Goal: Communication & Community: Share content

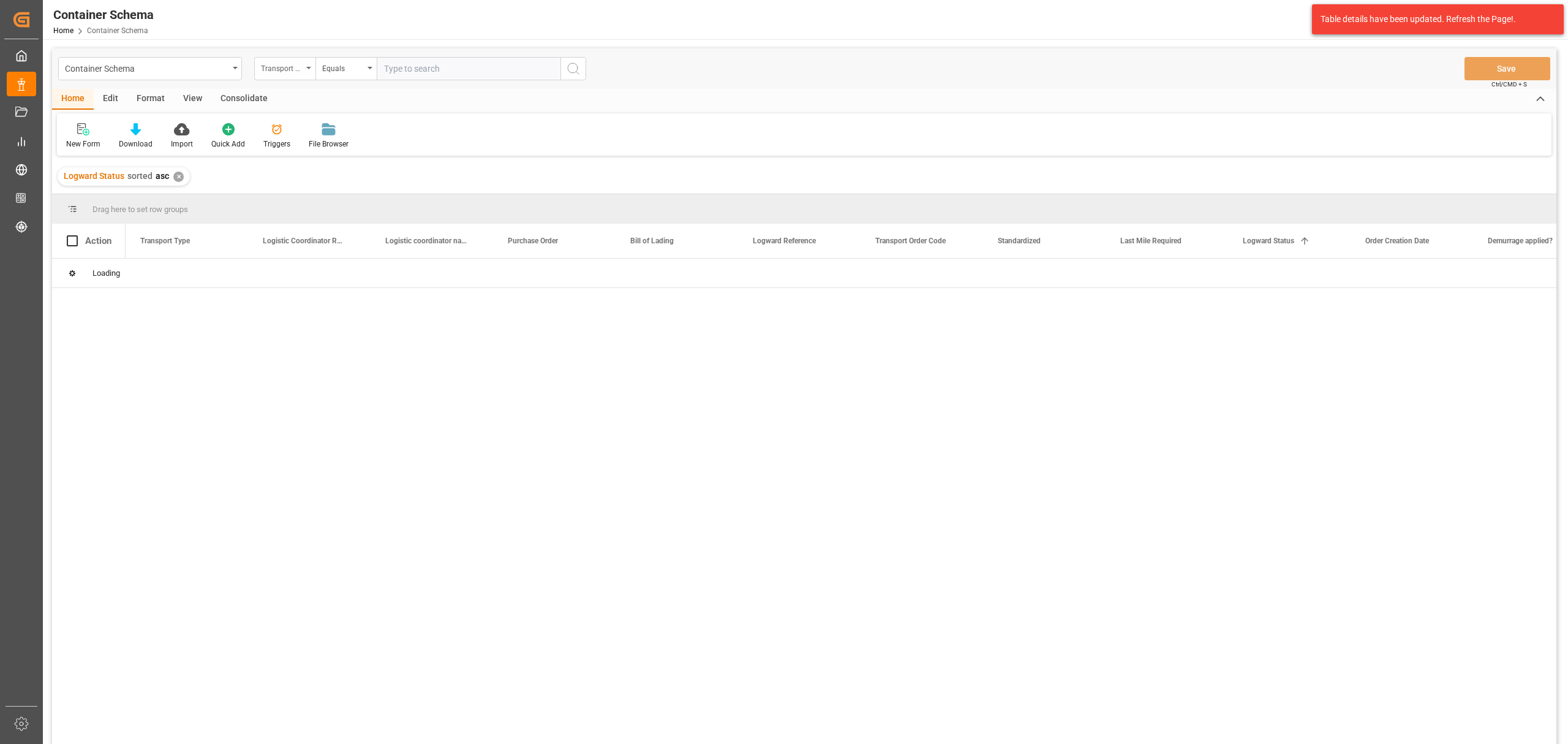
click at [289, 74] on div "Transport Type" at bounding box center [285, 68] width 61 height 23
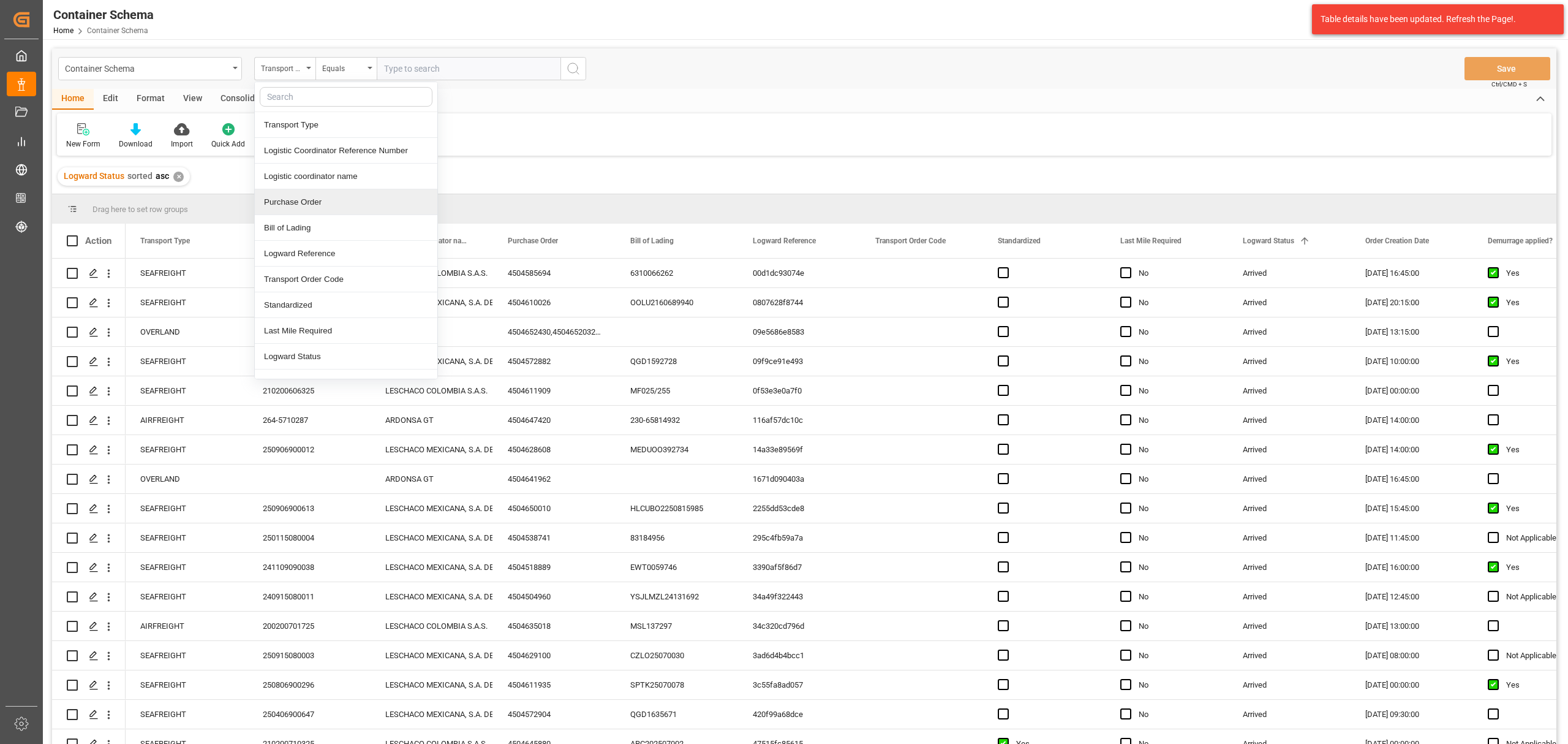
drag, startPoint x: 307, startPoint y: 196, endPoint x: 312, endPoint y: 176, distance: 20.6
click at [307, 196] on div "Purchase Order" at bounding box center [346, 202] width 183 height 26
click at [356, 69] on div "Equals" at bounding box center [343, 67] width 42 height 14
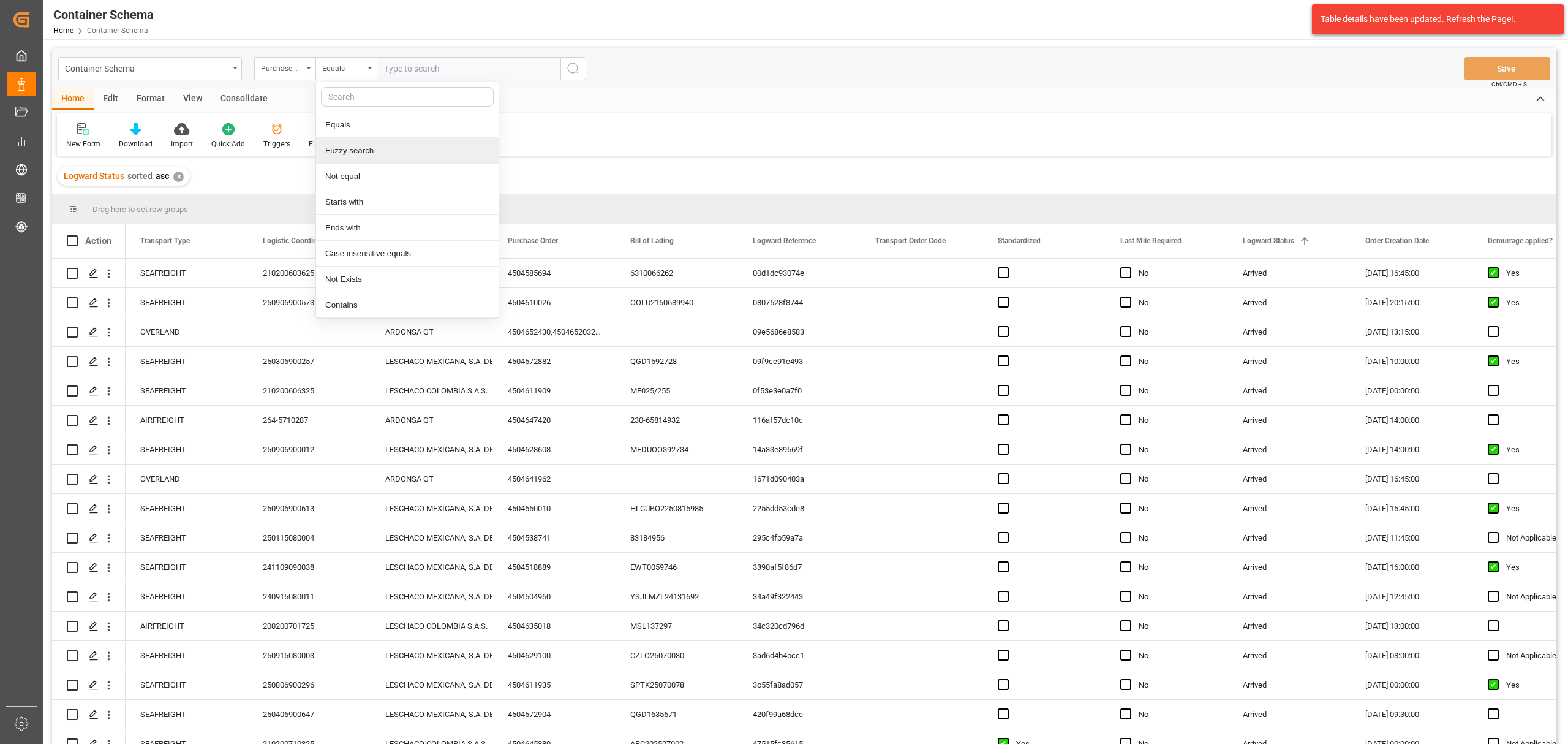
drag, startPoint x: 377, startPoint y: 154, endPoint x: 395, endPoint y: 114, distance: 43.9
click at [377, 153] on div "Fuzzy search" at bounding box center [408, 151] width 183 height 26
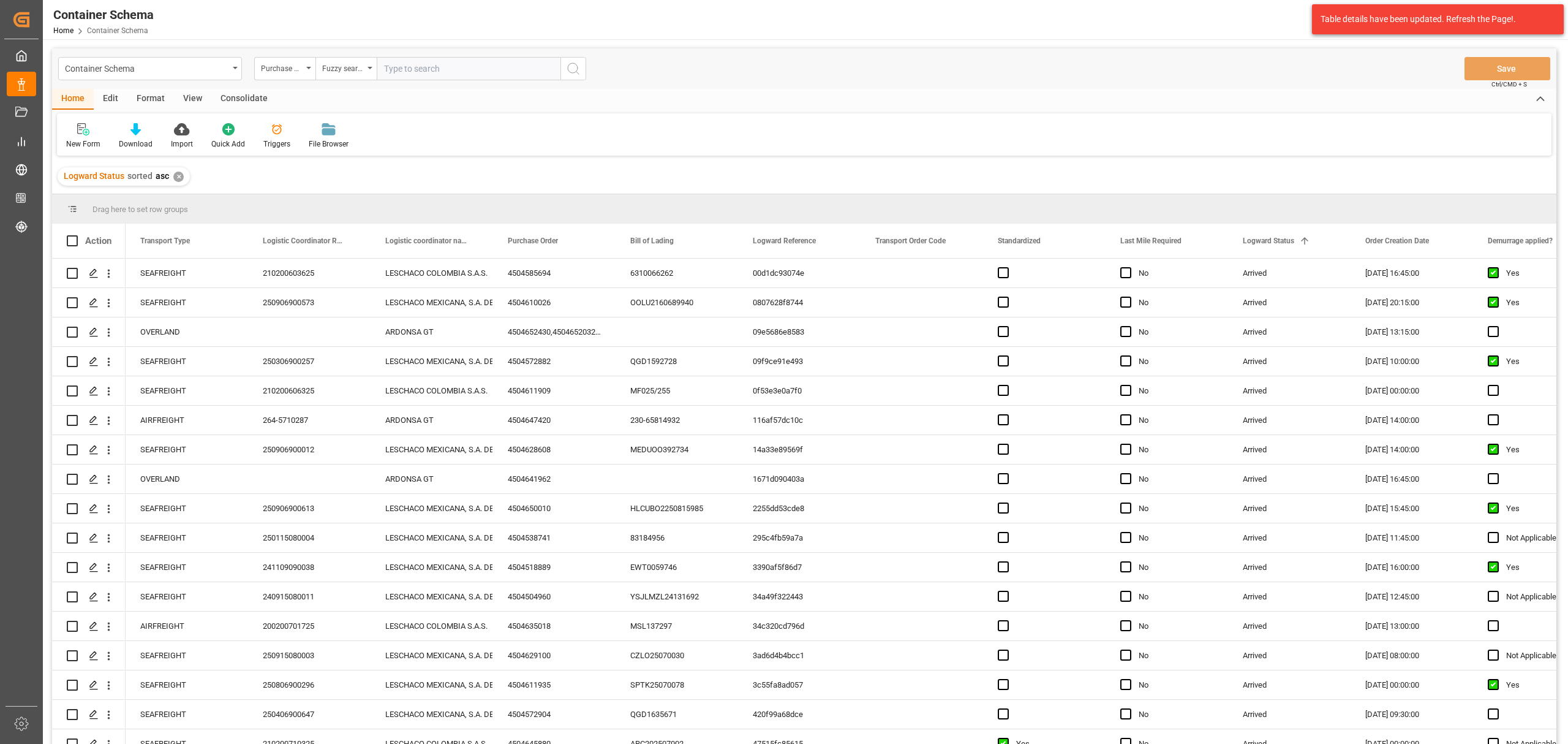
click at [456, 62] on input "text" at bounding box center [469, 68] width 184 height 23
paste input "4504647387"
type input "4504647387"
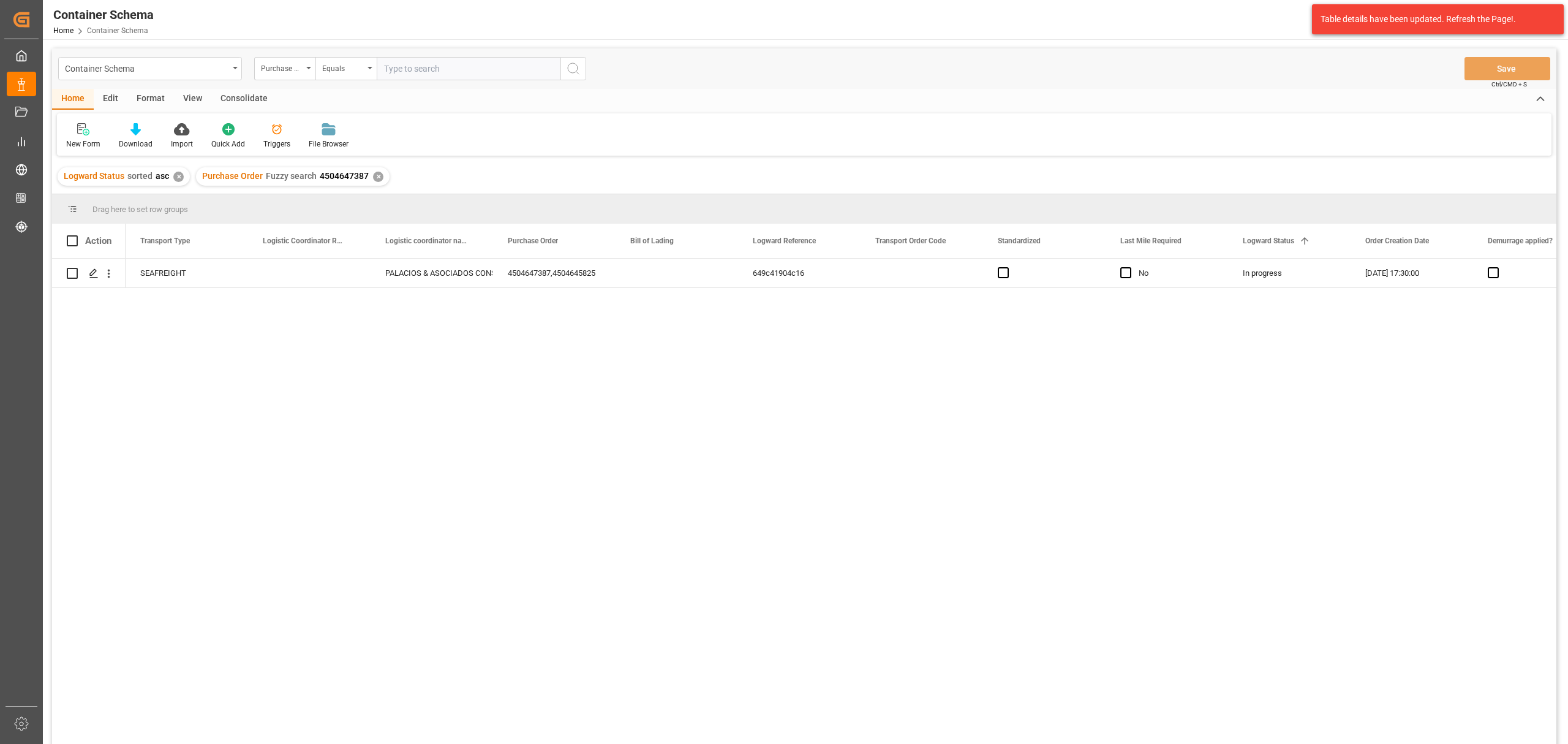
click at [171, 170] on div "Logward Status sorted asc ✕" at bounding box center [123, 176] width 132 height 18
click at [179, 180] on div "✕" at bounding box center [178, 176] width 11 height 11
click at [288, 275] on div "Press SPACE to select this row." at bounding box center [309, 273] width 122 height 29
click at [288, 275] on input "Press SPACE to select this row." at bounding box center [309, 280] width 103 height 23
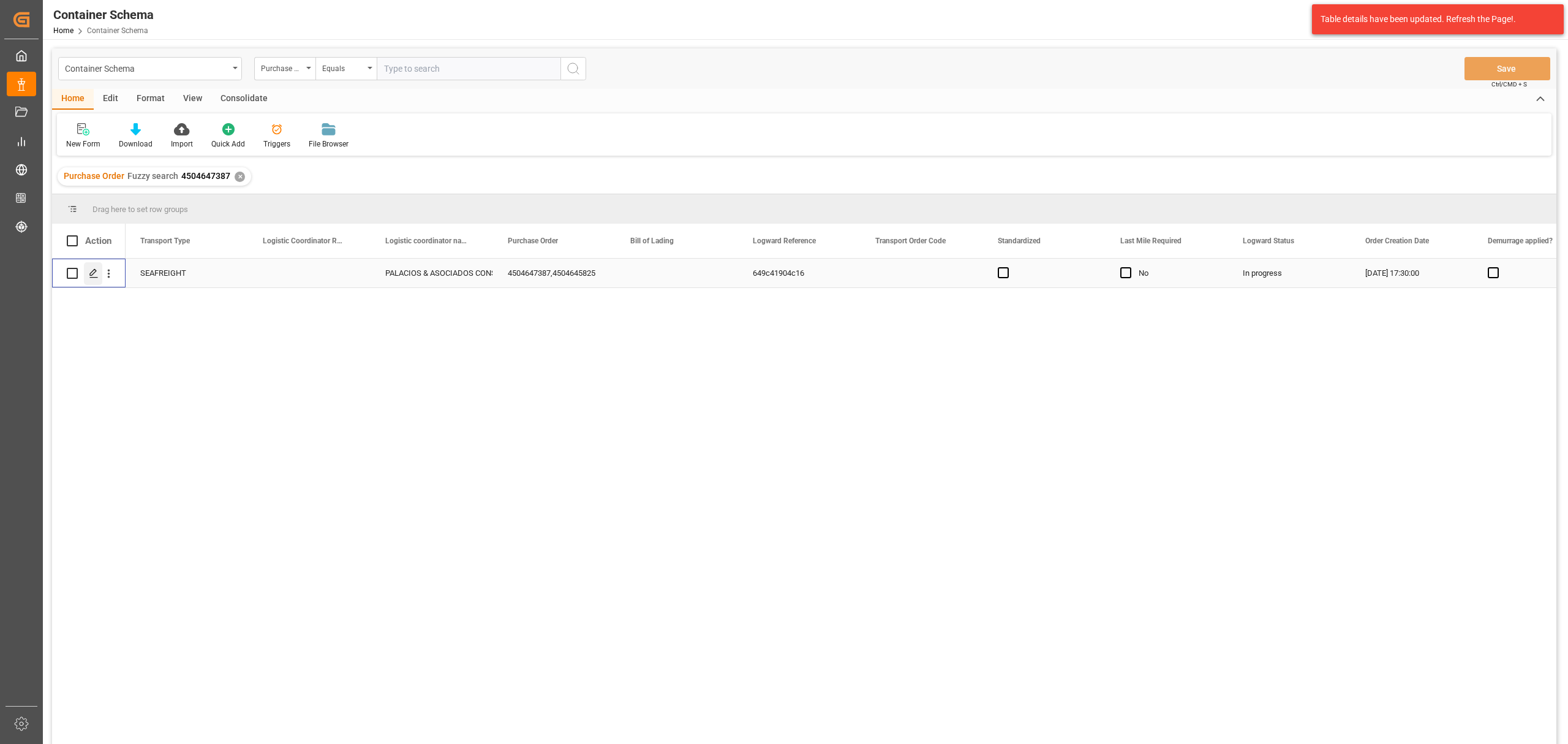
click at [91, 278] on line "Press SPACE to select this row." at bounding box center [94, 278] width 8 height 0
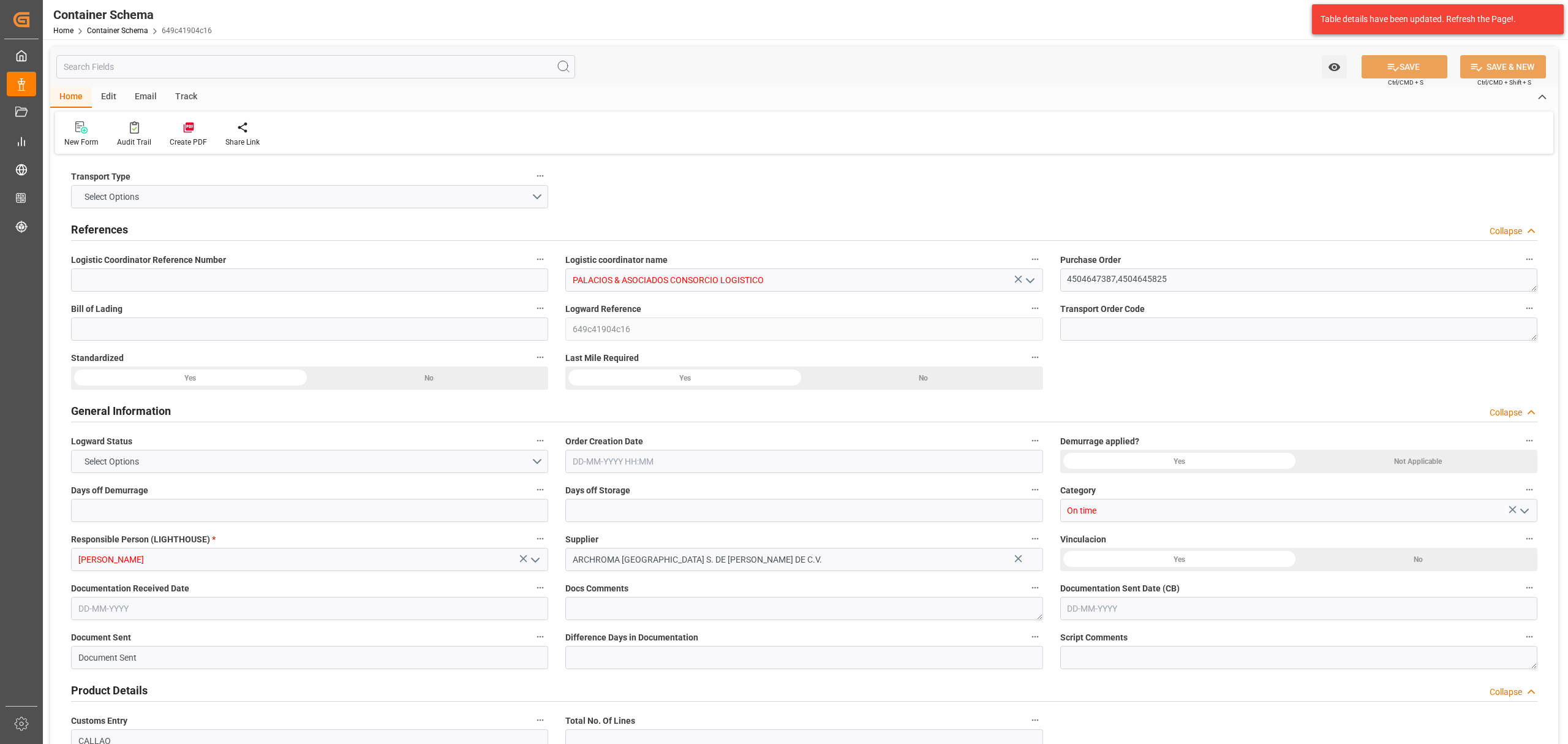
type input "0"
type input "3"
type input "2"
type input "1220"
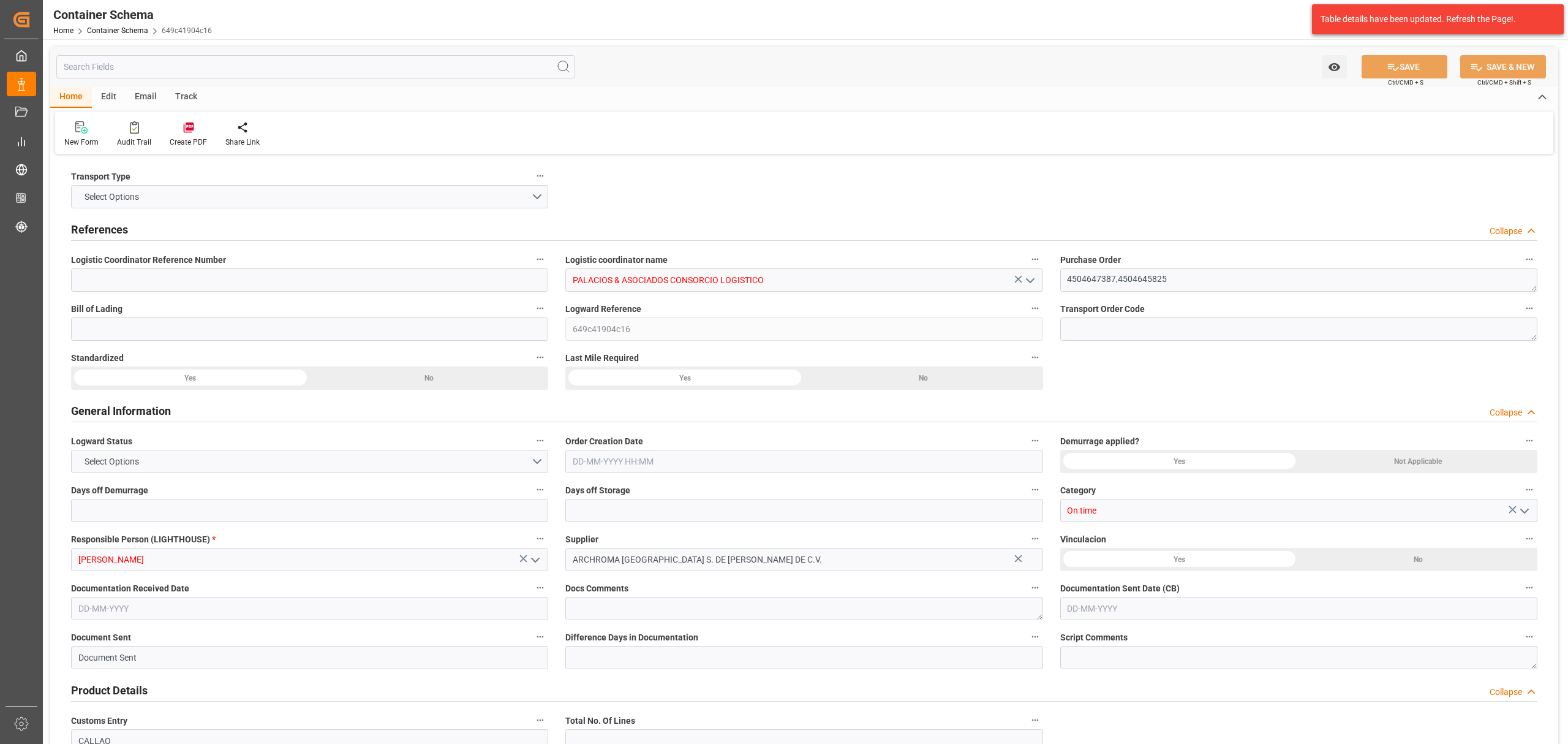
type input "1284.16"
type input "Hapag [PERSON_NAME]"
type input "Hapag Lloyd Aktiengesellschaft"
type input "MXZLO"
type input "PECLL"
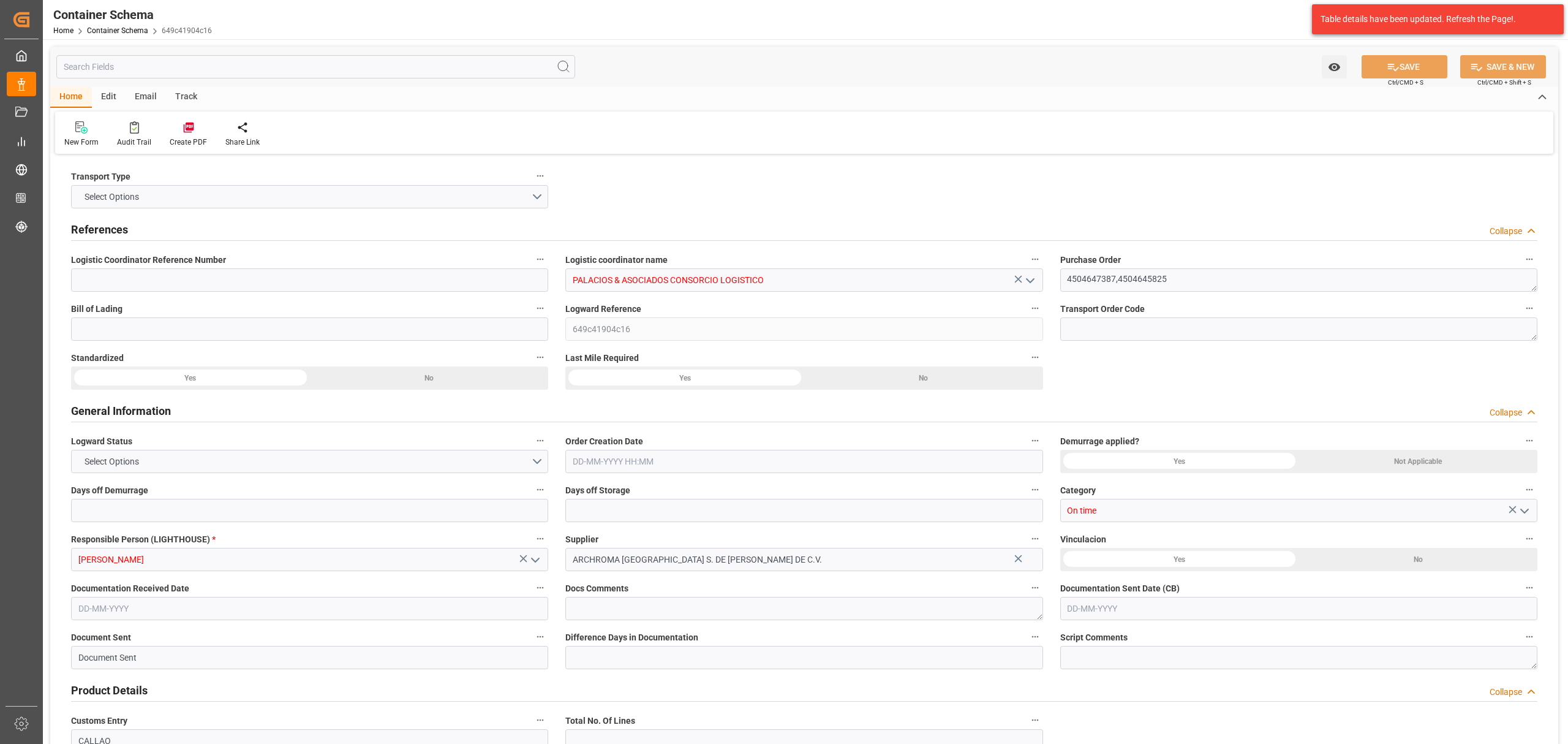
type input "PECLL"
type input "9938420"
type input "[DATE] 17:30"
type input "[DATE]"
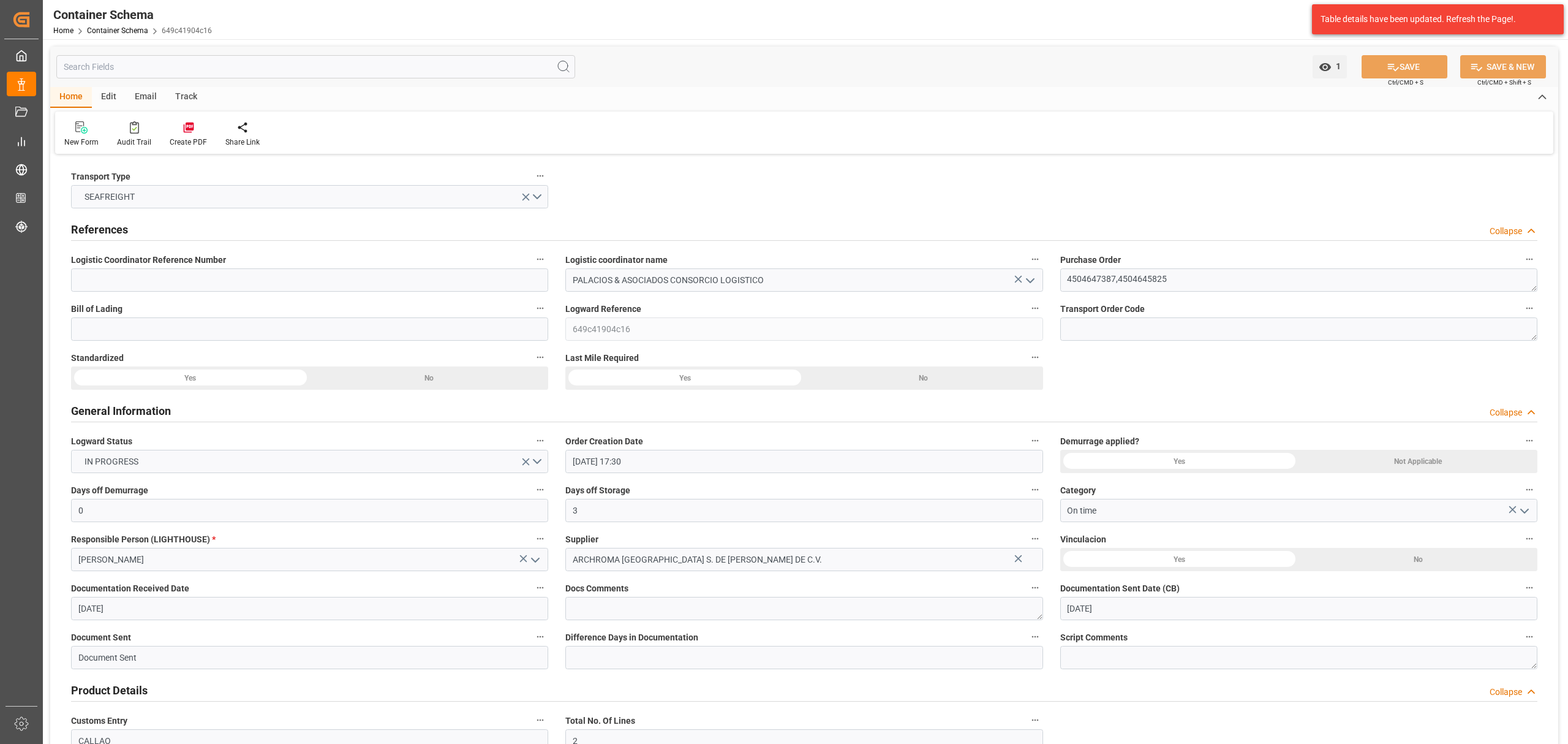
type input "[DATE]"
type input "[DATE] 00:00"
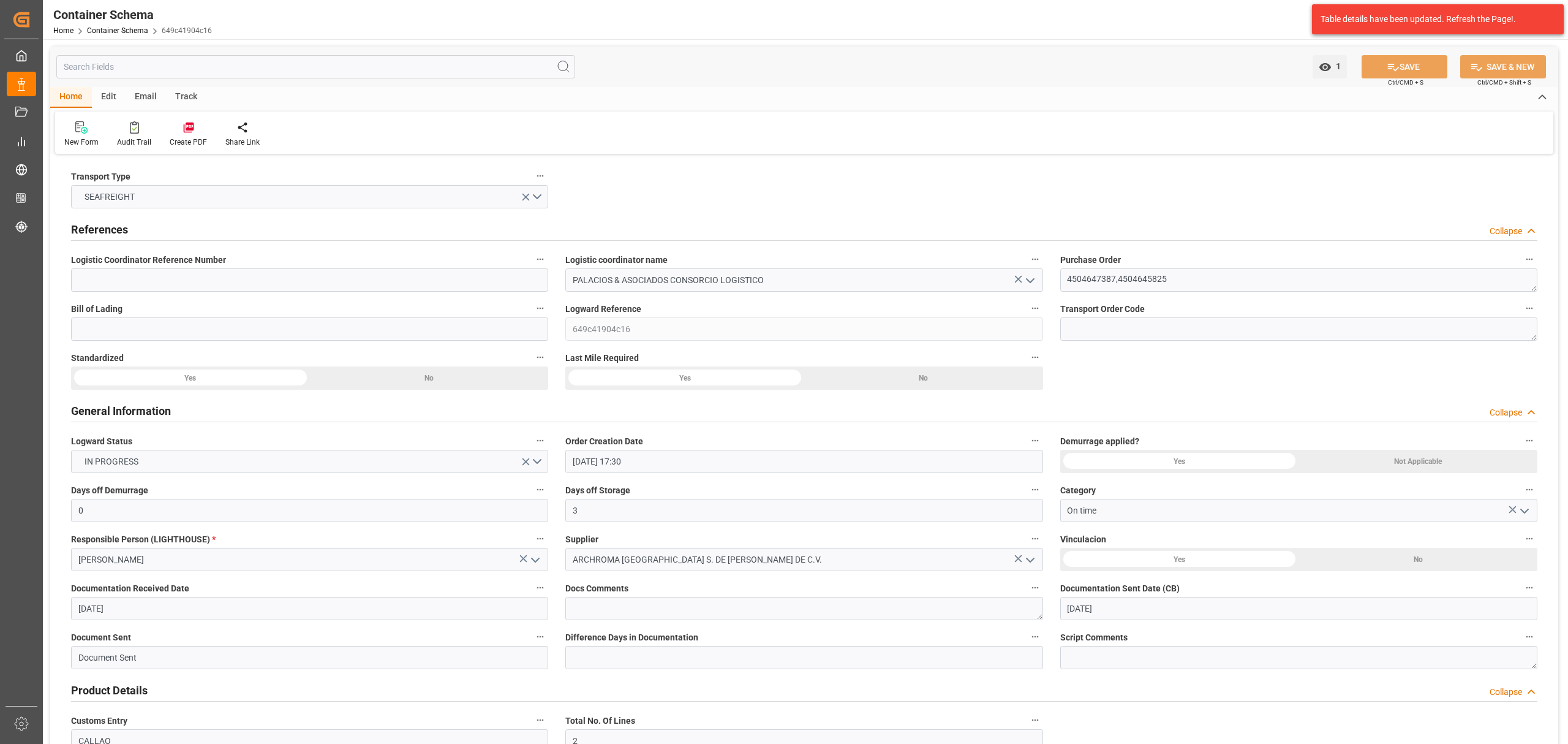
click at [198, 98] on div "Track" at bounding box center [186, 97] width 40 height 21
click at [150, 100] on div "Email" at bounding box center [146, 97] width 40 height 21
click at [72, 137] on div "Send Email" at bounding box center [83, 142] width 37 height 11
click at [67, 132] on div at bounding box center [83, 127] width 37 height 13
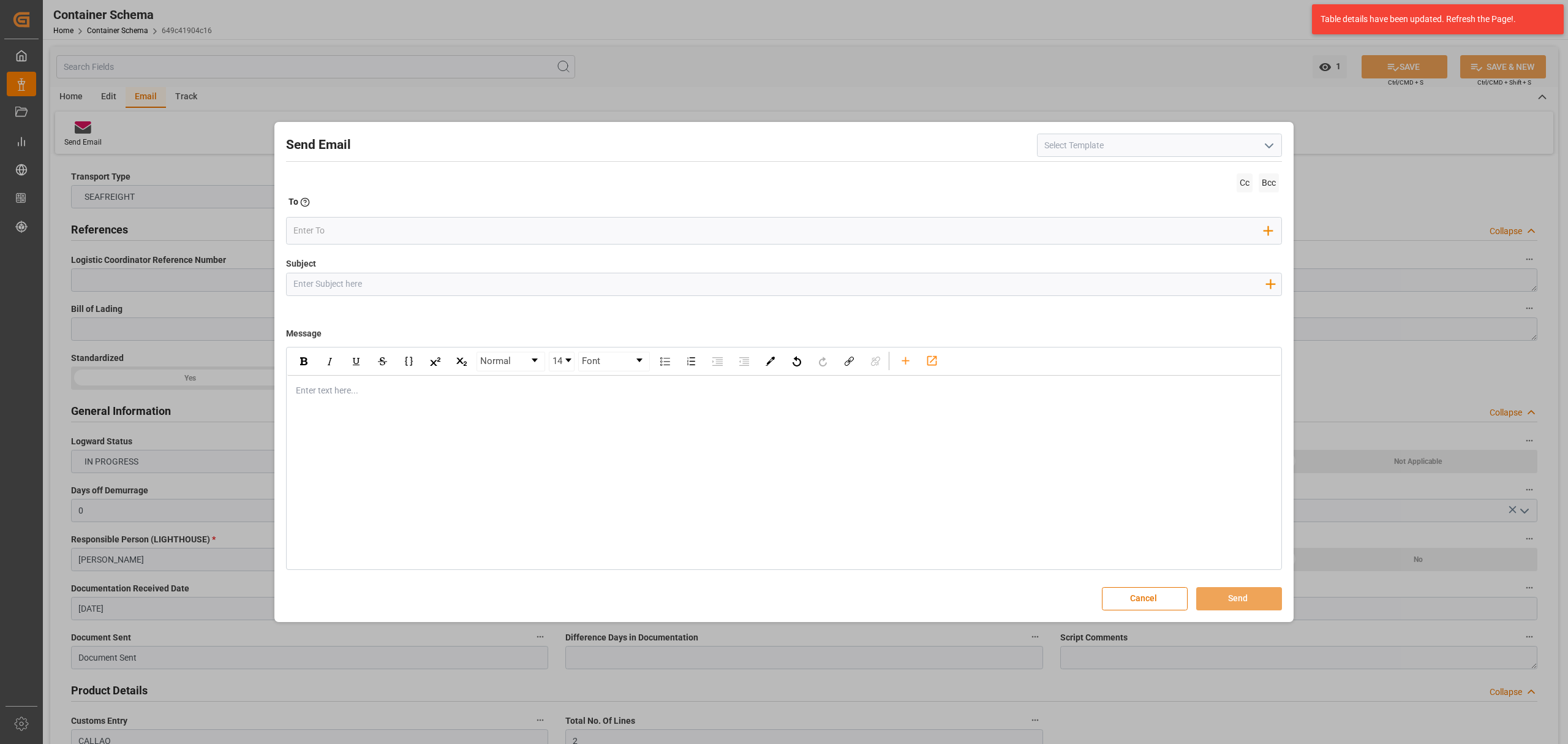
click at [1267, 149] on icon "open menu" at bounding box center [1269, 146] width 14 height 14
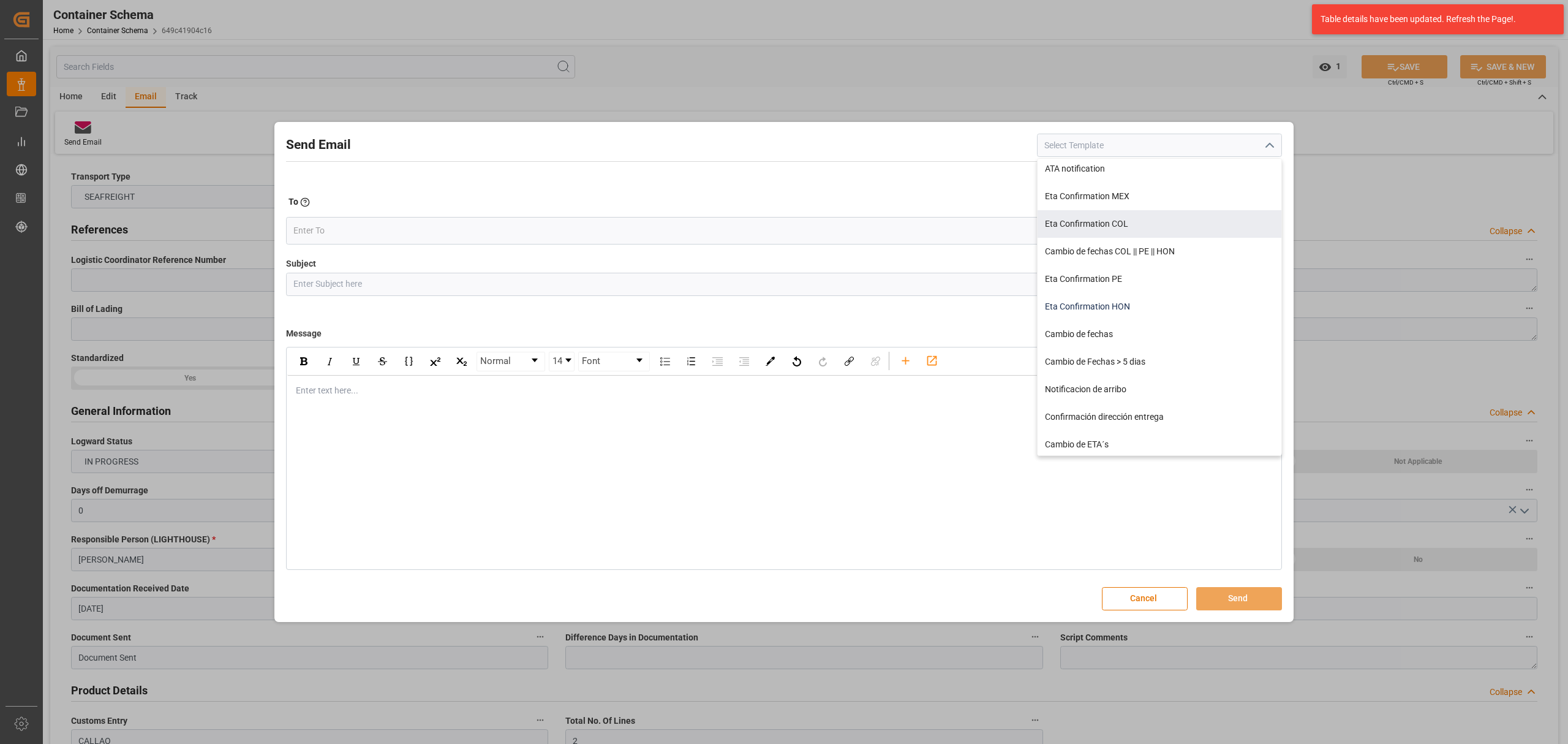
scroll to position [255, 0]
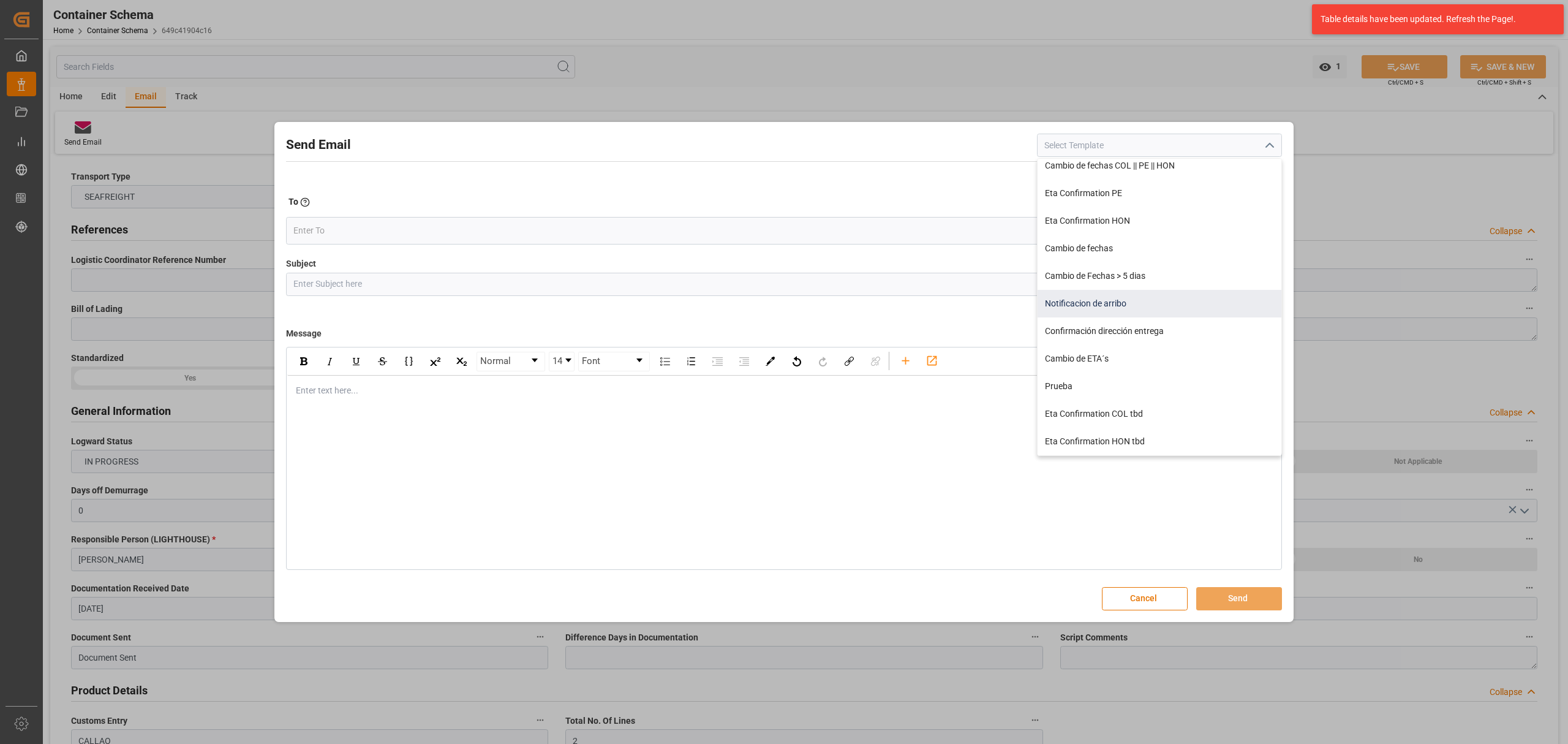
click at [1119, 305] on div "Notificacion de arribo" at bounding box center [1159, 304] width 244 height 28
type input "Notificacion de arribo"
type input "Aviso de llegada || PO {{orderReference}} | BL {{bookingNumber}} || CONTENEDOR …"
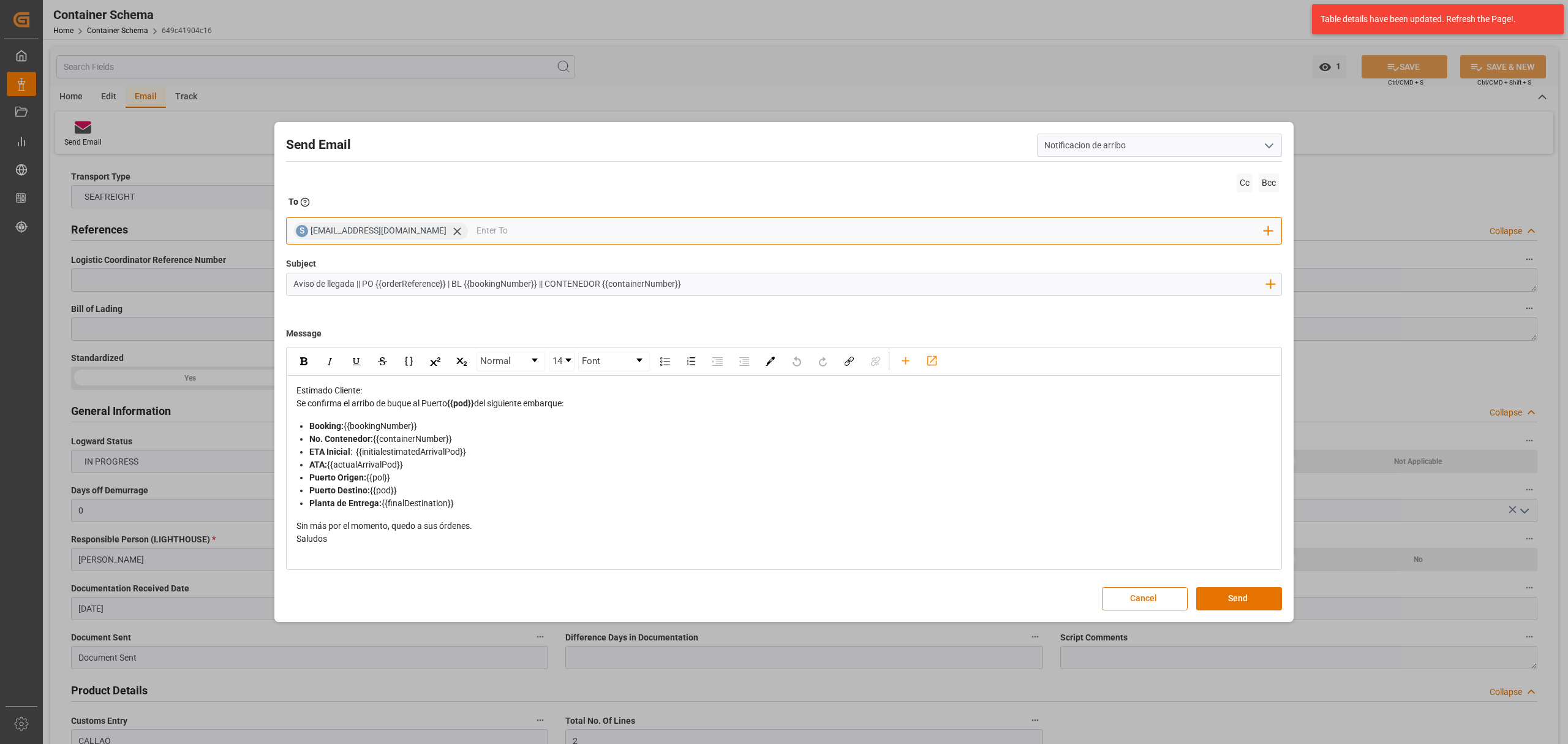
click at [436, 231] on div "[EMAIL_ADDRESS][DOMAIN_NAME]" at bounding box center [389, 231] width 157 height 13
click at [451, 233] on icon at bounding box center [457, 231] width 13 height 13
click at [425, 229] on input "email" at bounding box center [779, 231] width 971 height 18
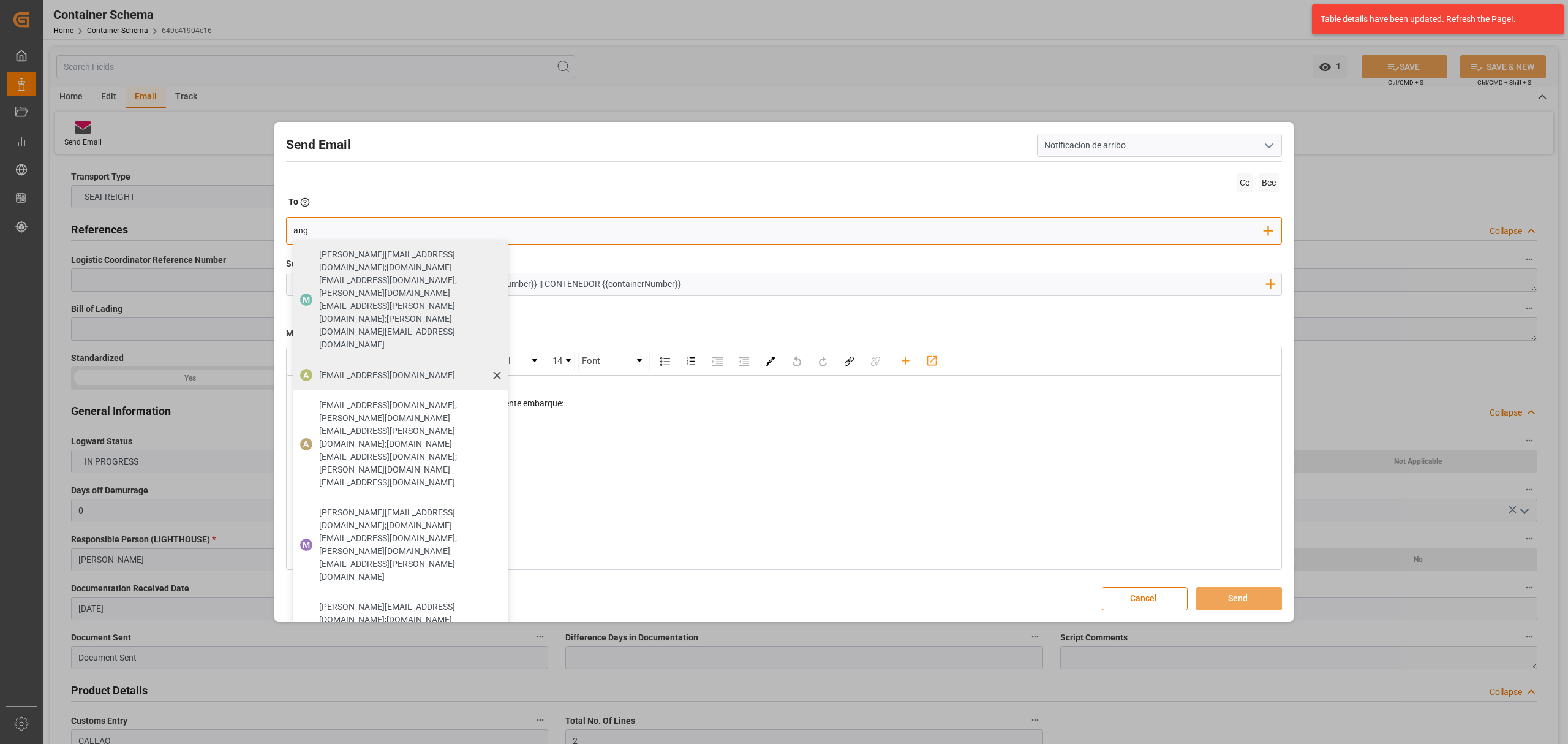
type input "ang"
click at [335, 369] on span "[EMAIL_ADDRESS][DOMAIN_NAME]" at bounding box center [387, 375] width 136 height 13
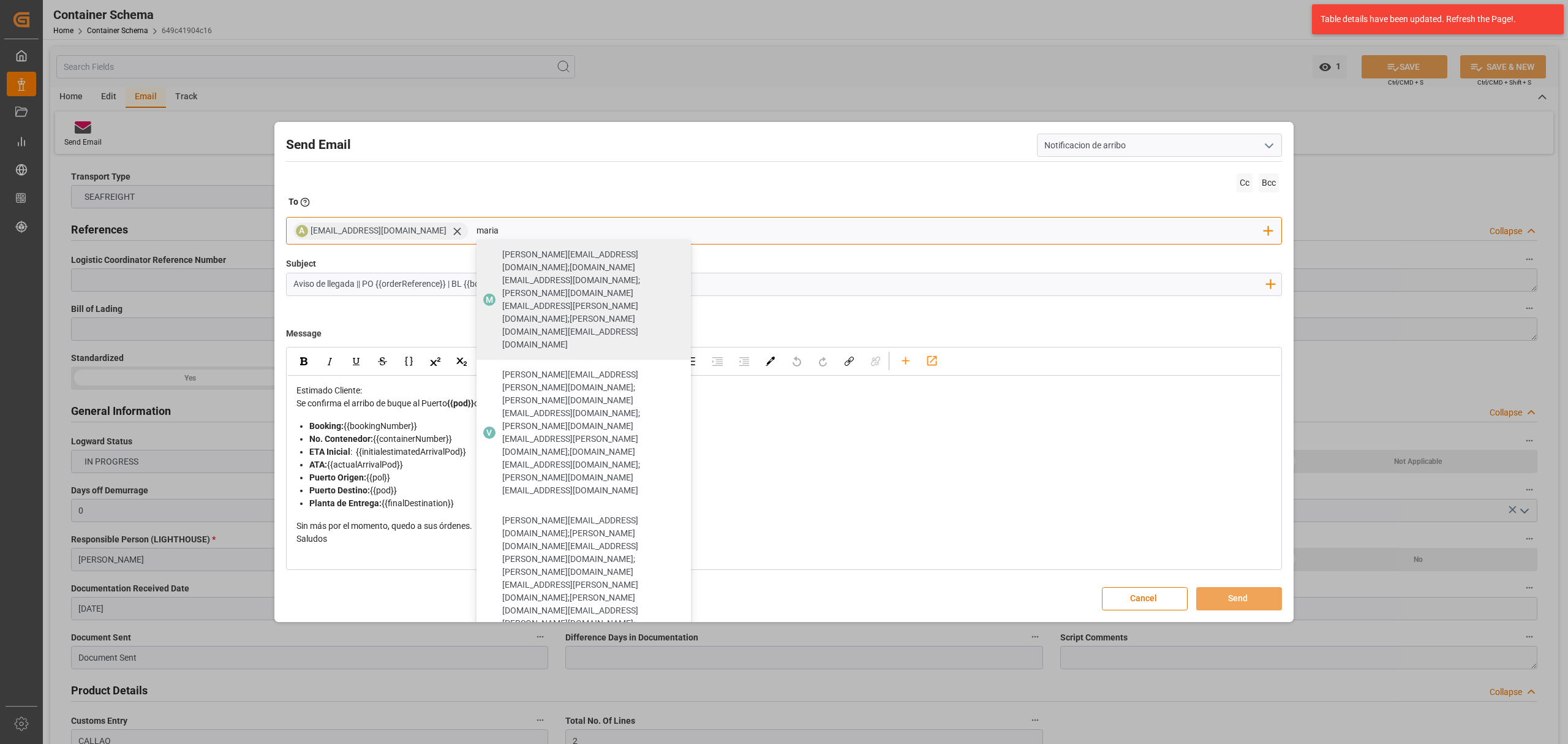
type input "maria"
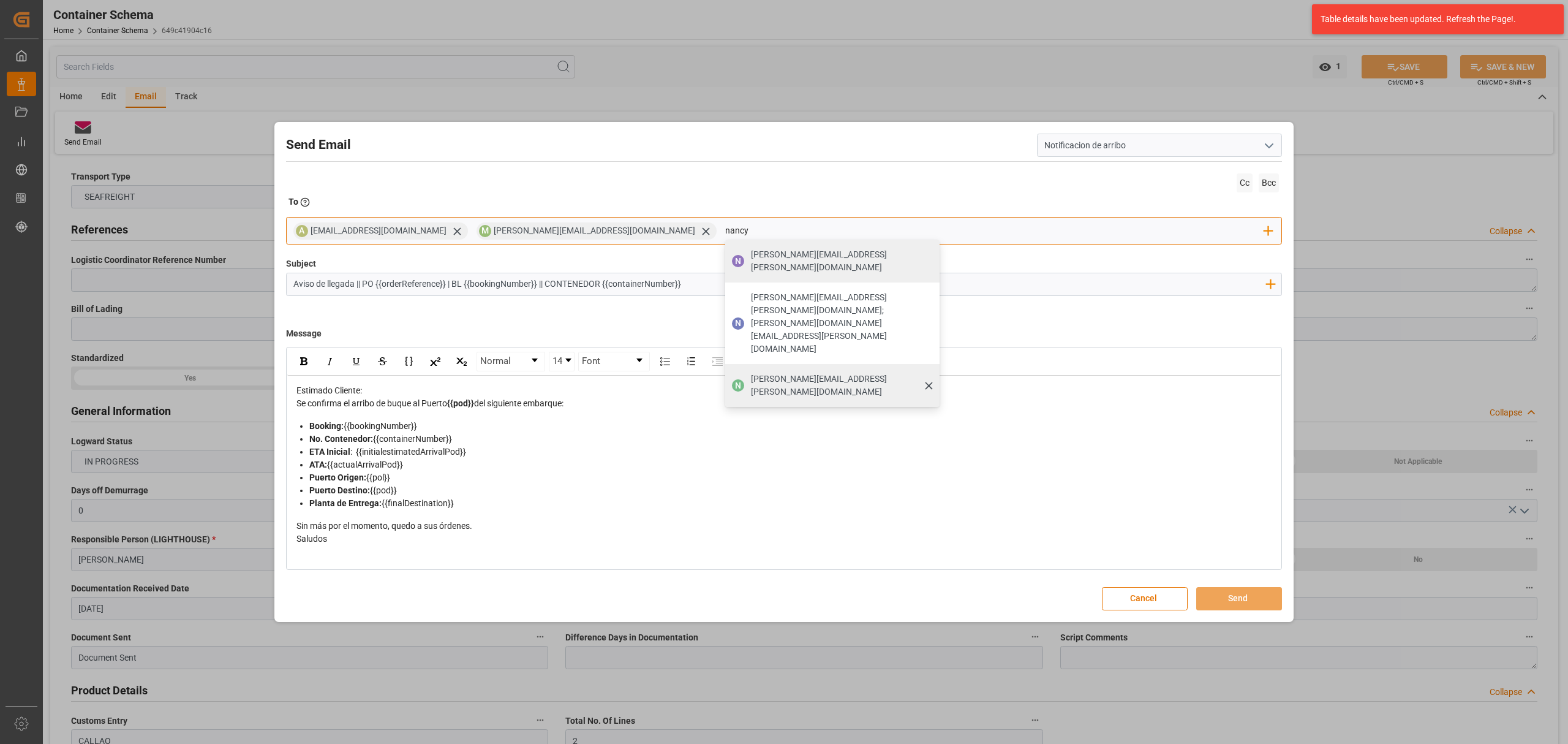
type input "nancy"
click at [751, 372] on span "[PERSON_NAME][EMAIL_ADDRESS][PERSON_NAME][DOMAIN_NAME]" at bounding box center [841, 385] width 180 height 26
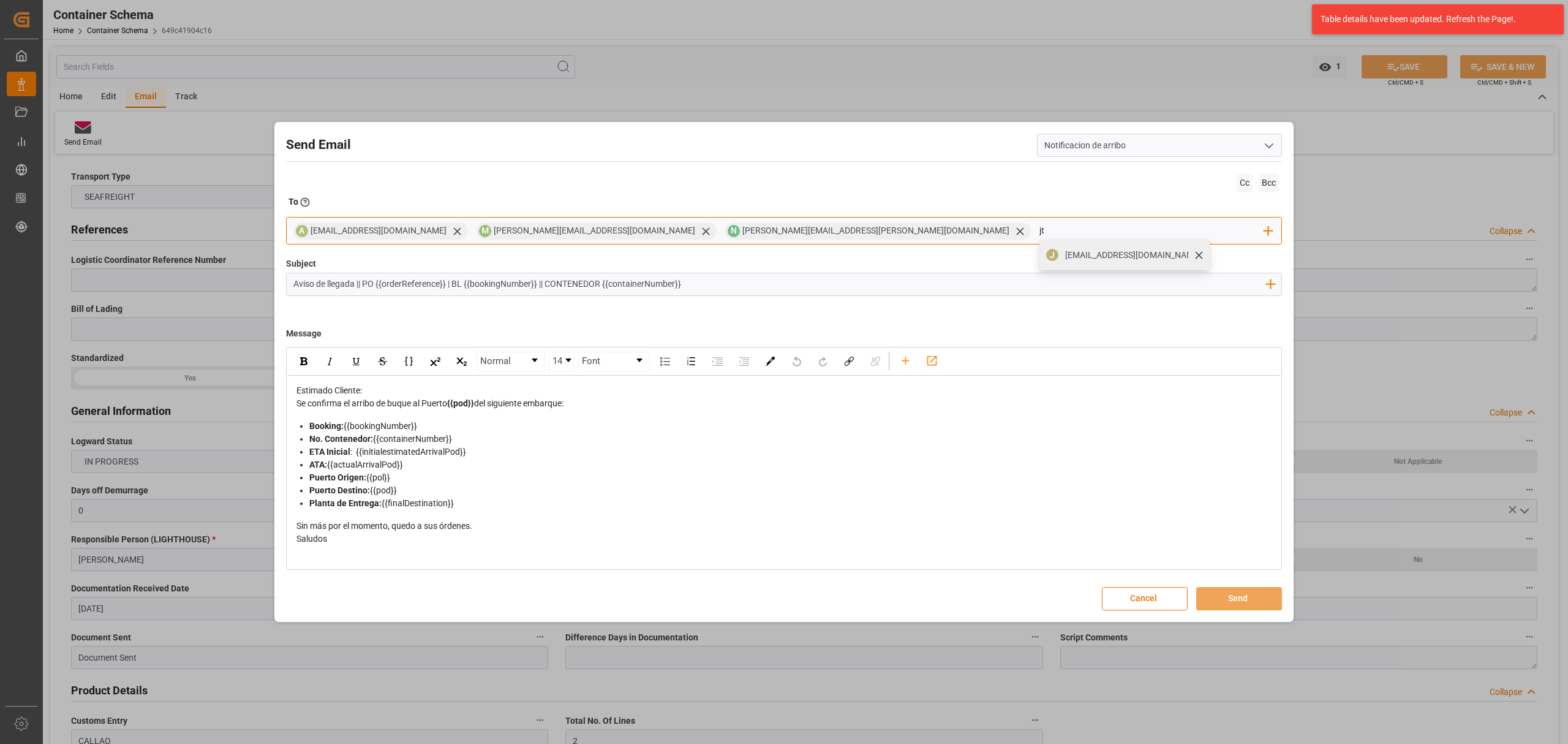
type input "jt"
click at [1061, 253] on div "[EMAIL_ADDRESS][DOMAIN_NAME]" at bounding box center [1133, 255] width 144 height 21
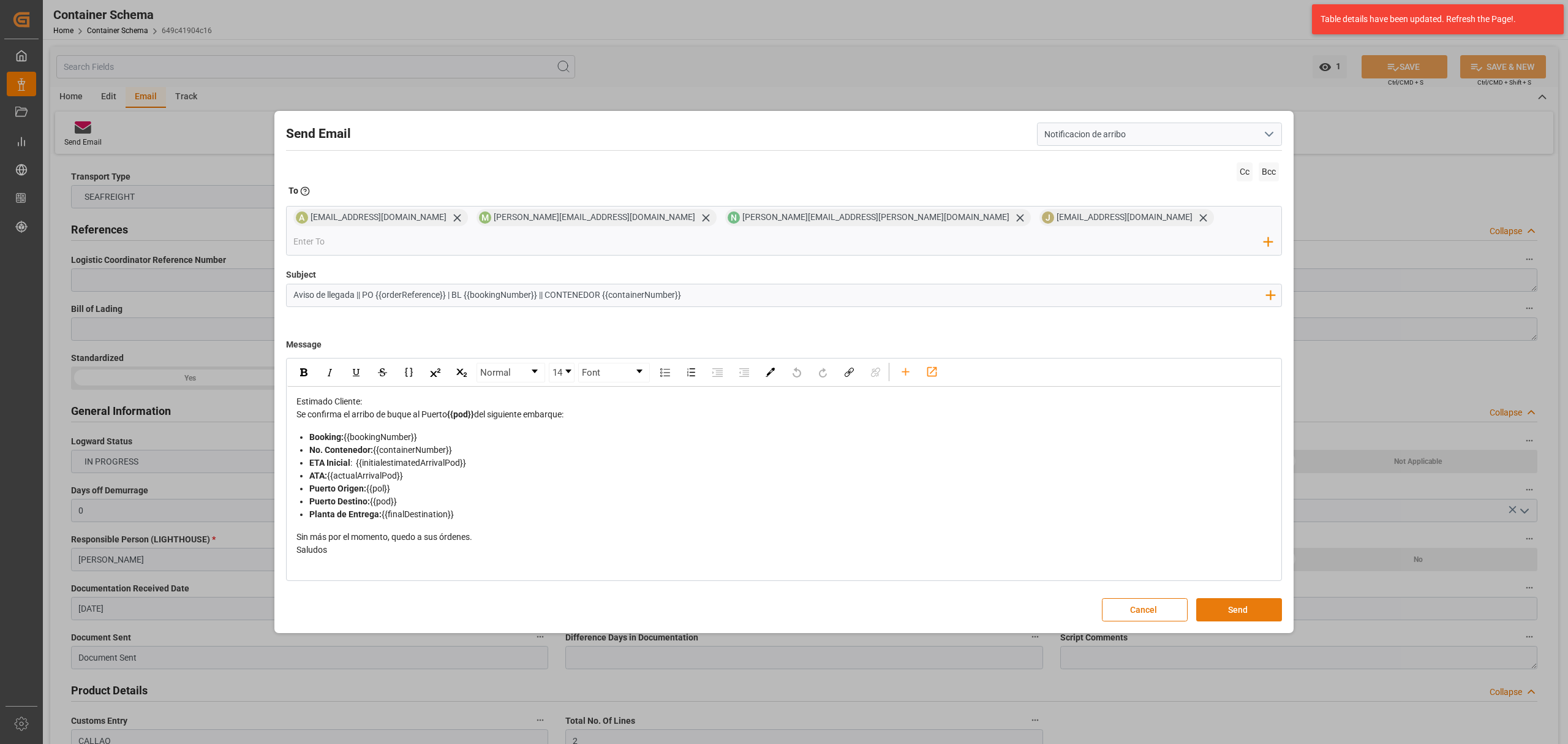
click at [1248, 603] on button "Send" at bounding box center [1239, 609] width 86 height 23
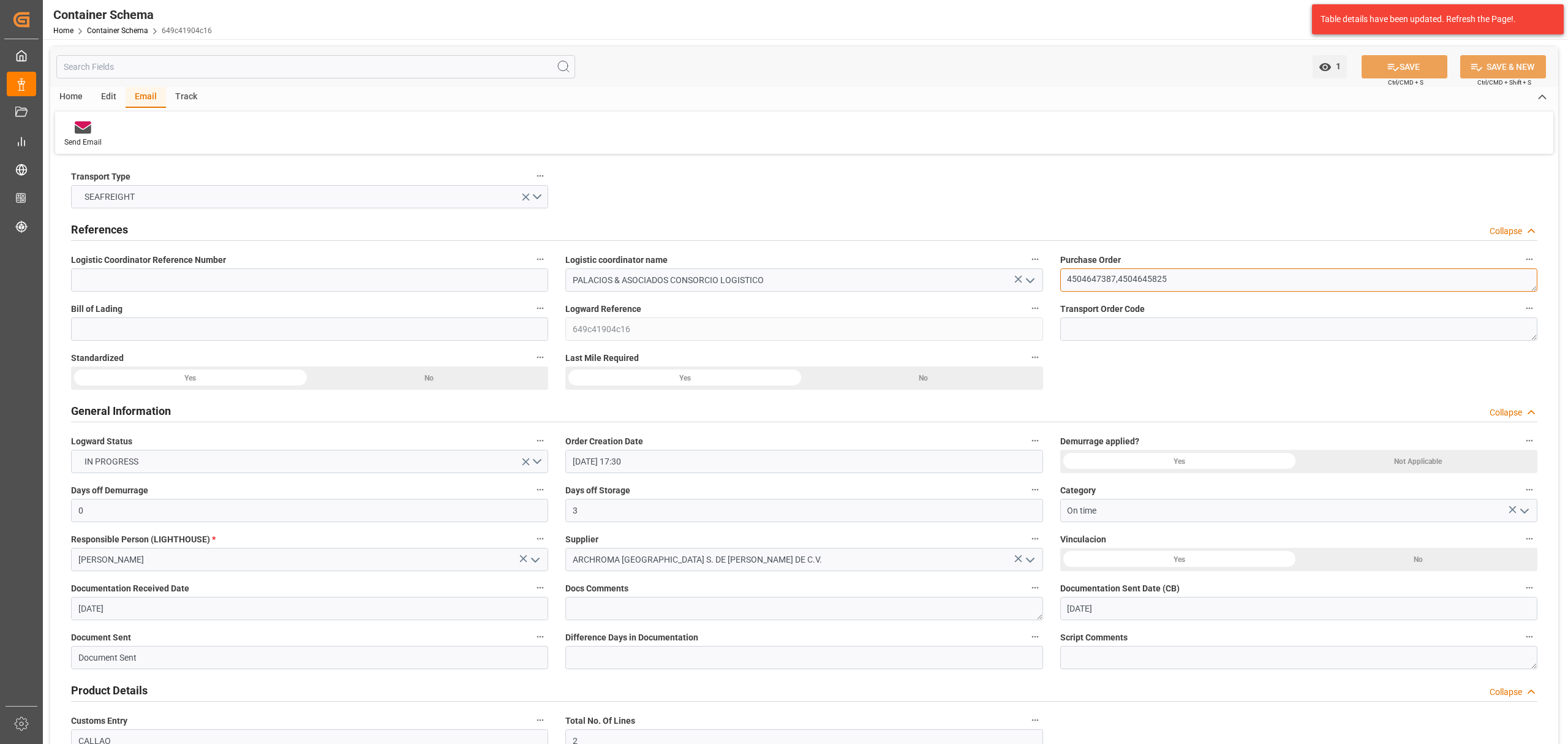
drag, startPoint x: 1192, startPoint y: 277, endPoint x: 1067, endPoint y: 275, distance: 125.0
click at [1067, 275] on textarea "4504647387,4504645825" at bounding box center [1299, 280] width 478 height 23
click at [135, 33] on link "Container Schema" at bounding box center [117, 31] width 61 height 9
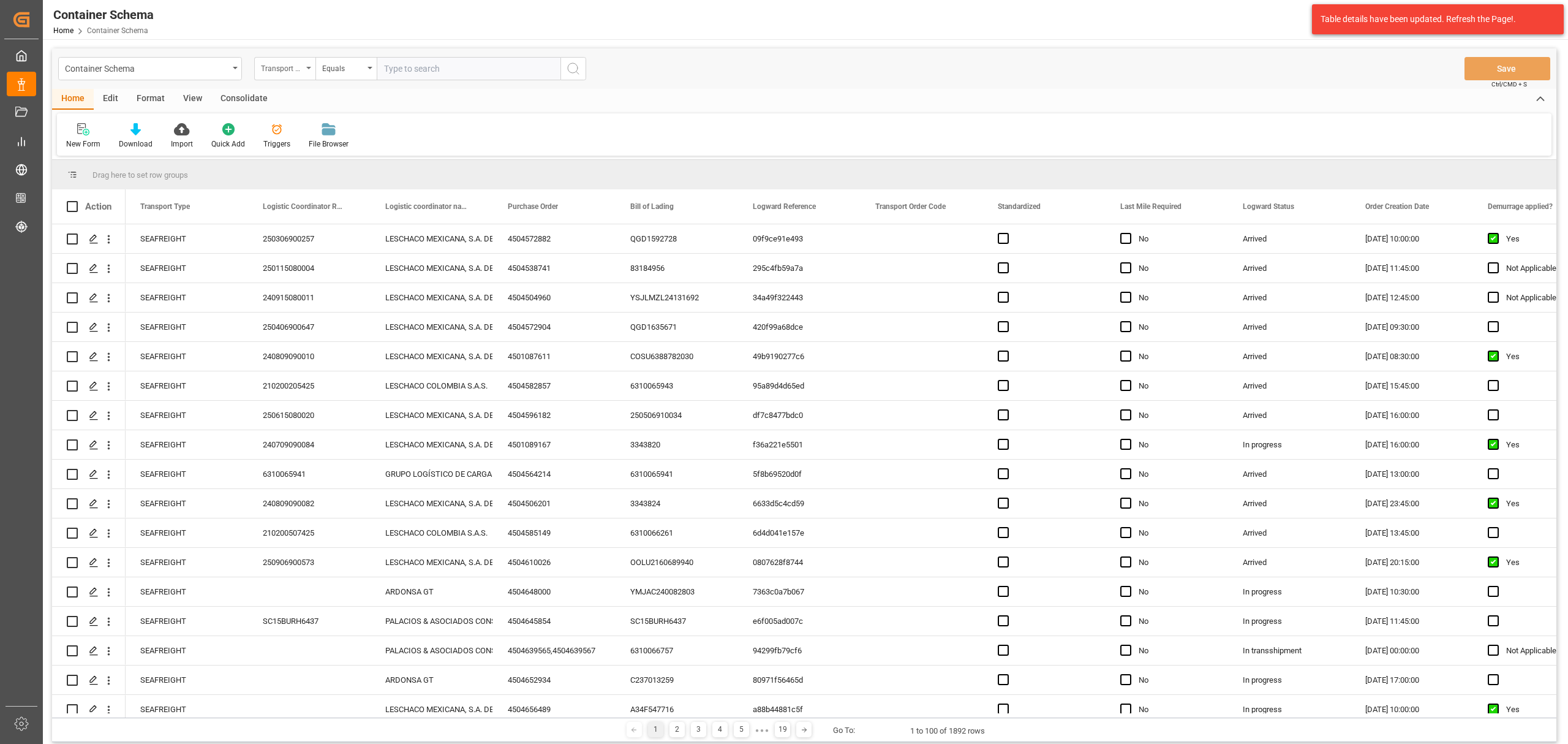
click at [284, 69] on div "Transport Type" at bounding box center [282, 67] width 42 height 14
click at [314, 204] on div "Purchase Order" at bounding box center [346, 202] width 183 height 26
click at [346, 78] on div "Container Schema Purchase Order Equals Save Ctrl/CMD + S" at bounding box center [804, 69] width 1504 height 40
click at [342, 70] on div "Equals" at bounding box center [343, 67] width 42 height 14
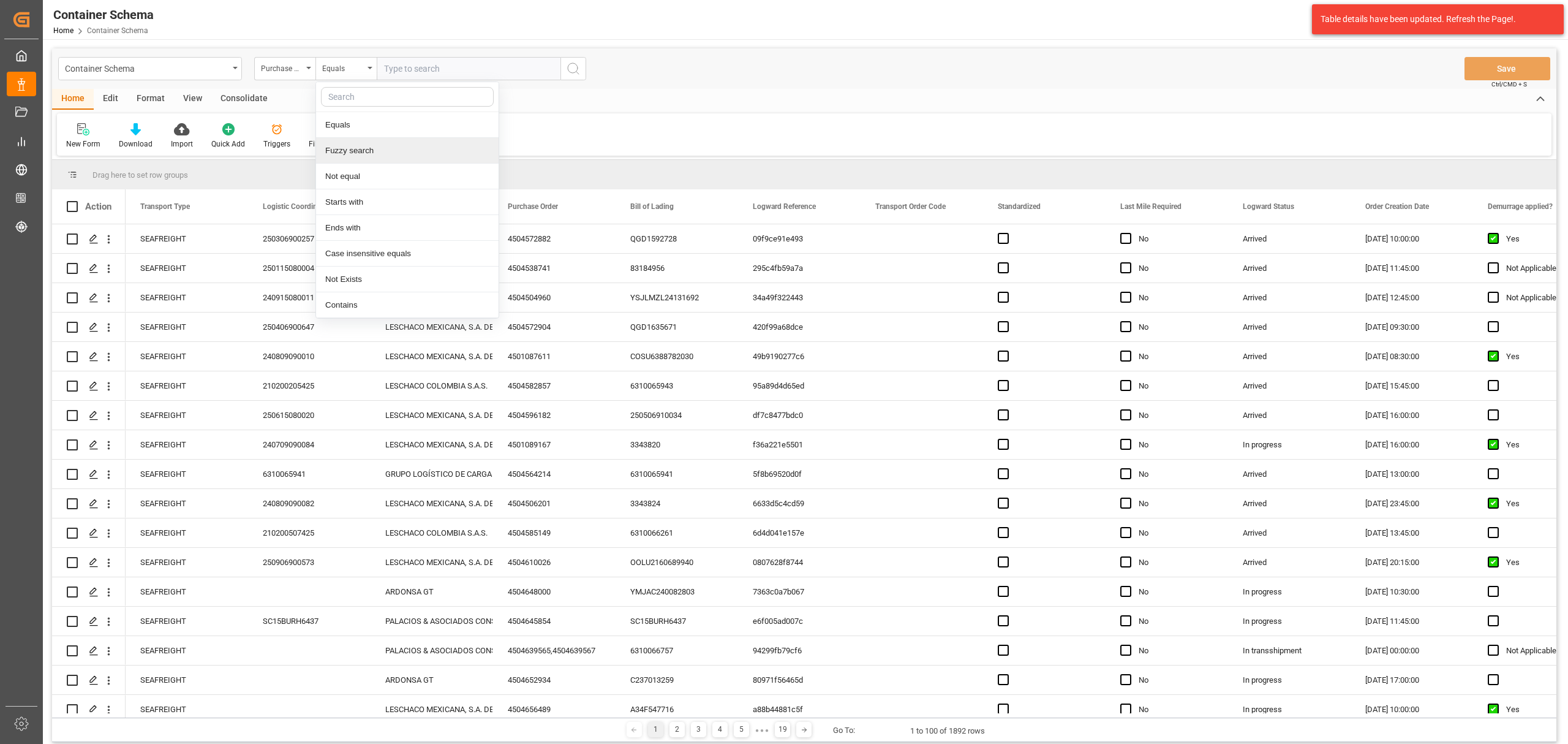
click at [367, 148] on div "Fuzzy search" at bounding box center [408, 151] width 183 height 26
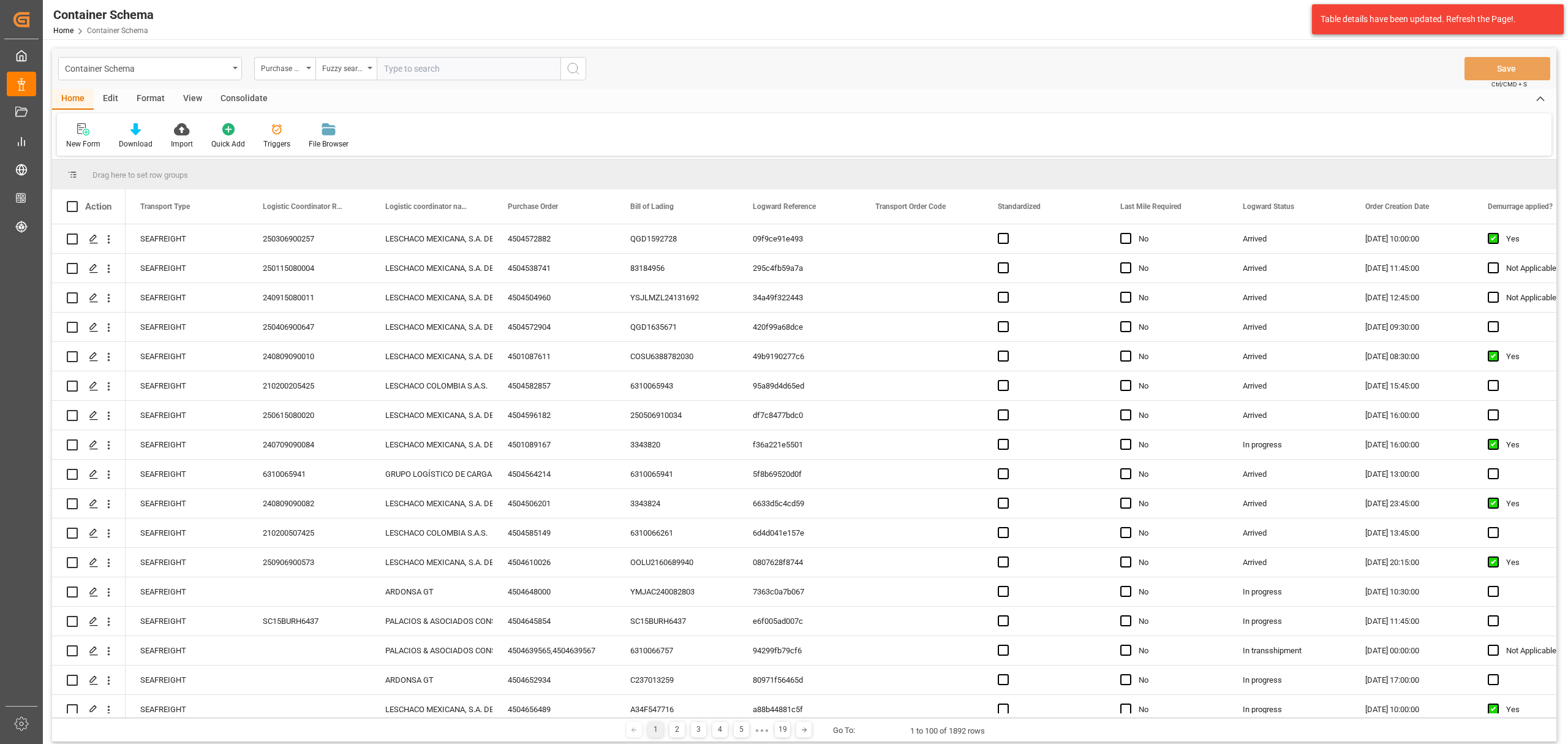
click at [444, 76] on input "text" at bounding box center [469, 68] width 184 height 23
paste input "4504640206"
type input "4504640206"
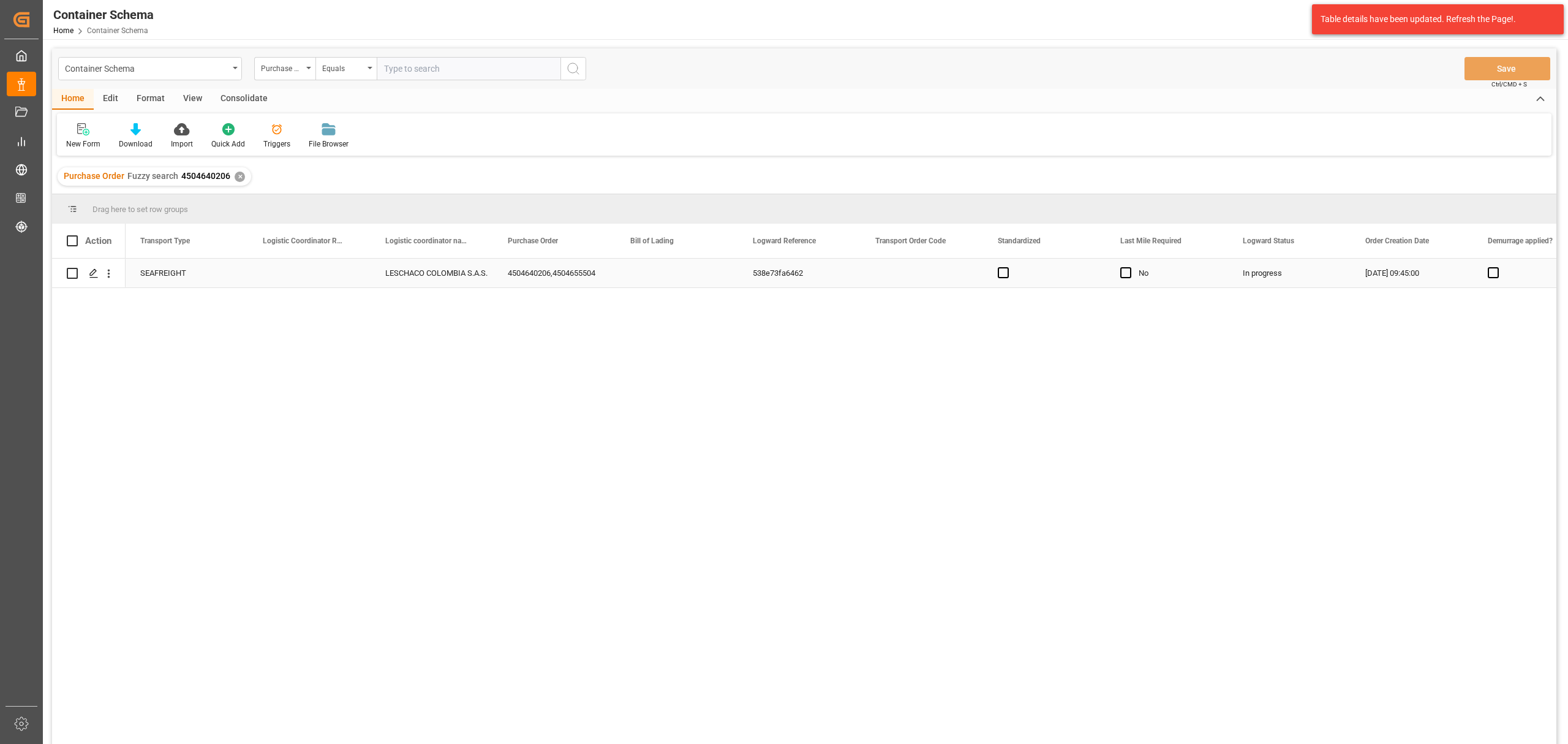
click at [278, 273] on div "Press SPACE to select this row." at bounding box center [309, 273] width 122 height 29
click at [278, 273] on input "Press SPACE to select this row." at bounding box center [309, 280] width 103 height 23
paste input "220200804625"
type input "220200804625"
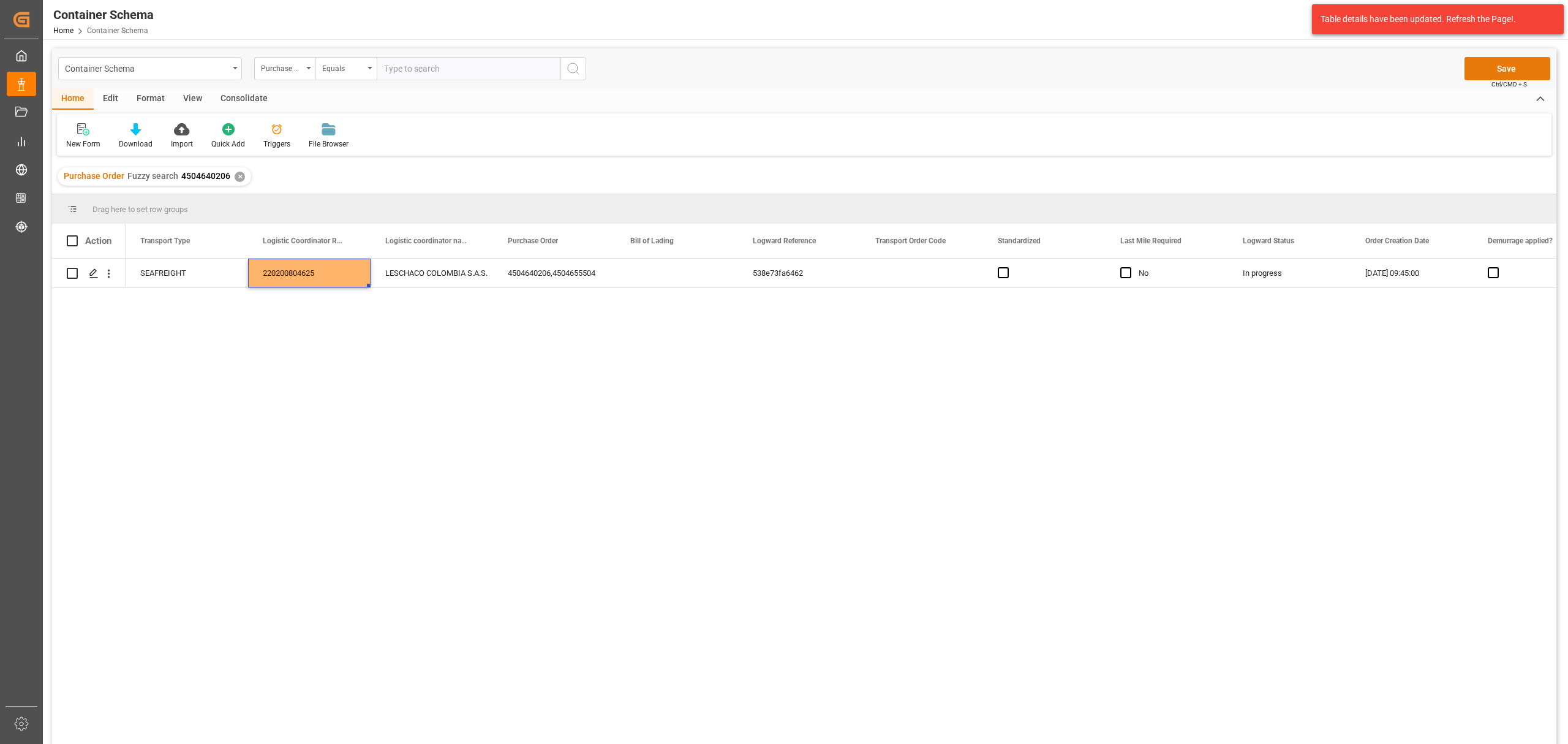
click at [1495, 65] on button "Save" at bounding box center [1508, 68] width 86 height 23
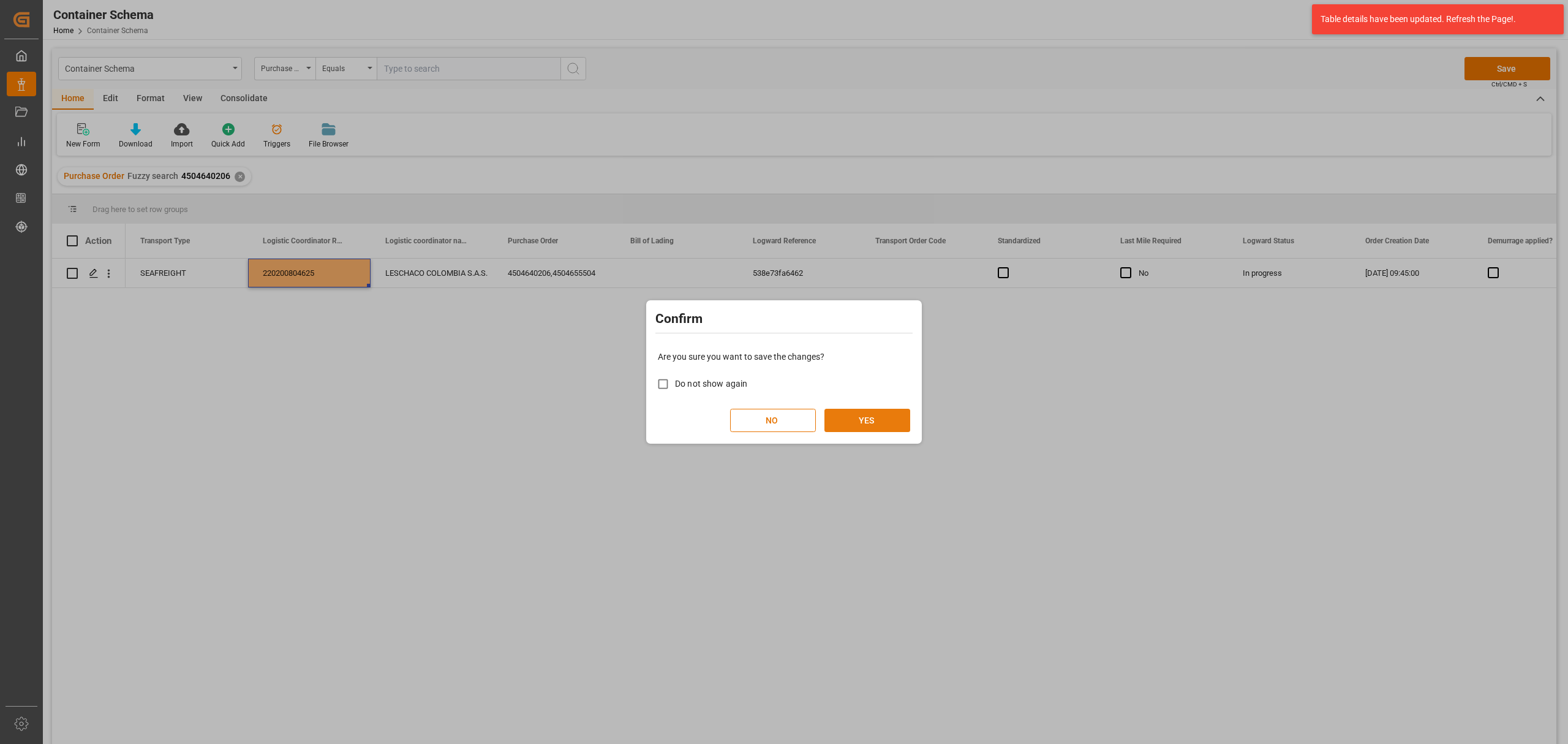
click at [873, 420] on button "YES" at bounding box center [867, 420] width 86 height 23
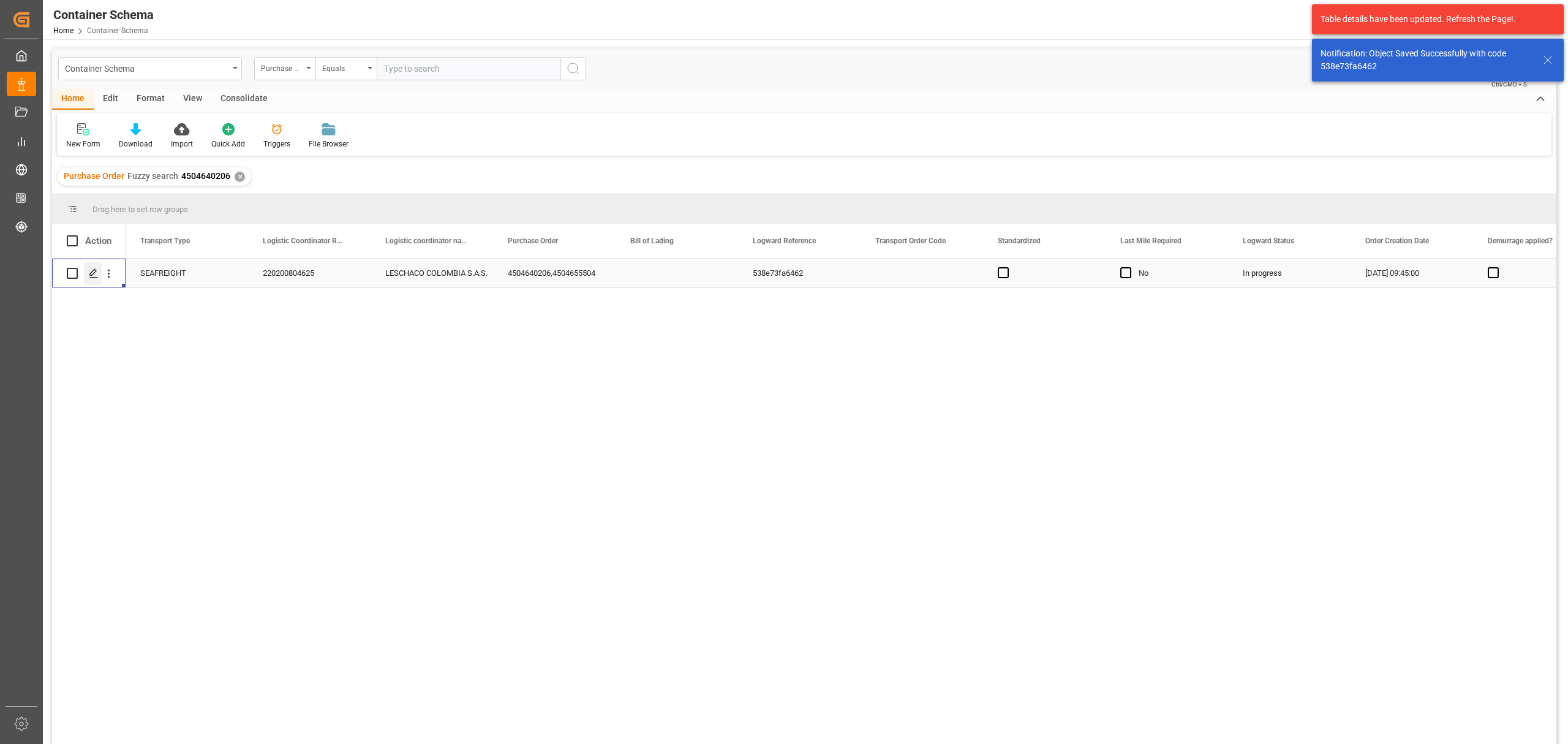
click at [97, 275] on icon "Press SPACE to select this row." at bounding box center [94, 273] width 10 height 10
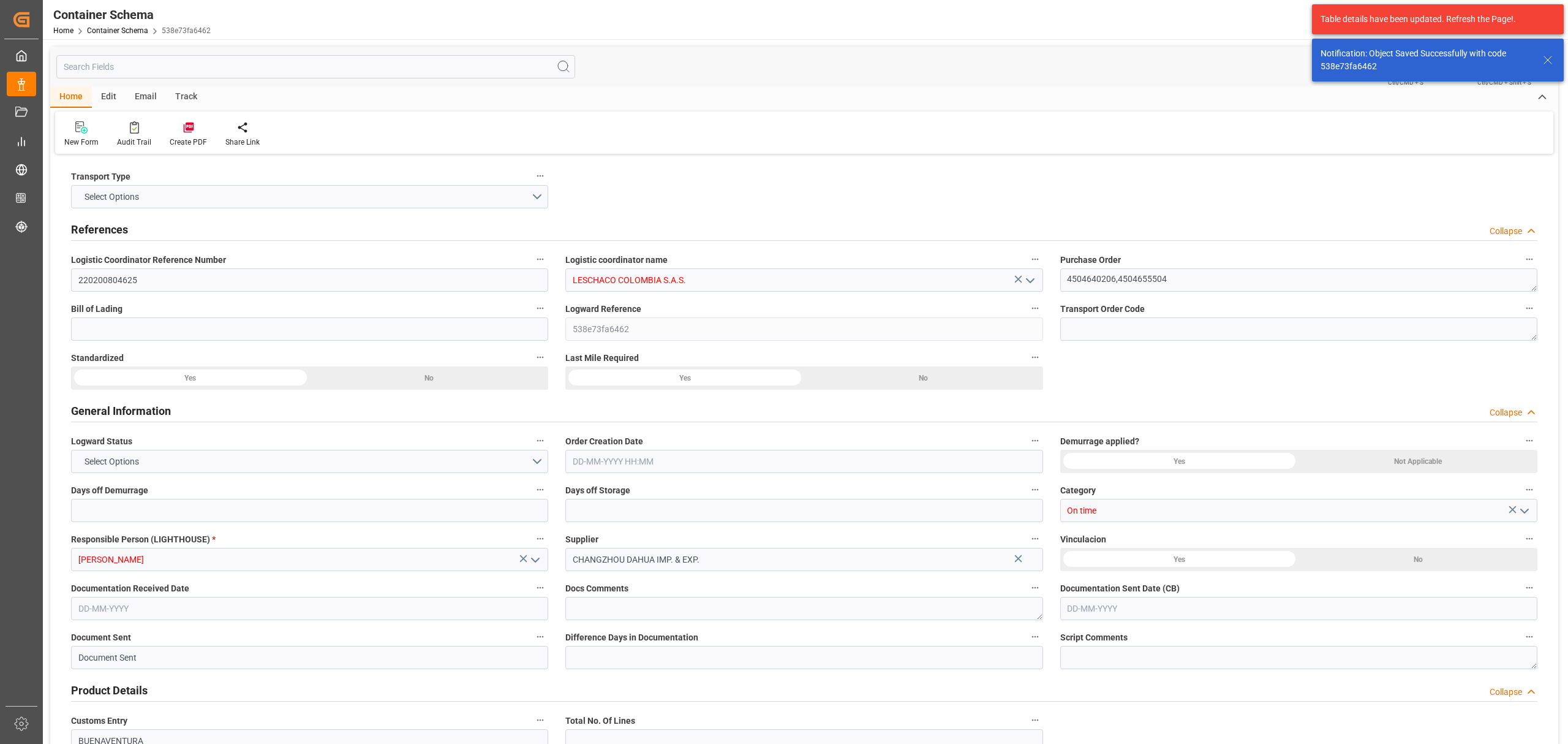
type input "0"
type input "3"
type input "2"
type input "92"
type input "2600"
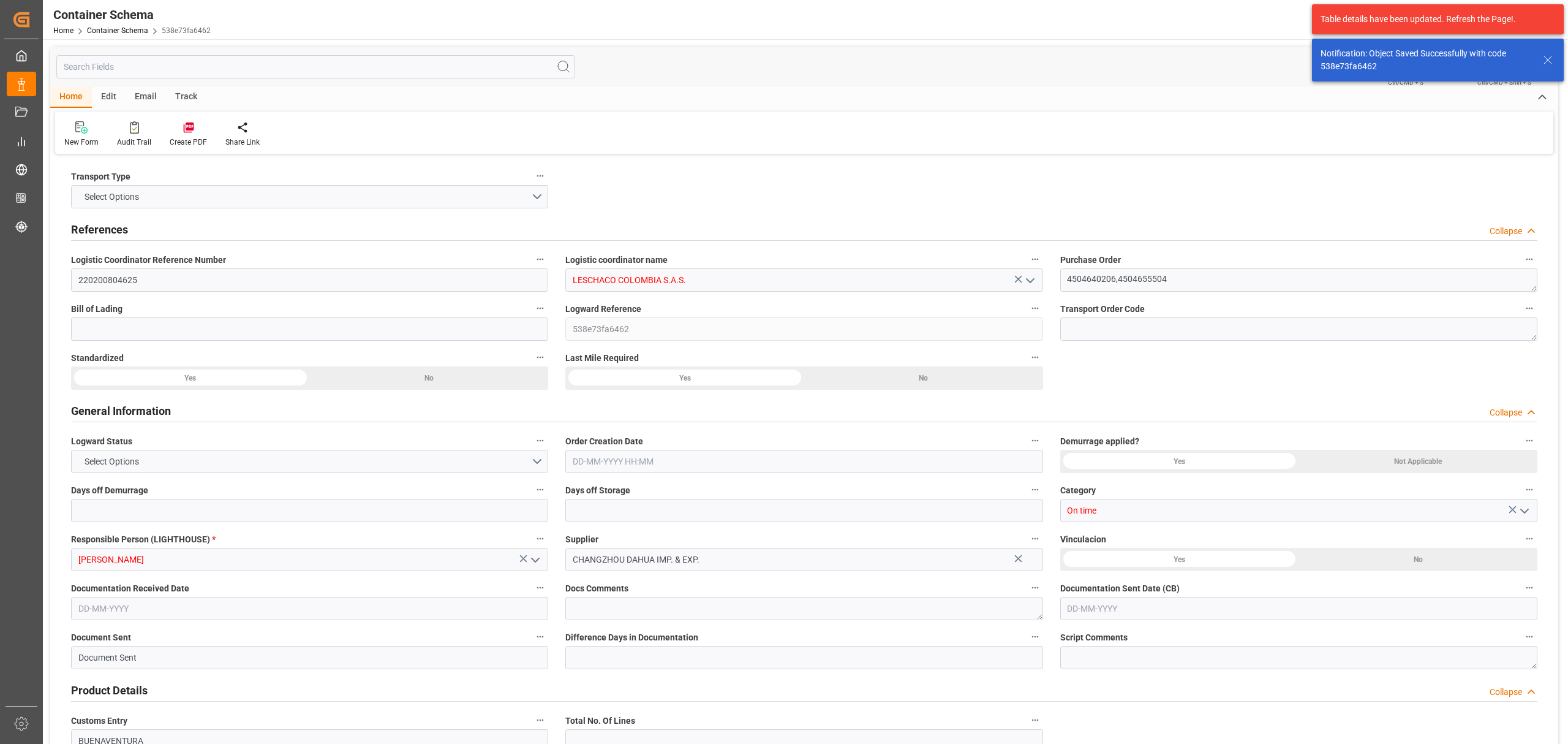
type input "2600"
type input "CNSHA"
type input "COBUN"
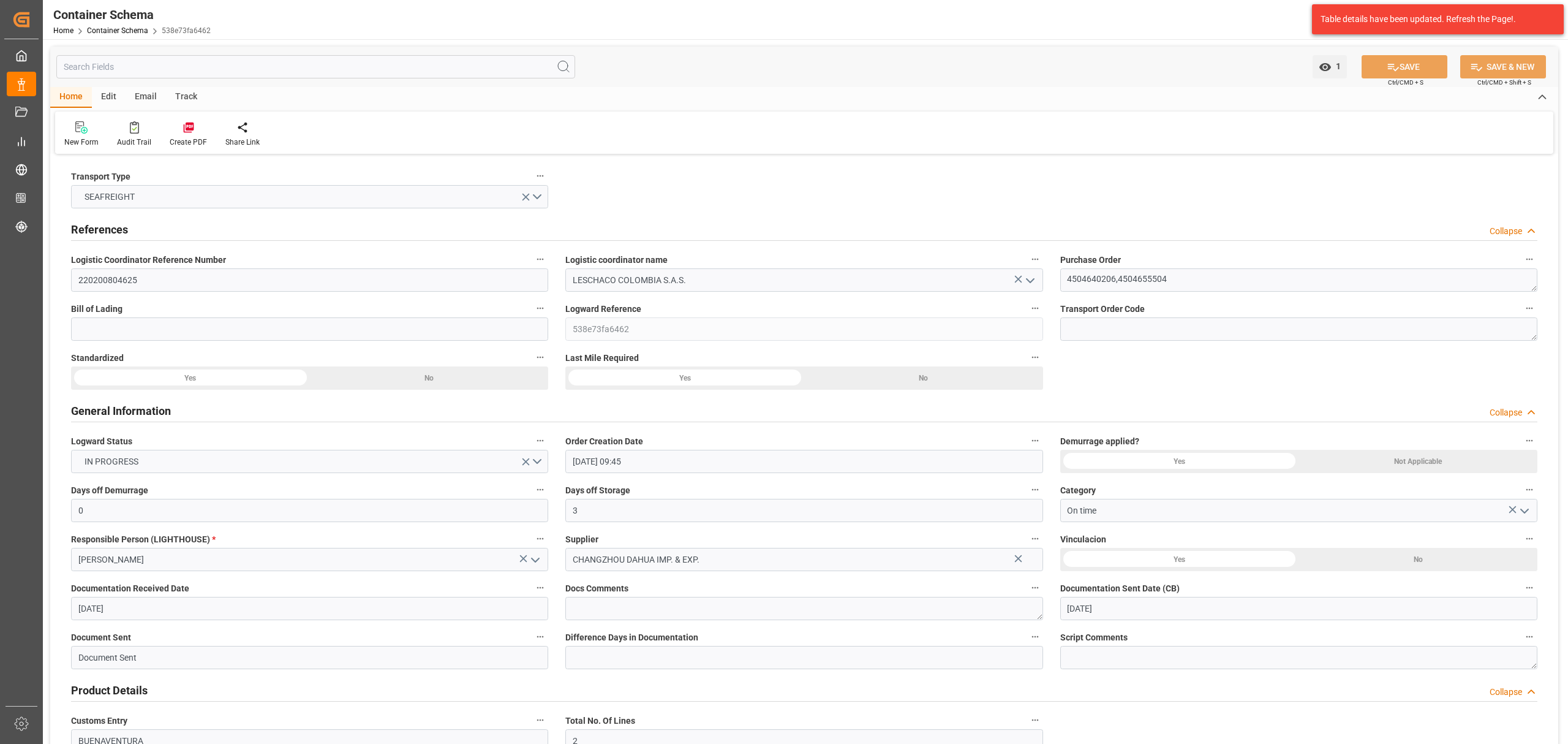
type input "[DATE] 09:45"
type input "[DATE]"
type input "[DATE] 00:00"
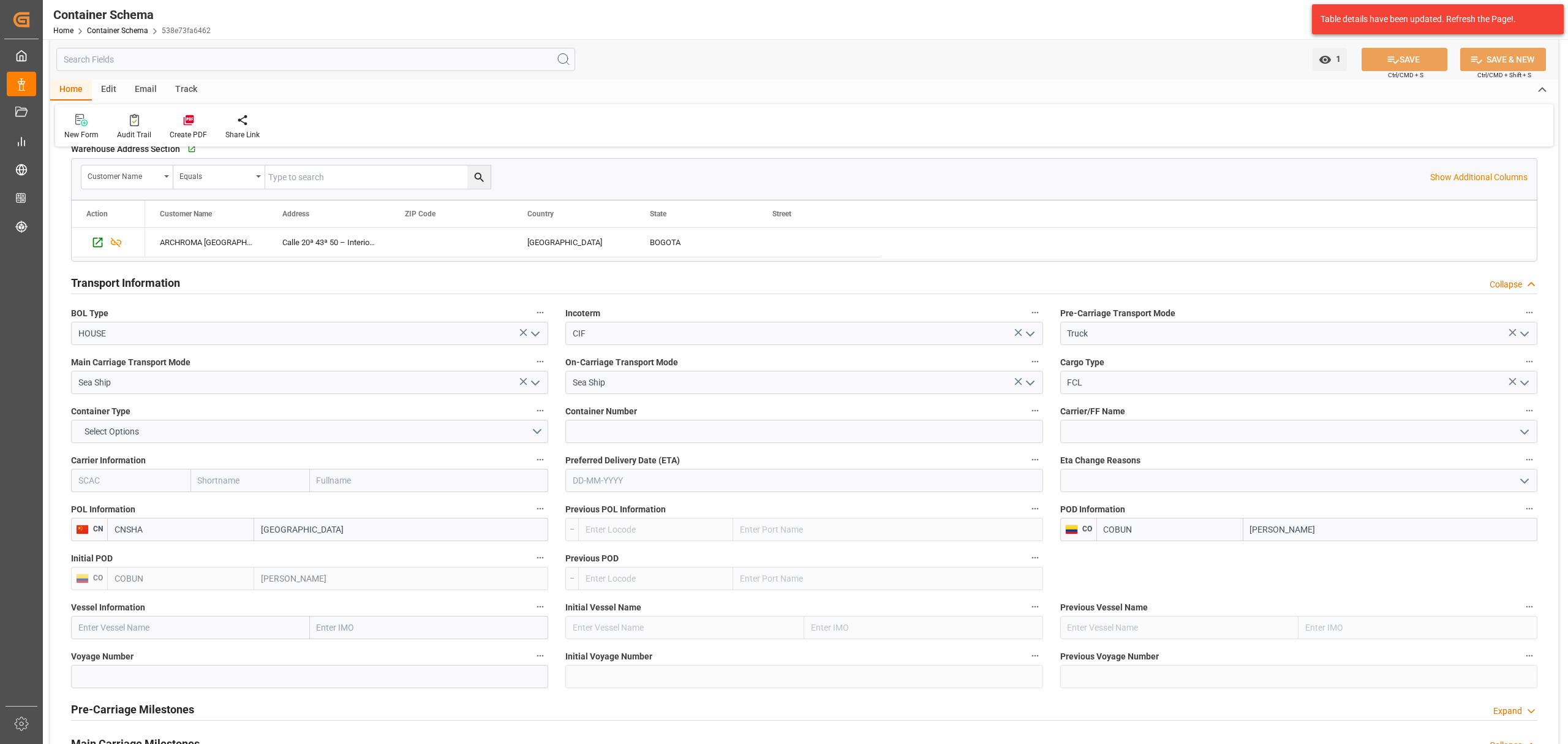
scroll to position [980, 0]
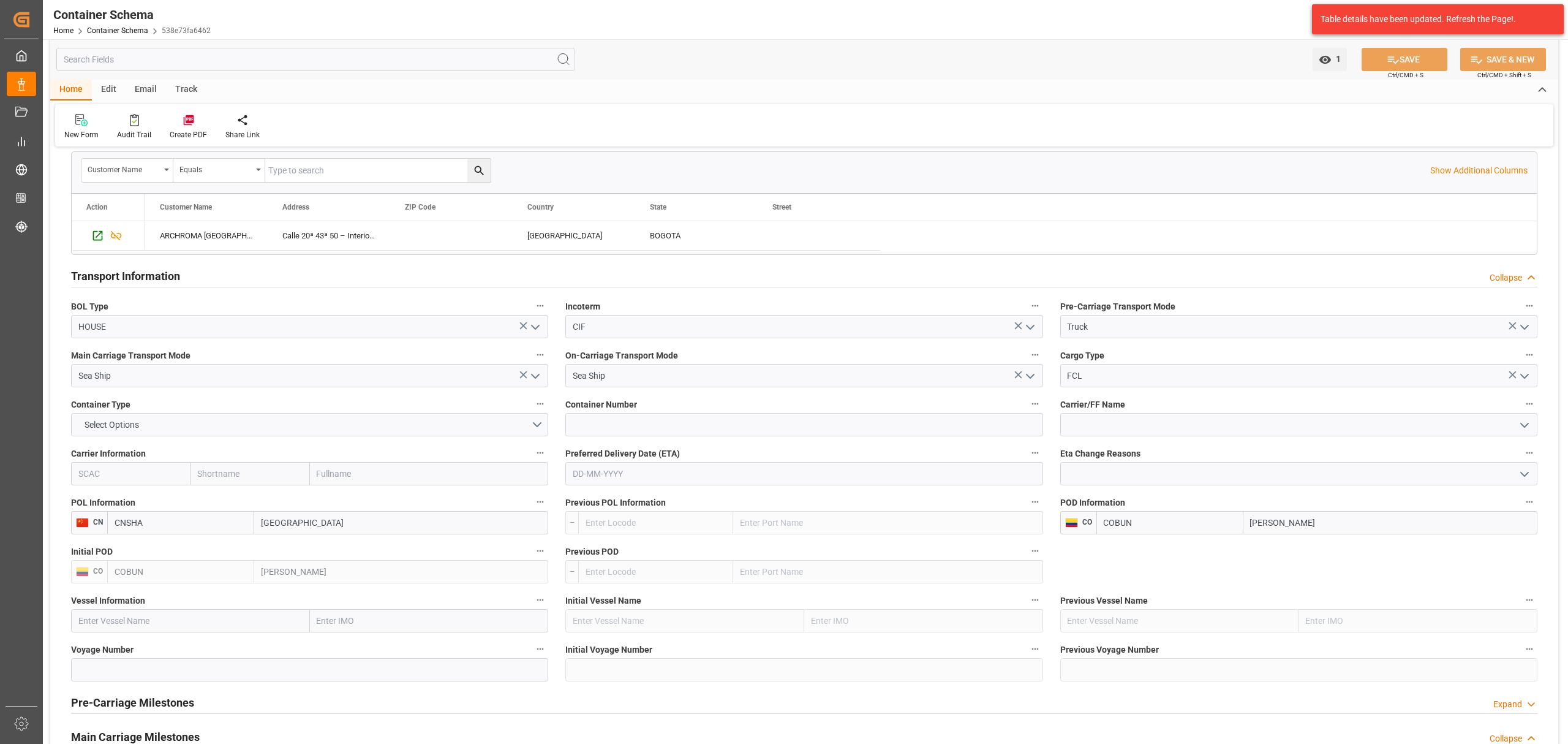
click at [1524, 427] on polyline "open menu" at bounding box center [1525, 425] width 8 height 4
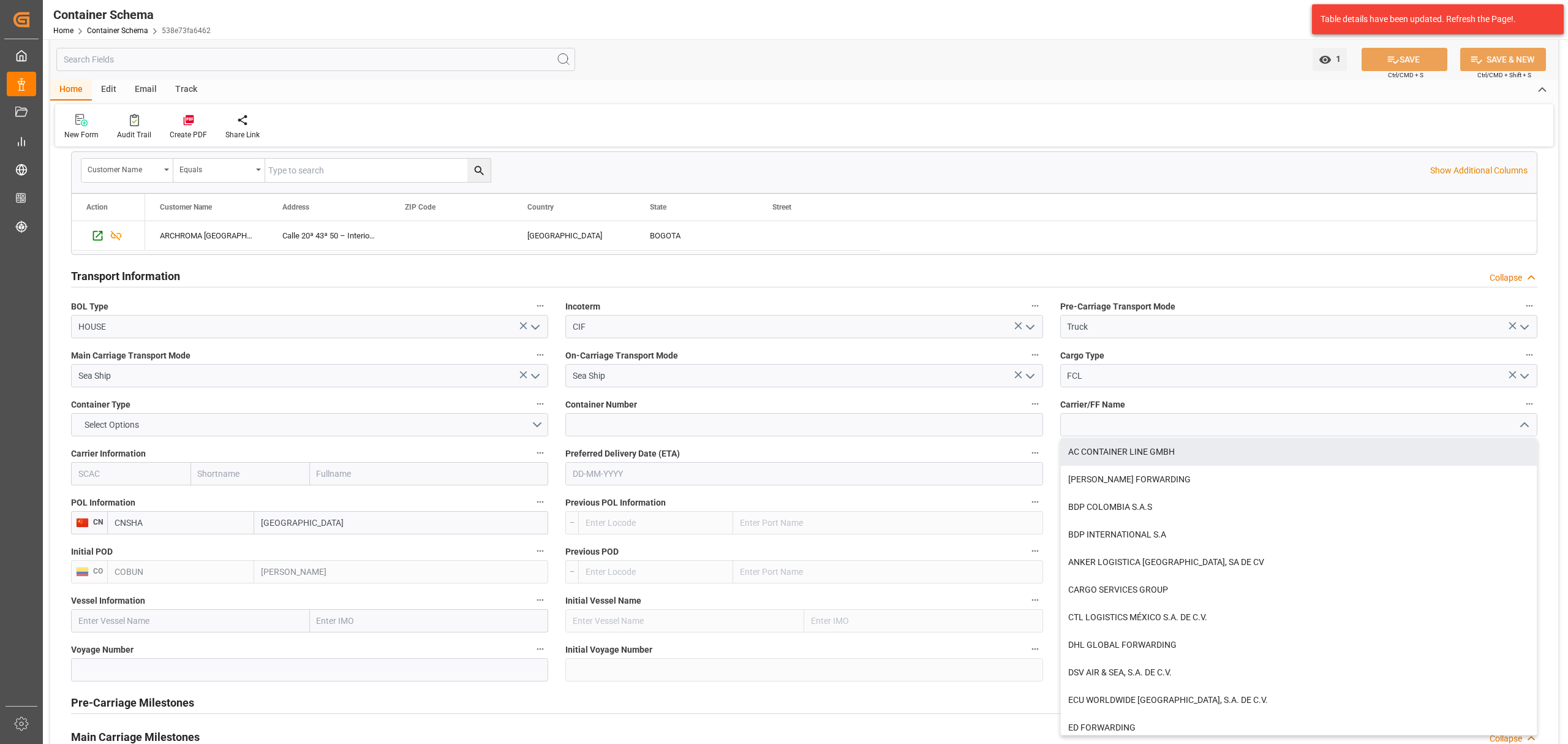
click at [1157, 410] on label "Carrier/FF Name" at bounding box center [1299, 404] width 478 height 17
click at [1522, 410] on button "Carrier/FF Name" at bounding box center [1530, 403] width 16 height 16
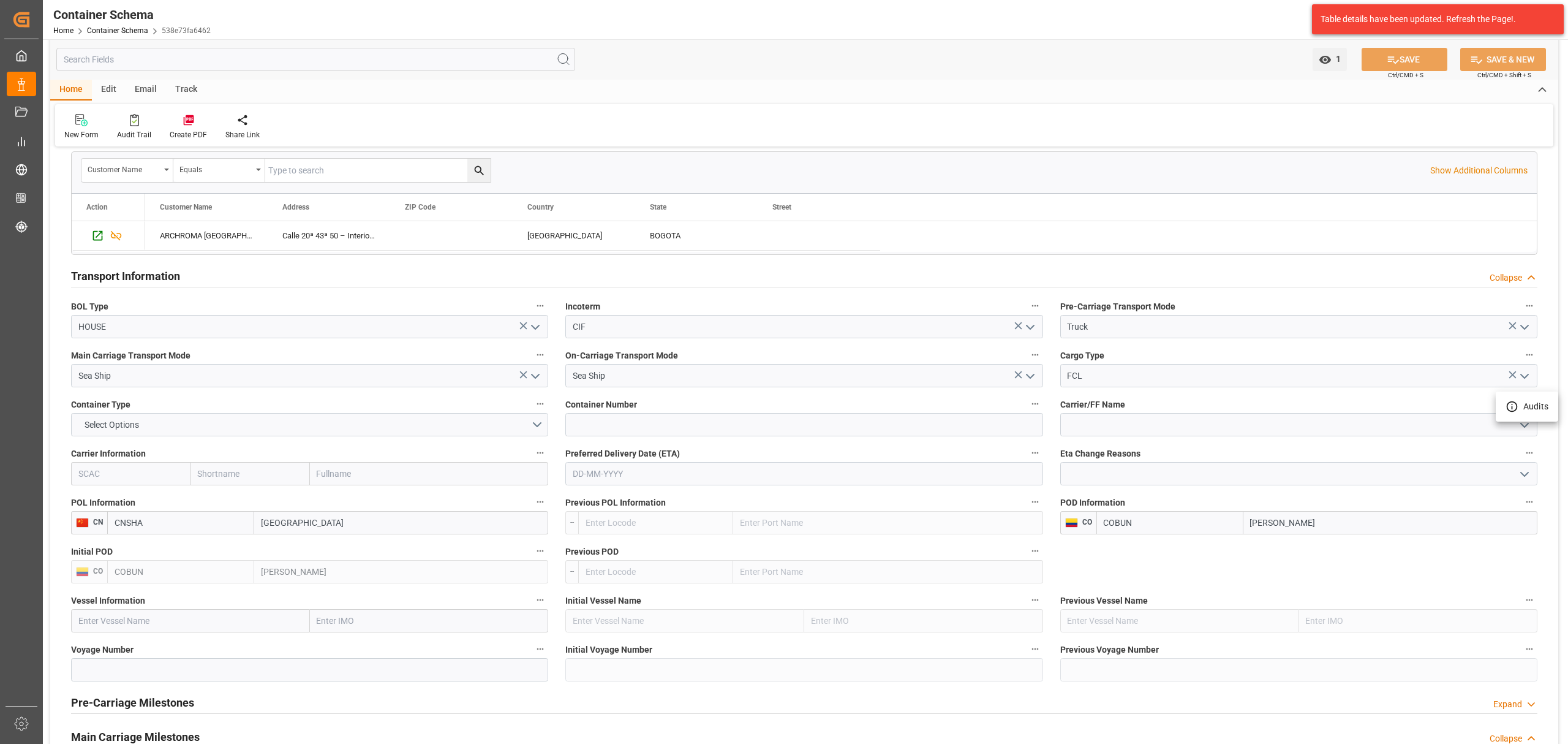
click at [1157, 423] on div at bounding box center [784, 372] width 1568 height 744
click at [1155, 430] on input at bounding box center [1299, 424] width 478 height 23
click at [1137, 451] on div "MSL" at bounding box center [1299, 452] width 476 height 28
type input "MSL"
click at [780, 425] on input at bounding box center [804, 424] width 478 height 23
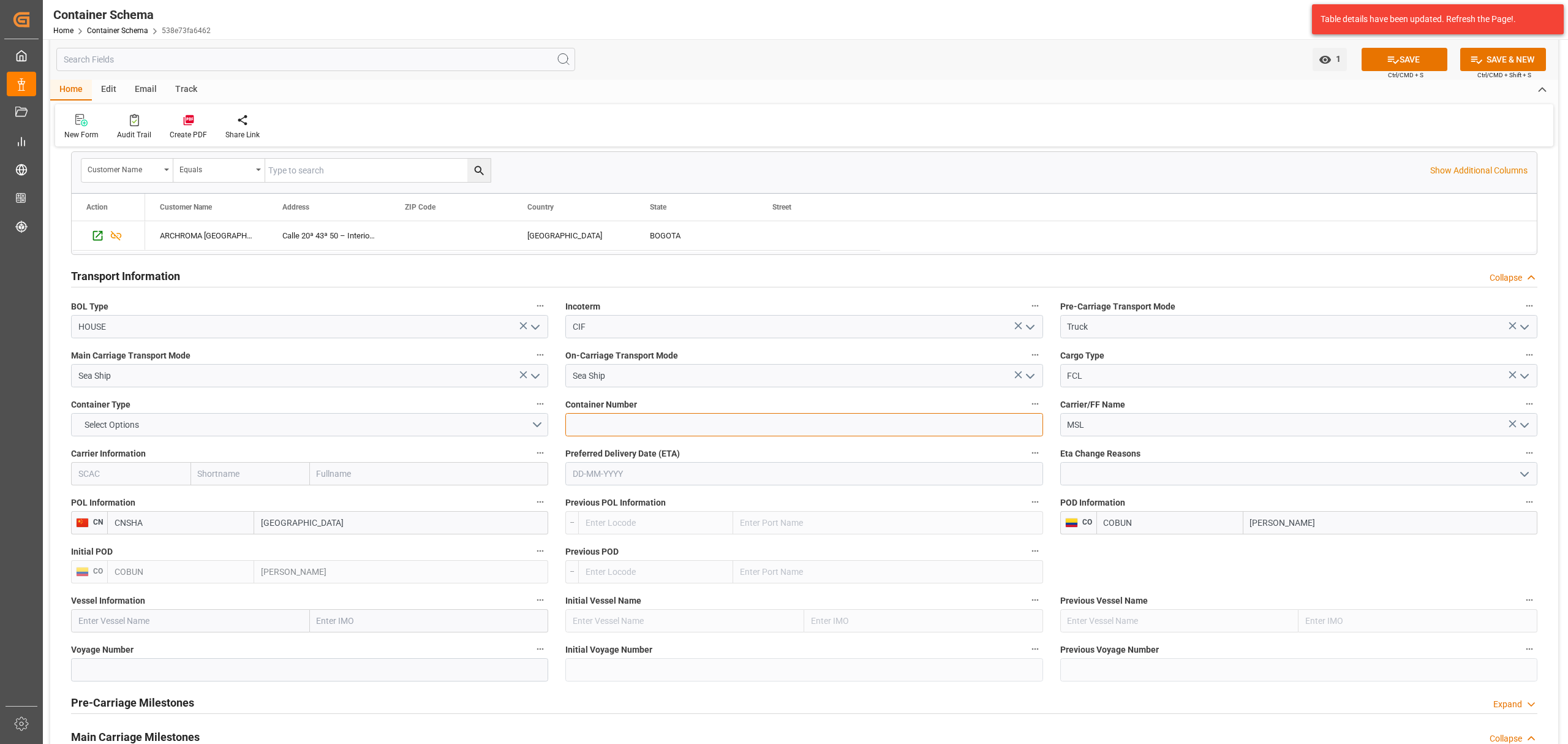
paste input "MNBU3201764"
type input "MNBU3201764"
click at [726, 479] on input "text" at bounding box center [804, 473] width 478 height 23
click at [563, 547] on div "Previous POD --" at bounding box center [804, 563] width 495 height 49
click at [621, 476] on input "text" at bounding box center [804, 473] width 478 height 23
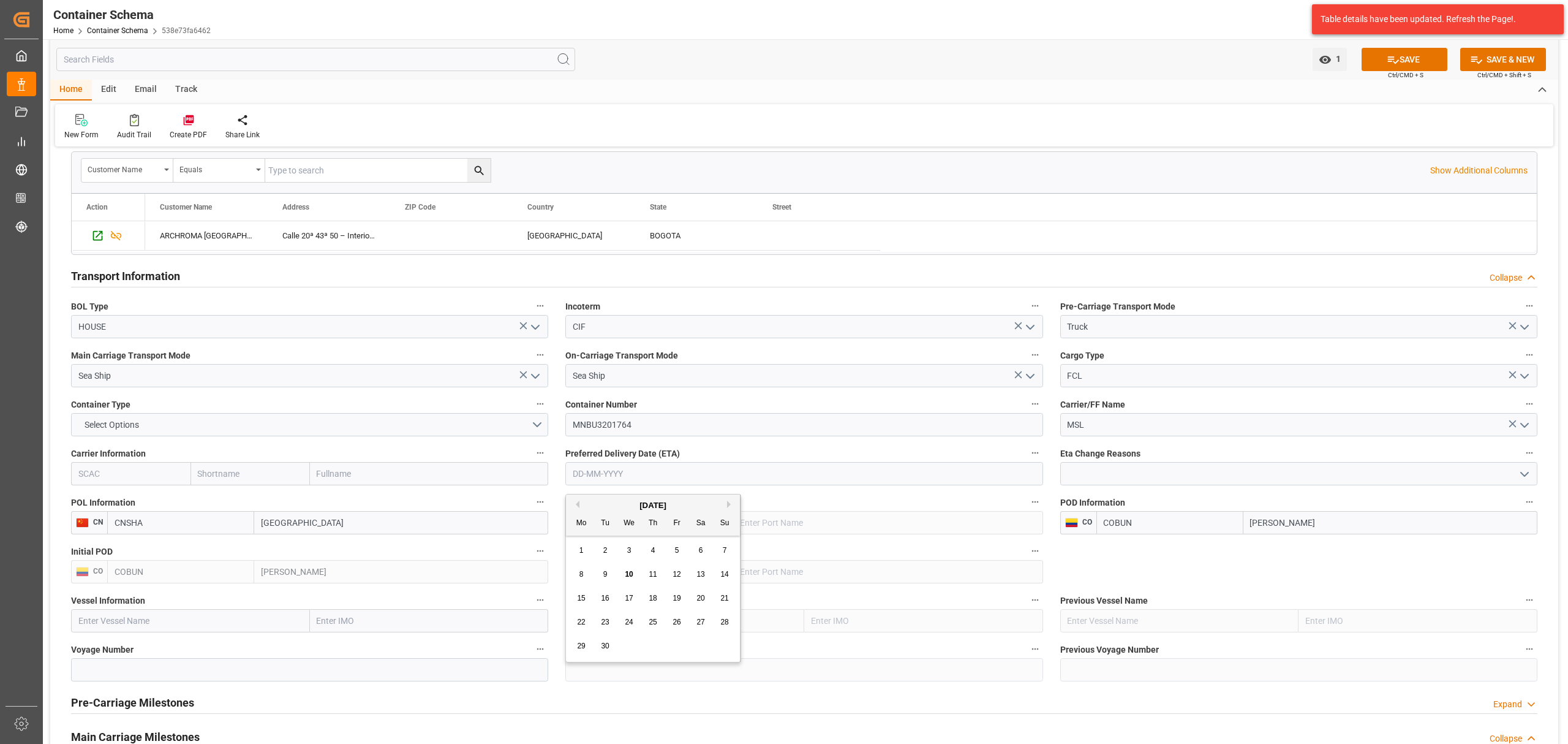
click at [575, 544] on div "1" at bounding box center [581, 551] width 15 height 14
click at [665, 489] on div "Preferred Delivery Date (ETA) [DATE]" at bounding box center [804, 465] width 495 height 49
click at [678, 476] on input "[DATE]" at bounding box center [804, 473] width 478 height 23
click at [726, 500] on div "[DATE]" at bounding box center [653, 505] width 174 height 12
click at [729, 502] on button "Next Month" at bounding box center [731, 504] width 8 height 8
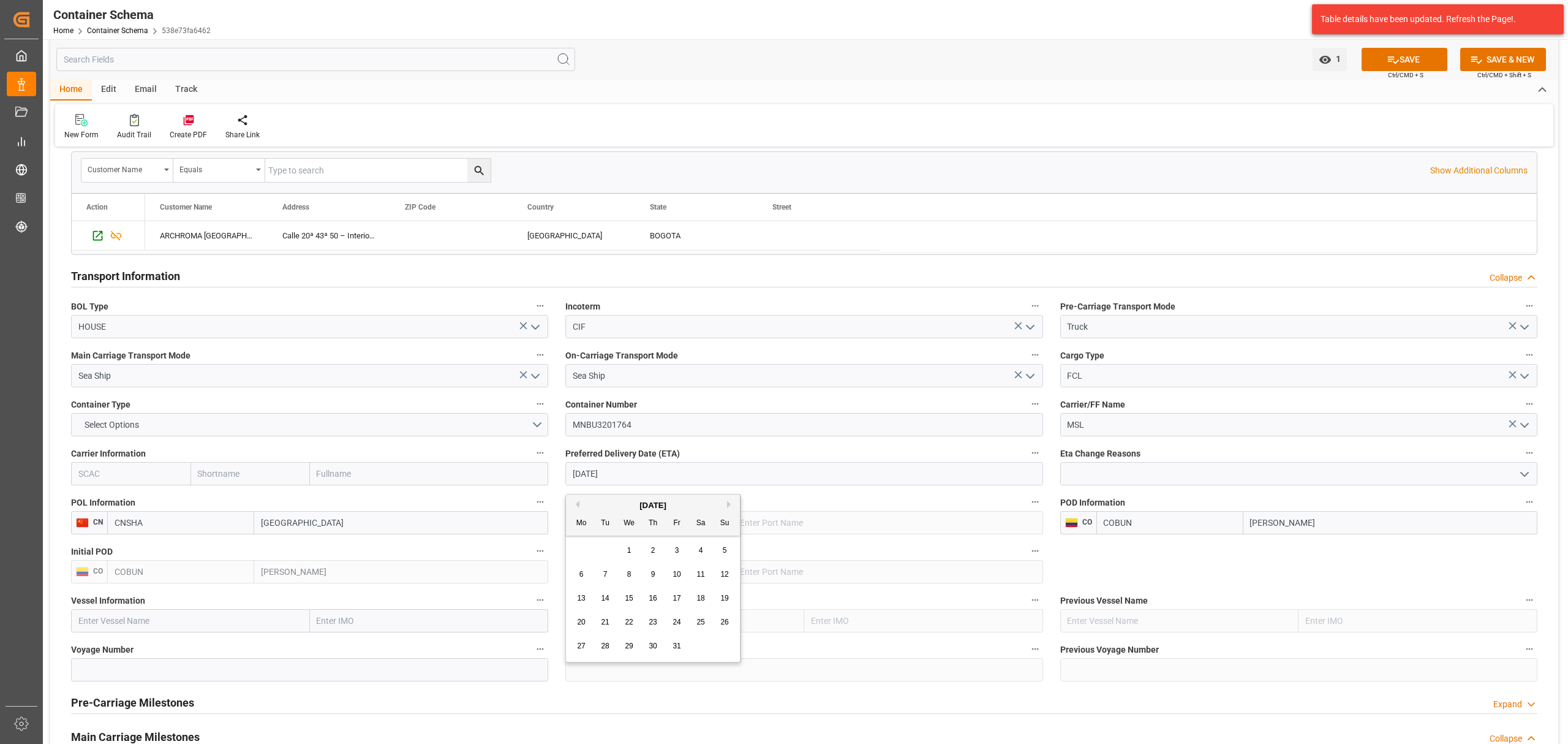
click at [632, 576] on div "8" at bounding box center [629, 574] width 15 height 14
type input "[DATE]"
click at [275, 478] on input "text" at bounding box center [250, 473] width 120 height 23
type input "MAER"
click at [221, 502] on b "Maersk" at bounding box center [213, 501] width 29 height 10
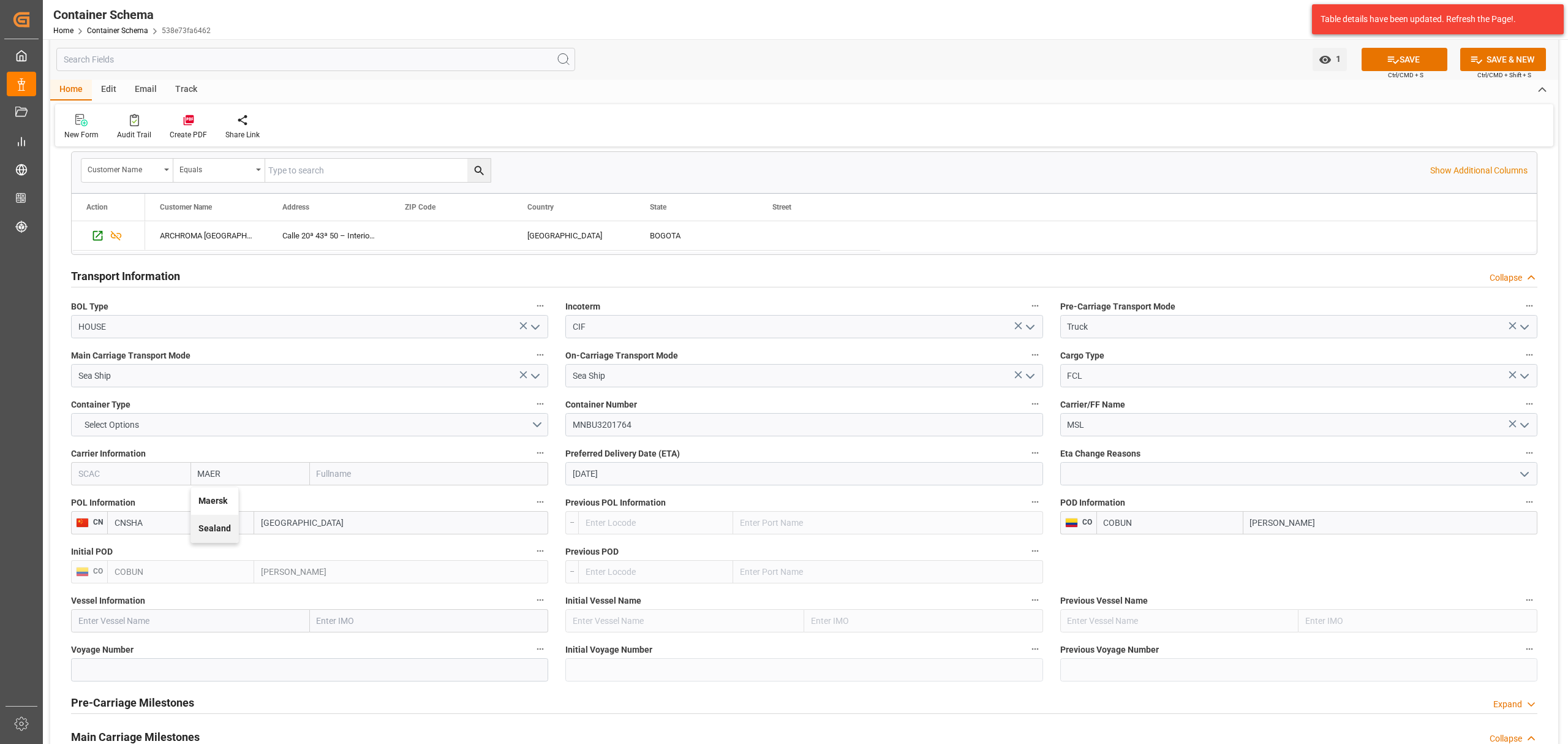
type input "MAEU"
type input "Maersk"
type input "Maersk Line AS"
type input "Maersk"
click at [165, 632] on input "text" at bounding box center [190, 621] width 239 height 23
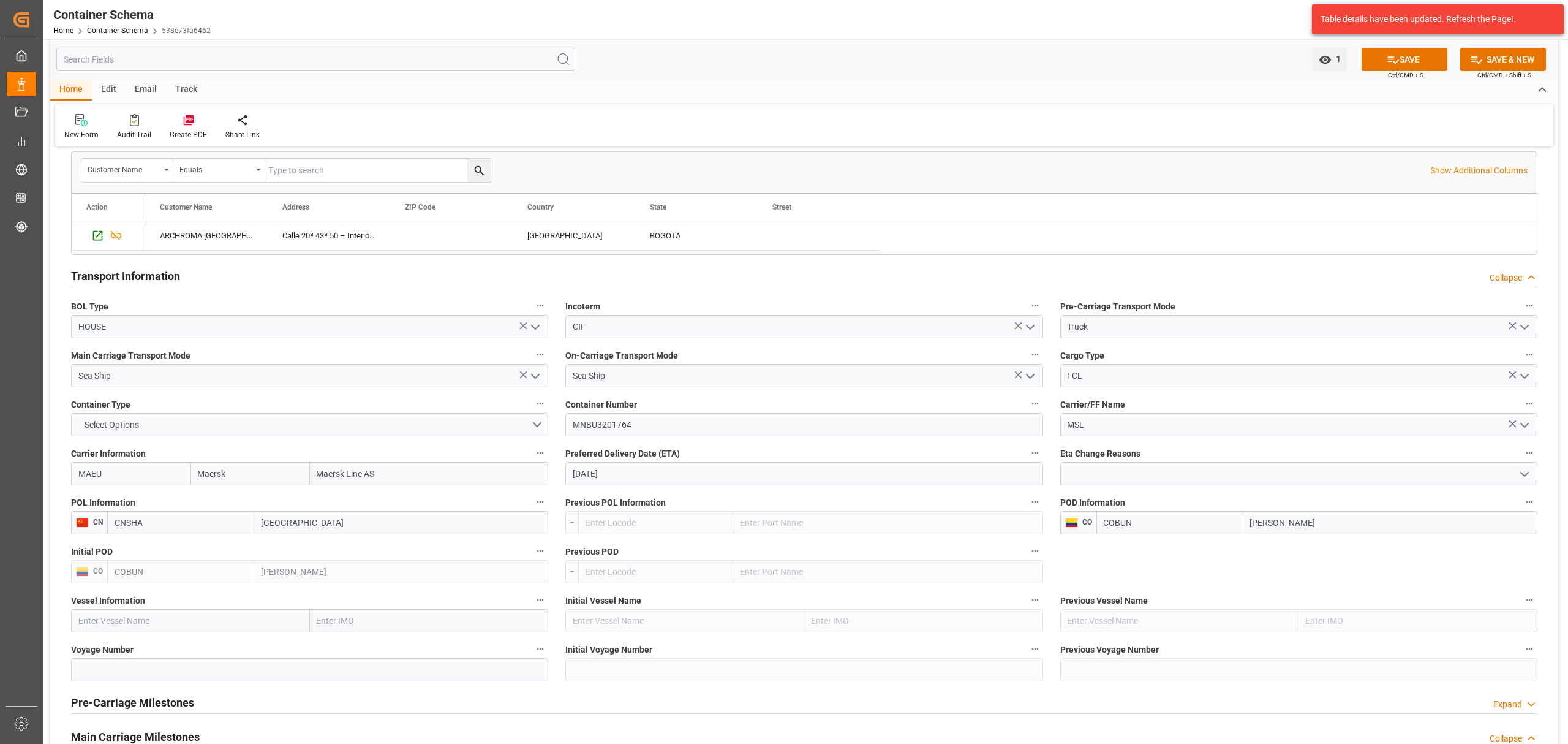
paste input "DALI"
type input "DALI"
click at [144, 708] on div "DALI - 9070735" at bounding box center [154, 703] width 164 height 28
type input "9070735"
type input "DALI"
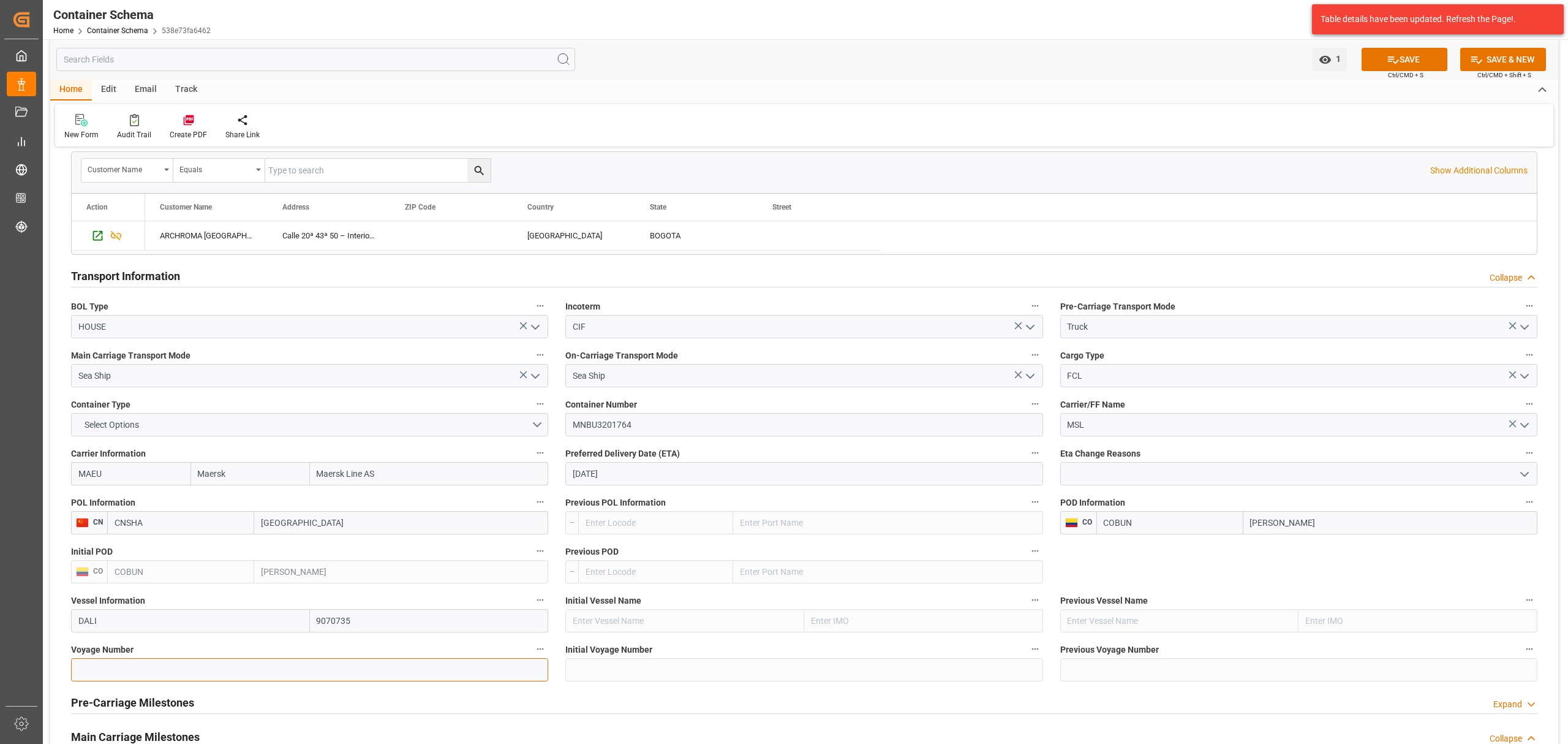
click at [116, 669] on input at bounding box center [310, 669] width 478 height 23
paste input "536E"
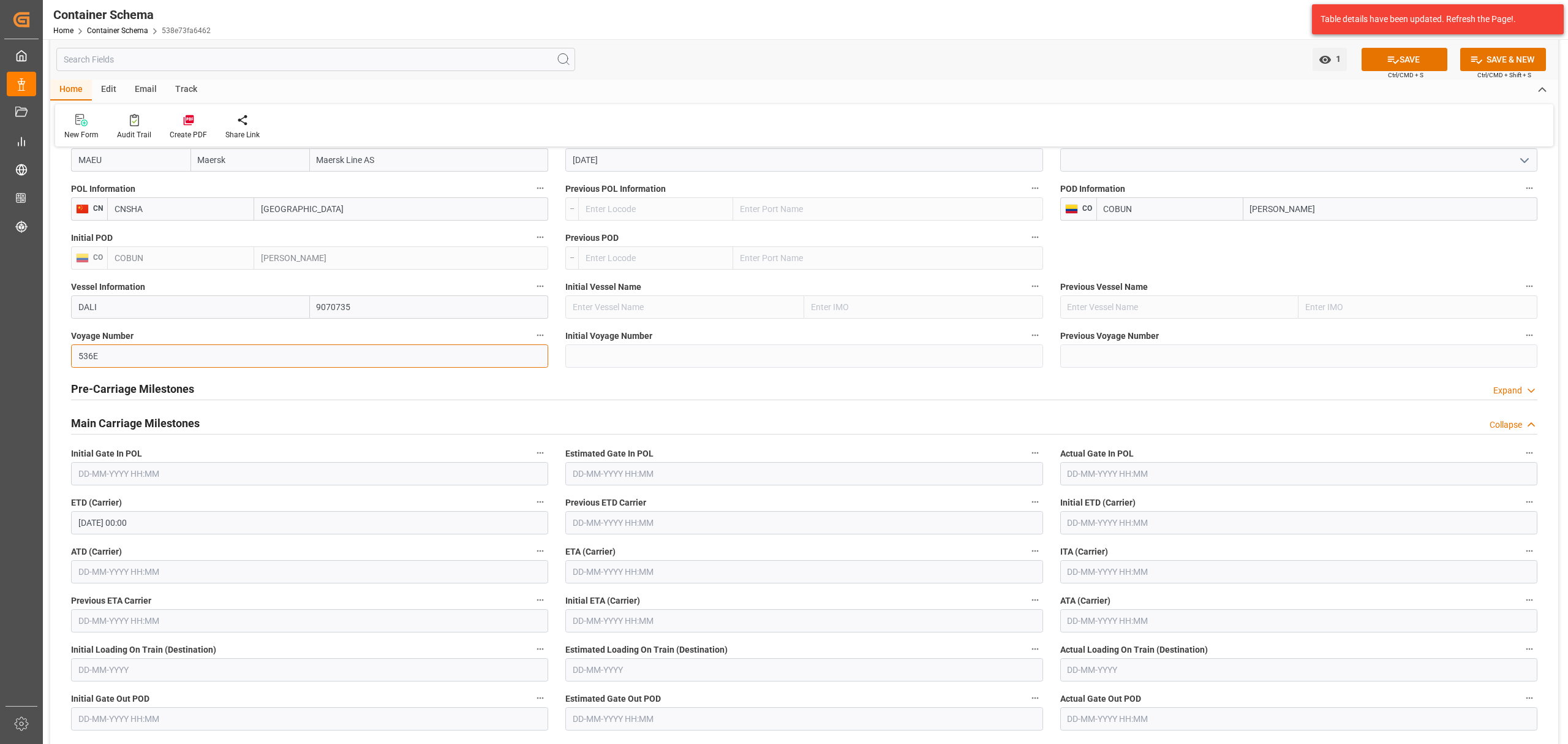
scroll to position [1307, 0]
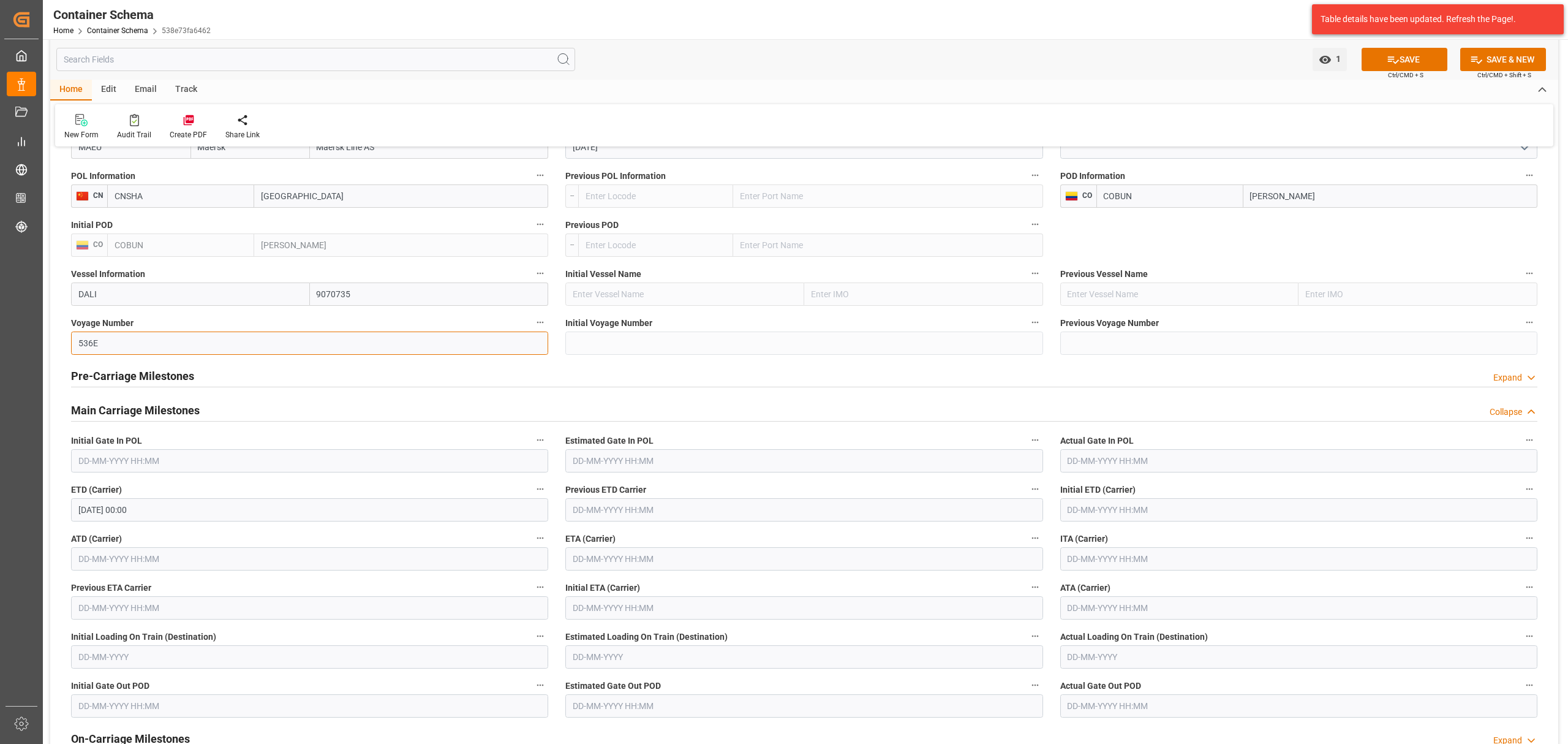
type input "536E"
click at [615, 566] on input "text" at bounding box center [804, 558] width 478 height 23
click at [731, 378] on div "Previous Month Next Month [DATE] Mo Tu We Th Fr Sa Su 1 2 3 4 5 6 7 8 9 10 11 1…" at bounding box center [680, 455] width 228 height 168
click at [730, 385] on div "[DATE]" at bounding box center [653, 382] width 174 height 12
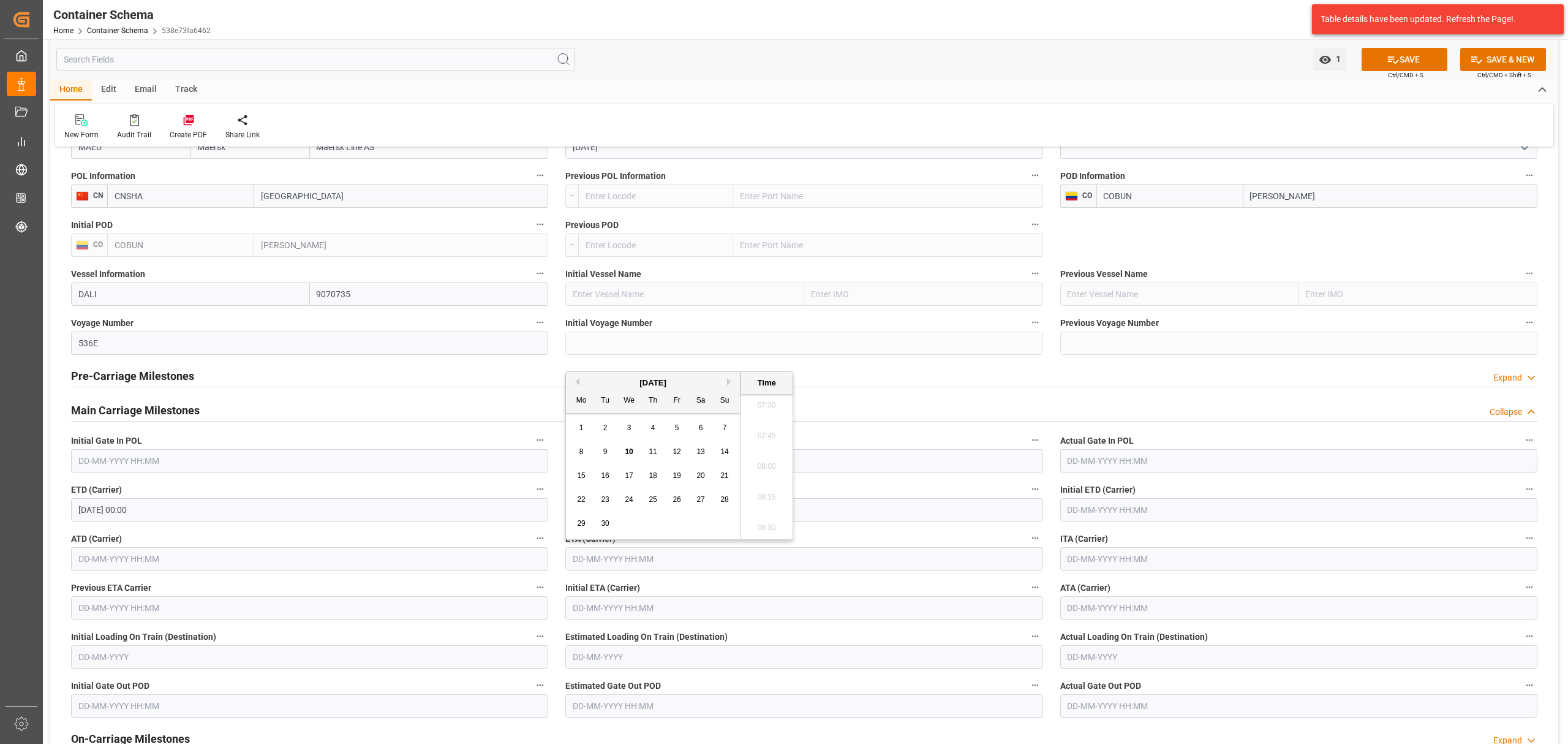
click at [733, 384] on button "Next Month" at bounding box center [731, 382] width 8 height 8
click at [626, 452] on div "8" at bounding box center [629, 452] width 15 height 14
type input "[DATE] 00:00"
click at [1420, 38] on div "Table details have been updated. Refresh the Page!." at bounding box center [1438, 19] width 260 height 38
click at [1417, 59] on button "SAVE" at bounding box center [1405, 59] width 86 height 23
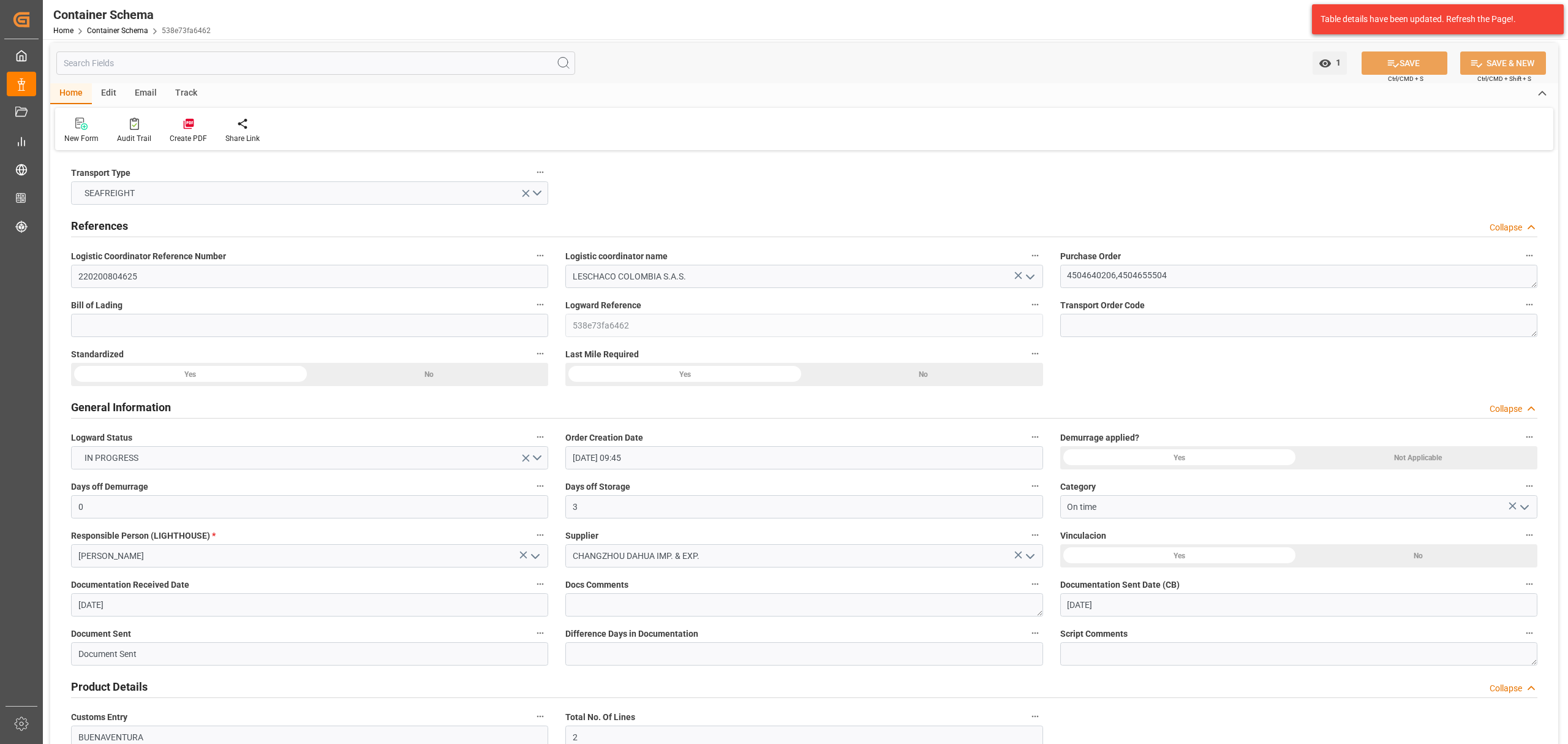
scroll to position [0, 0]
click at [115, 326] on input at bounding box center [310, 329] width 478 height 23
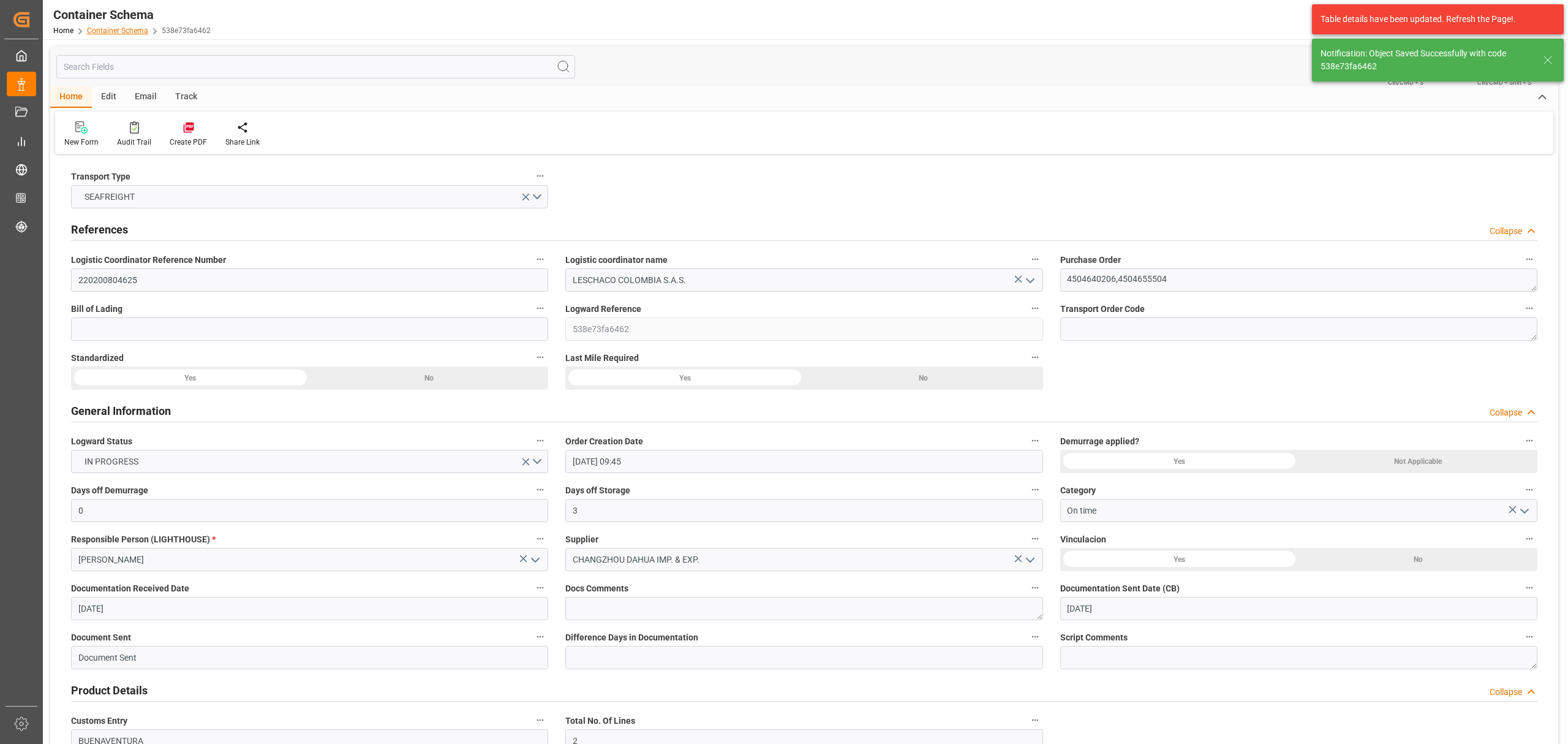
type input "DALI"
type input "9070735"
type input "536E"
type input "[DATE] 00:00"
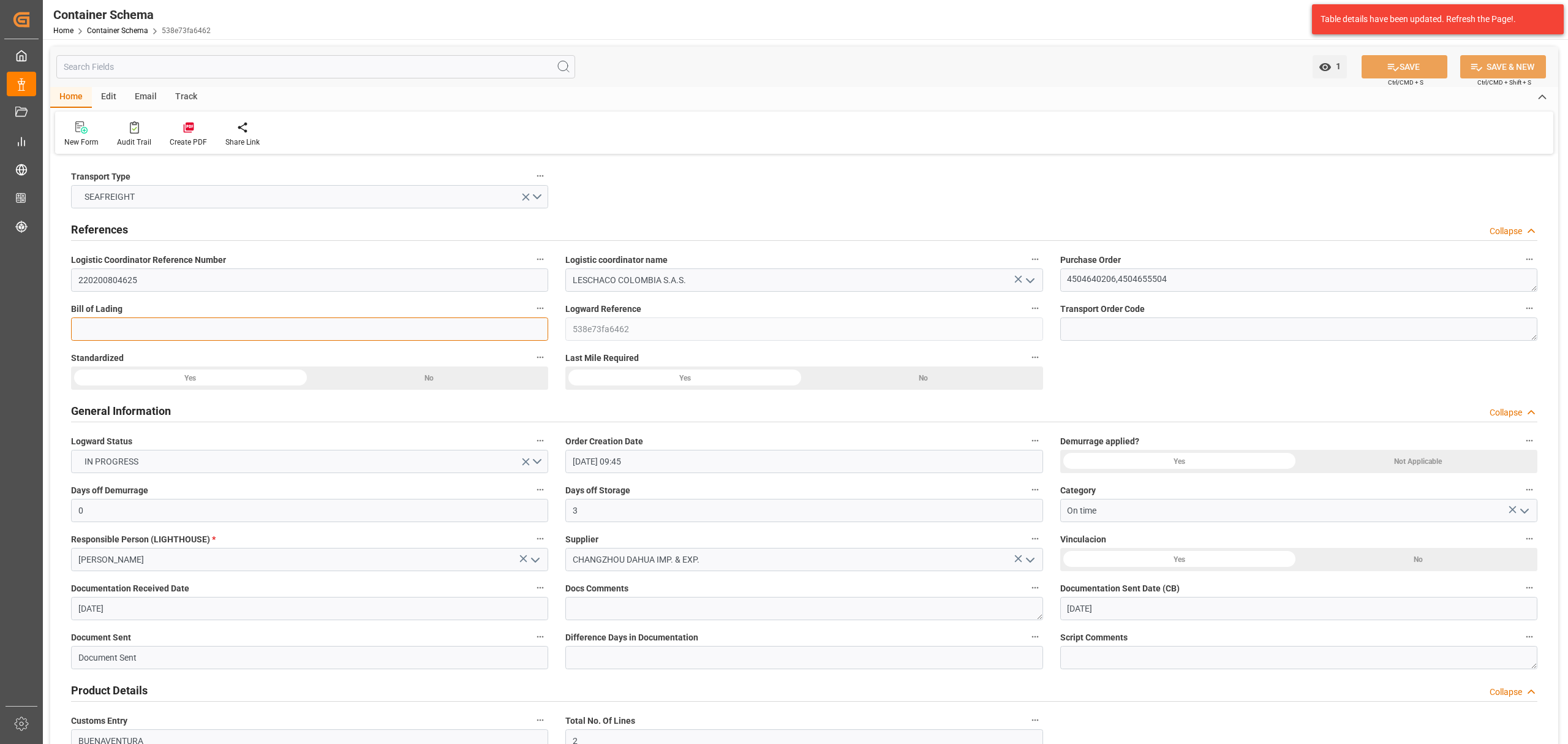
paste input "HHSE5074143"
type input "HHSE5074143"
click at [1388, 59] on button "SAVE" at bounding box center [1405, 67] width 86 height 23
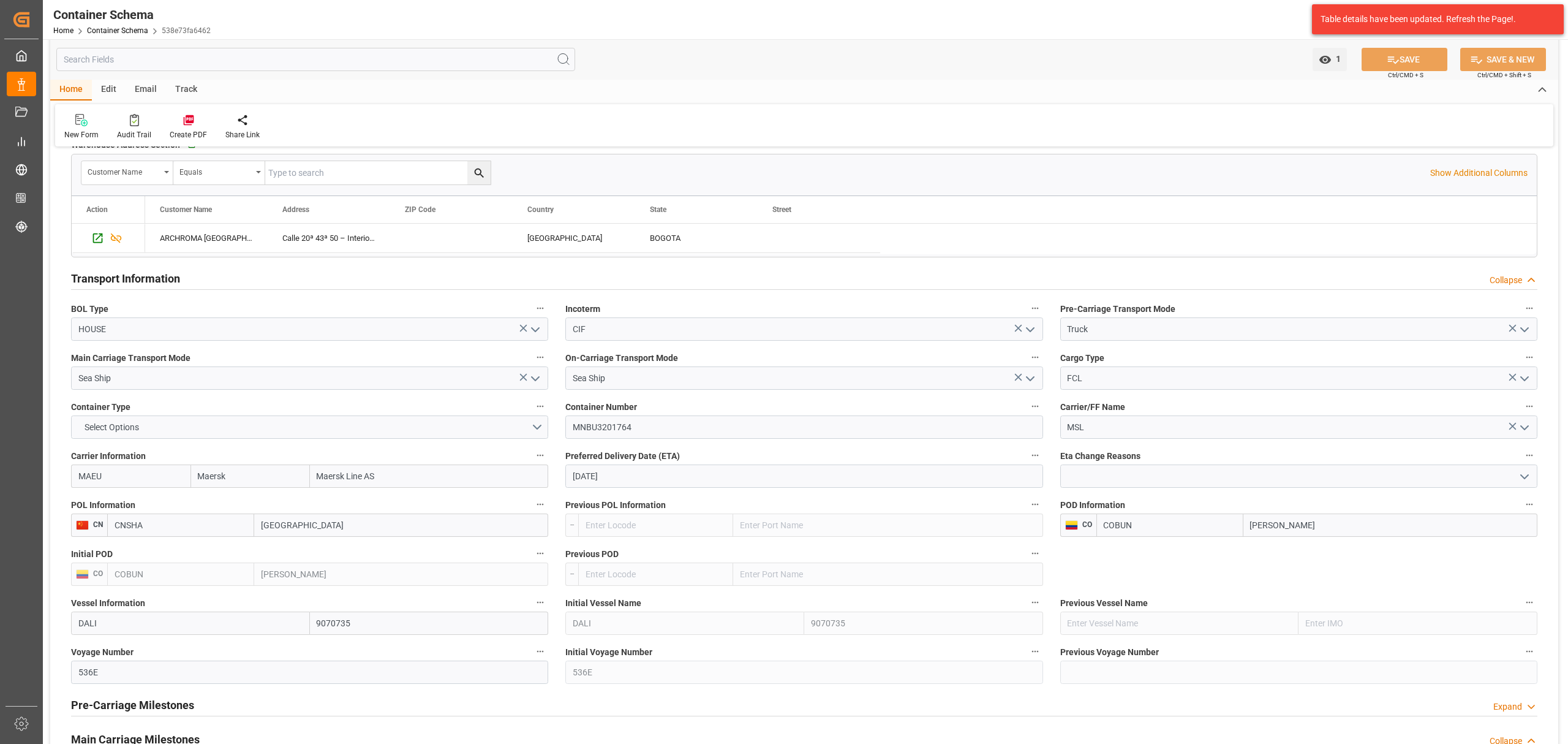
scroll to position [898, 0]
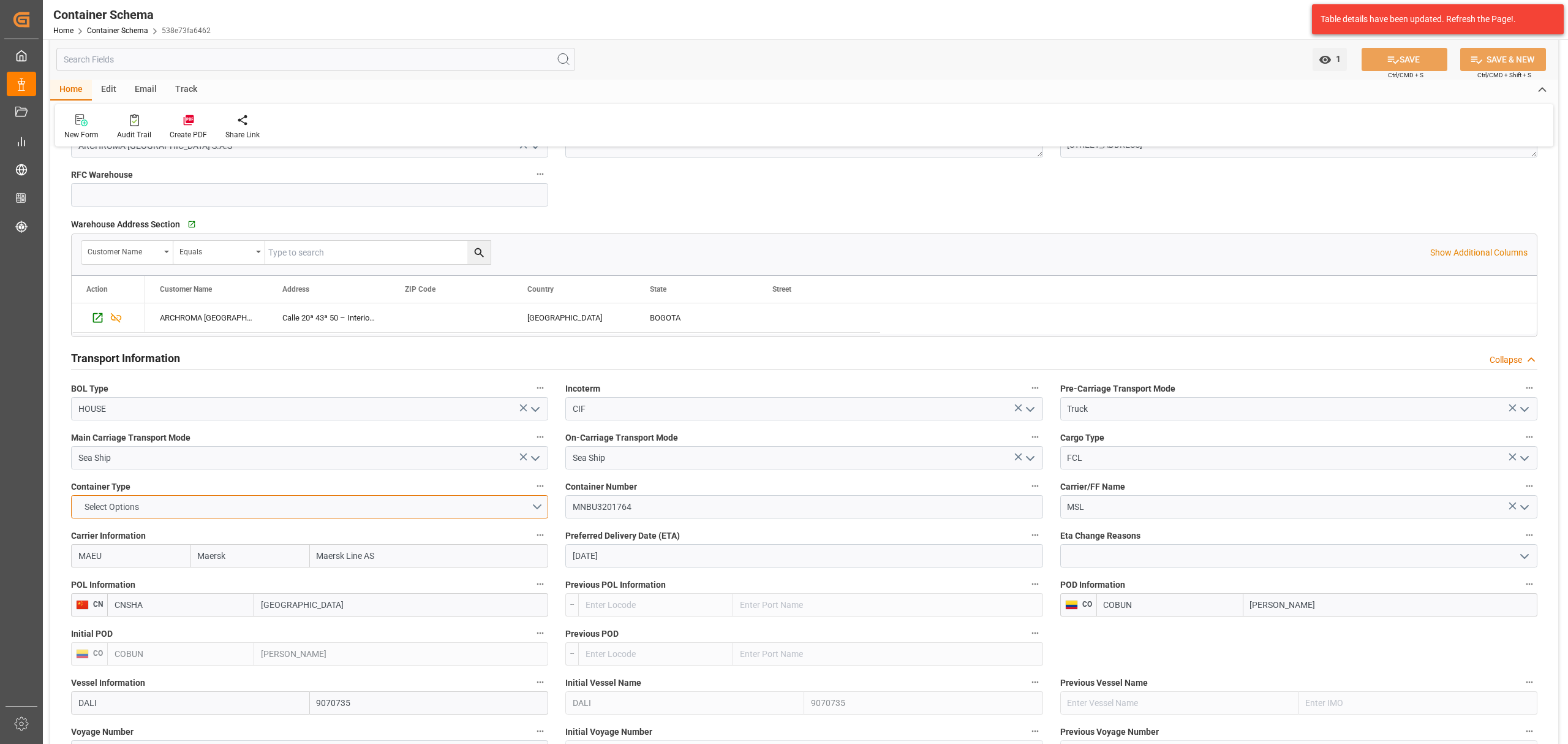
click at [537, 512] on button "Select Options" at bounding box center [310, 506] width 478 height 23
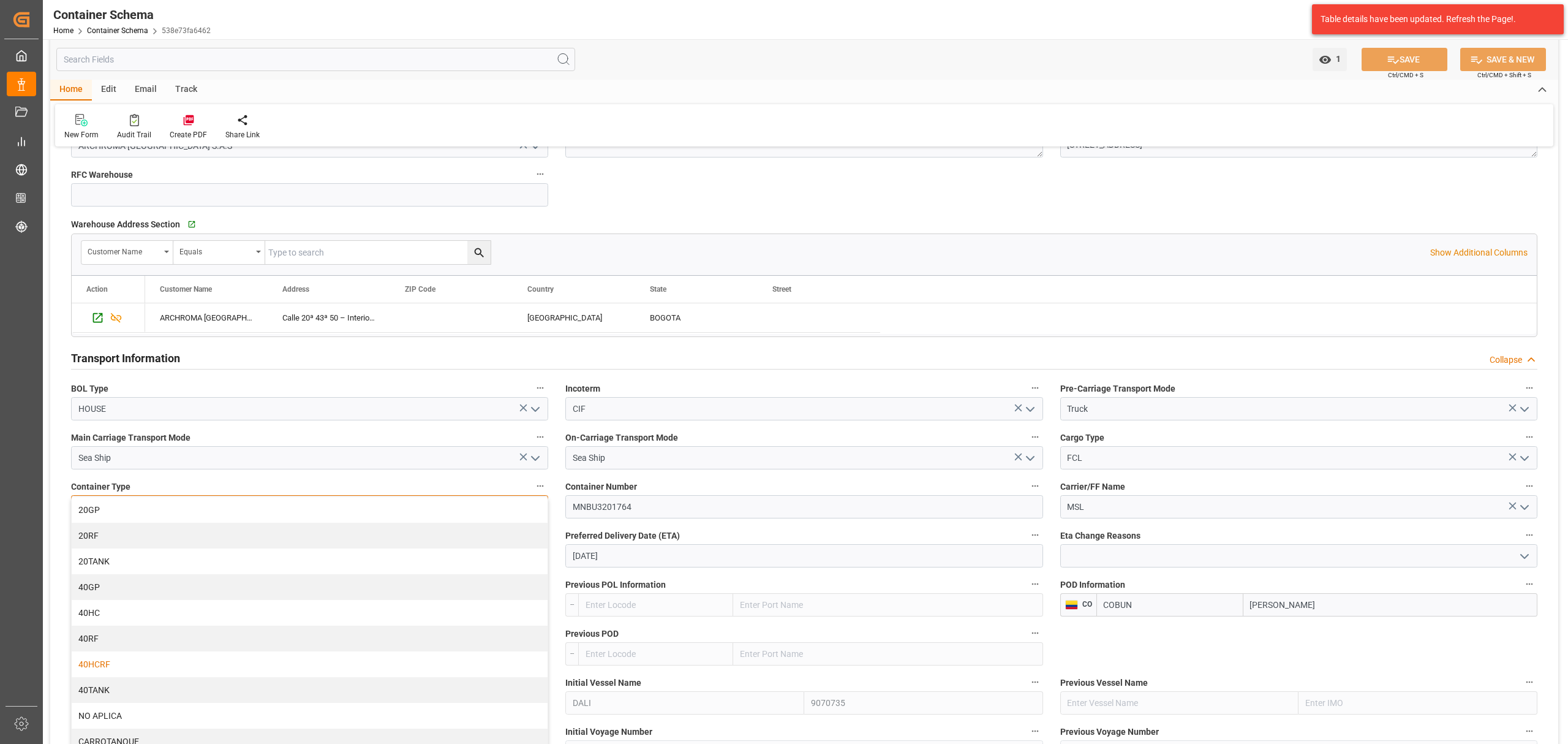
click at [120, 667] on div "40HCRF" at bounding box center [310, 664] width 476 height 26
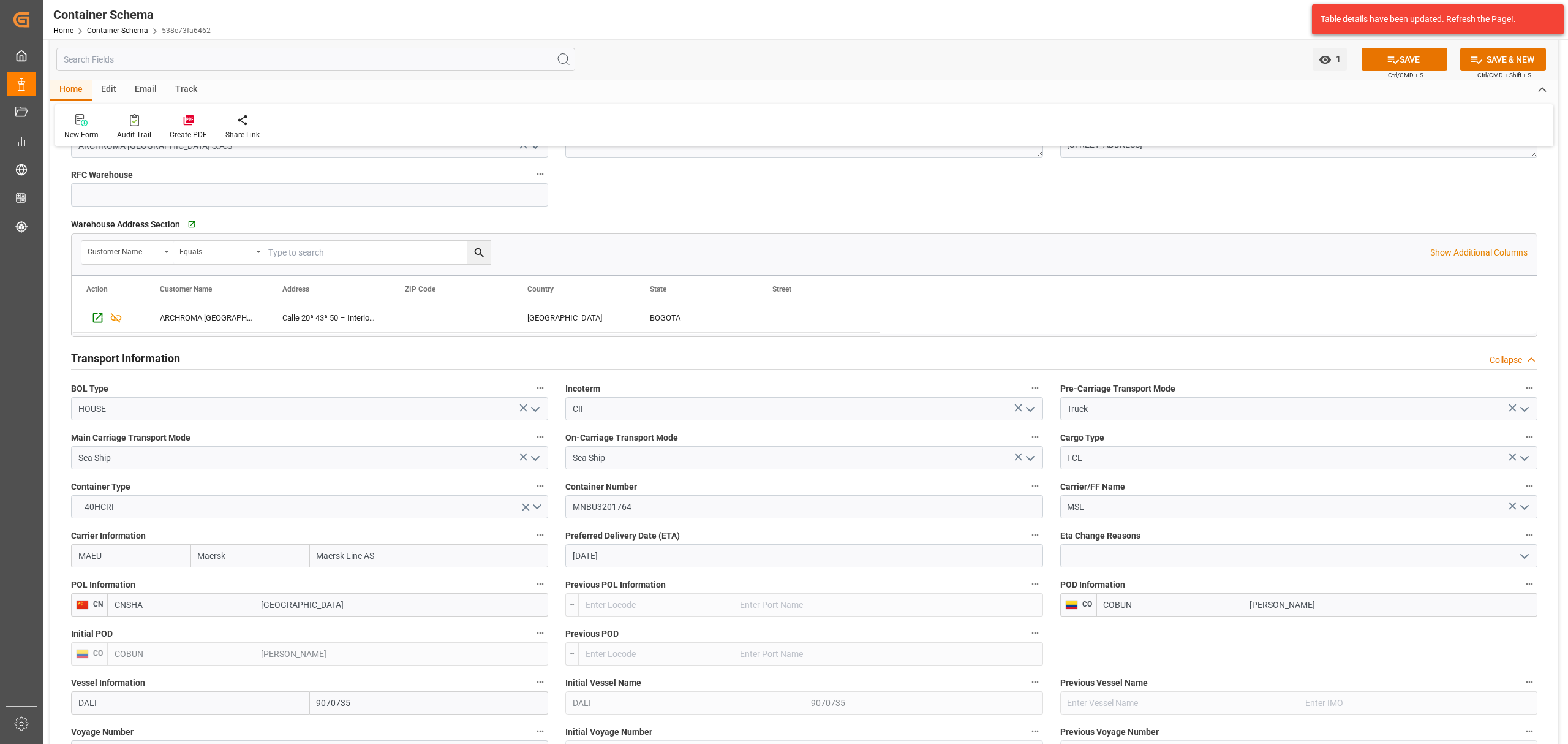
click at [1400, 54] on button "SAVE" at bounding box center [1405, 59] width 86 height 23
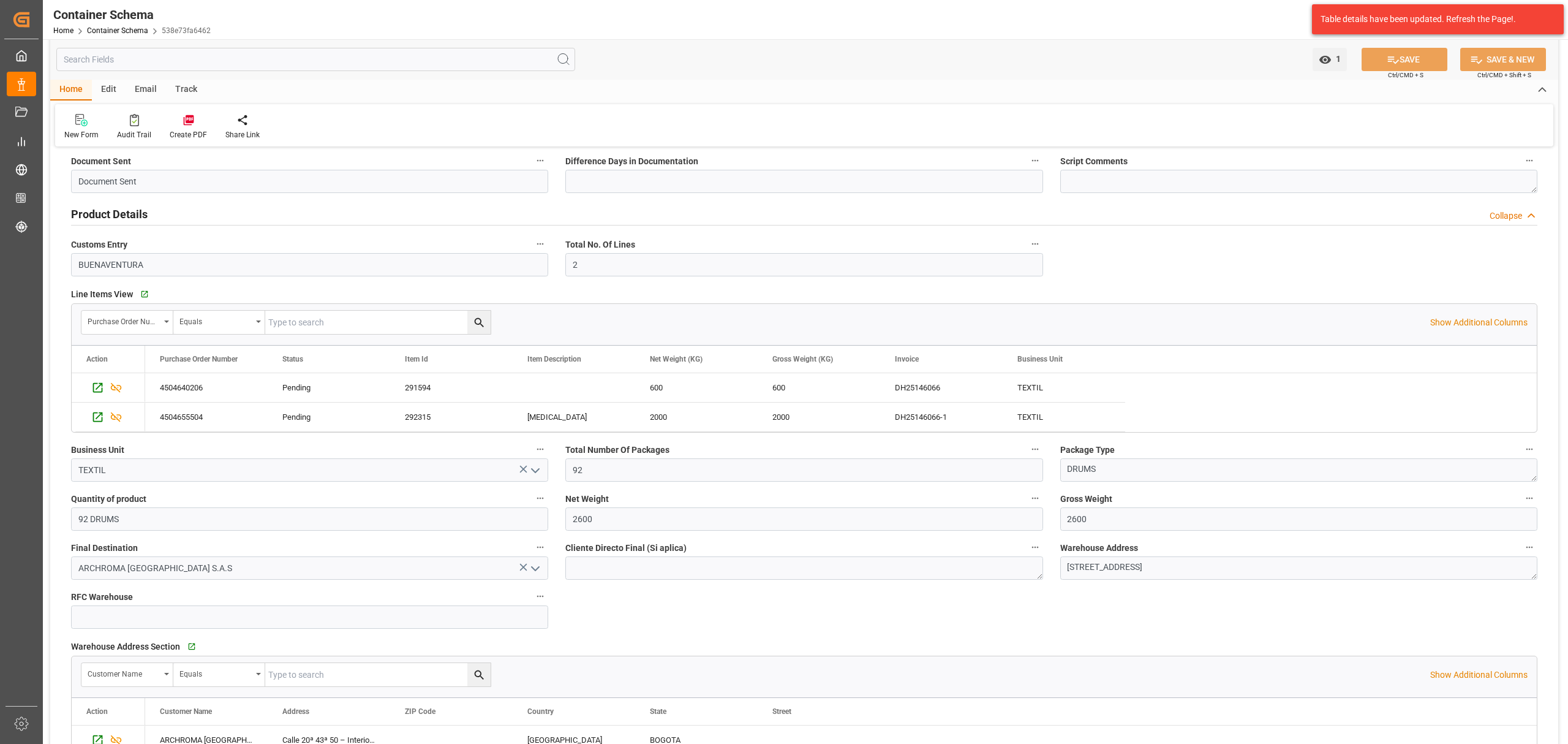
scroll to position [326, 0]
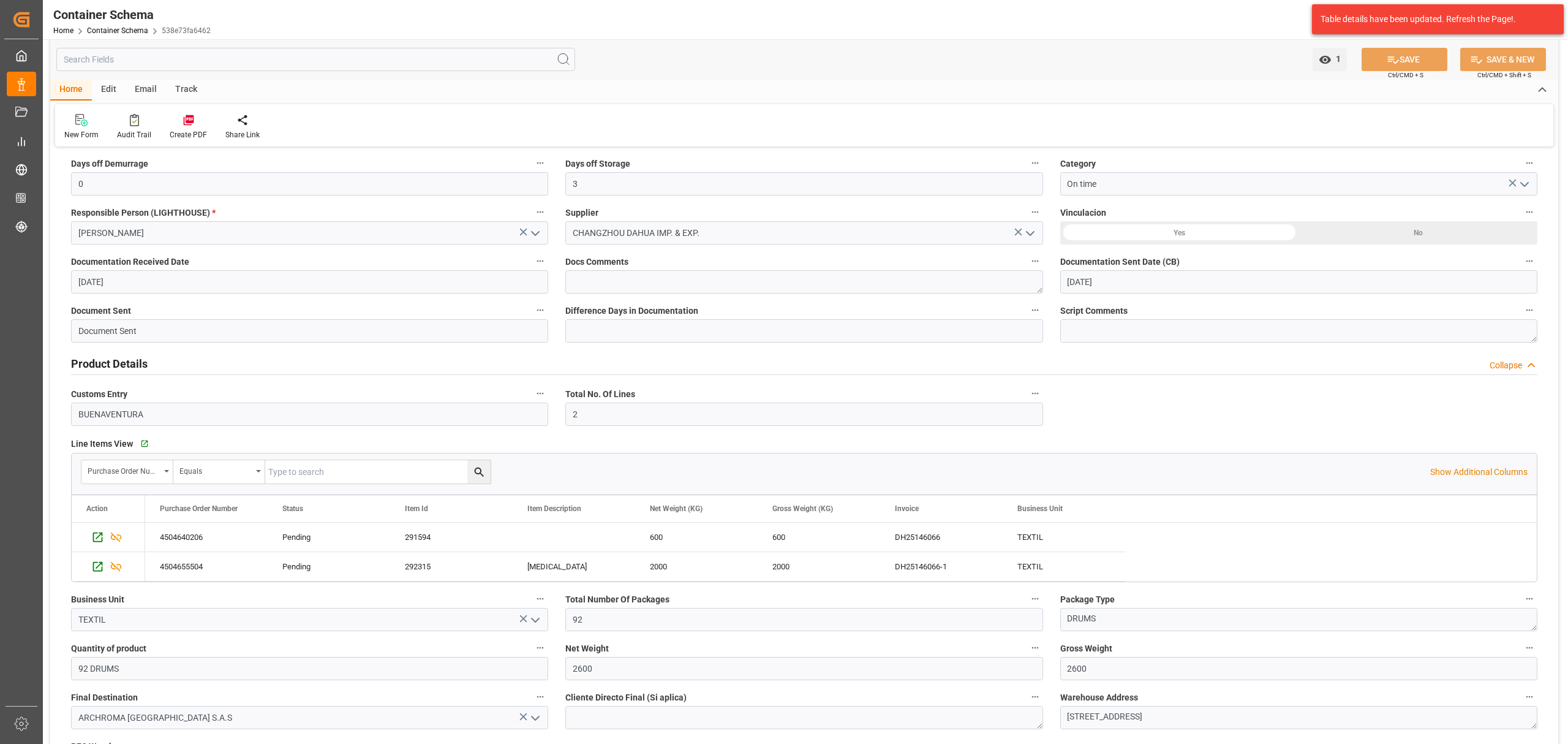
click at [186, 84] on div "Track" at bounding box center [186, 89] width 40 height 21
click at [81, 133] on div "Tracking" at bounding box center [79, 135] width 29 height 11
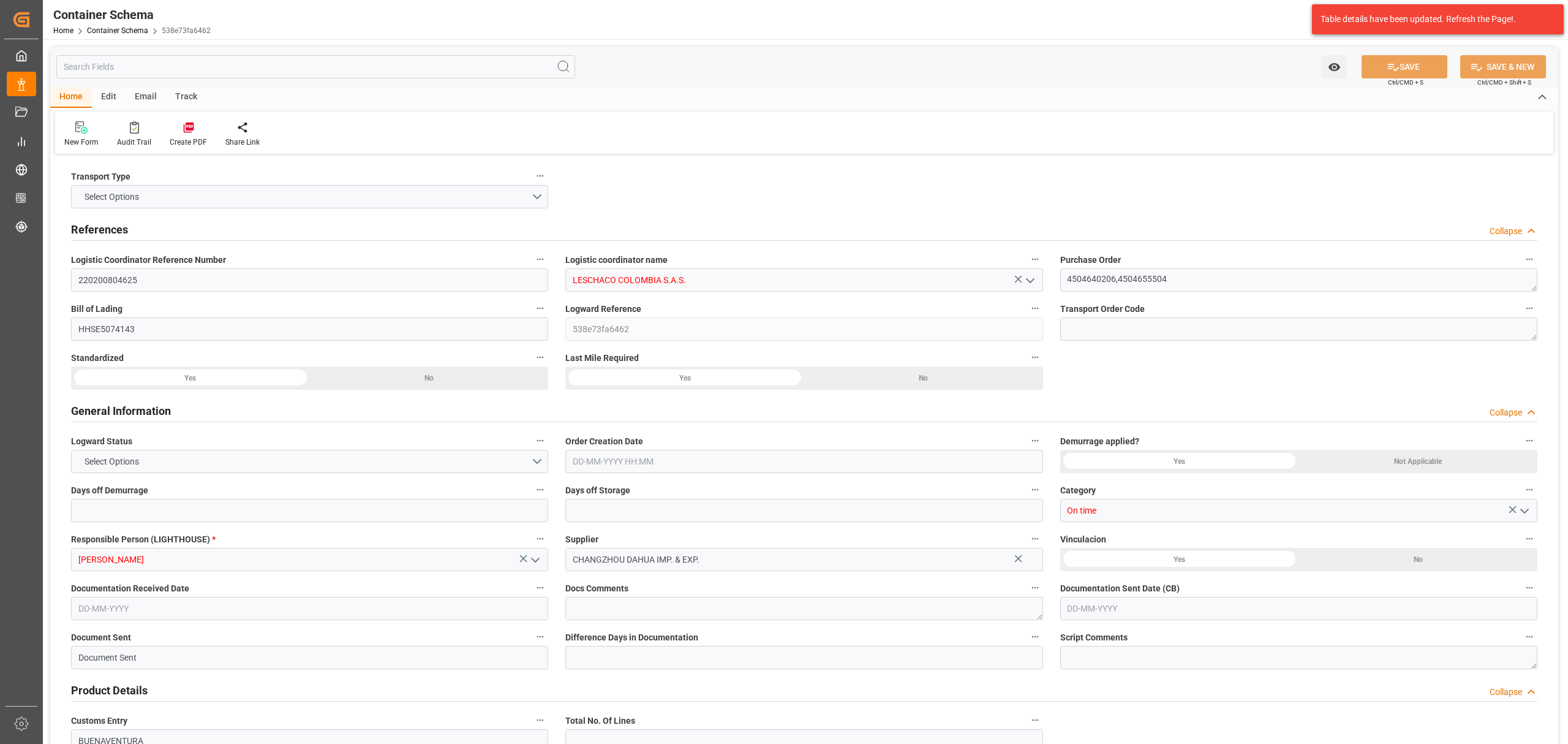
type input "0"
type input "3"
type input "2"
type input "92"
type input "2600"
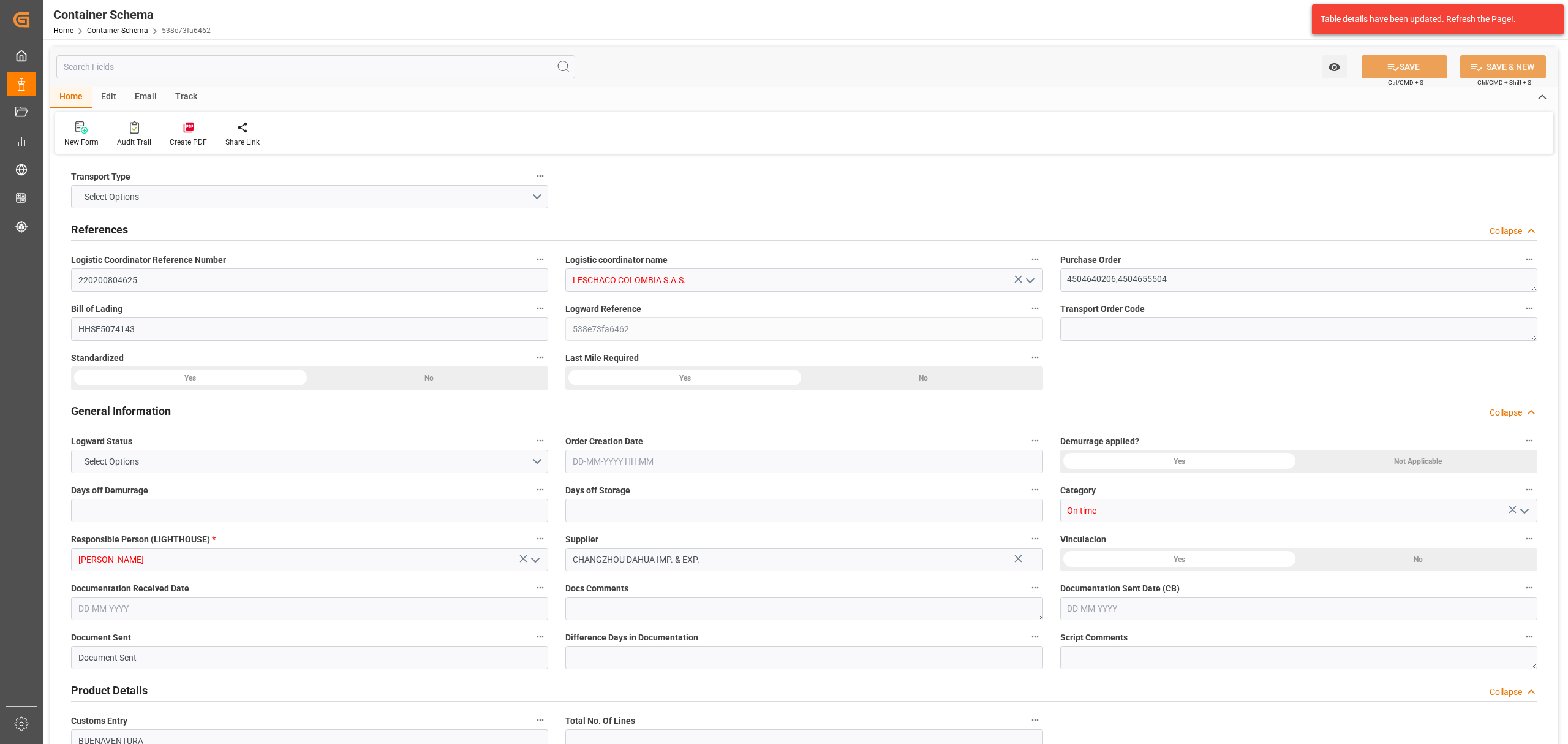
type input "2600"
type input "Maersk"
type input "Maersk Line AS"
type input "CNSHA"
type input "COBUN"
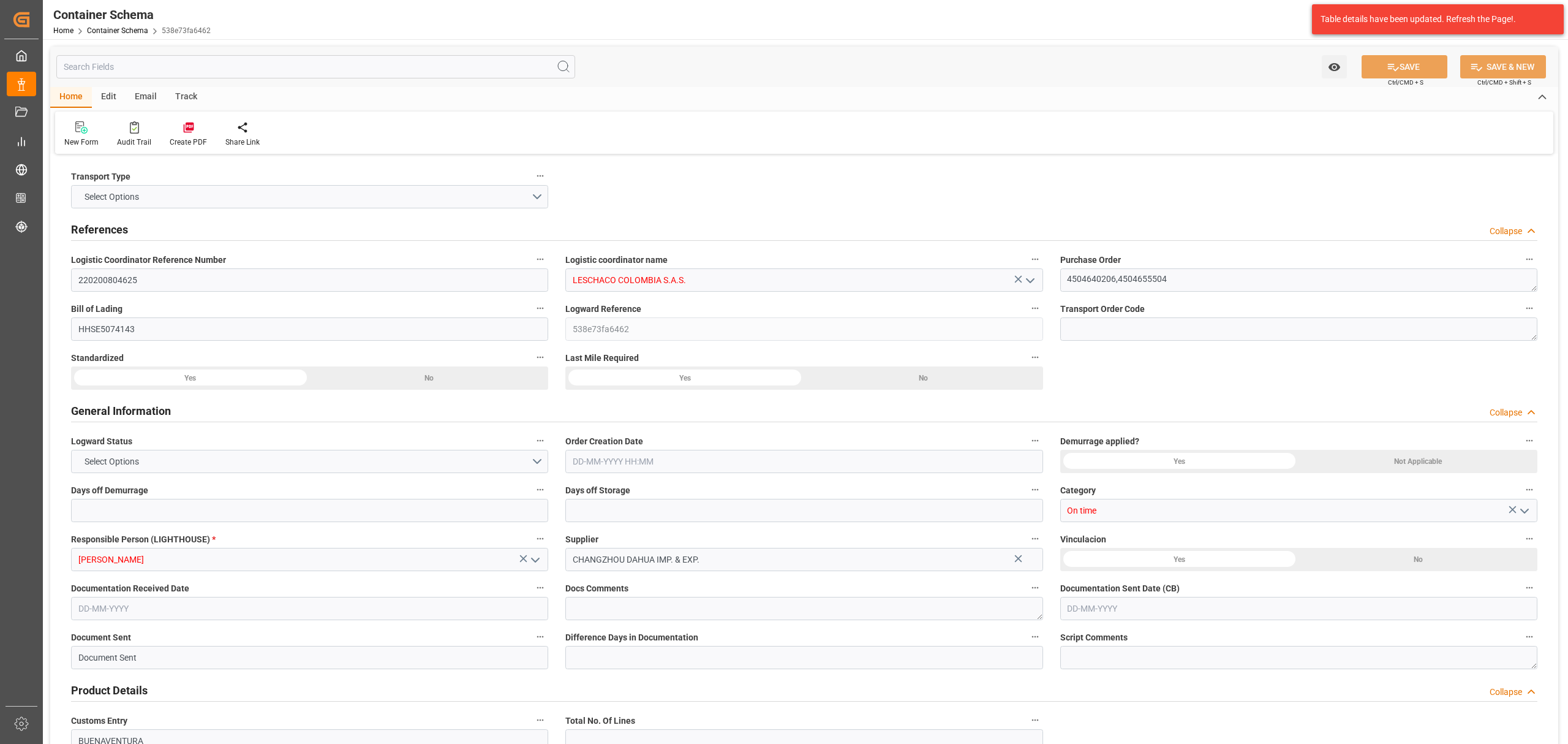
type input "COBUN"
type input "9070735"
type input "[DATE] 09:45"
type input "[DATE]"
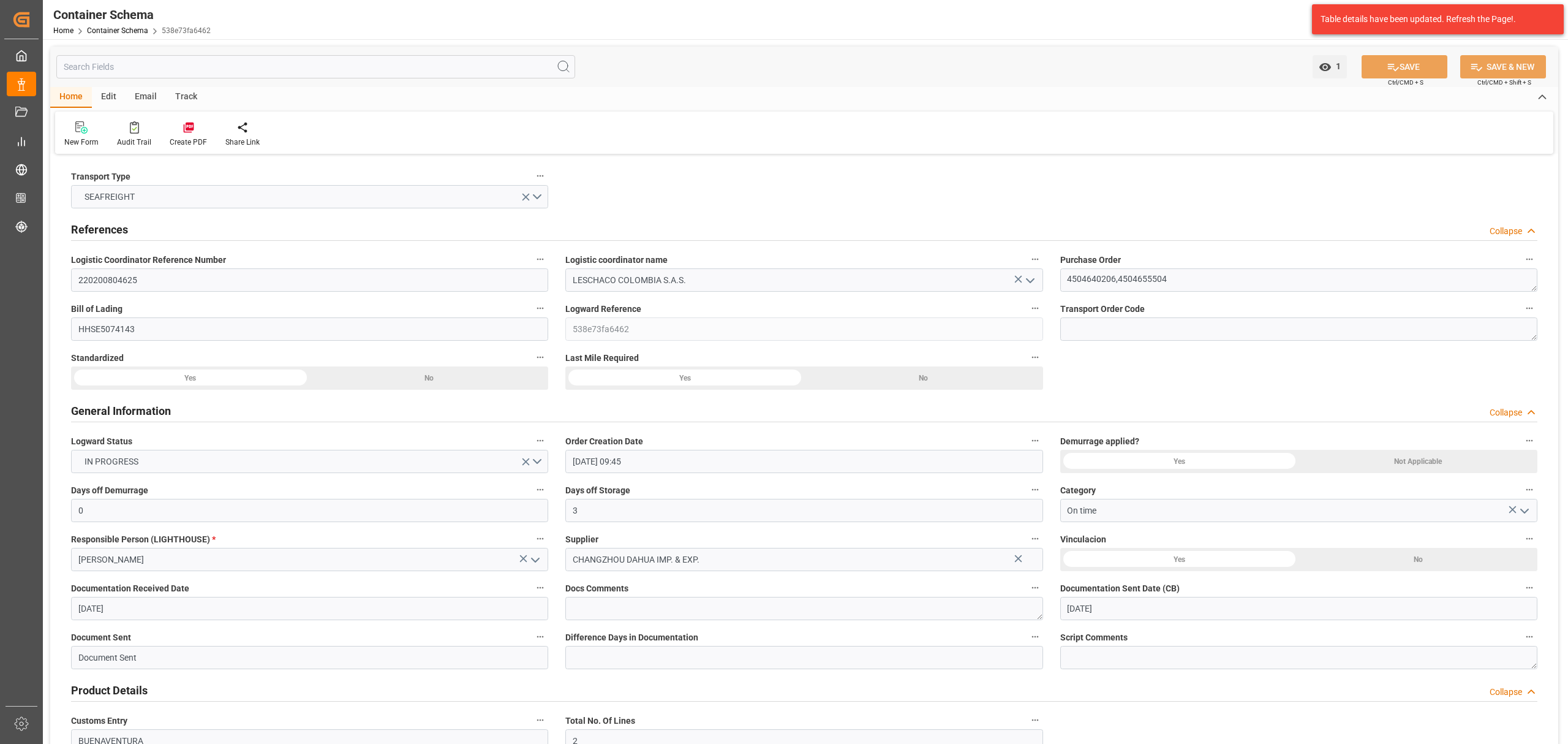
type input "[DATE]"
type input "[DATE] 00:00"
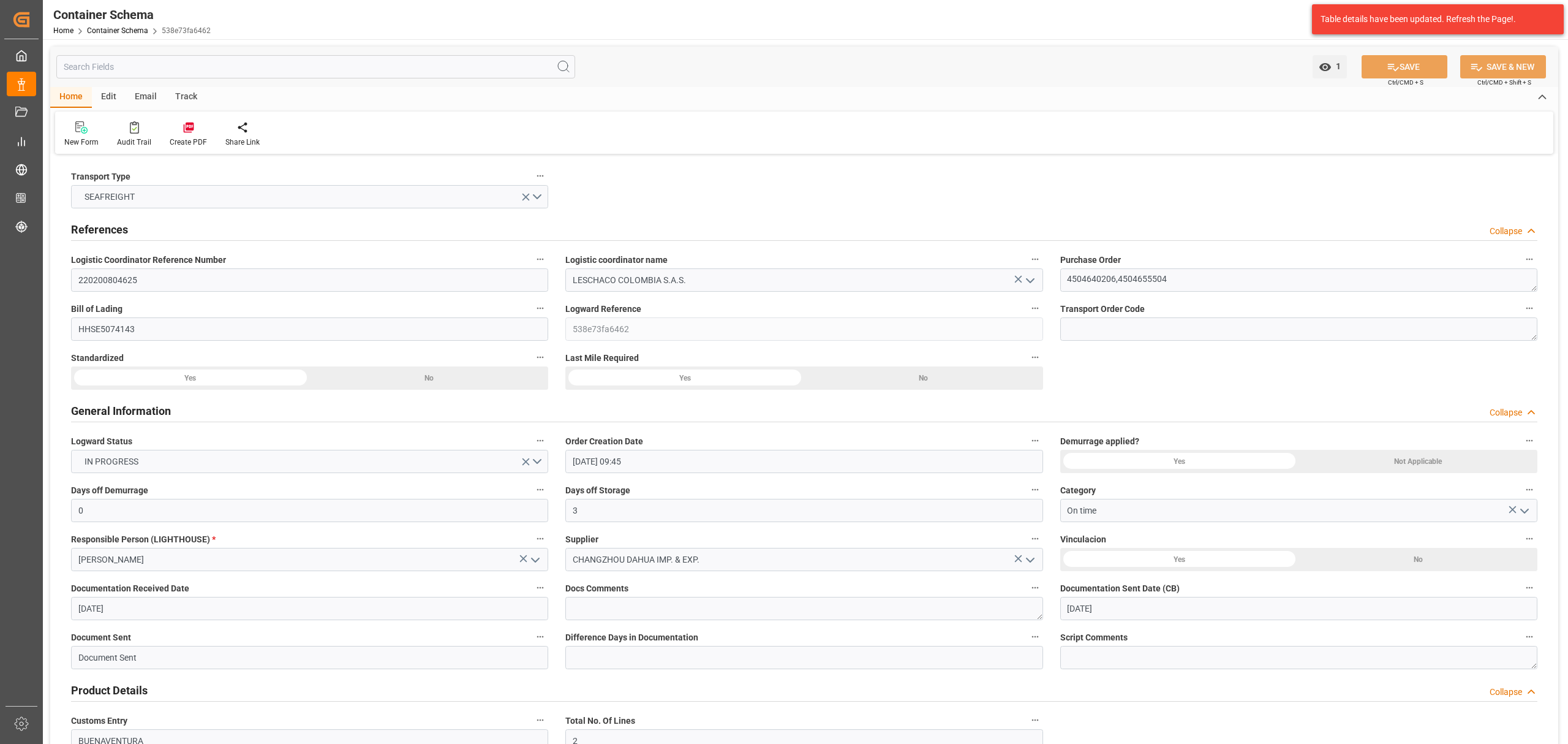
click at [151, 98] on div "Email" at bounding box center [146, 97] width 40 height 21
click at [72, 147] on div "Send Email" at bounding box center [83, 142] width 37 height 11
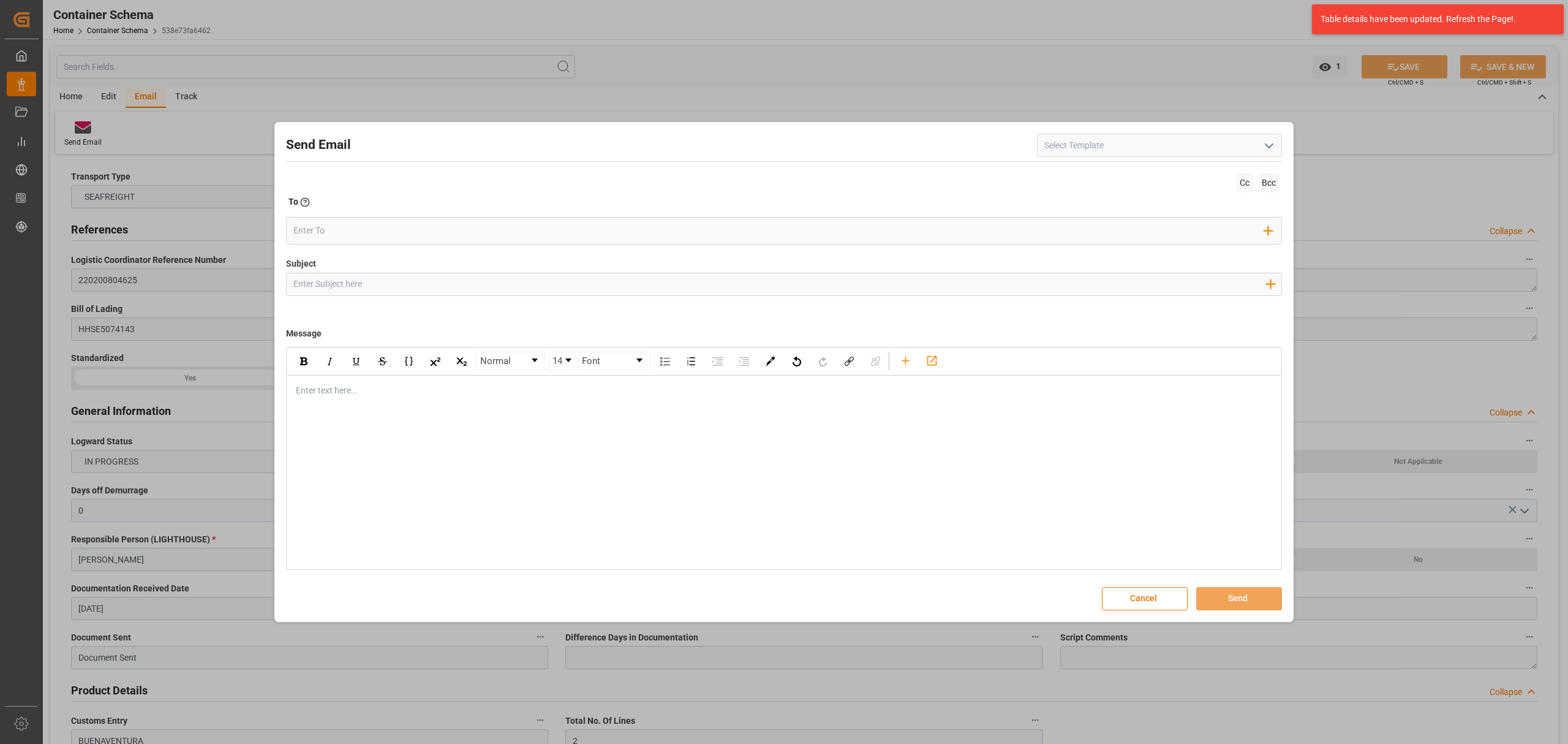
click at [461, 283] on input "Subject" at bounding box center [779, 284] width 985 height 21
paste input "PO 4504640206,4504655504 //TE//LOGWARD STATUS//[GEOGRAPHIC_DATA] DAHUA IMP & EX…"
drag, startPoint x: 810, startPoint y: 285, endPoint x: 770, endPoint y: 283, distance: 40.0
click at [770, 283] on input "PO 4504640206,4504655504 //TE//LOGWARD STATUS//[GEOGRAPHIC_DATA] DAHUA IMP & EX…" at bounding box center [779, 284] width 985 height 21
type input "PO 4504640206,4504655504 //TE//LOGWARD STATUS//[GEOGRAPHIC_DATA] DAHUA IMP & EX…"
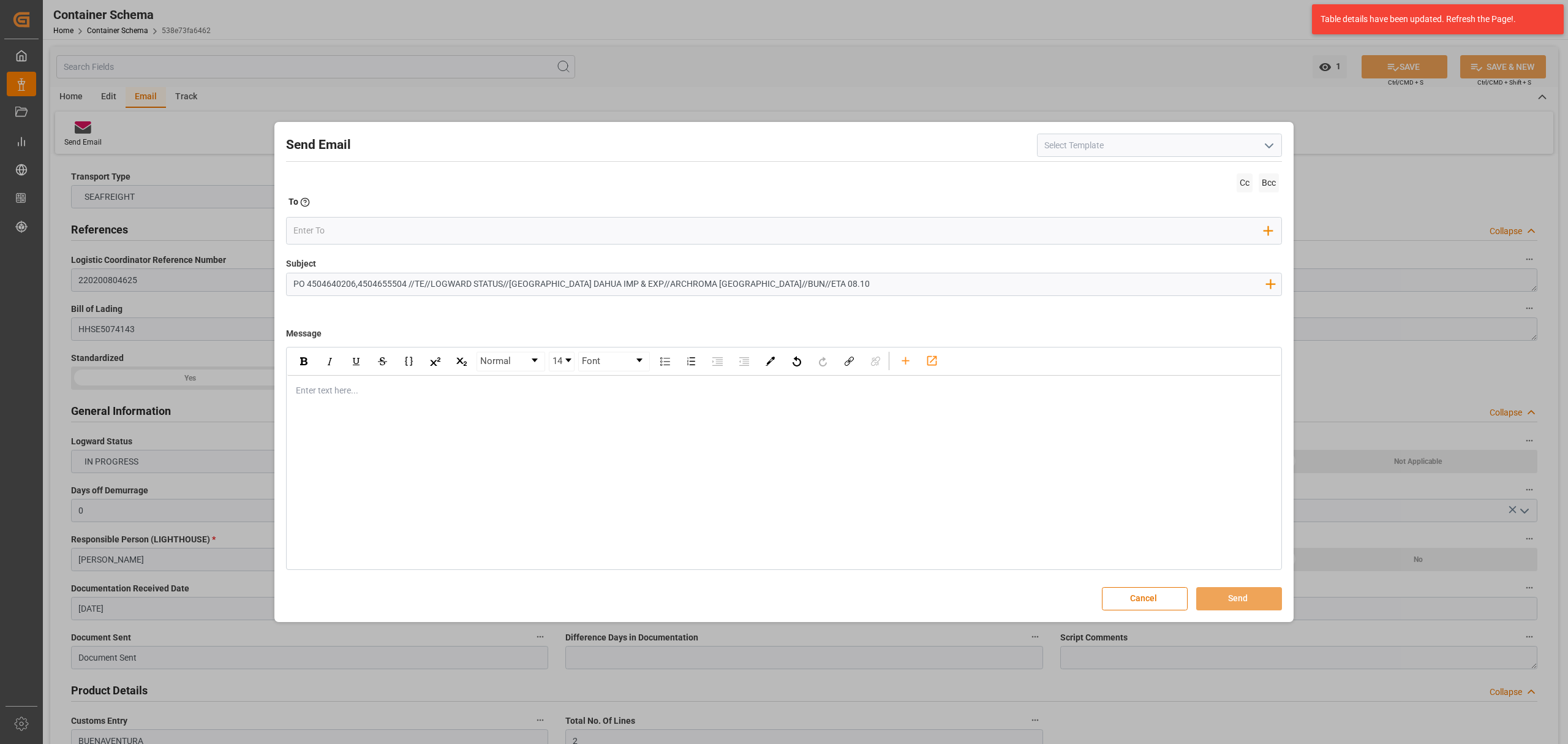
click at [362, 401] on div "Enter text here..." at bounding box center [784, 391] width 993 height 30
click at [550, 411] on div "Informamos que la carga realizo conexion en" at bounding box center [784, 416] width 976 height 13
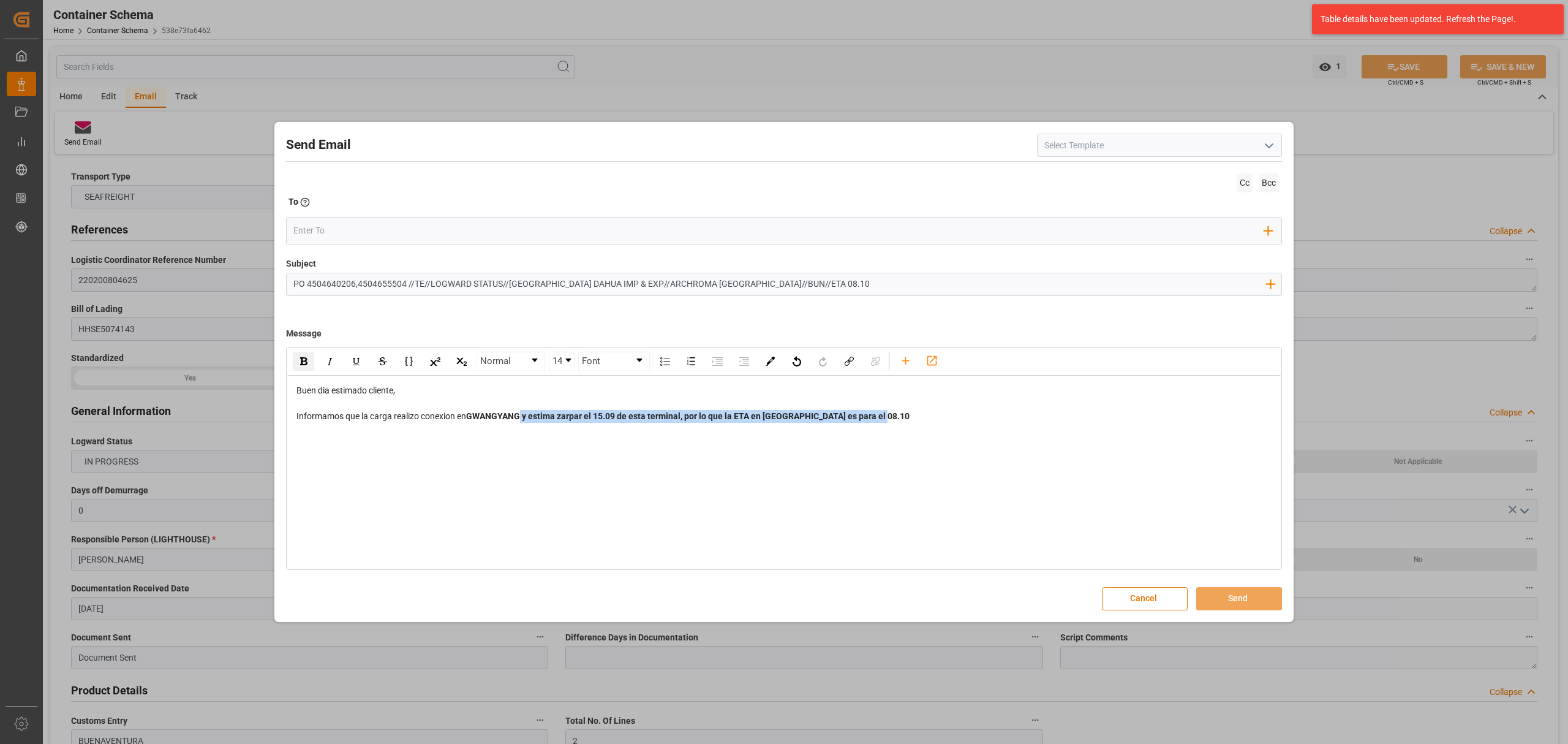
drag, startPoint x: 913, startPoint y: 417, endPoint x: 523, endPoint y: 421, distance: 390.0
click at [523, 421] on div "Informamos que la carga realizo conexion en [GEOGRAPHIC_DATA] y estima zarpar e…" at bounding box center [784, 416] width 976 height 13
click at [302, 362] on img "rdw-inline-control" at bounding box center [304, 361] width 8 height 8
click at [880, 480] on div "Normal 14 Font Buen dia estimado cliente, Informamos que la carga realizo conex…" at bounding box center [784, 458] width 996 height 223
click at [890, 414] on div "Informamos que la carga realizo conexion en [GEOGRAPHIC_DATA] y estima zarpar e…" at bounding box center [784, 416] width 976 height 13
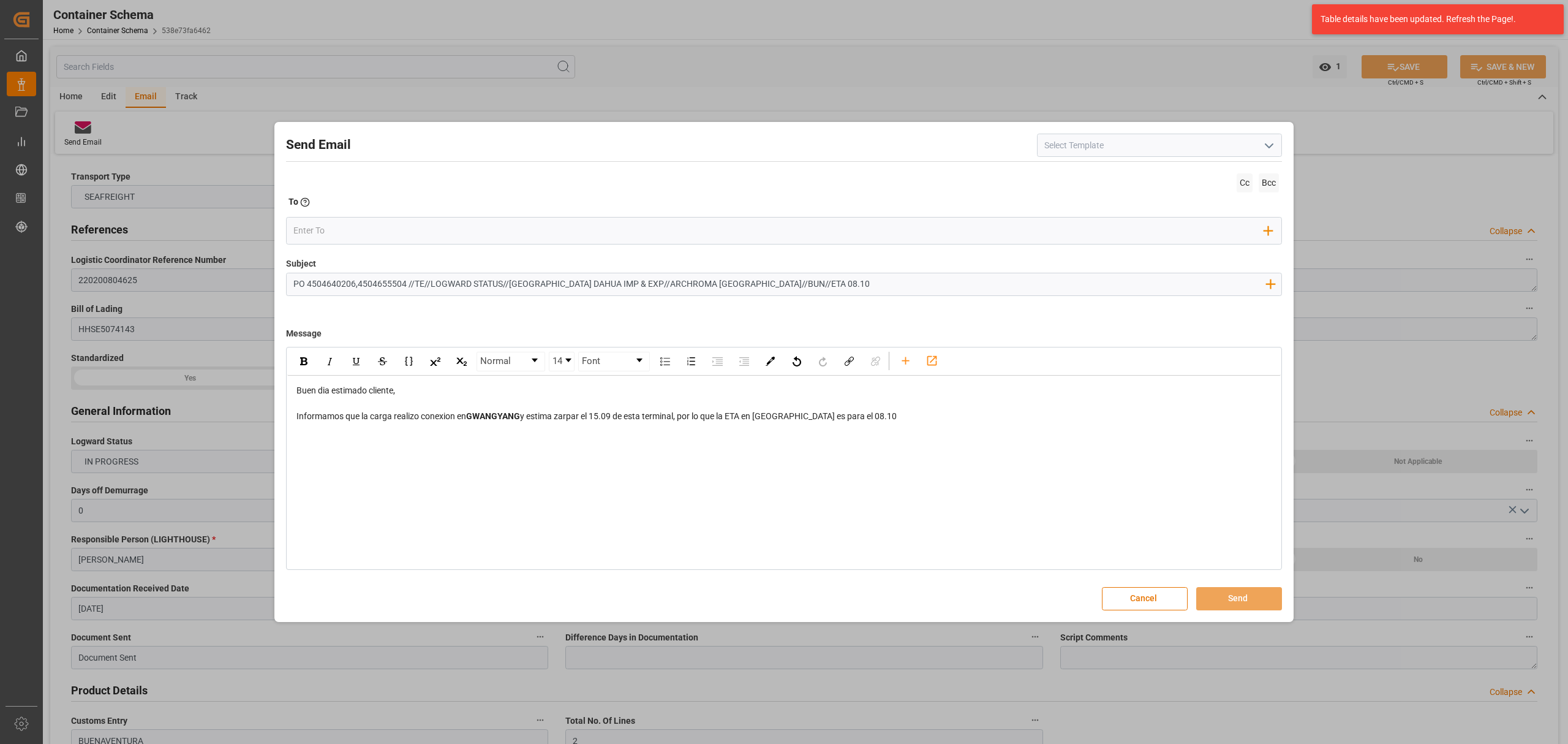
click at [450, 418] on span "Informamos que la carga realizo conexion en" at bounding box center [381, 416] width 169 height 10
drag, startPoint x: 331, startPoint y: 450, endPoint x: 335, endPoint y: 437, distance: 13.6
click at [334, 444] on div "Buen dia estimado cliente, Informamos que la carga realizo conexion en [GEOGRAP…" at bounding box center [784, 416] width 993 height 81
click at [336, 436] on div "rdw-editor" at bounding box center [784, 442] width 976 height 13
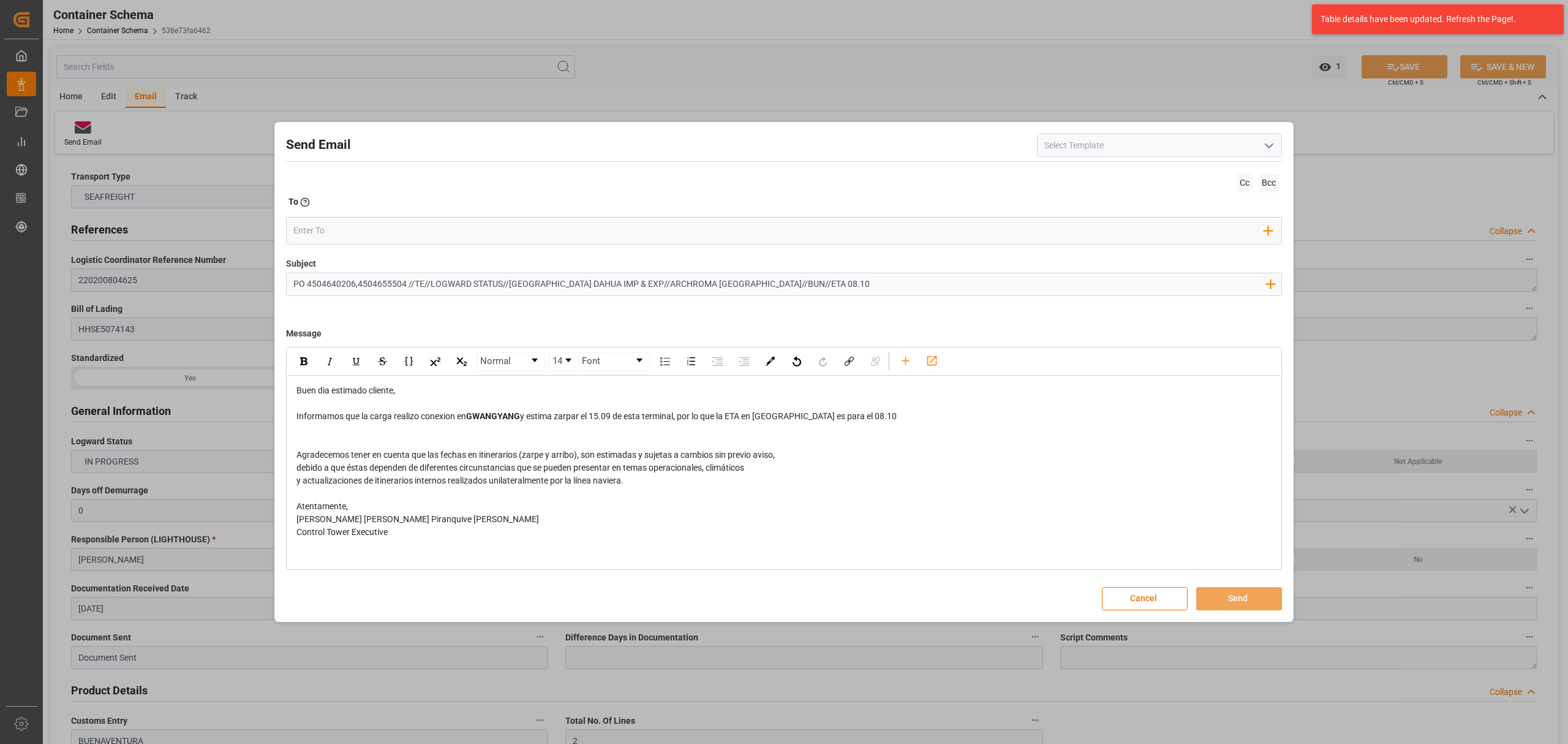
click at [371, 430] on div "rdw-editor" at bounding box center [784, 429] width 976 height 13
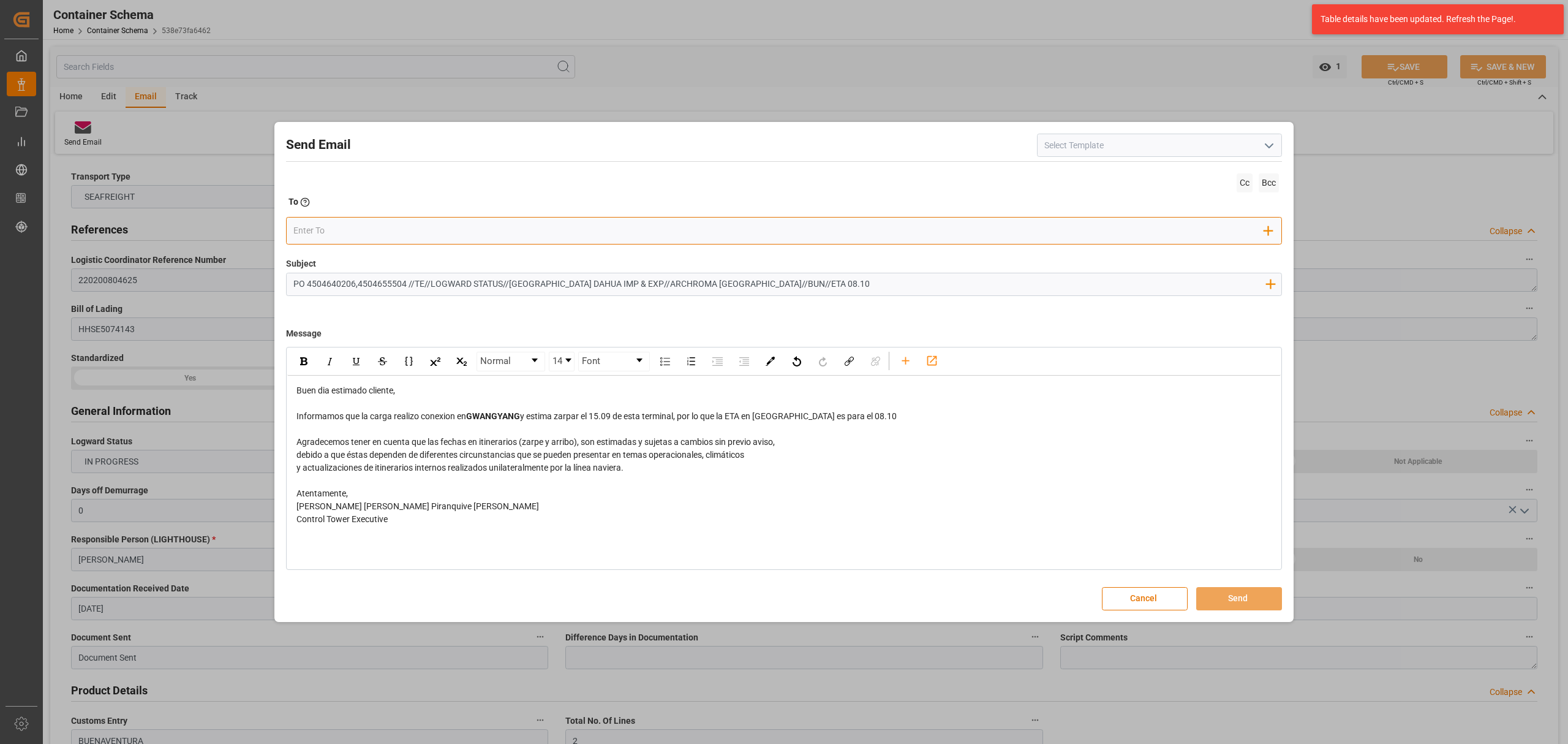
click at [407, 236] on input "email" at bounding box center [779, 231] width 971 height 18
click at [660, 428] on div "rdw-editor" at bounding box center [784, 429] width 976 height 13
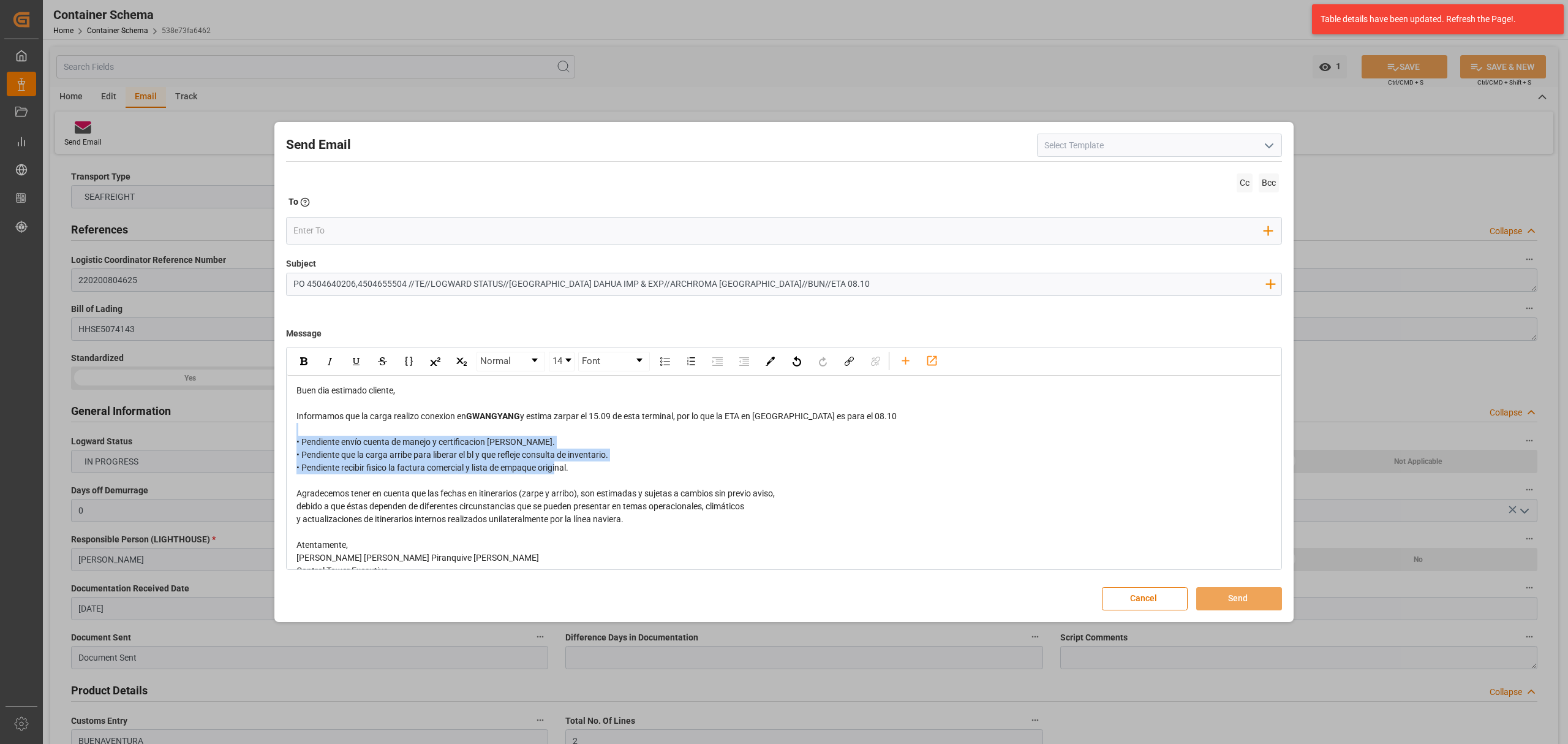
drag, startPoint x: 577, startPoint y: 471, endPoint x: 270, endPoint y: 433, distance: 309.3
click at [270, 433] on div "Send Email Cc Bcc To Enter the TO Email address Add Field to To Subject PO 4504…" at bounding box center [784, 372] width 1568 height 744
click at [294, 359] on div "rdw-inline-control" at bounding box center [304, 361] width 21 height 18
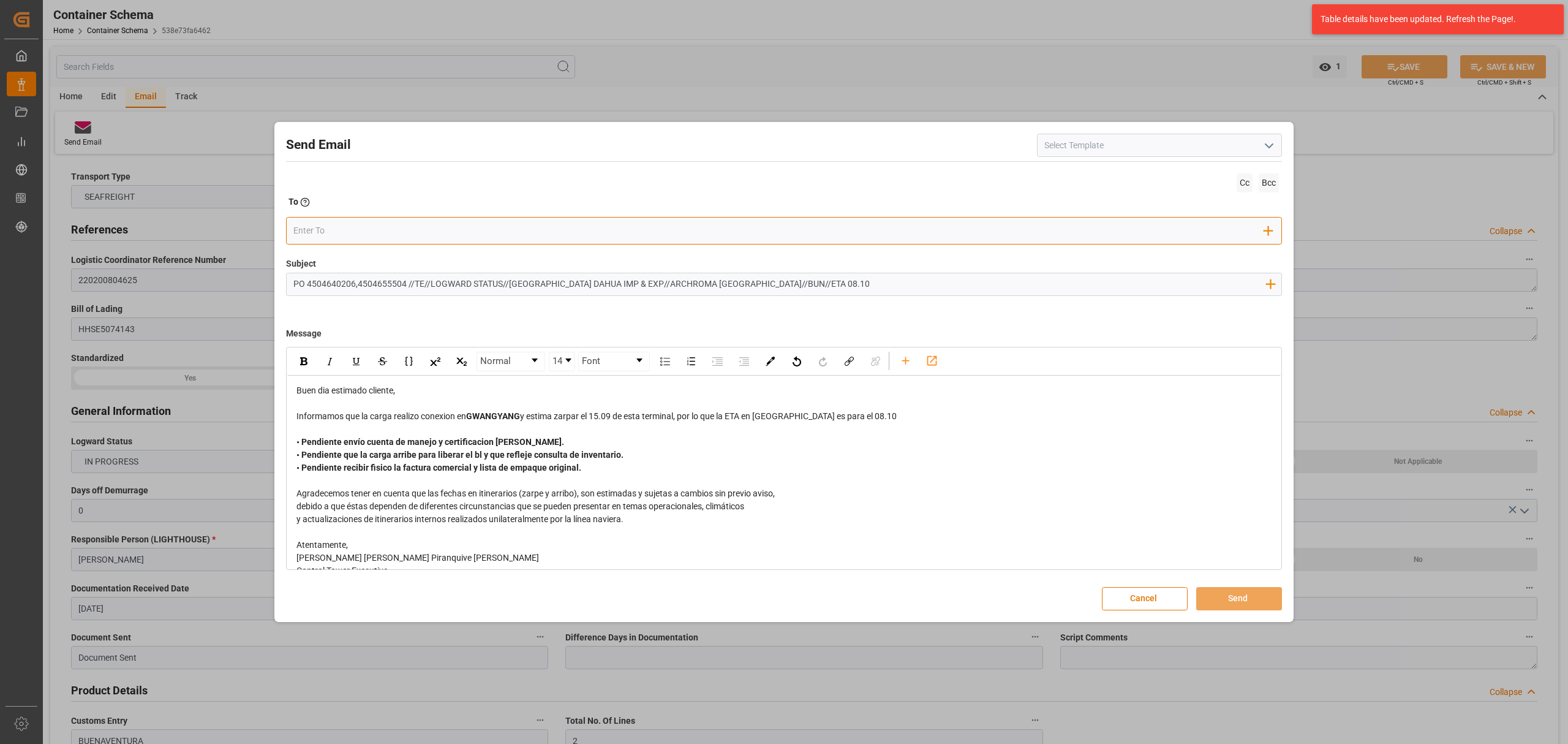
click at [353, 228] on input "email" at bounding box center [779, 231] width 971 height 18
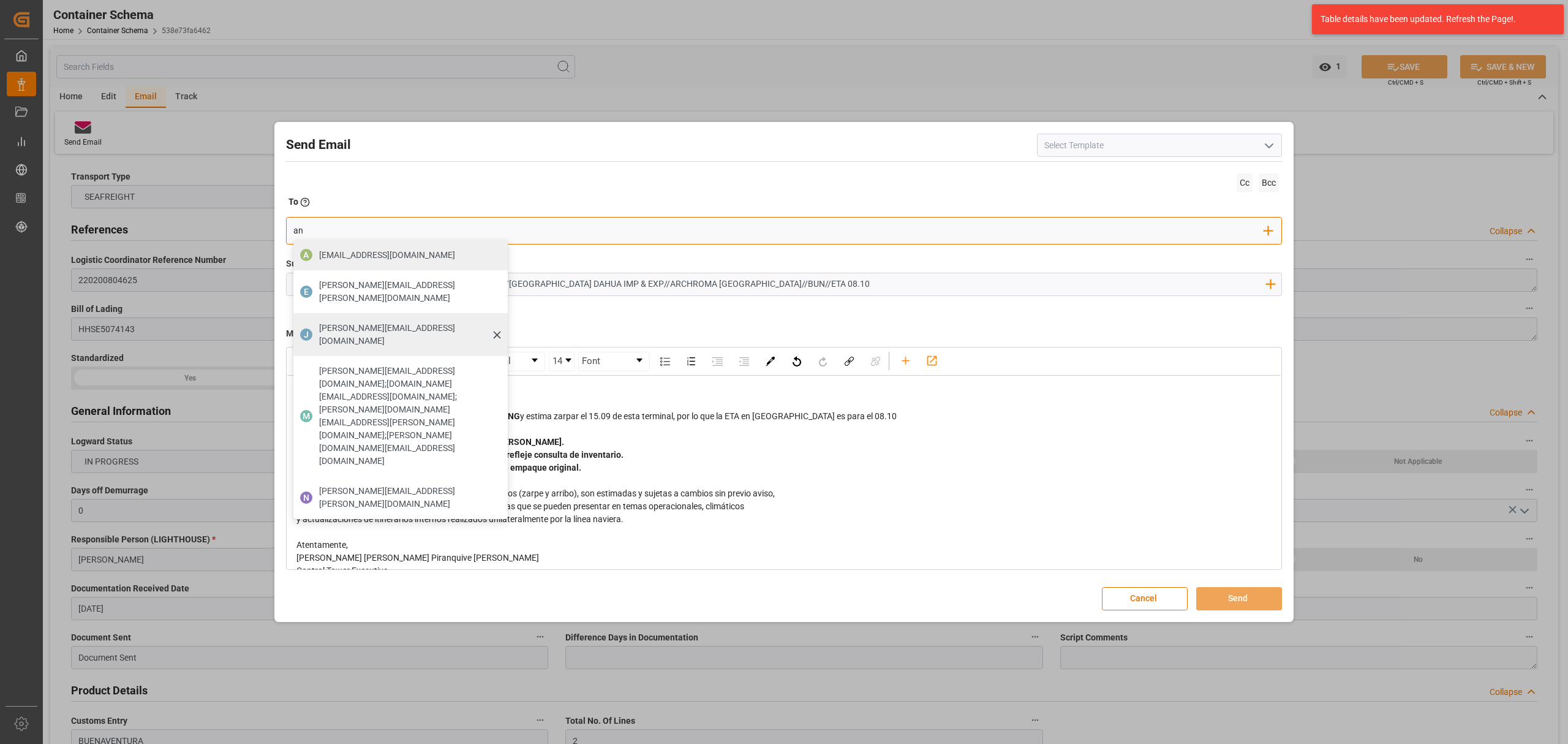
type input "angie"
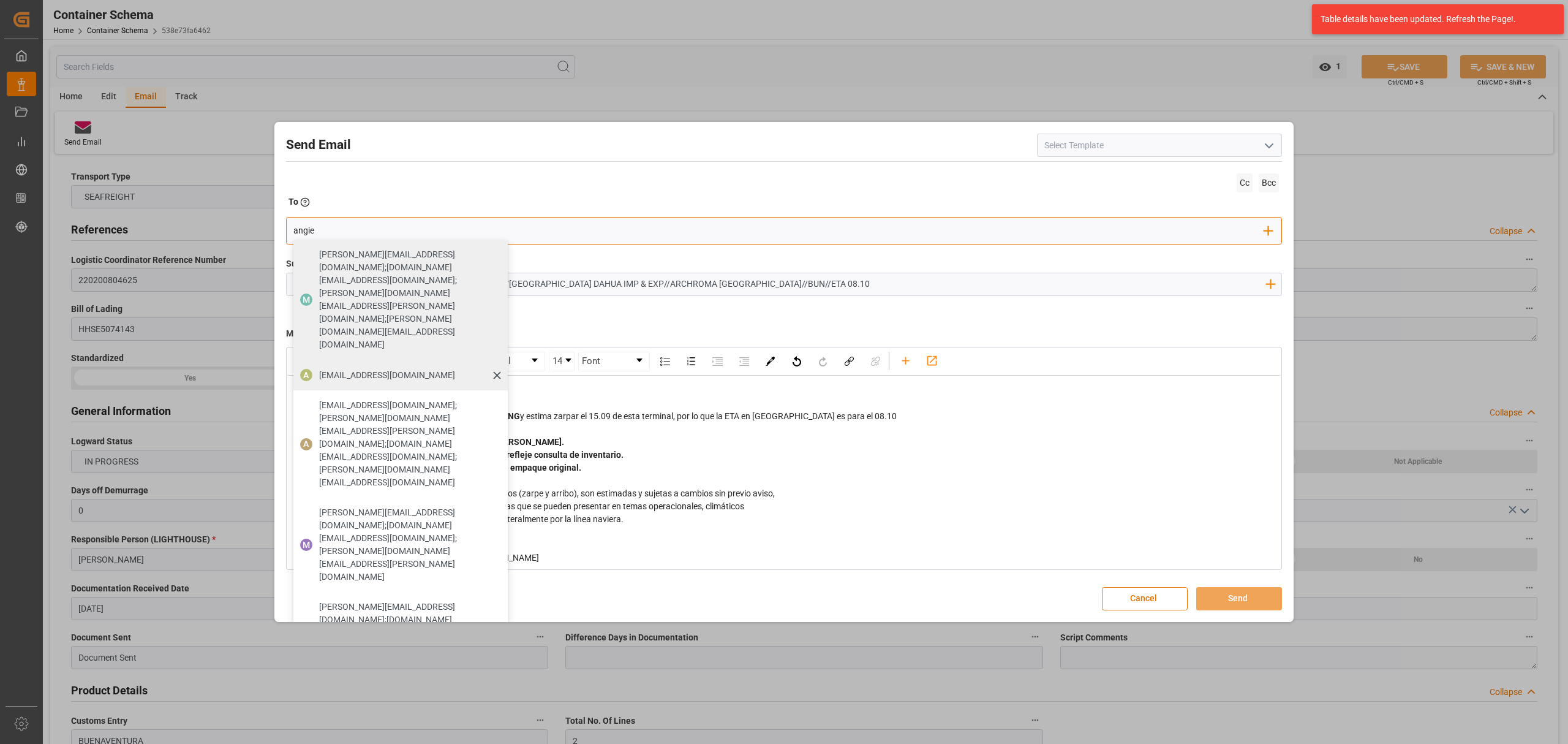
click at [395, 369] on span "[EMAIL_ADDRESS][DOMAIN_NAME]" at bounding box center [387, 375] width 136 height 13
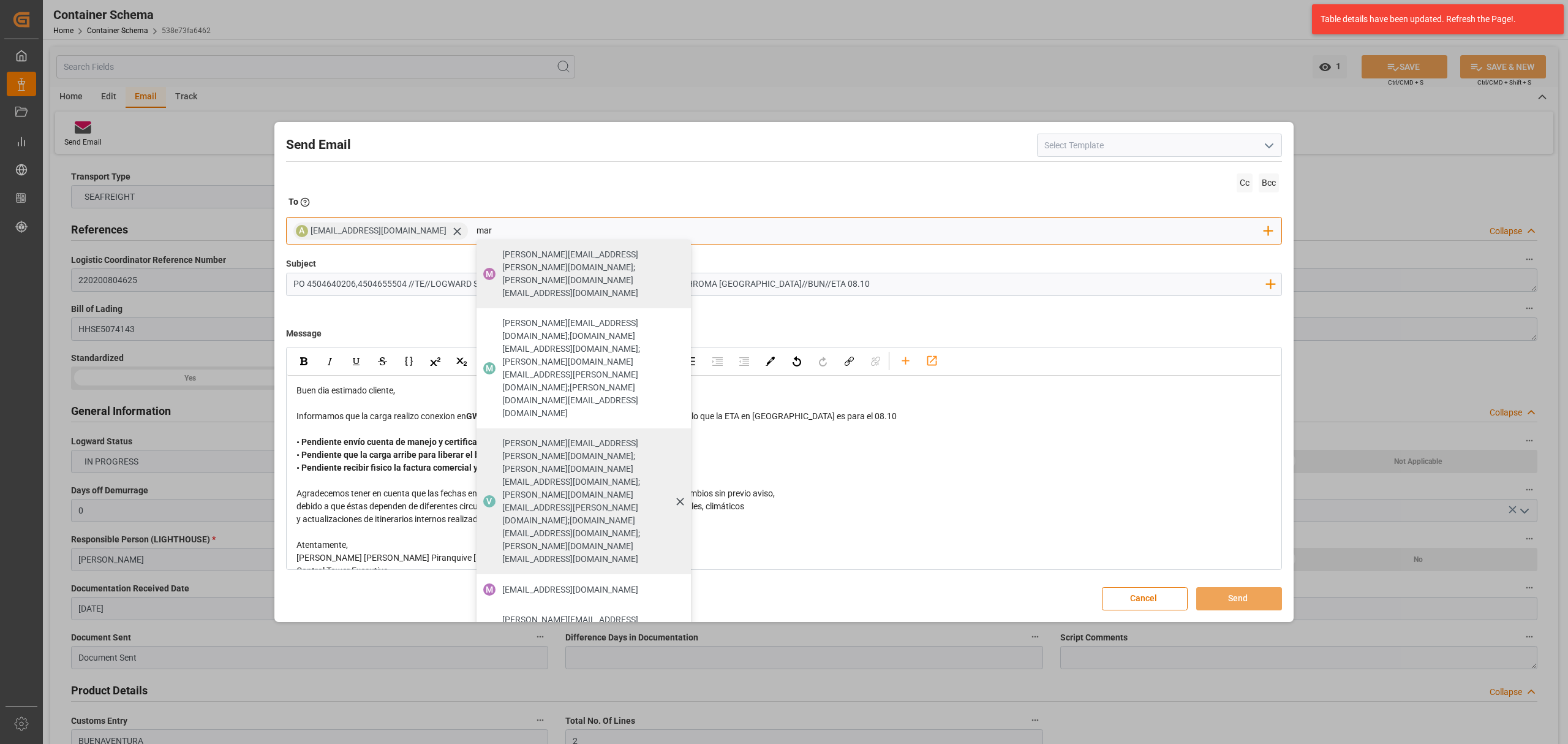
type input "maria"
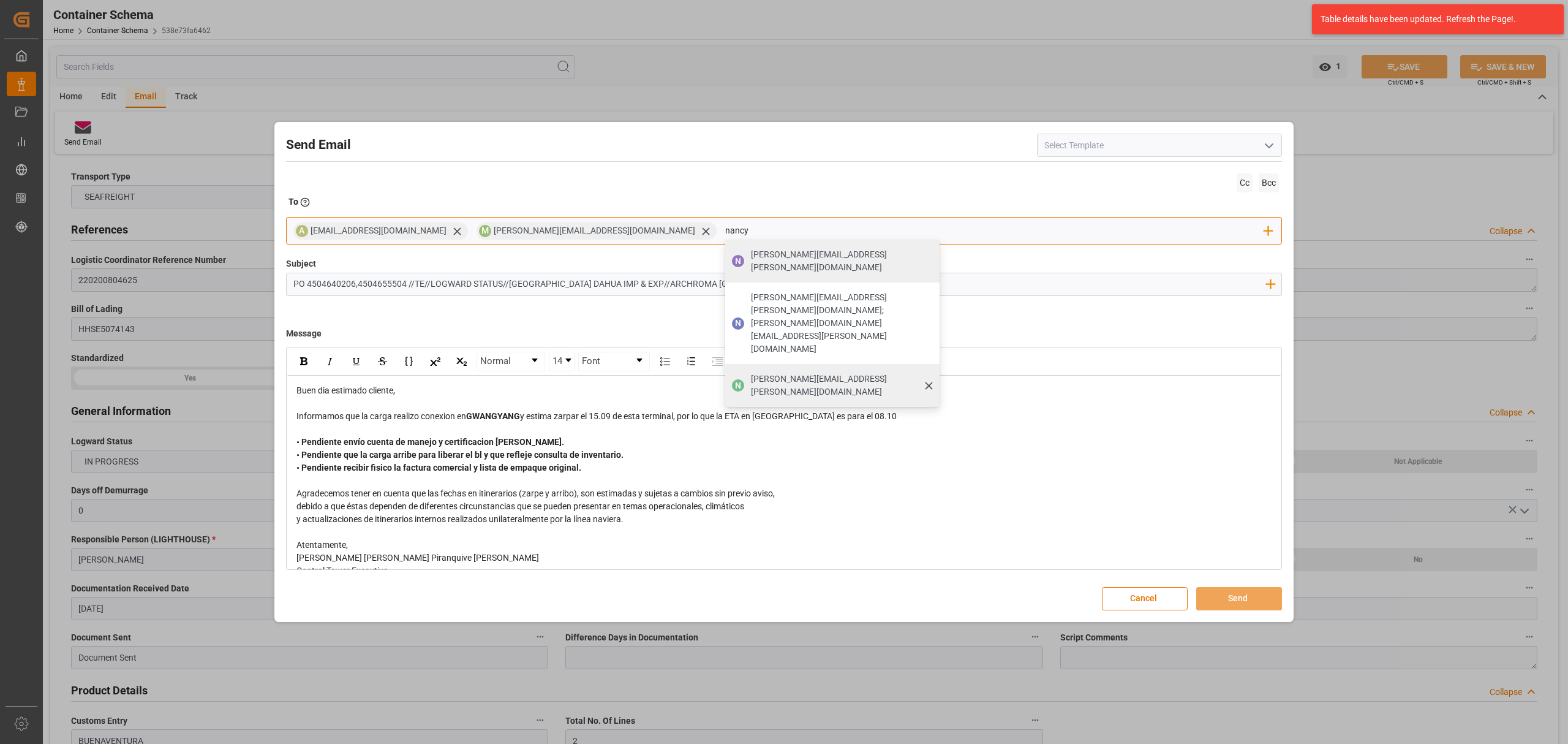
type input "nancy"
click at [751, 372] on span "[PERSON_NAME][EMAIL_ADDRESS][PERSON_NAME][DOMAIN_NAME]" at bounding box center [841, 385] width 180 height 26
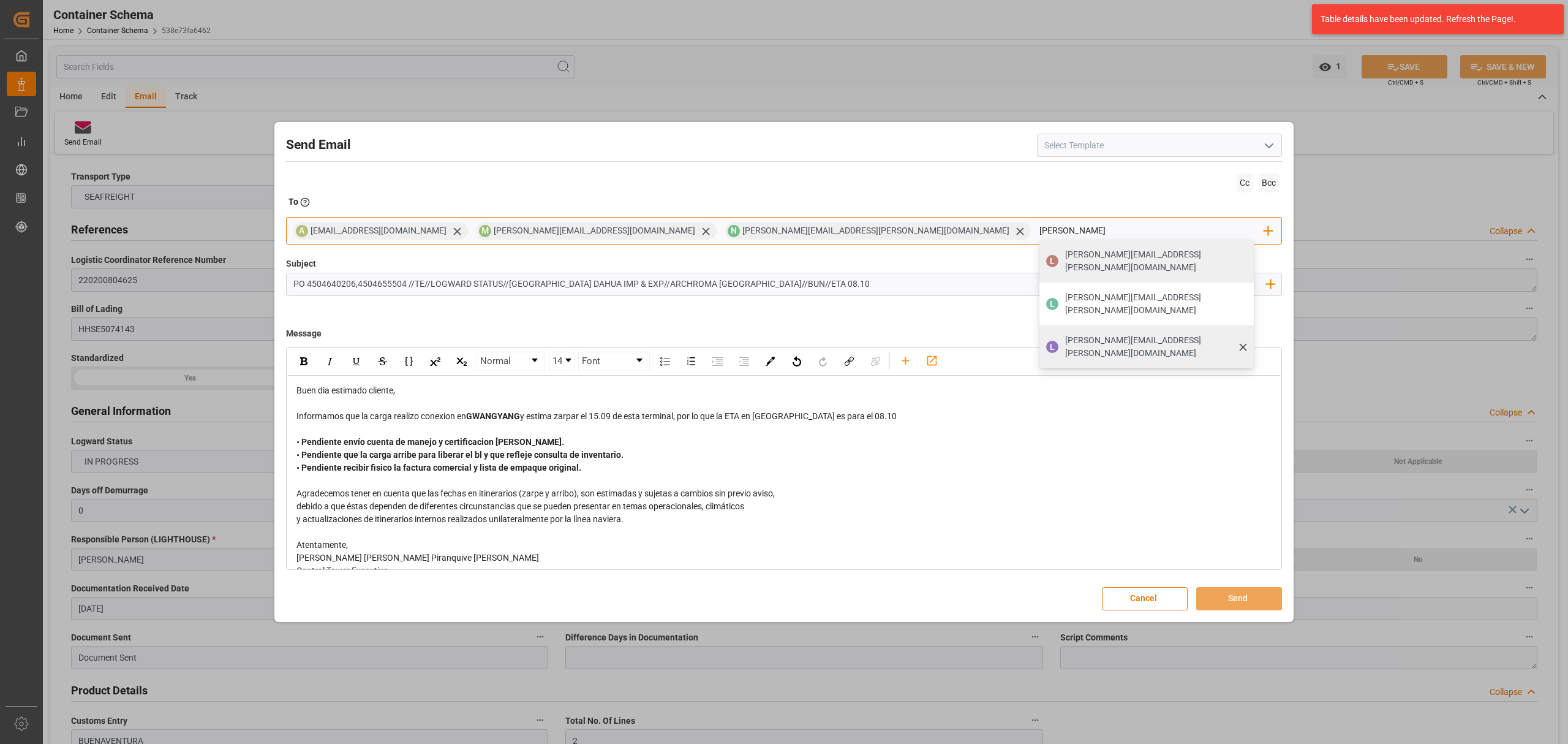
type input "[PERSON_NAME]"
click at [1065, 334] on span "[PERSON_NAME][EMAIL_ADDRESS][PERSON_NAME][DOMAIN_NAME]" at bounding box center [1155, 346] width 180 height 26
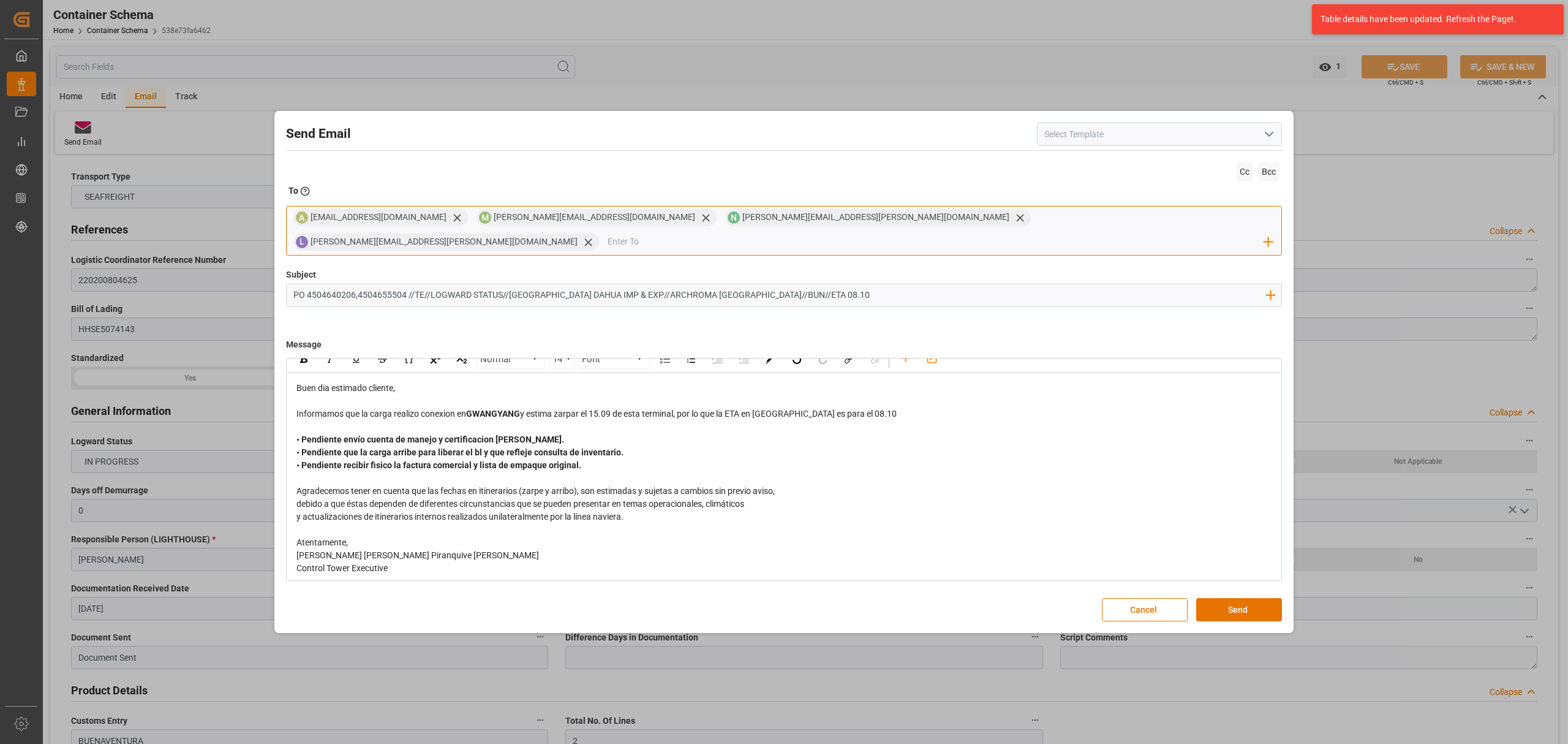
scroll to position [18, 0]
drag, startPoint x: 896, startPoint y: 396, endPoint x: 854, endPoint y: 400, distance: 42.2
click at [854, 404] on div "Informamos que la carga realizo conexion en [GEOGRAPHIC_DATA] y estima zarpar e…" at bounding box center [784, 410] width 976 height 13
click at [766, 405] on span "y estima zarpar el 15.09 de esta terminal, por lo que la ETA en [GEOGRAPHIC_DAT…" at bounding box center [709, 410] width 377 height 10
drag, startPoint x: 882, startPoint y: 396, endPoint x: 854, endPoint y: 398, distance: 28.1
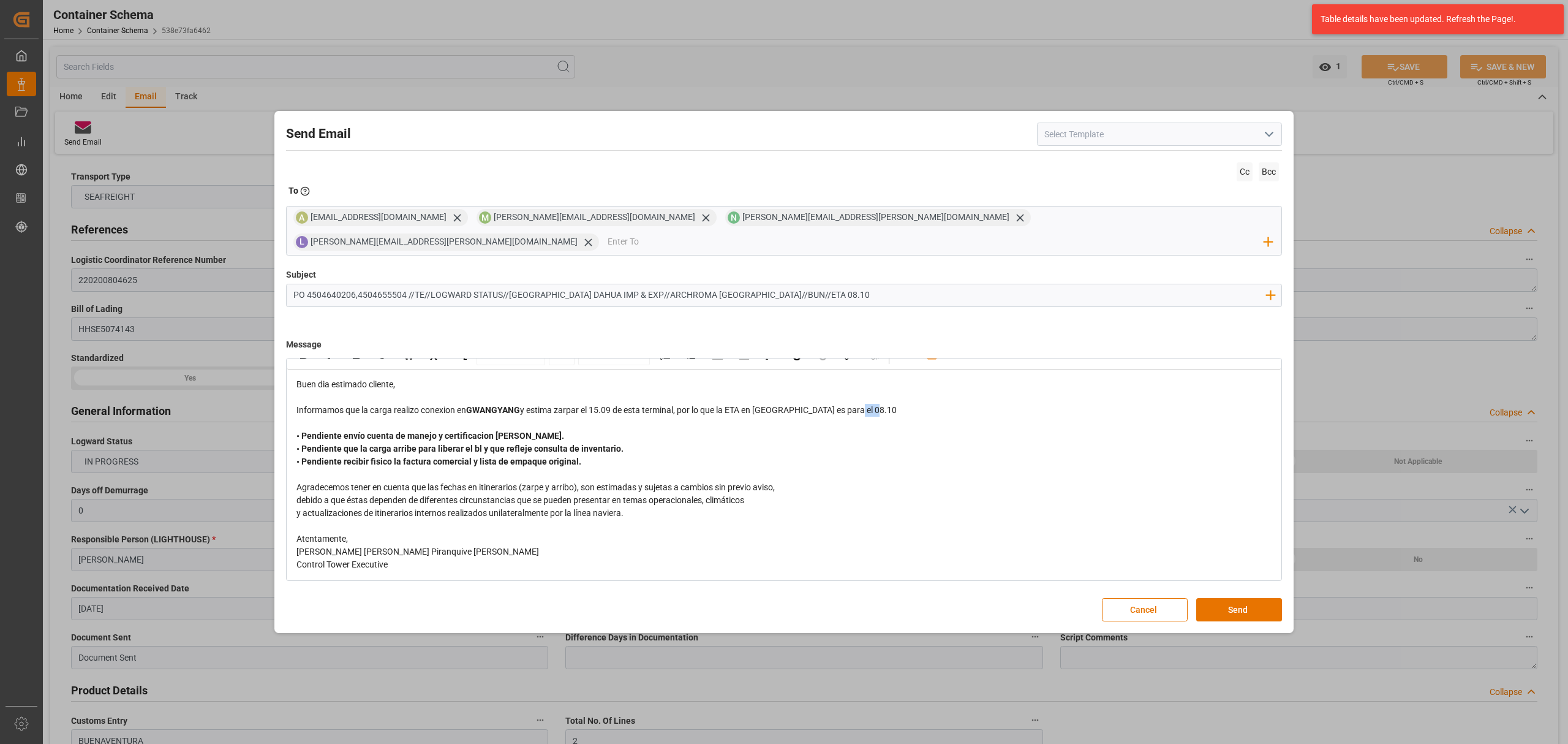
click at [854, 404] on div "Informamos que la carga realizo conexion en [GEOGRAPHIC_DATA] y estima zarpar e…" at bounding box center [784, 410] width 976 height 13
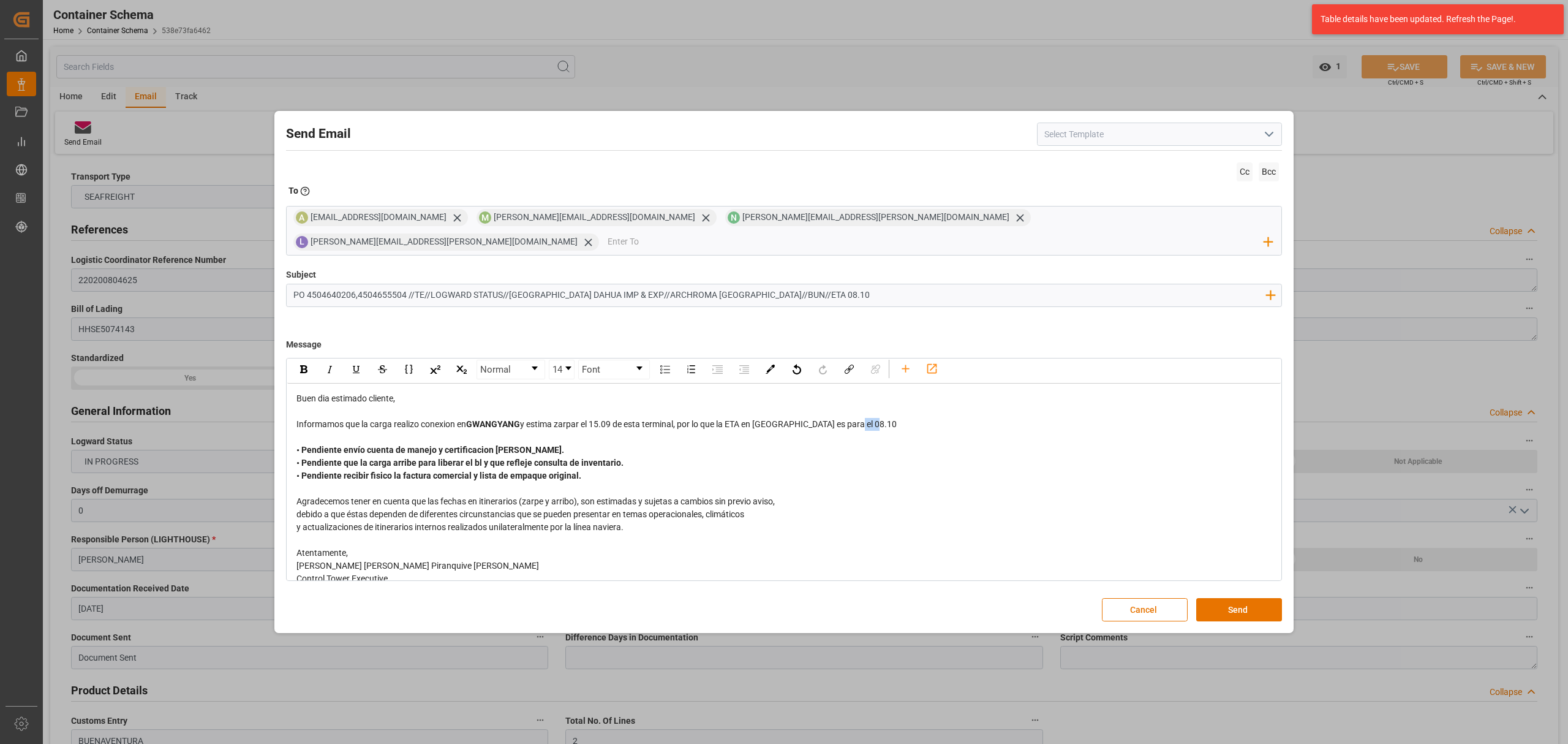
scroll to position [0, 0]
click at [299, 366] on div "rdw-inline-control" at bounding box center [304, 372] width 21 height 18
click at [1160, 498] on div "Agradecemos tener en cuenta que las fechas en itinerarios (zarpe y arribo), son…" at bounding box center [784, 505] width 976 height 13
click at [1231, 598] on button "Send" at bounding box center [1239, 609] width 86 height 23
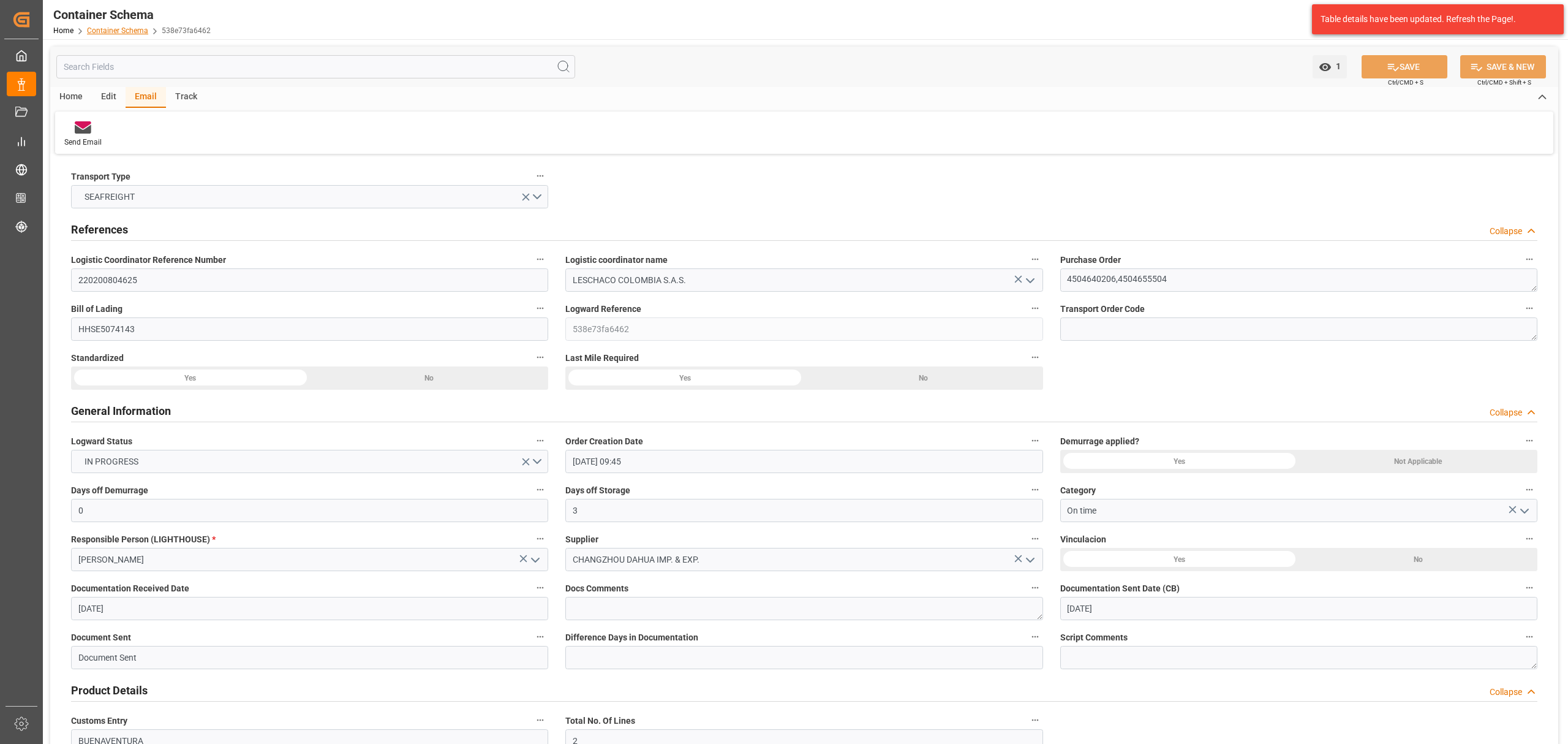
click at [115, 33] on link "Container Schema" at bounding box center [117, 31] width 61 height 9
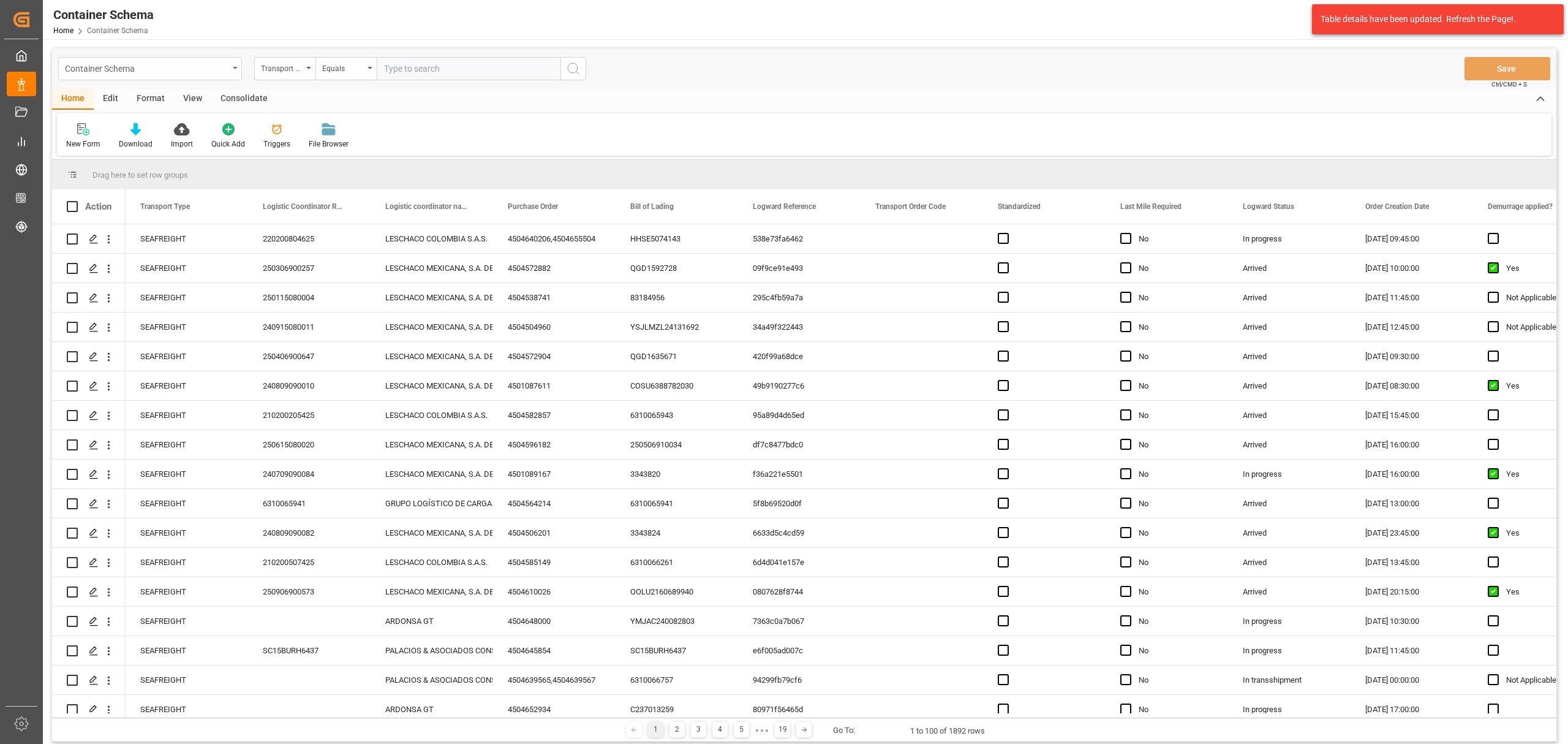
click at [223, 67] on div "Container Schema" at bounding box center [147, 67] width 164 height 15
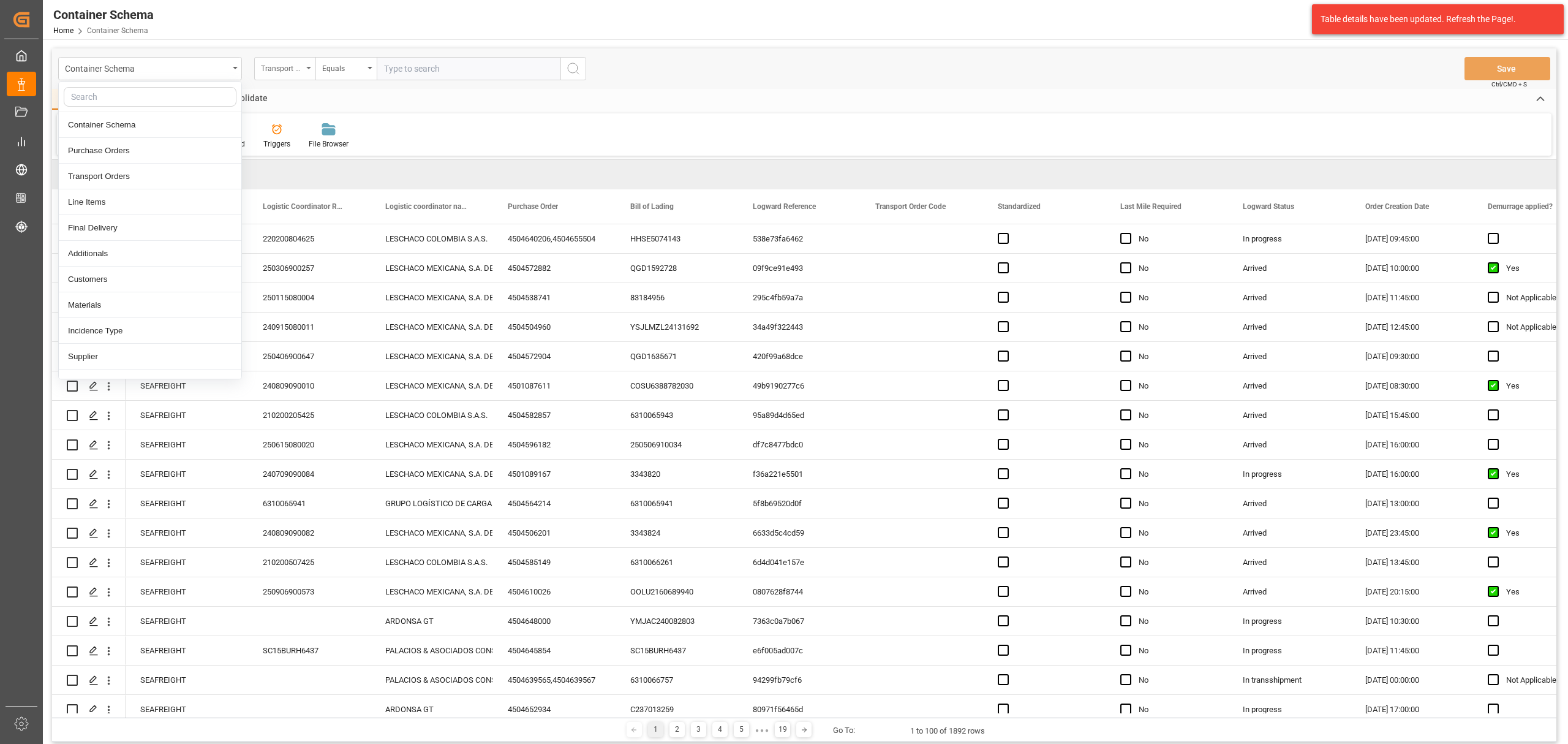
click at [307, 57] on div "Transport Type" at bounding box center [285, 68] width 61 height 23
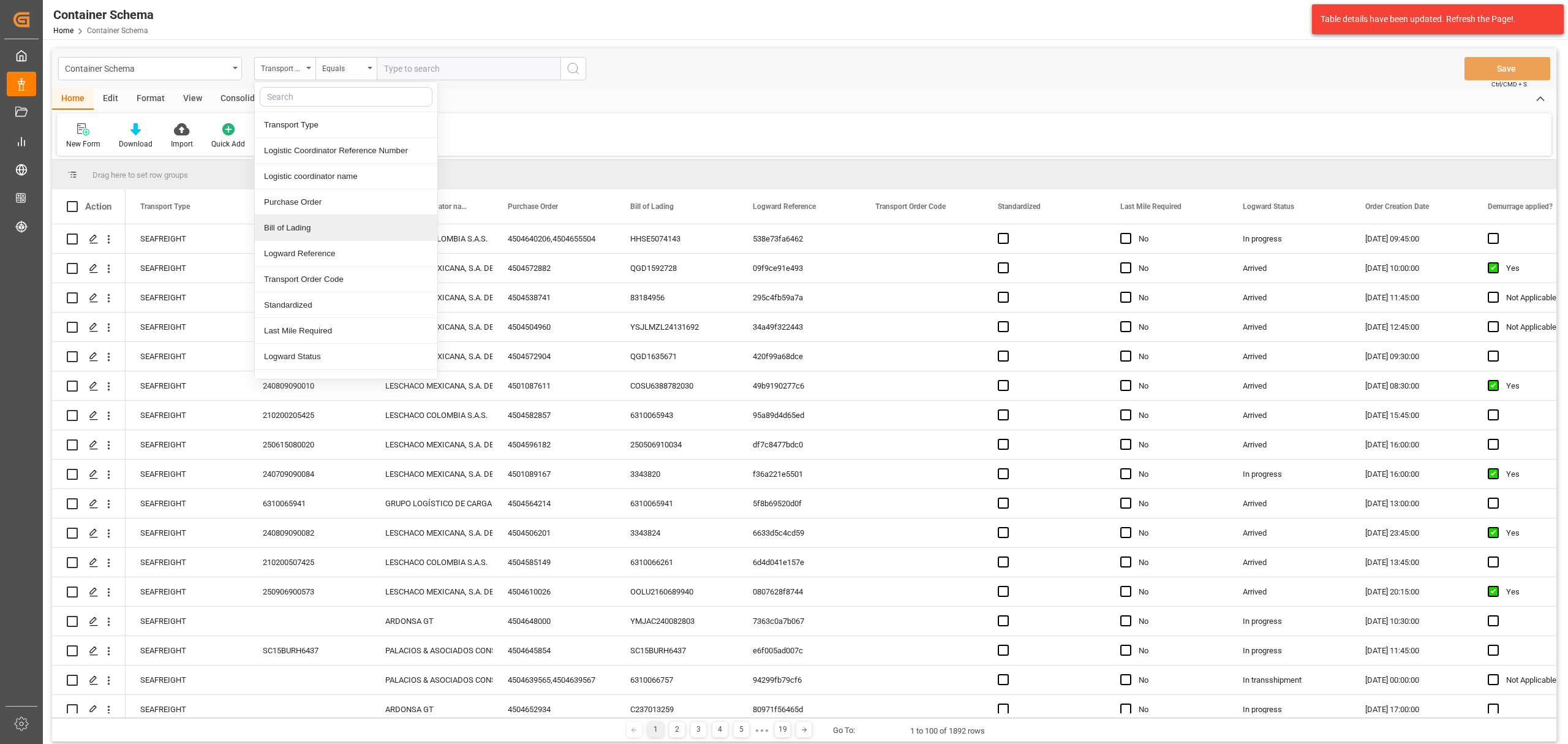
click at [318, 234] on div "Bill of Lading" at bounding box center [346, 227] width 183 height 26
click at [348, 66] on div "Equals" at bounding box center [343, 67] width 42 height 14
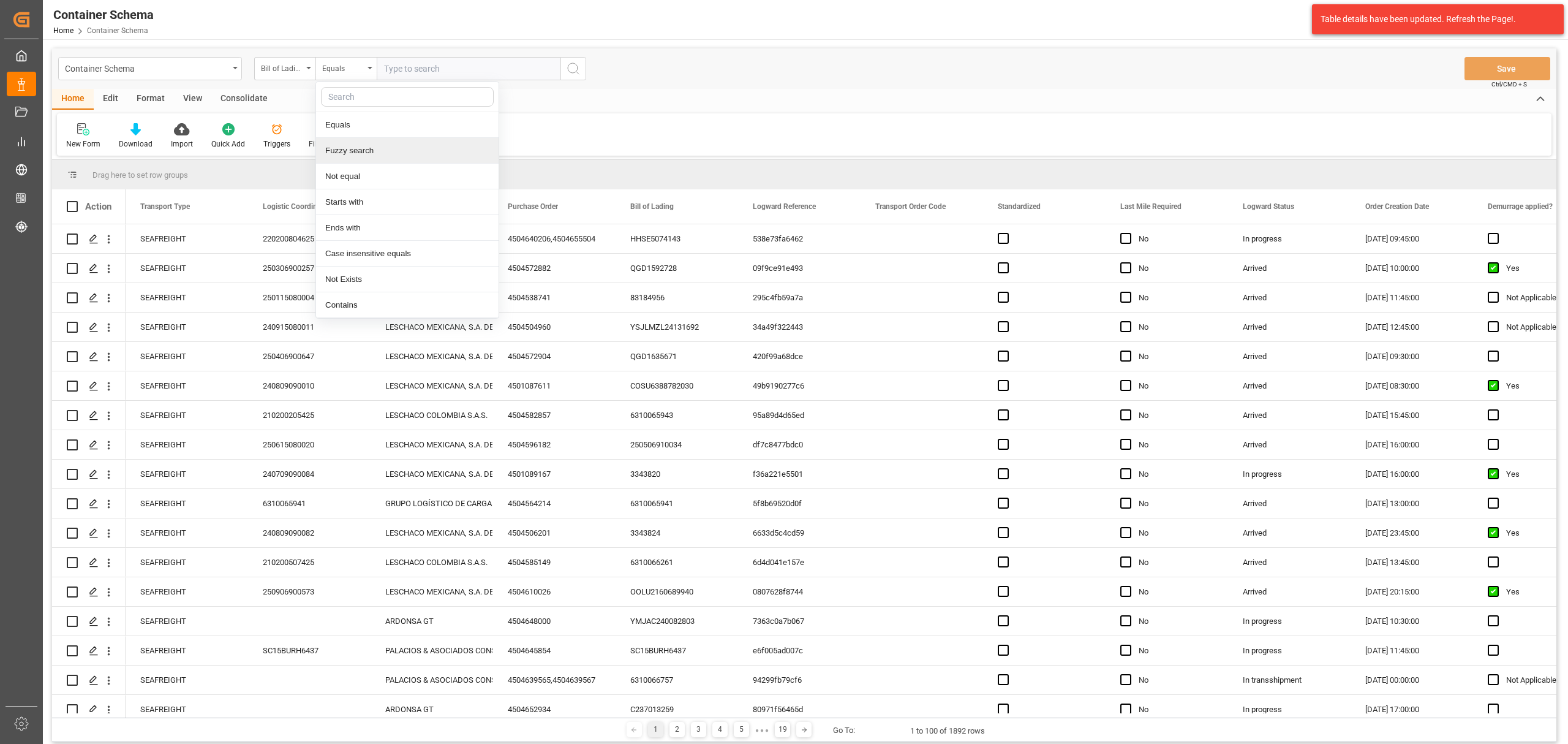
click at [385, 145] on div "Fuzzy search" at bounding box center [408, 151] width 183 height 26
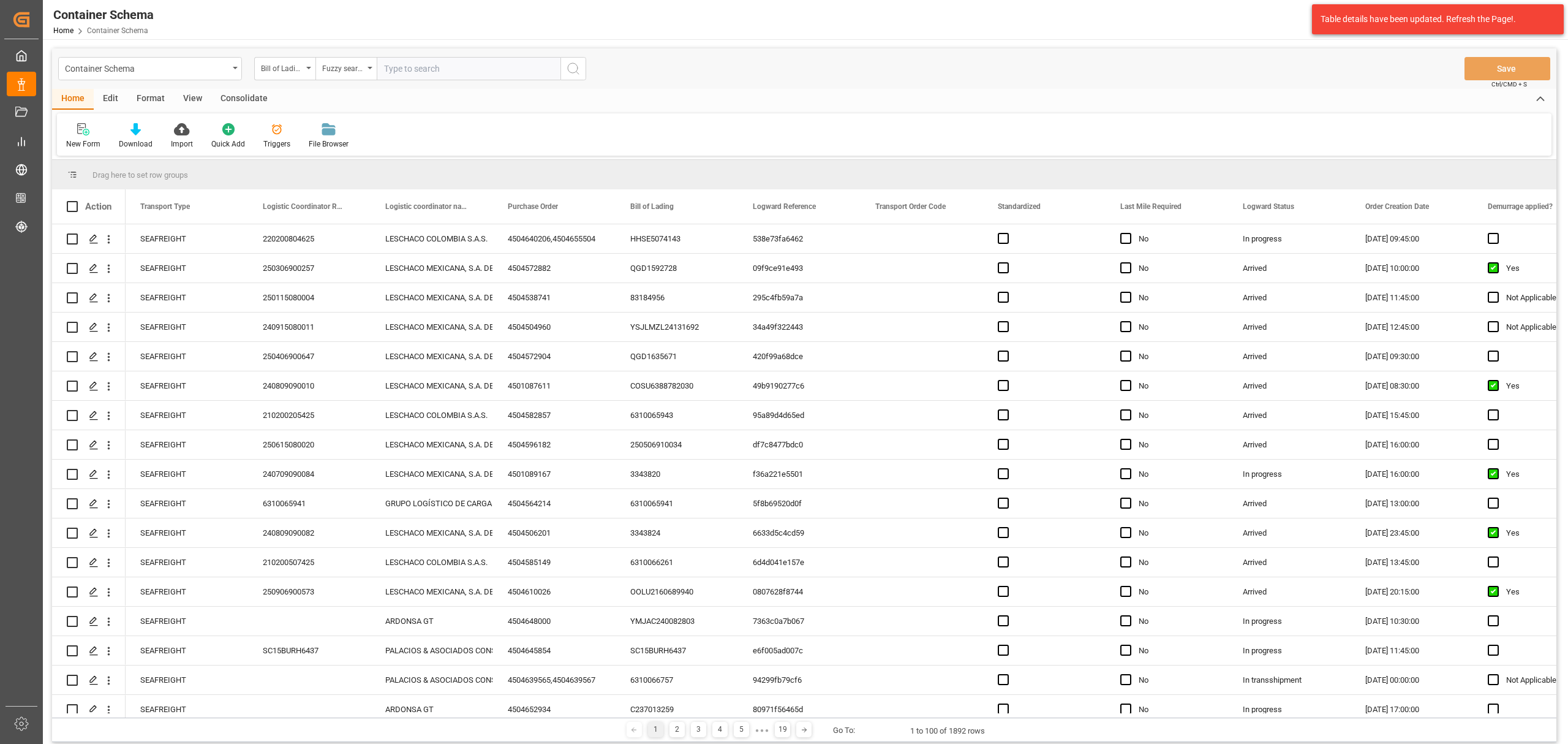
click at [430, 64] on input "text" at bounding box center [469, 68] width 184 height 23
paste input "ALRB250913260030"
type input "ALRB250913260030"
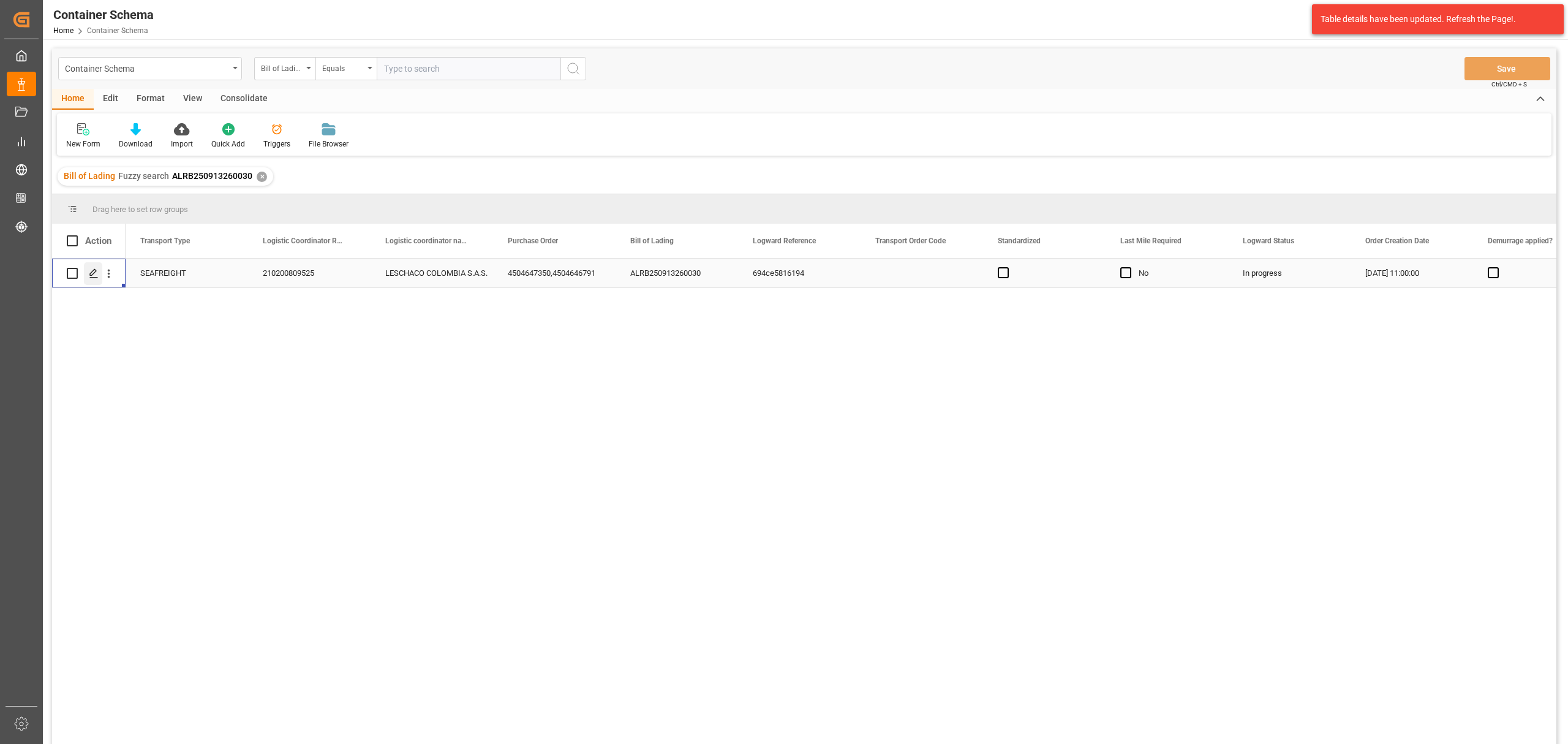
click at [88, 278] on div "Press SPACE to select this row." at bounding box center [93, 273] width 18 height 23
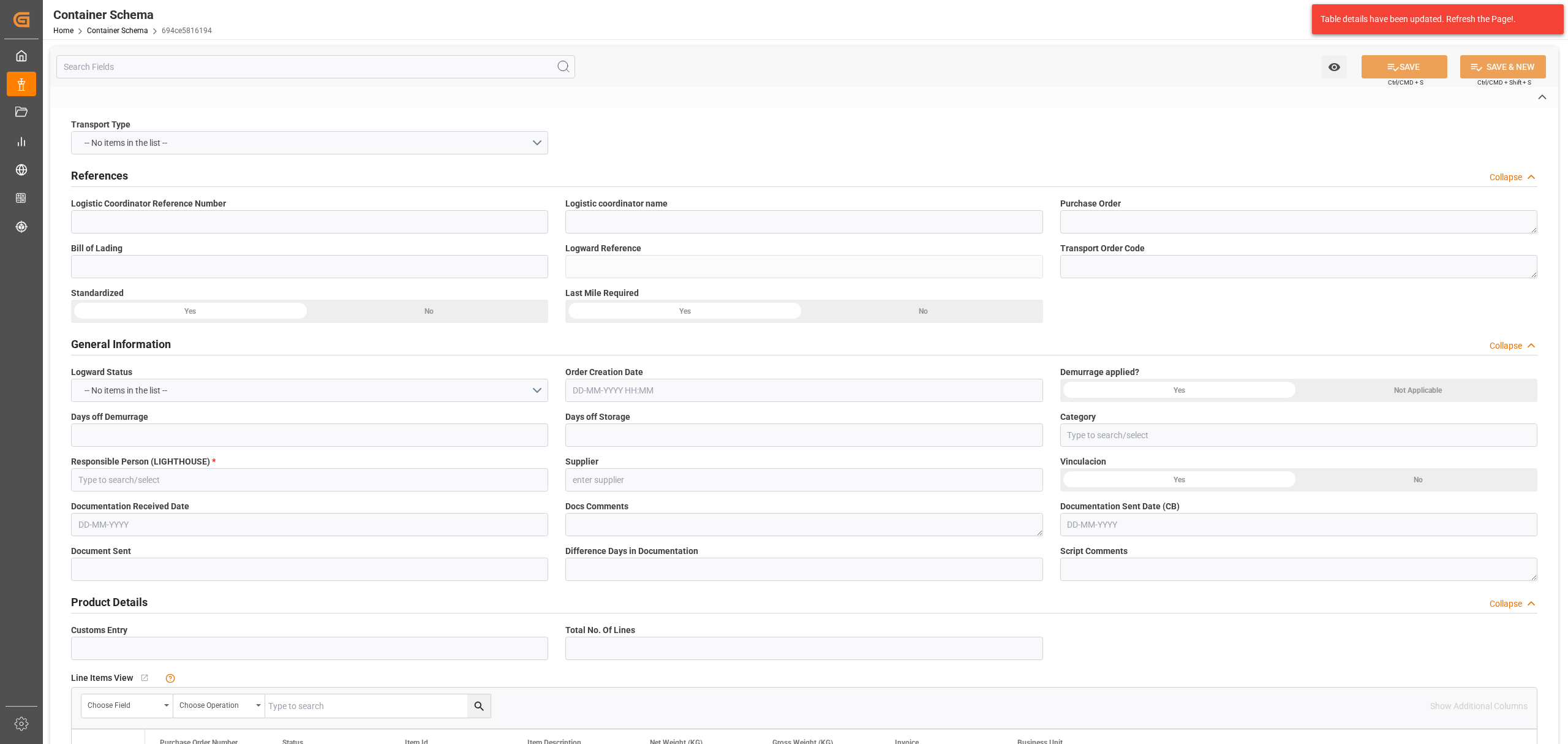
type input "210200809525"
type input "LESCHACO COLOMBIA S.A.S."
type textarea "4504647350,4504646791"
type input "ALRB250913260030"
type input "694ce5816194"
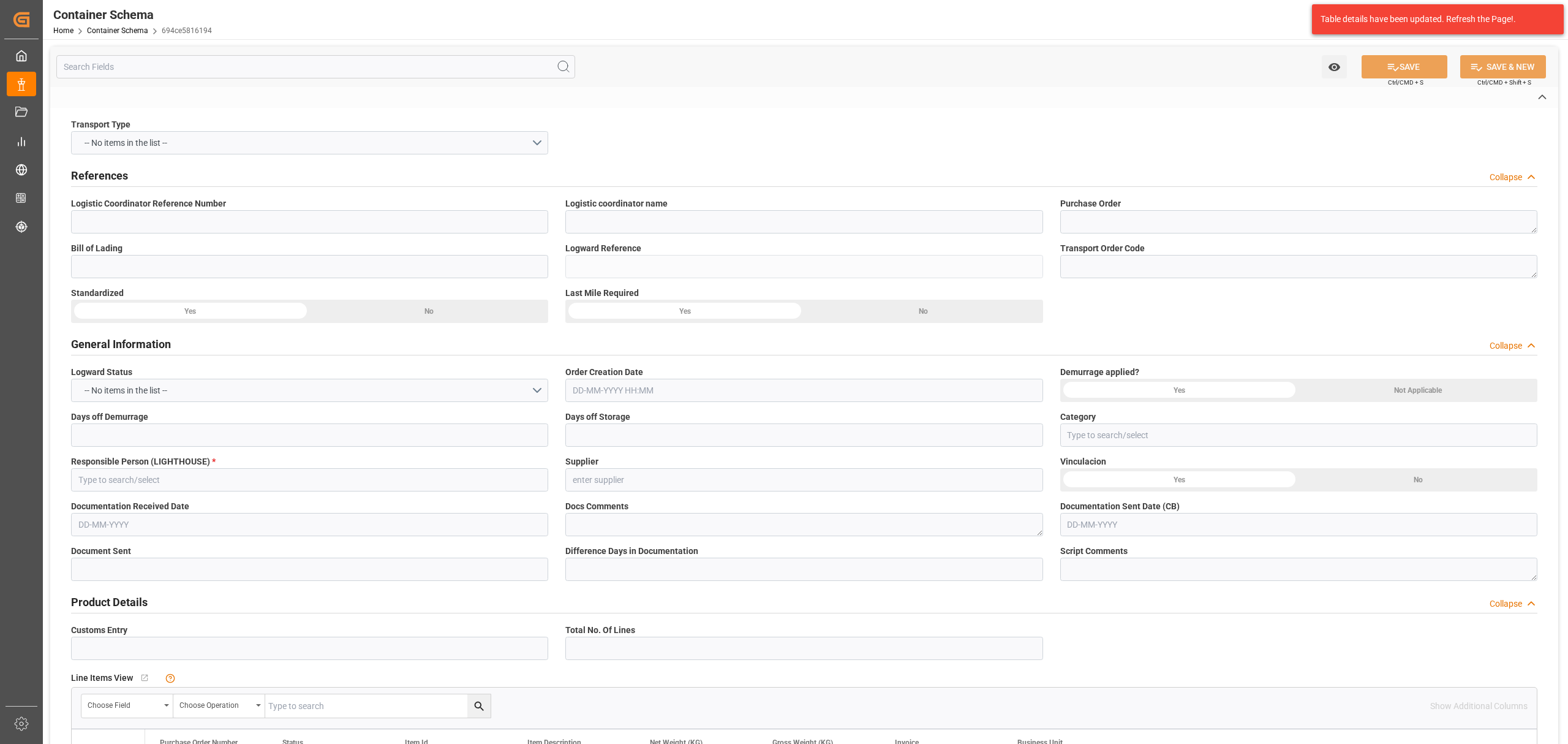
type input "Priority"
type input "[PERSON_NAME]"
type input "1711 ARCHROMA ([GEOGRAPHIC_DATA]) GMBH,1711 Archroma ([GEOGRAPHIC_DATA]) GmbH"
type input "Document Sent"
type input "[GEOGRAPHIC_DATA]"
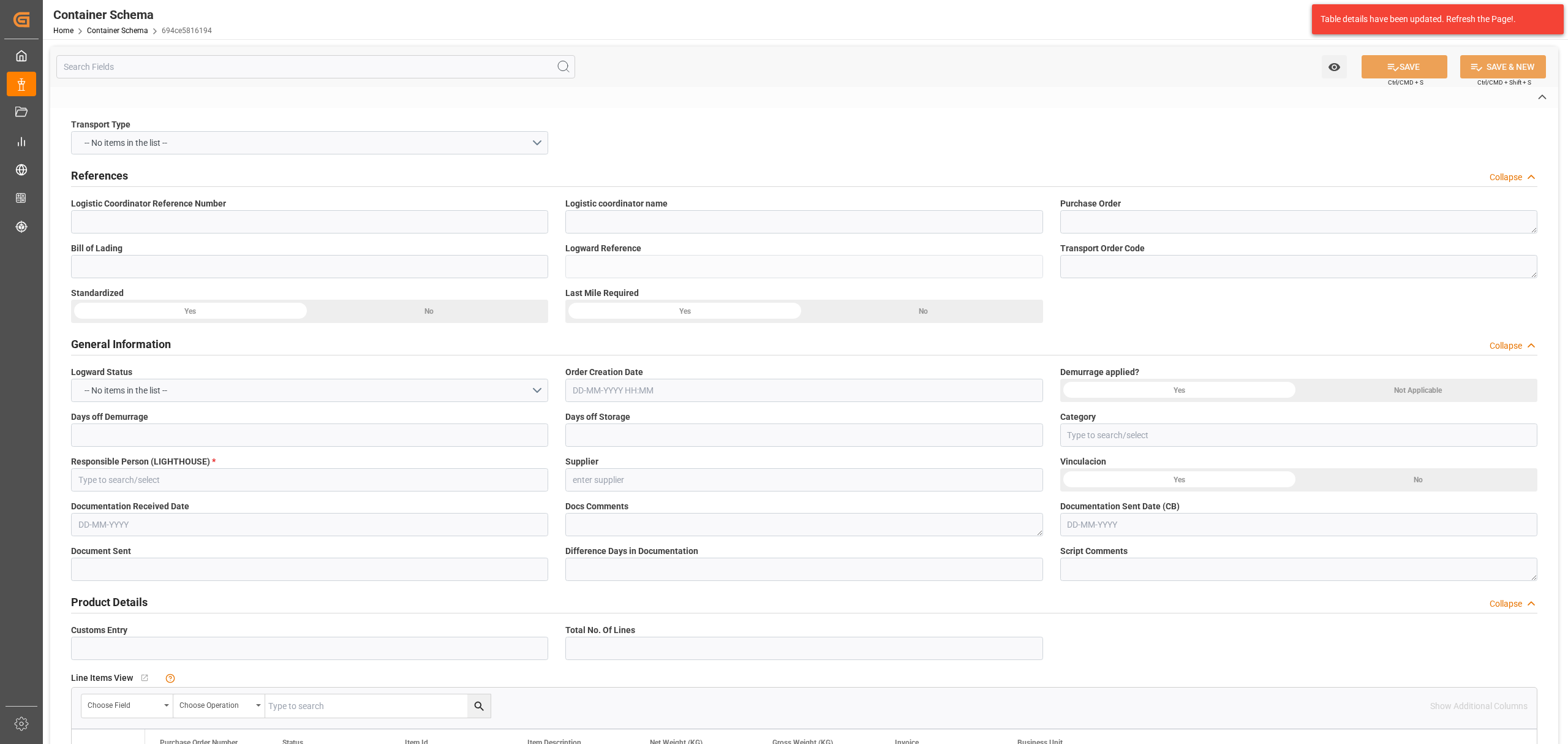
type input "TEXTIL"
type textarea "PIEZAS"
type input "10 PIEZAS"
type input "ARCHROMA [GEOGRAPHIC_DATA] S.A.S"
type textarea "[STREET_ADDRESS]"
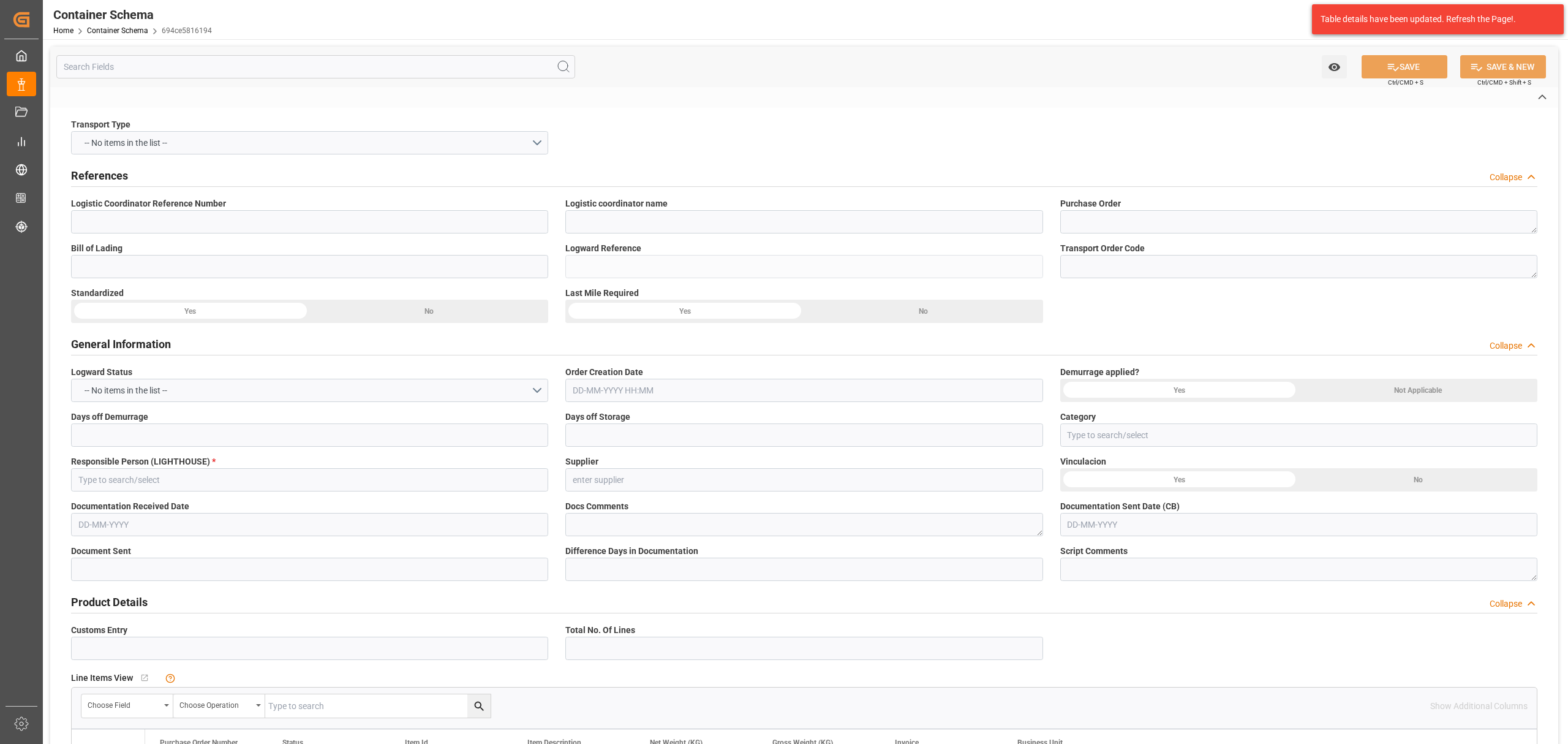
type input "CFR"
type input "Truck"
type input "Sea Ship"
type input "LCL"
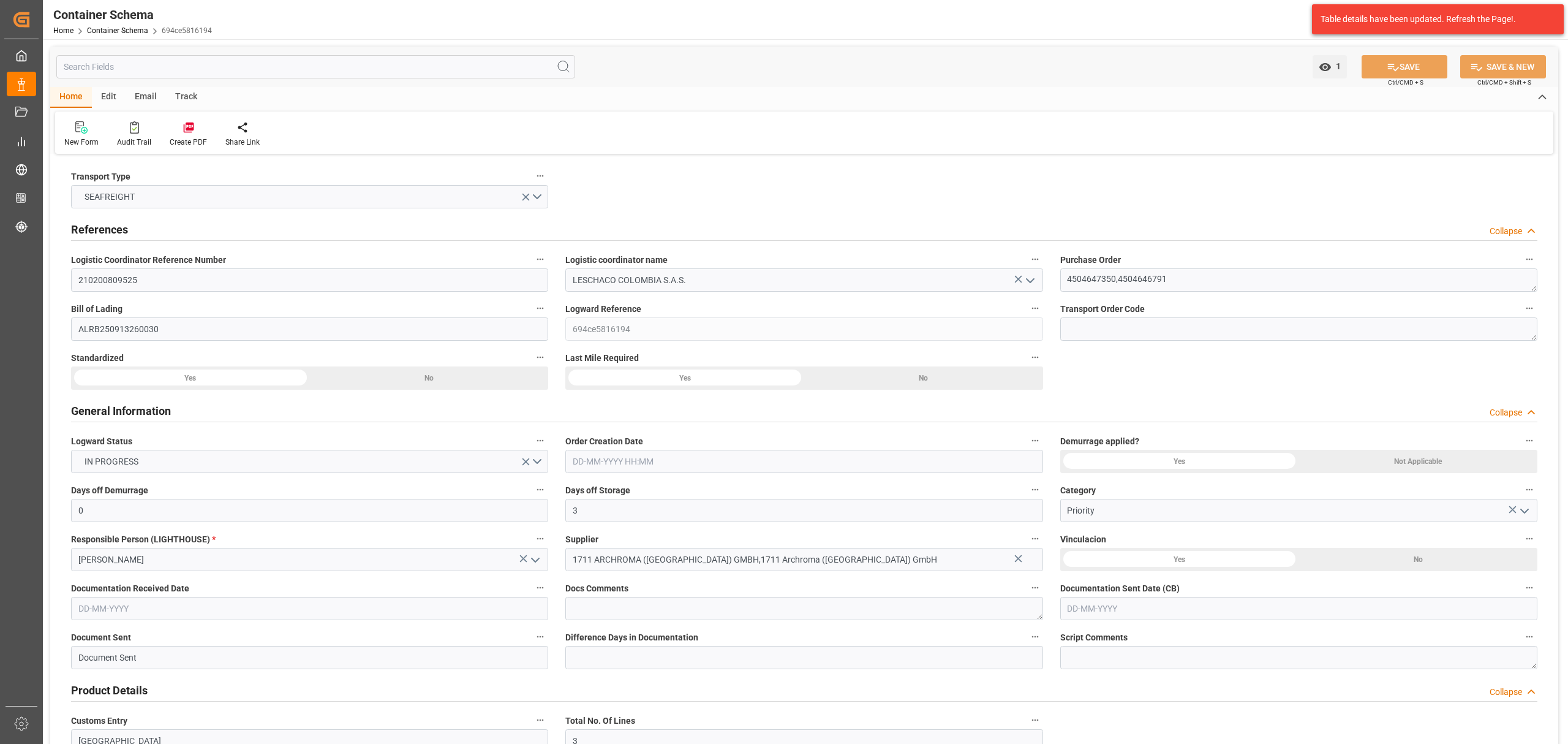
type input "0"
type input "3"
type input "10"
type input "1840"
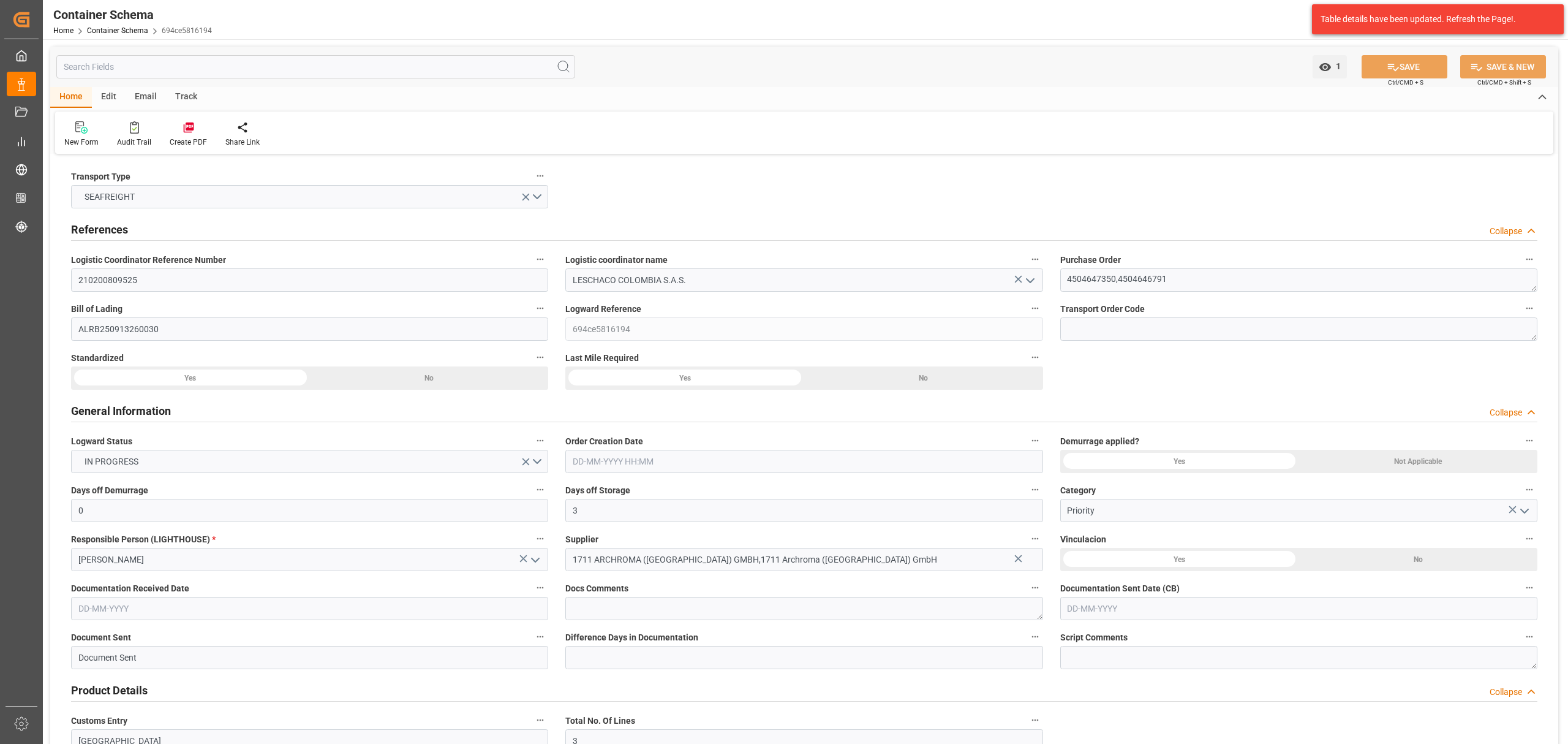
type input "2138877.96"
type input "[DATE] 11:00"
type input "[DATE]"
type input "[DATE] 00:00"
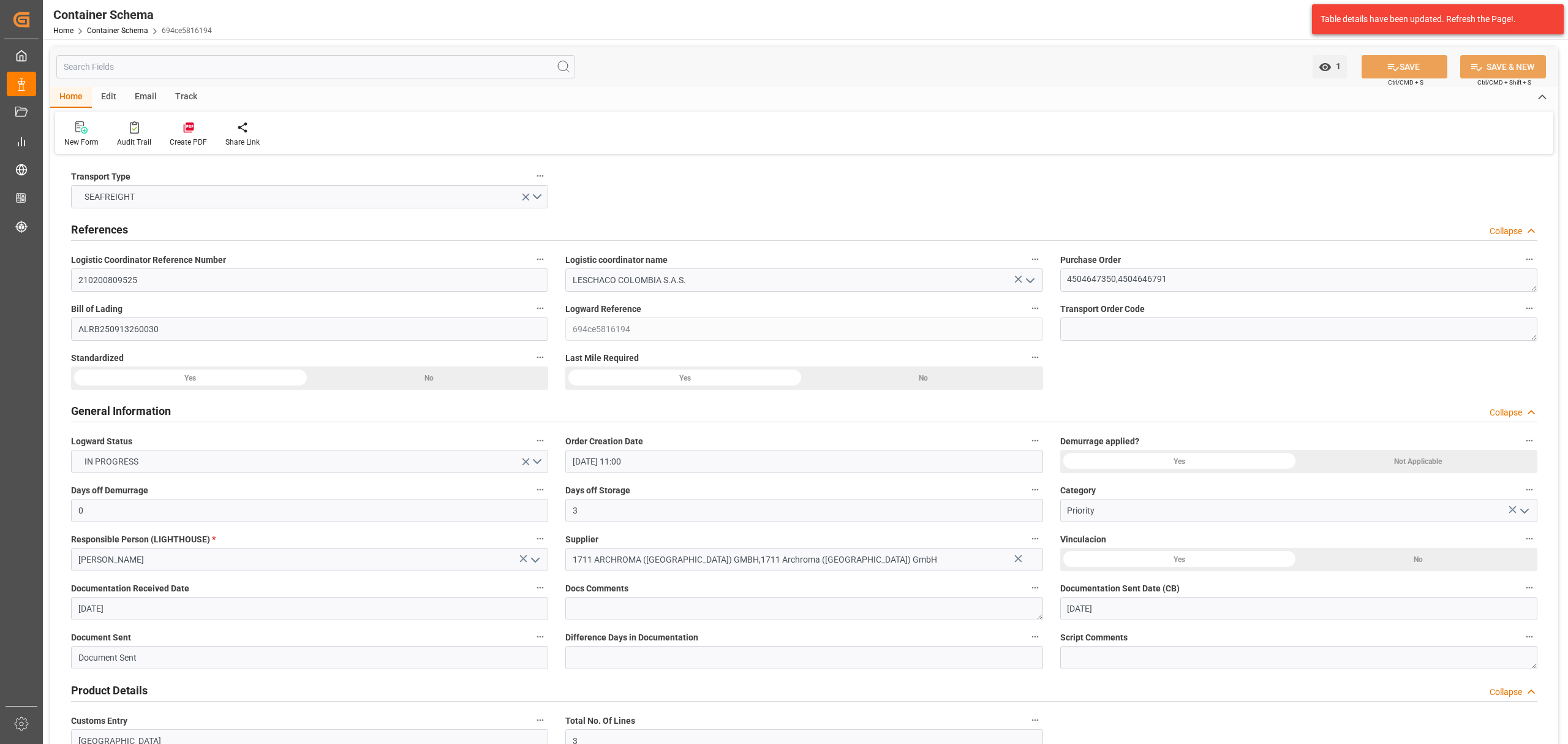
type input "[DATE] 00:00"
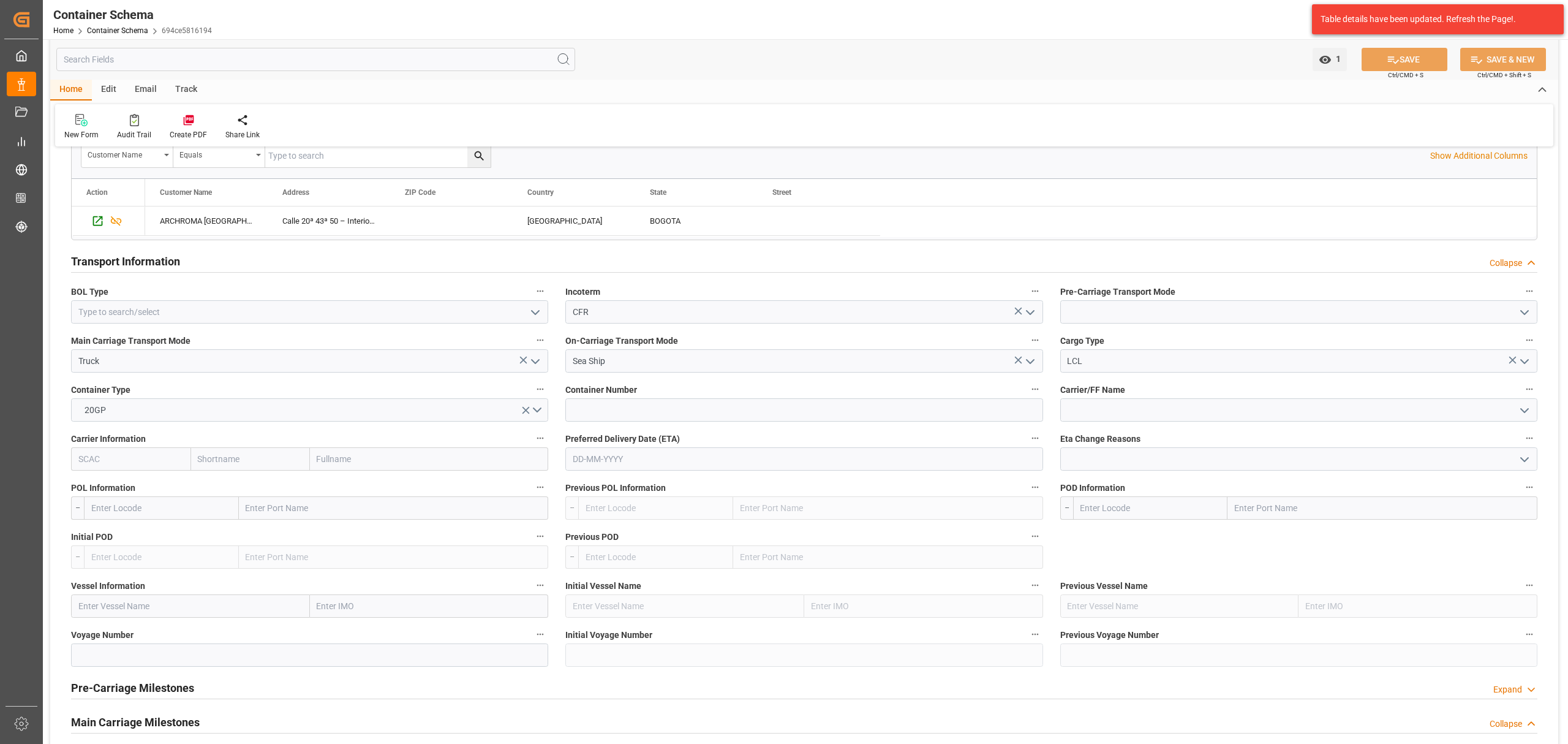
scroll to position [1062, 0]
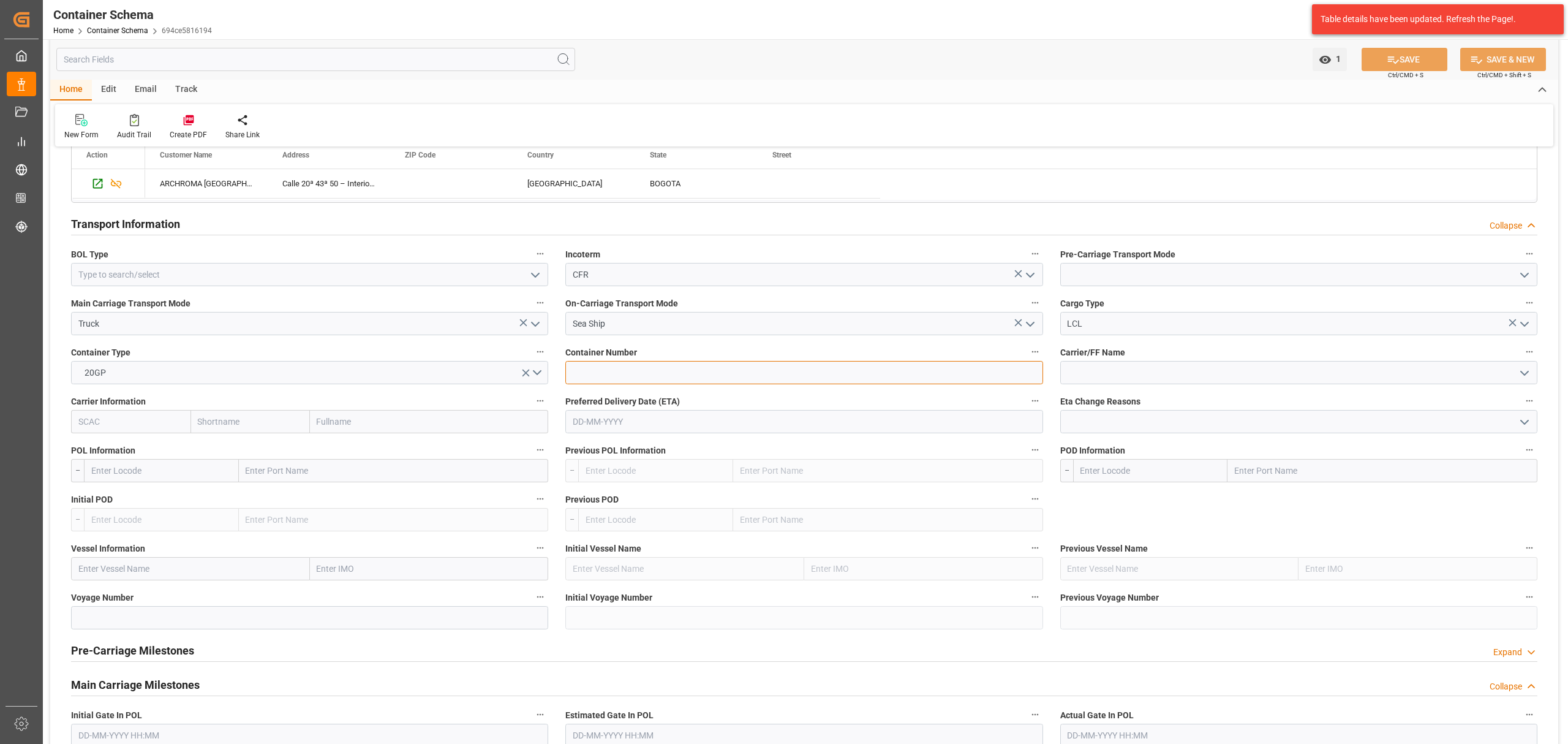
drag, startPoint x: 664, startPoint y: 374, endPoint x: 655, endPoint y: 363, distance: 14.2
click at [664, 374] on input at bounding box center [804, 372] width 478 height 23
type input "FSCU9172611"
click at [631, 429] on input "text" at bounding box center [804, 421] width 478 height 23
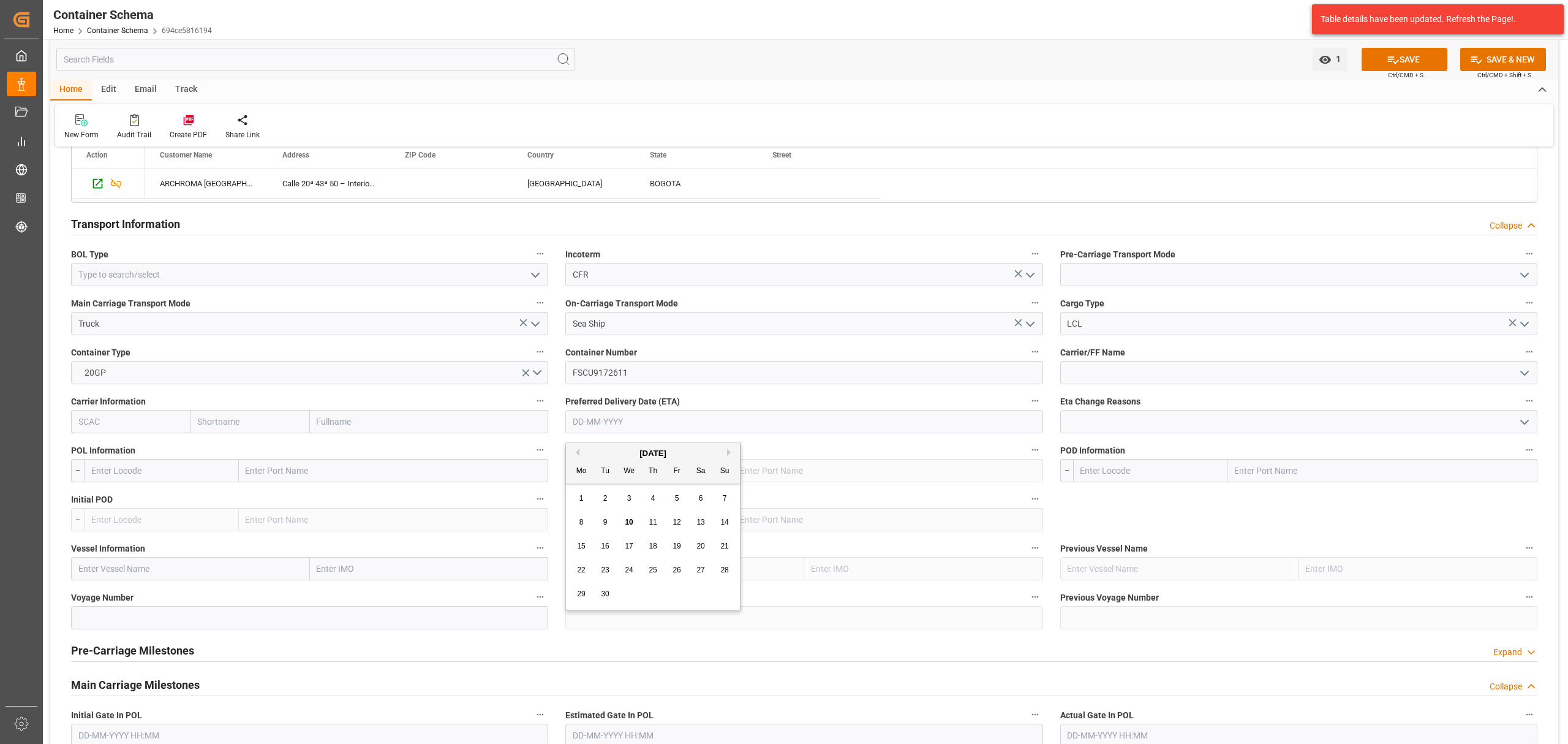
click at [630, 593] on div "29 30 1 2 3 4 5" at bounding box center [653, 594] width 167 height 24
click at [633, 568] on span "24" at bounding box center [629, 570] width 8 height 9
type input "[DATE]"
click at [1525, 370] on icon "open menu" at bounding box center [1525, 373] width 14 height 14
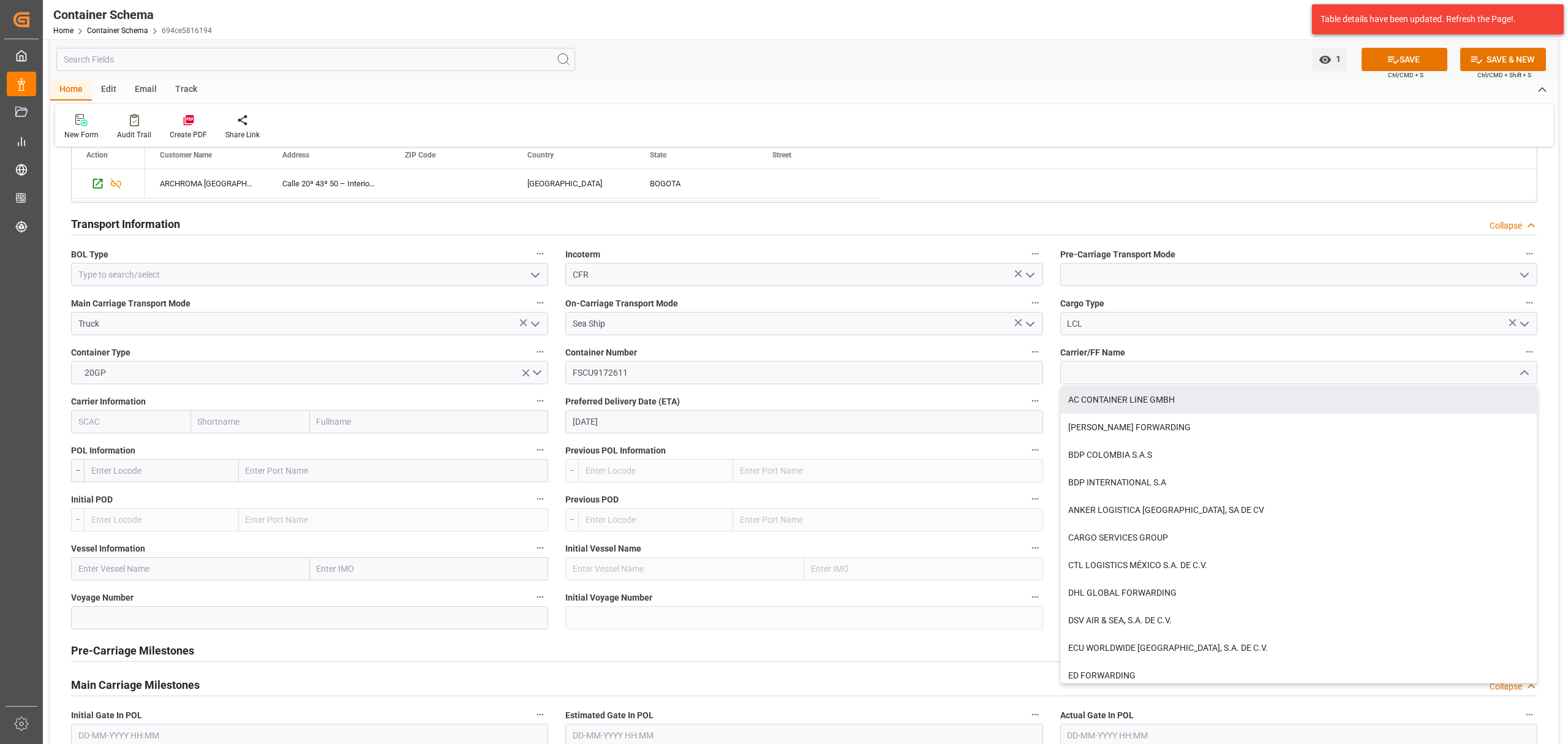
click at [1276, 413] on div "AC CONTAINER LINE GMBH" at bounding box center [1299, 400] width 476 height 28
type input "AC CONTAINER LINE GMBH"
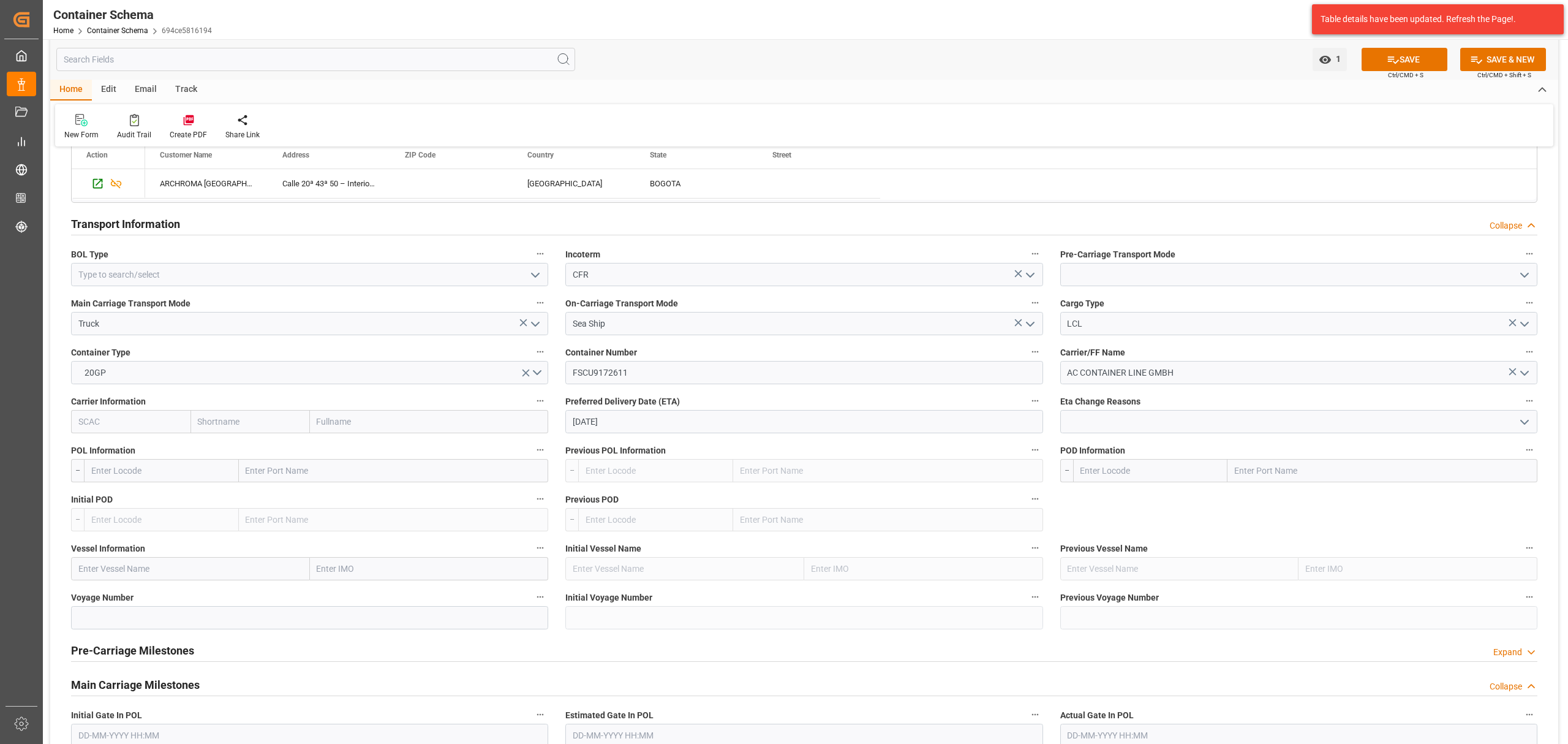
click at [236, 430] on input "text" at bounding box center [250, 421] width 120 height 23
type input "MSC"
click at [211, 454] on b "MSC" at bounding box center [207, 449] width 18 height 10
type input "MSCU"
type input "Mediterranean Shipping Company"
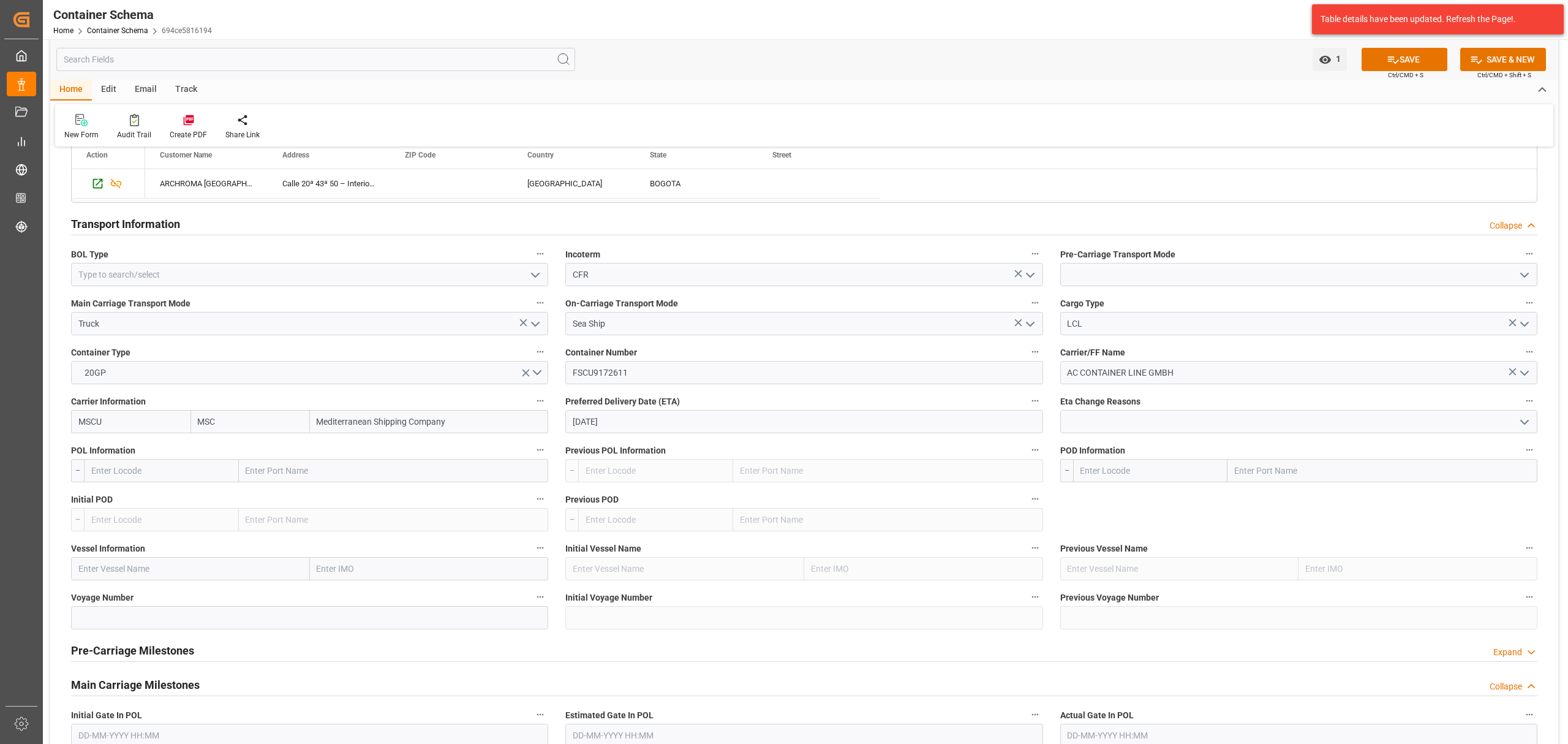
type input "MSC"
click at [163, 469] on input "text" at bounding box center [161, 470] width 155 height 23
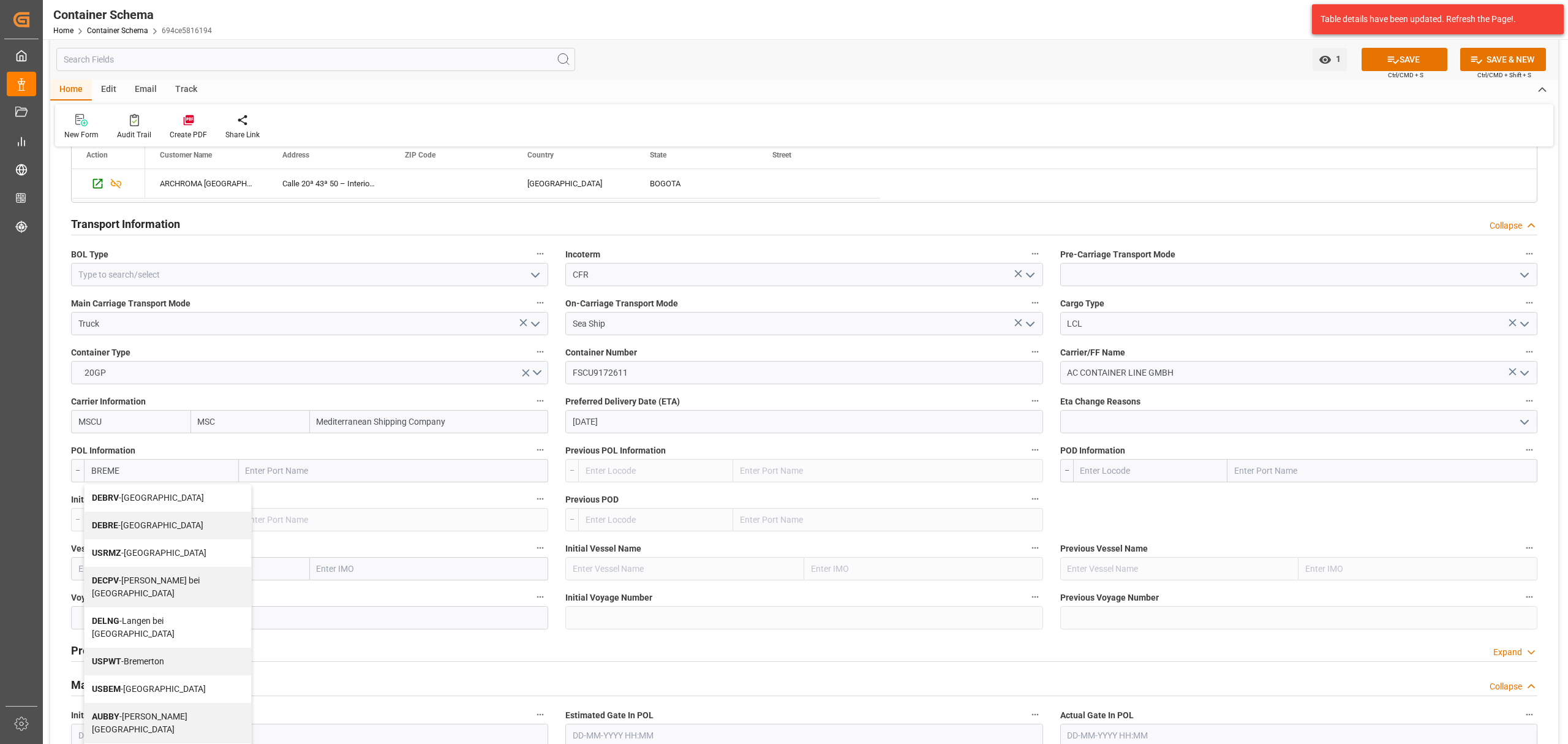
click at [175, 525] on div "DEBRE - [GEOGRAPHIC_DATA]" at bounding box center [168, 525] width 167 height 28
type input "DEBRE"
type input "[GEOGRAPHIC_DATA]"
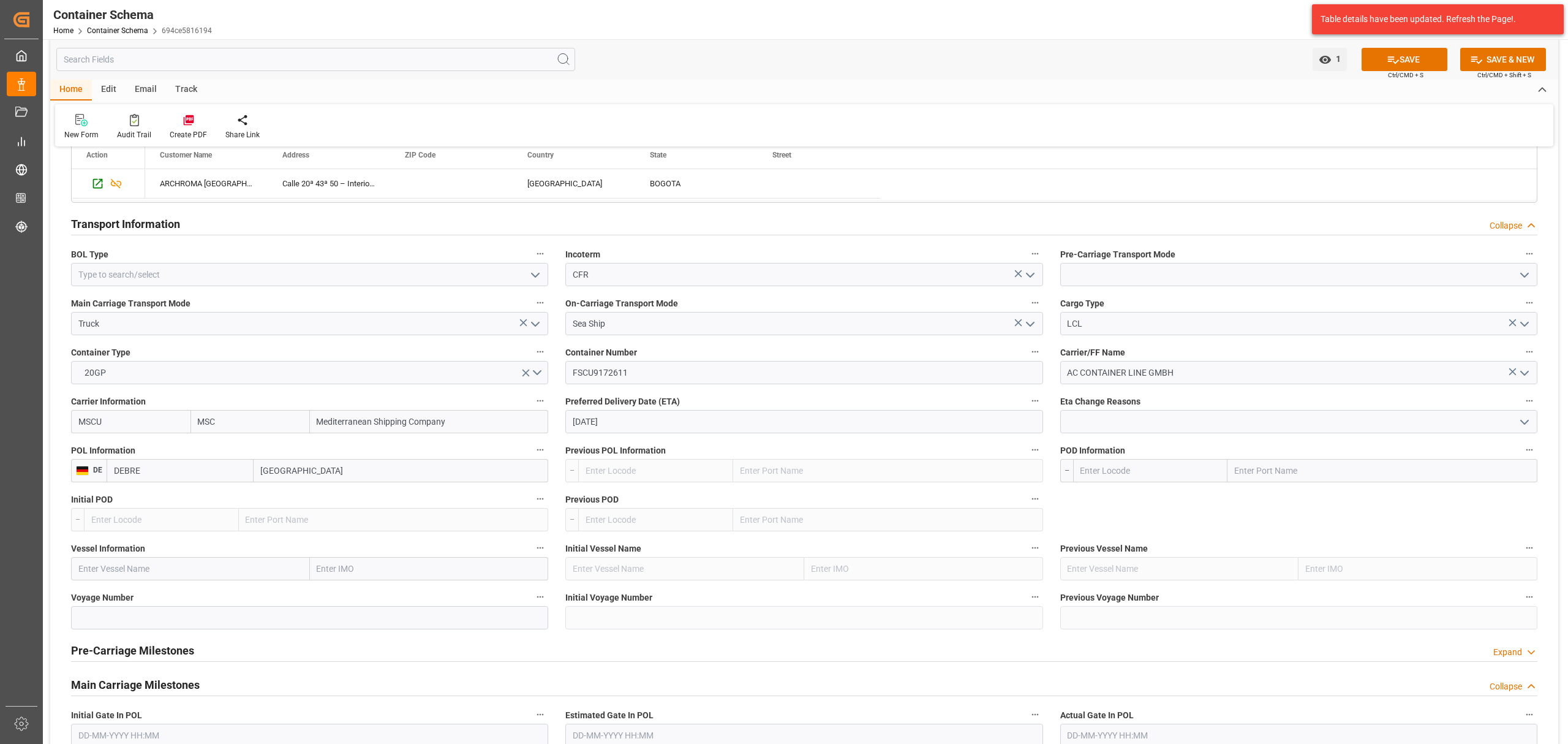
type input "DEBRE"
click at [1135, 473] on input "text" at bounding box center [1151, 470] width 155 height 23
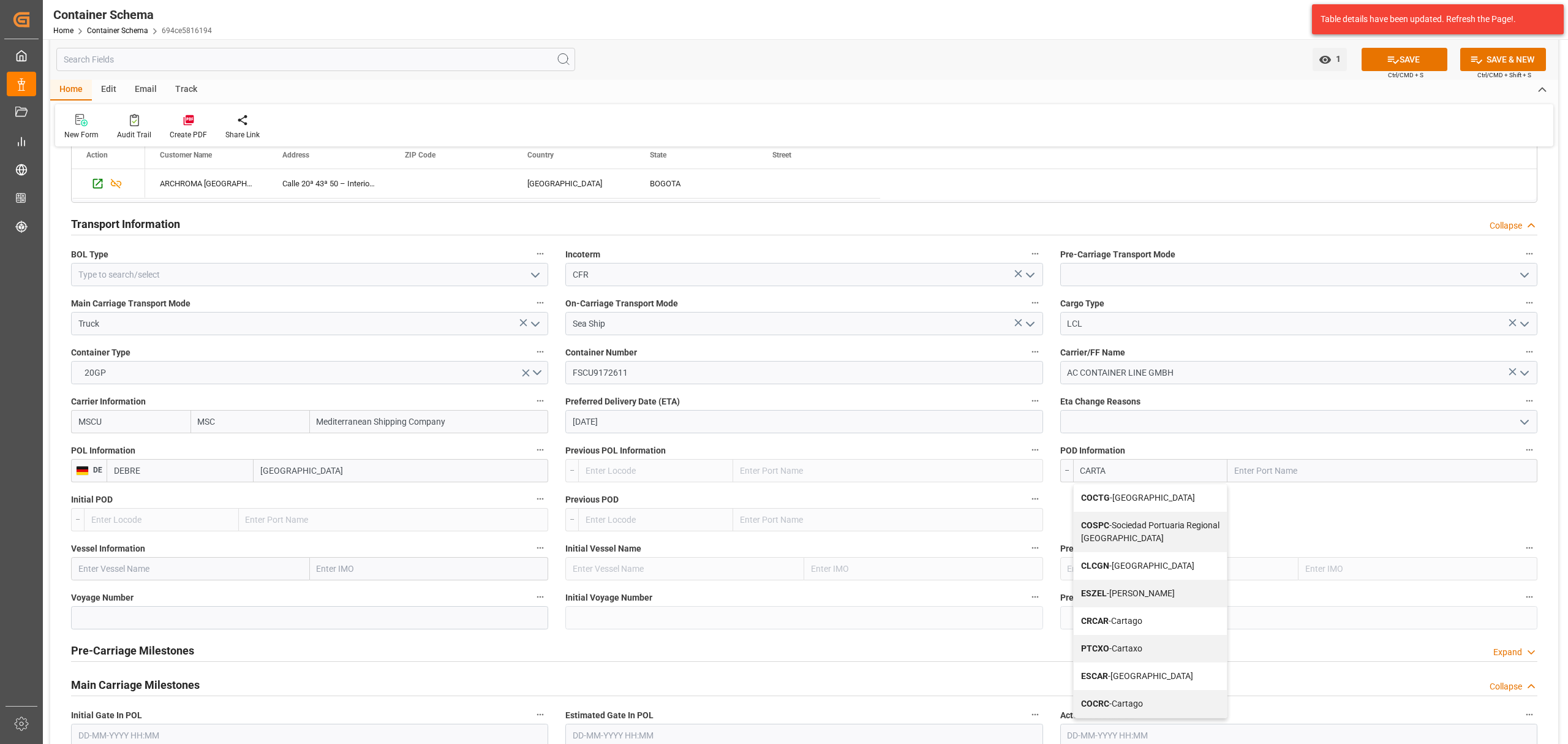
click at [1135, 502] on span "COCTG - [GEOGRAPHIC_DATA]" at bounding box center [1138, 498] width 114 height 10
type input "COCTG"
type input "[GEOGRAPHIC_DATA]"
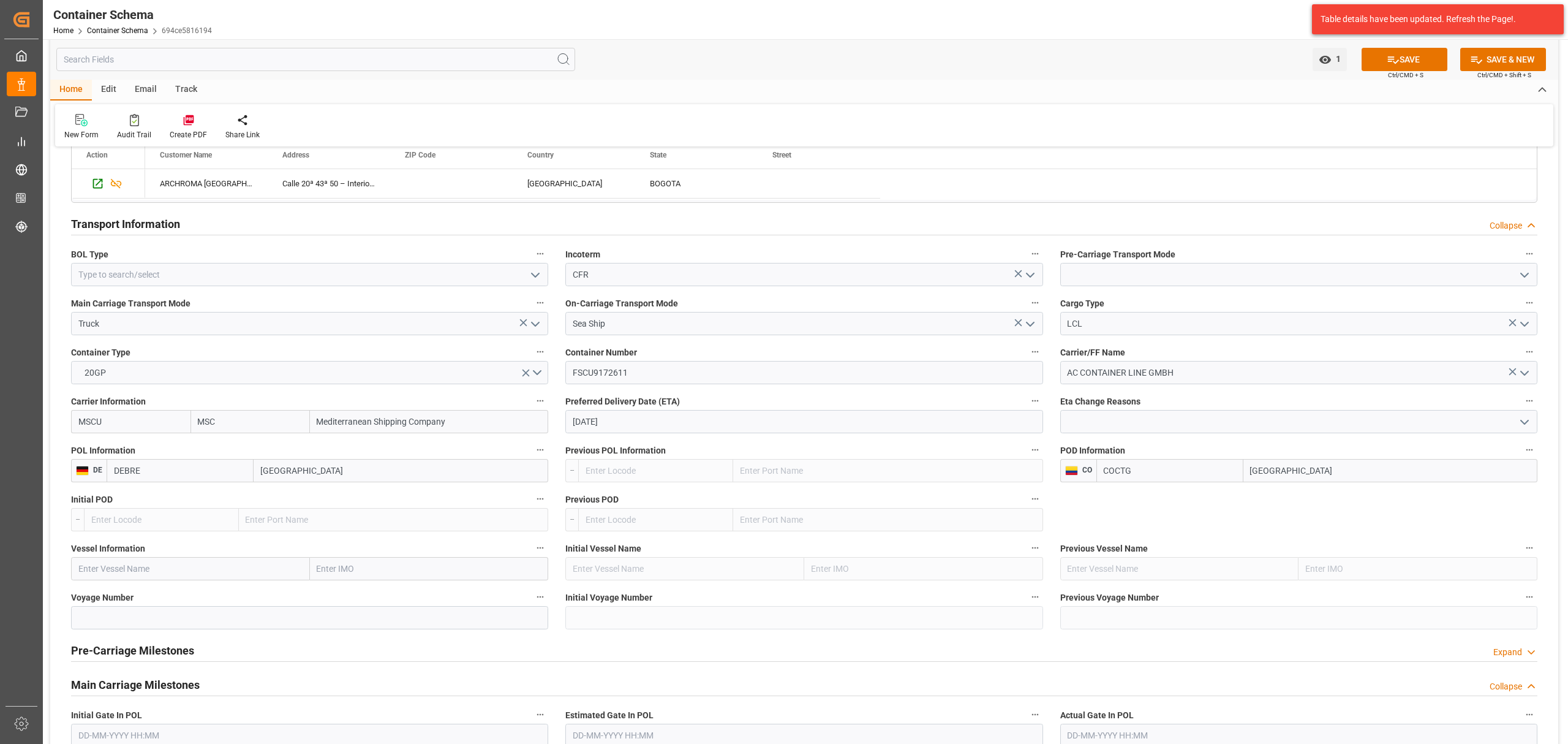
type input "COCTG"
click at [138, 574] on input "text" at bounding box center [190, 568] width 239 height 23
click at [163, 593] on span "MSC [PERSON_NAME] - 9785469" at bounding box center [140, 595] width 123 height 10
type input "MSC [PERSON_NAME]"
type input "9785469"
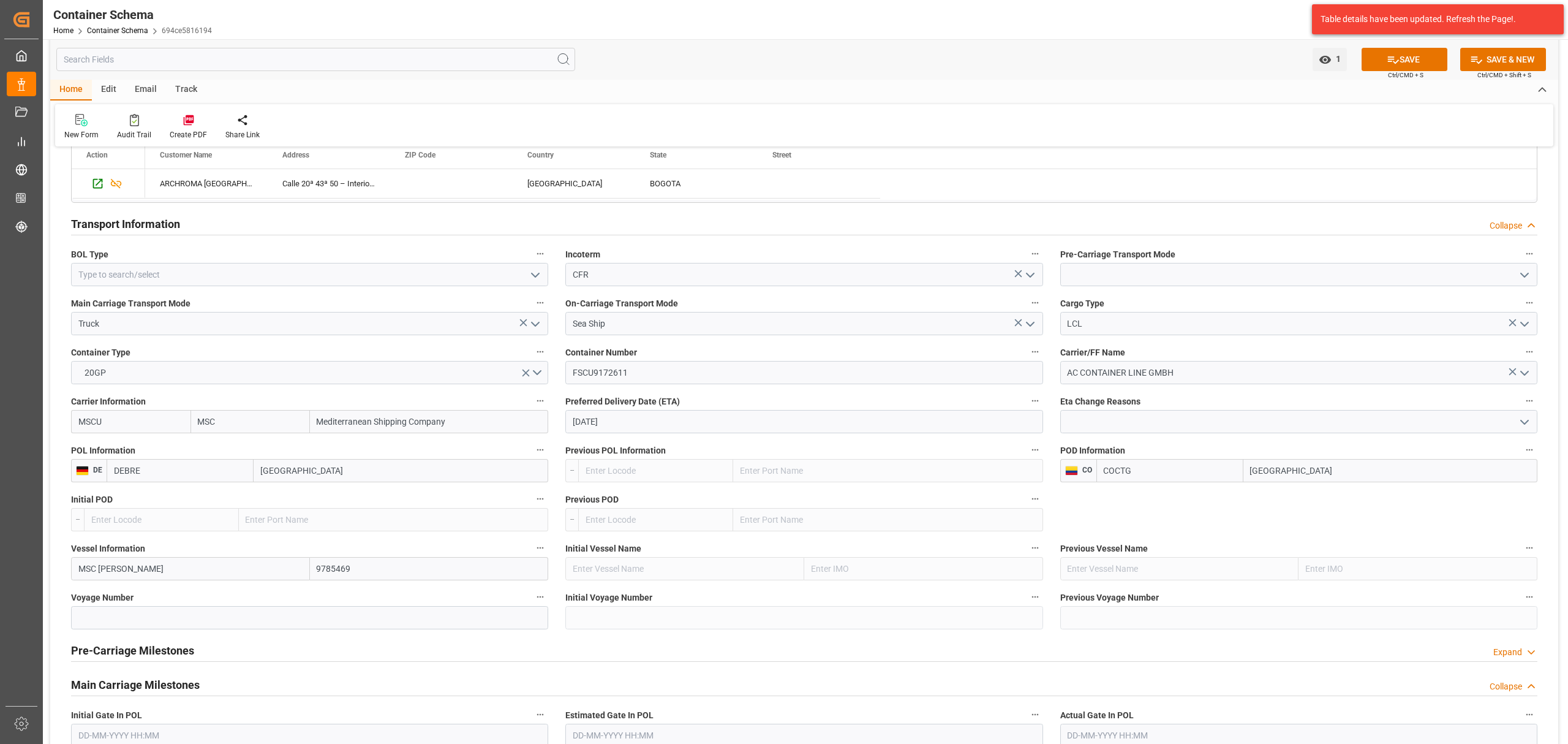
type input "MSC [PERSON_NAME]"
click at [123, 616] on input at bounding box center [310, 617] width 478 height 23
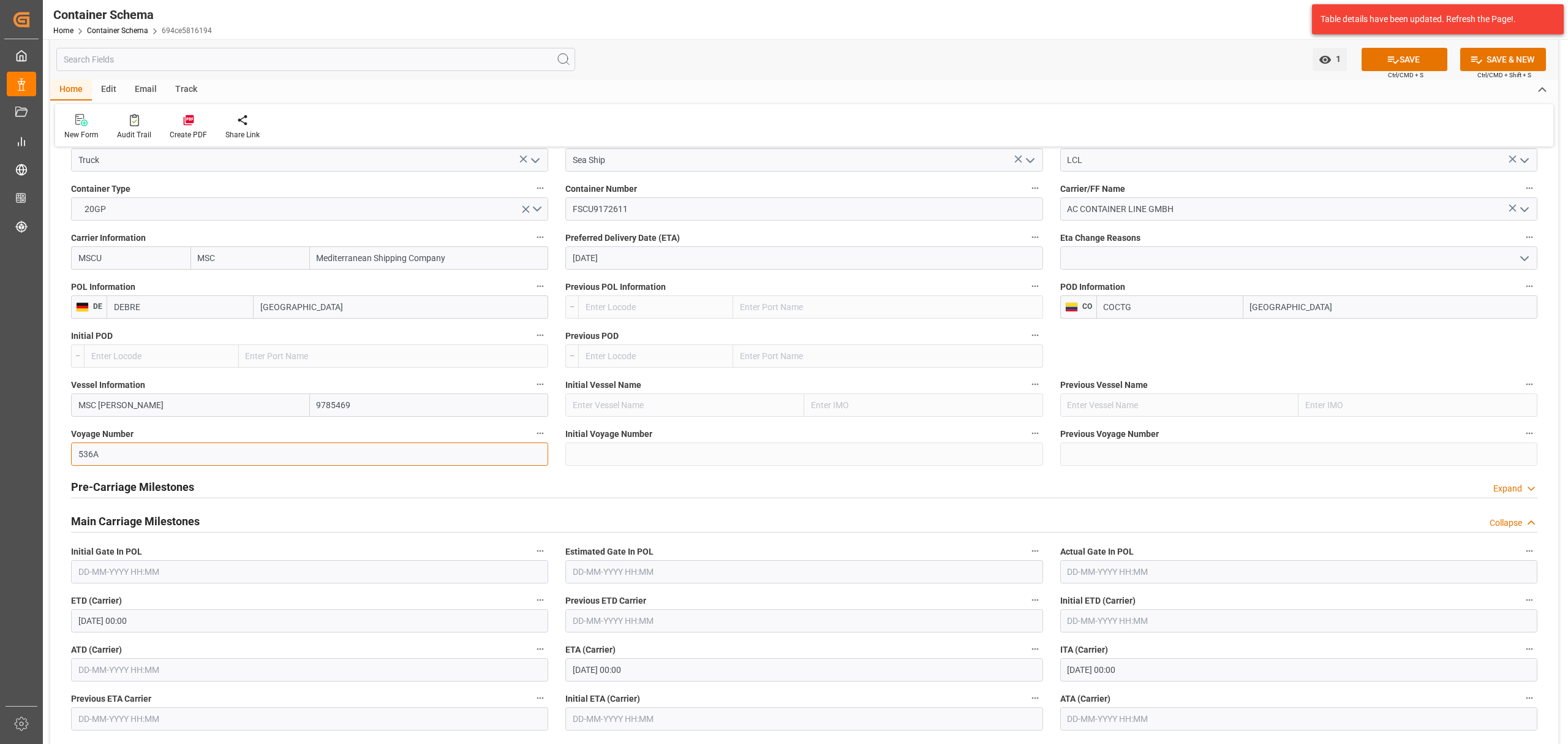
scroll to position [1388, 0]
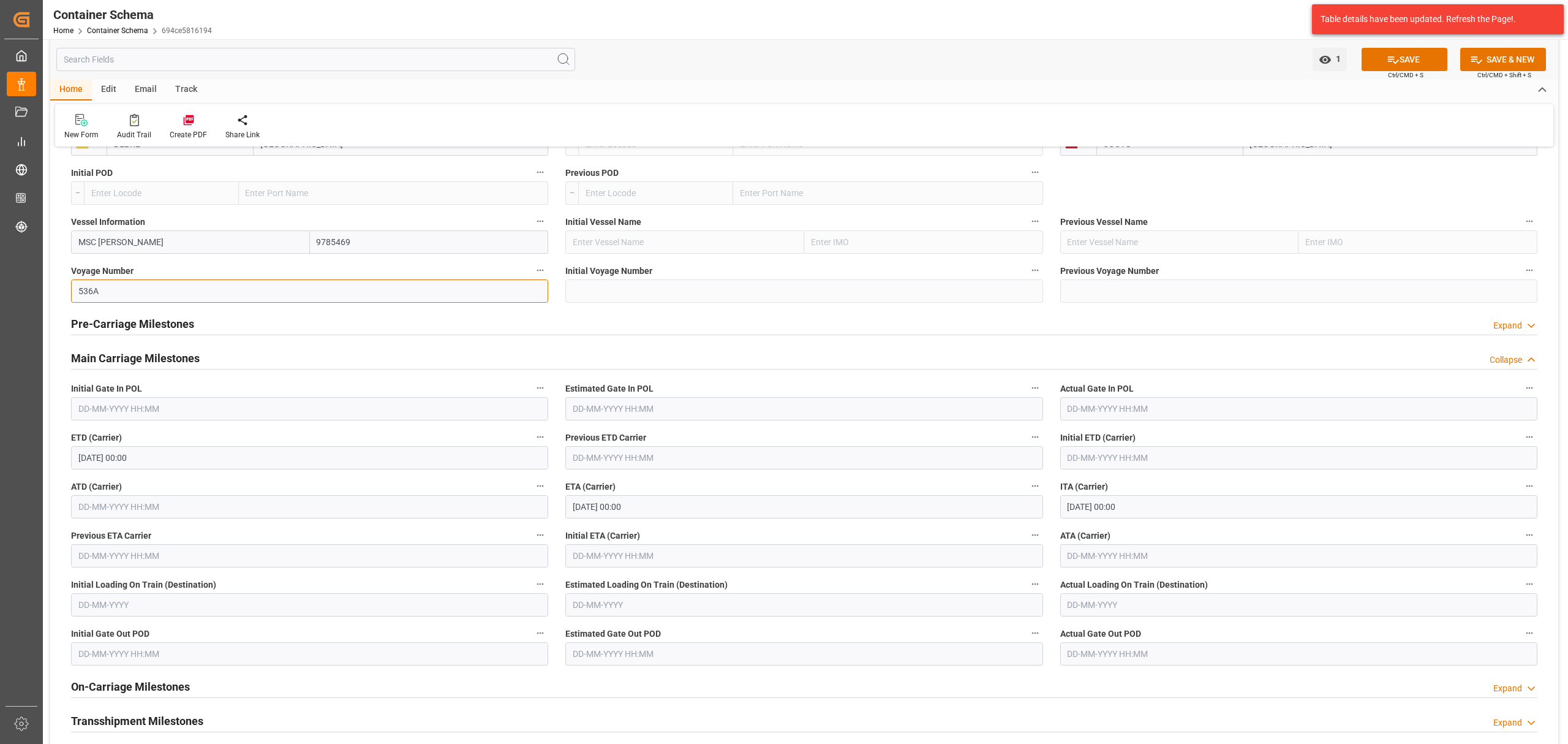
type input "536A"
click at [626, 508] on input "[DATE] 00:00" at bounding box center [804, 506] width 478 height 23
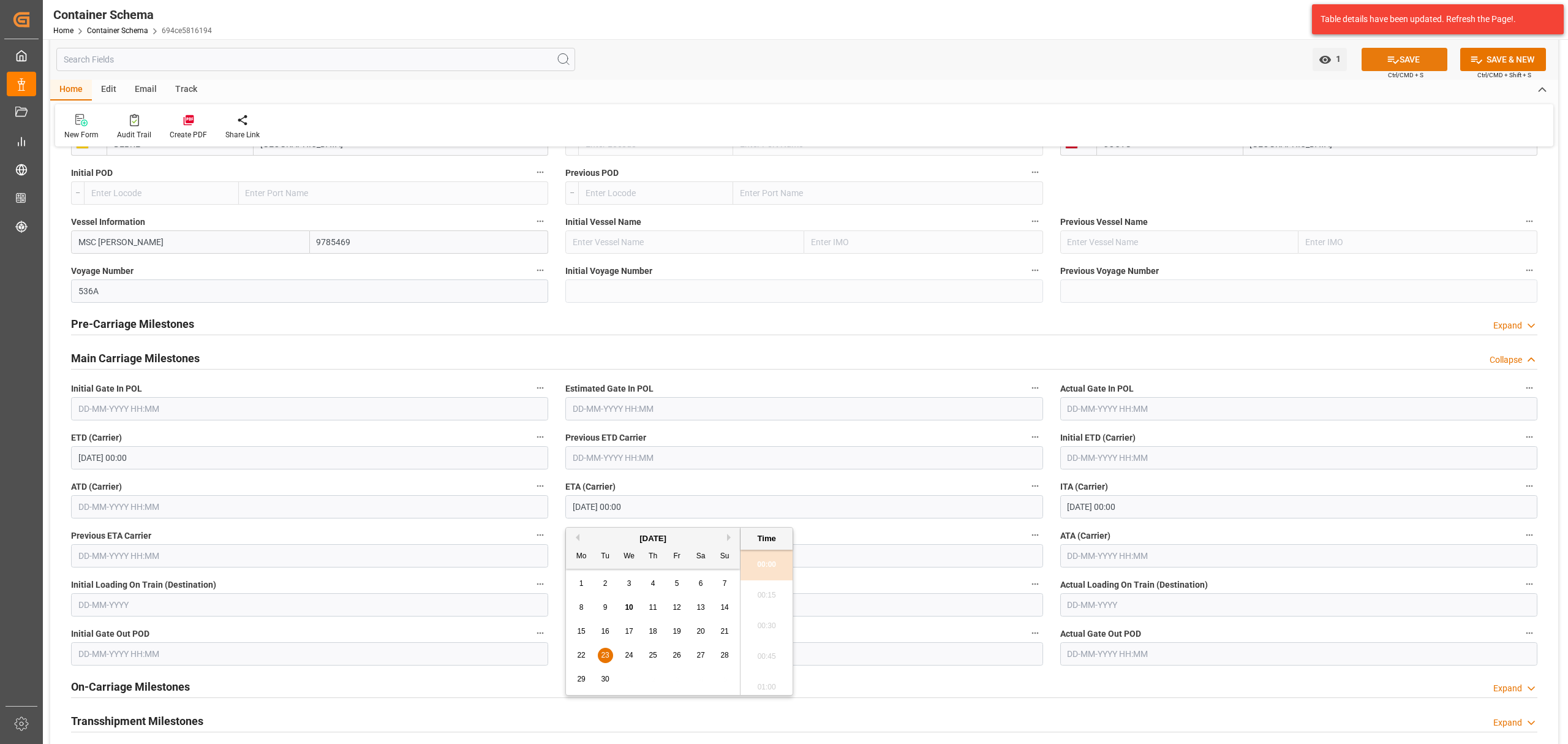
click at [1398, 57] on button "SAVE" at bounding box center [1405, 59] width 86 height 23
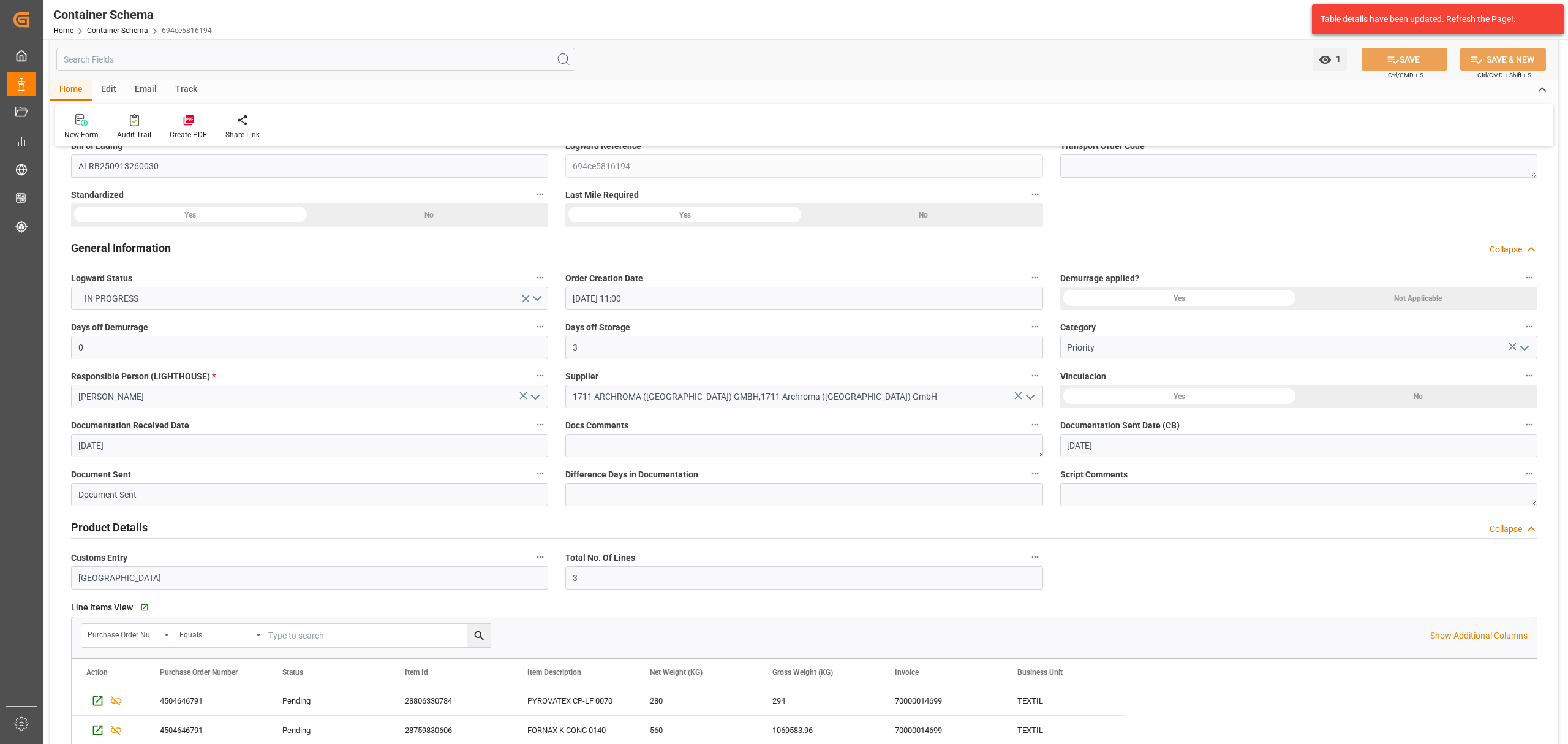
scroll to position [0, 0]
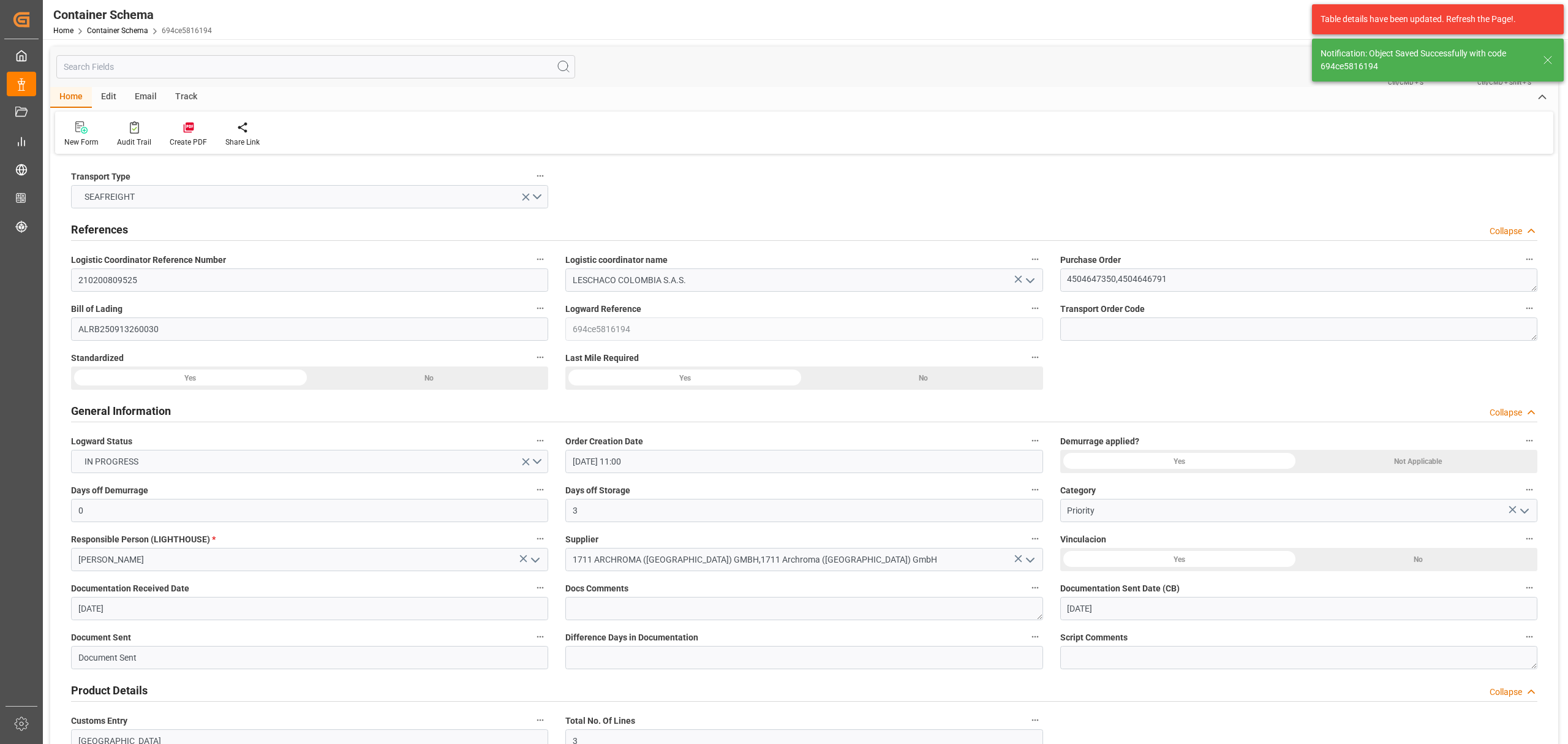
type input "COCTG"
type input "[GEOGRAPHIC_DATA]"
type input "MSC [PERSON_NAME]"
type input "9785469"
type input "536A"
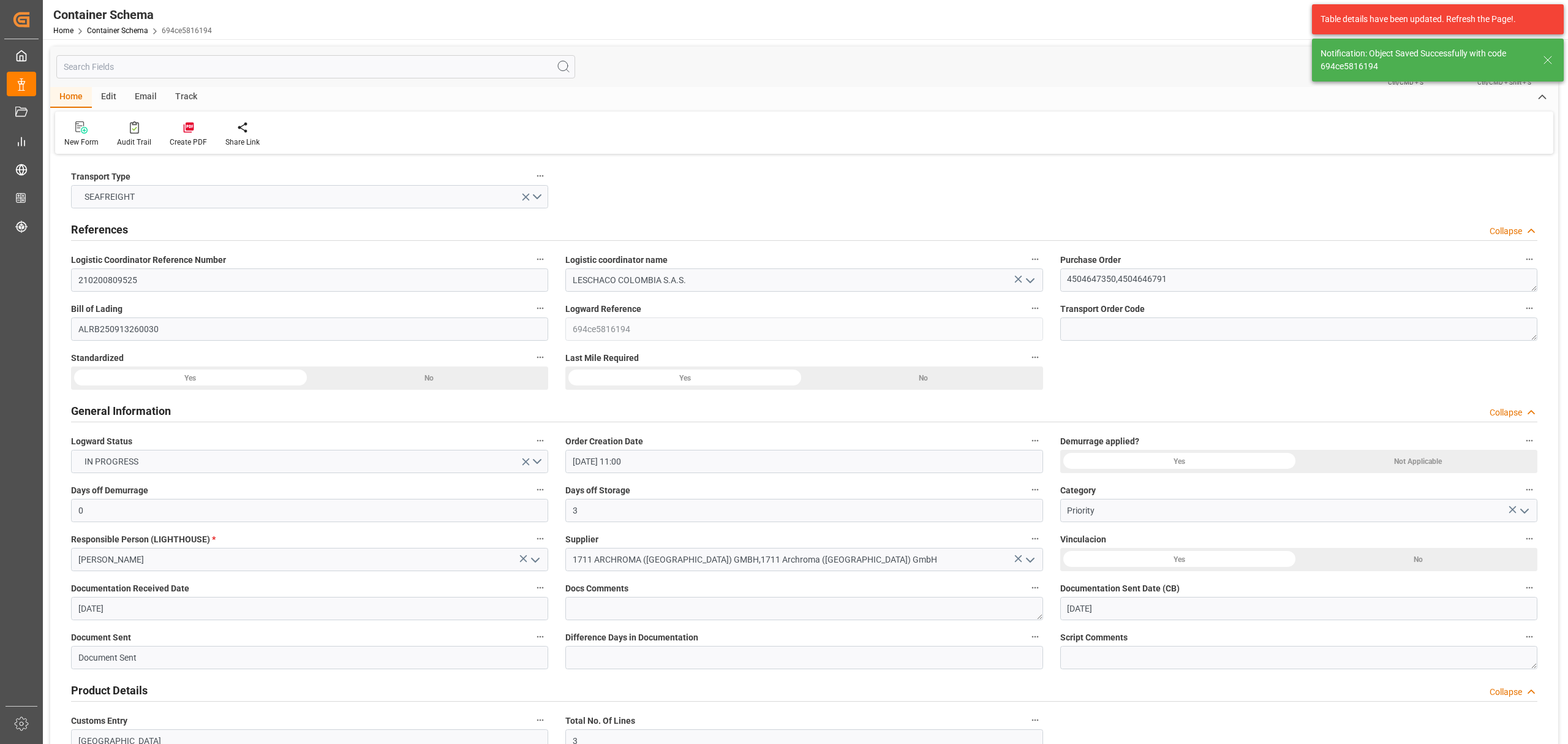
click at [152, 96] on div "Email" at bounding box center [146, 97] width 40 height 21
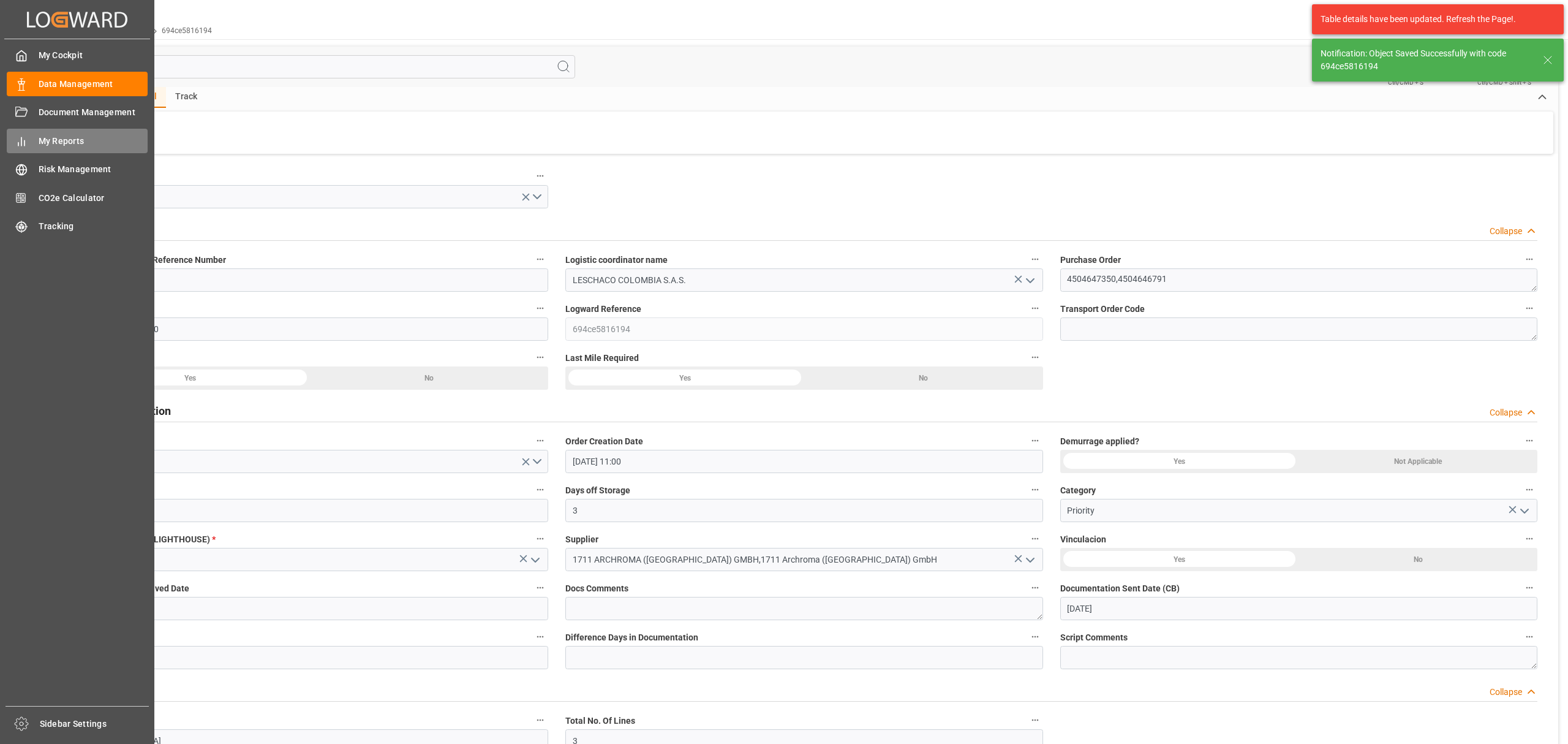
click at [87, 137] on span "My Reports" at bounding box center [93, 141] width 110 height 13
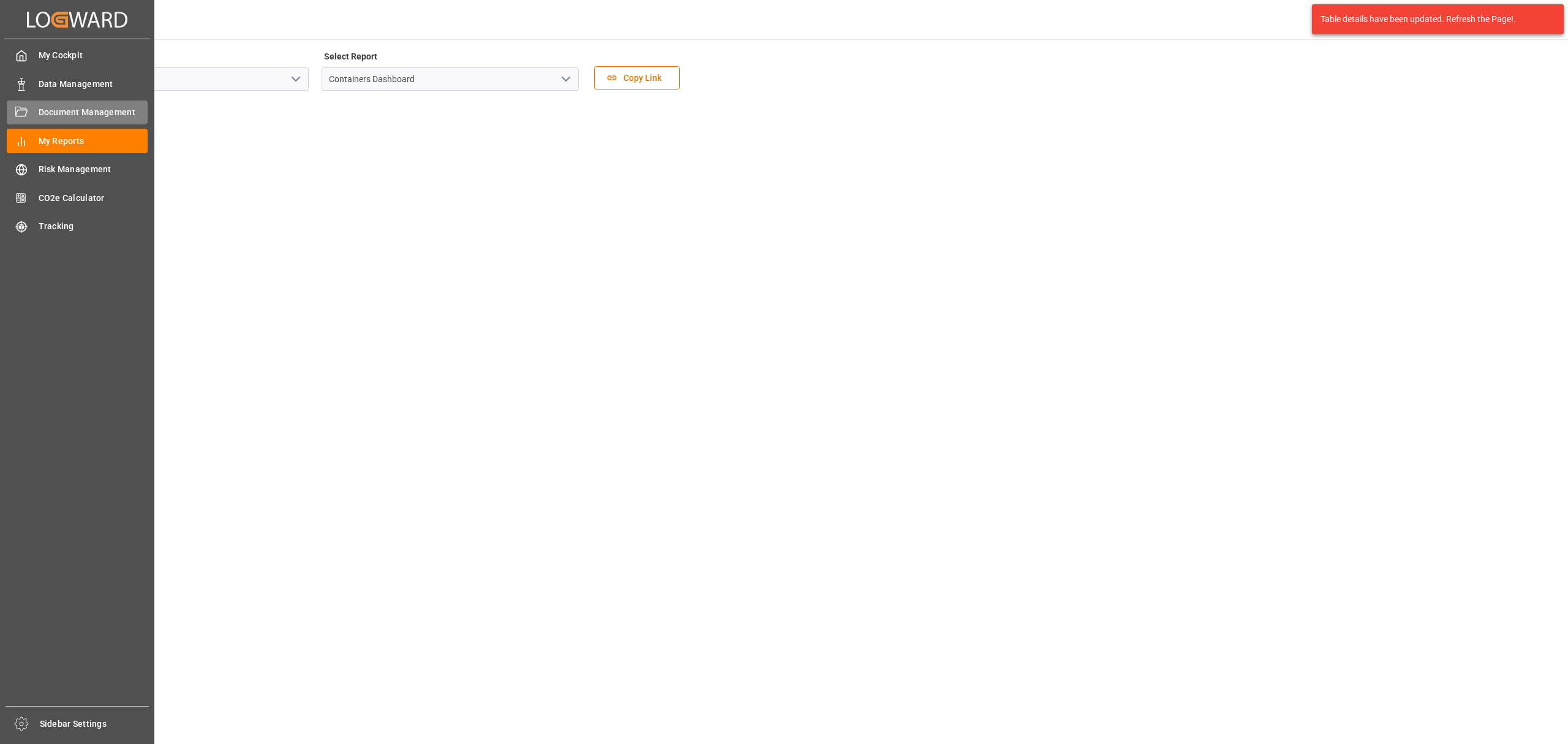
click at [91, 118] on span "Document Management" at bounding box center [93, 112] width 110 height 13
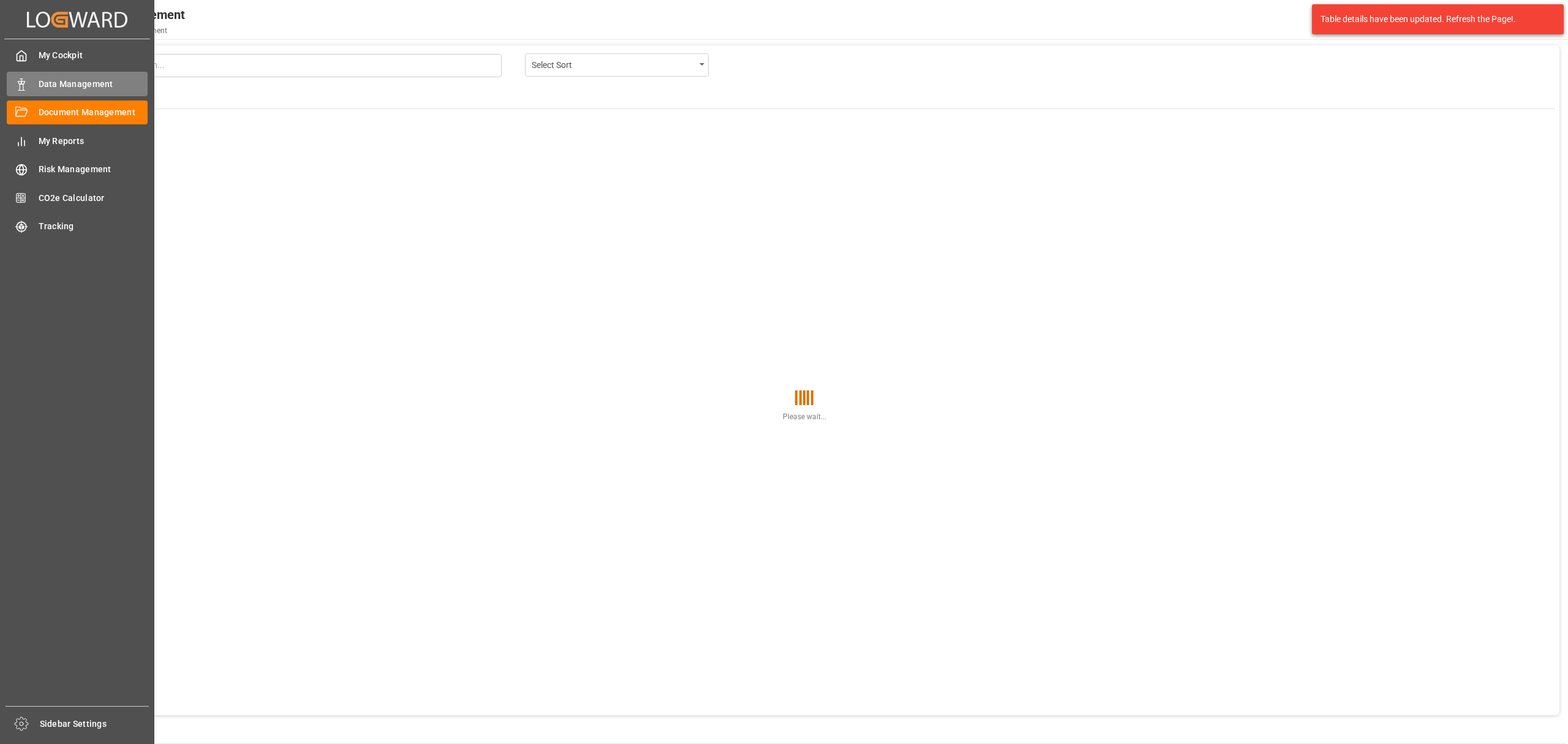
click at [18, 84] on icon at bounding box center [21, 84] width 12 height 12
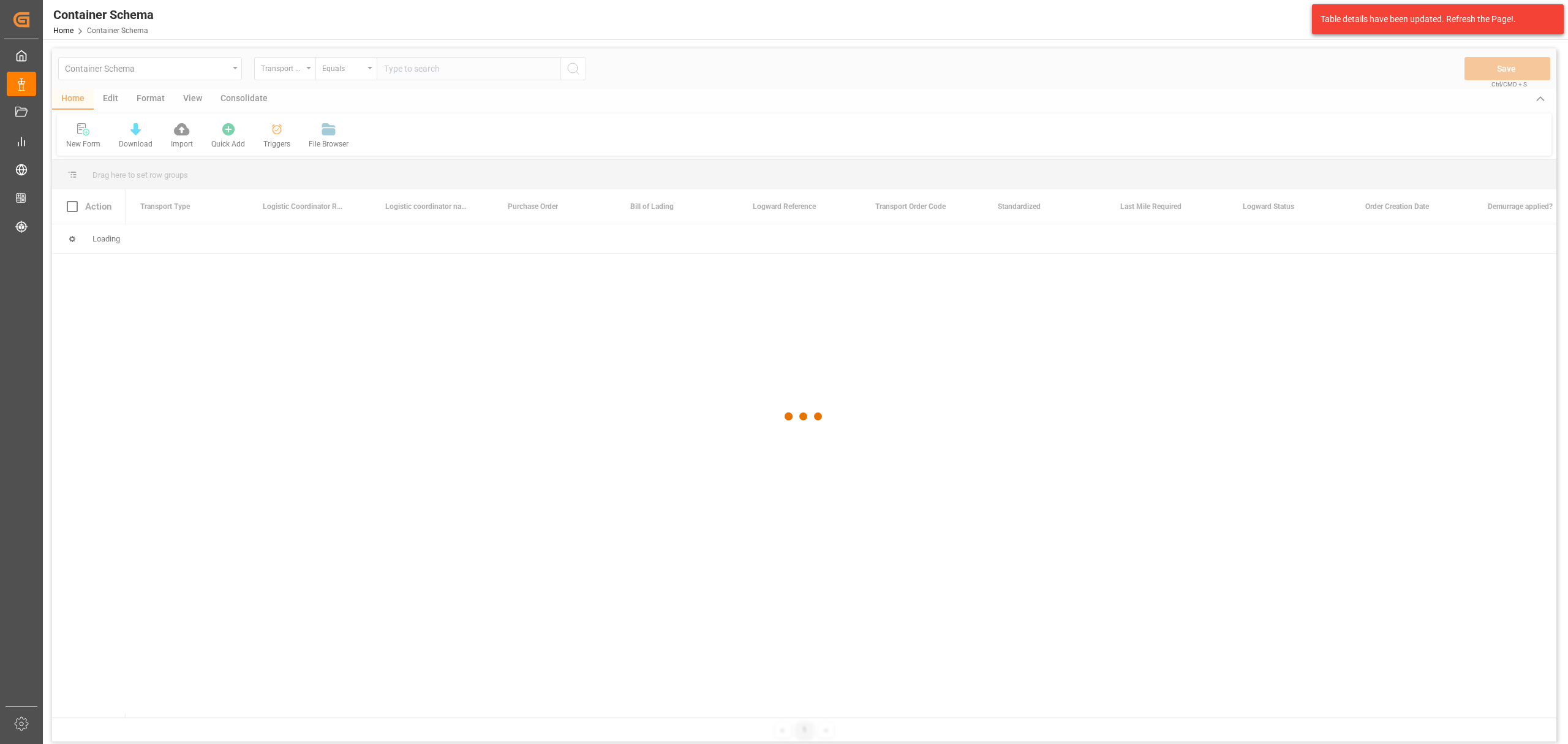
click at [203, 74] on div at bounding box center [804, 416] width 1504 height 736
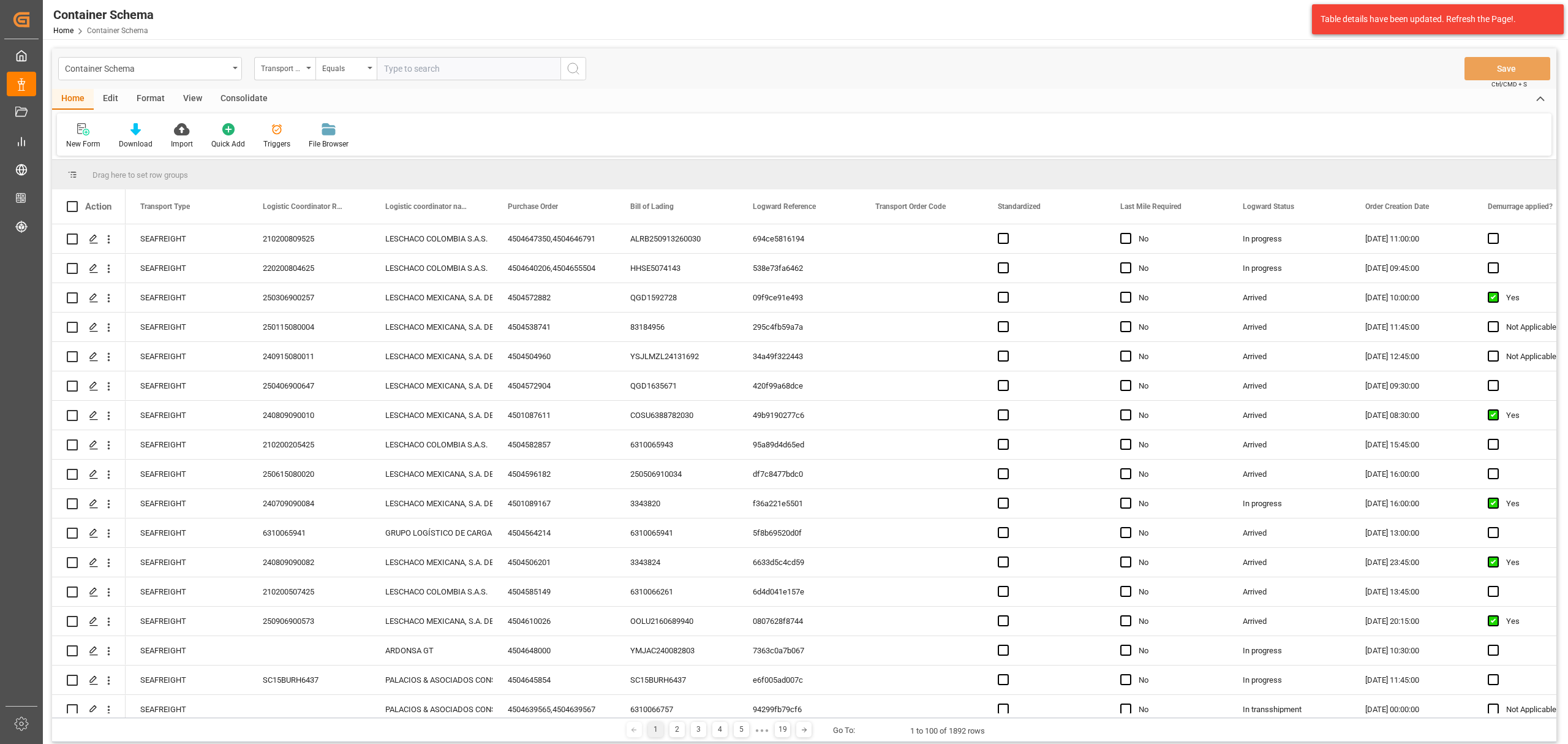
click at [295, 72] on div "Transport Type" at bounding box center [282, 67] width 42 height 14
click at [306, 201] on div "Purchase Order" at bounding box center [346, 202] width 183 height 26
drag, startPoint x: 363, startPoint y: 65, endPoint x: 368, endPoint y: 77, distance: 13.0
click at [363, 64] on div "Equals" at bounding box center [343, 67] width 42 height 14
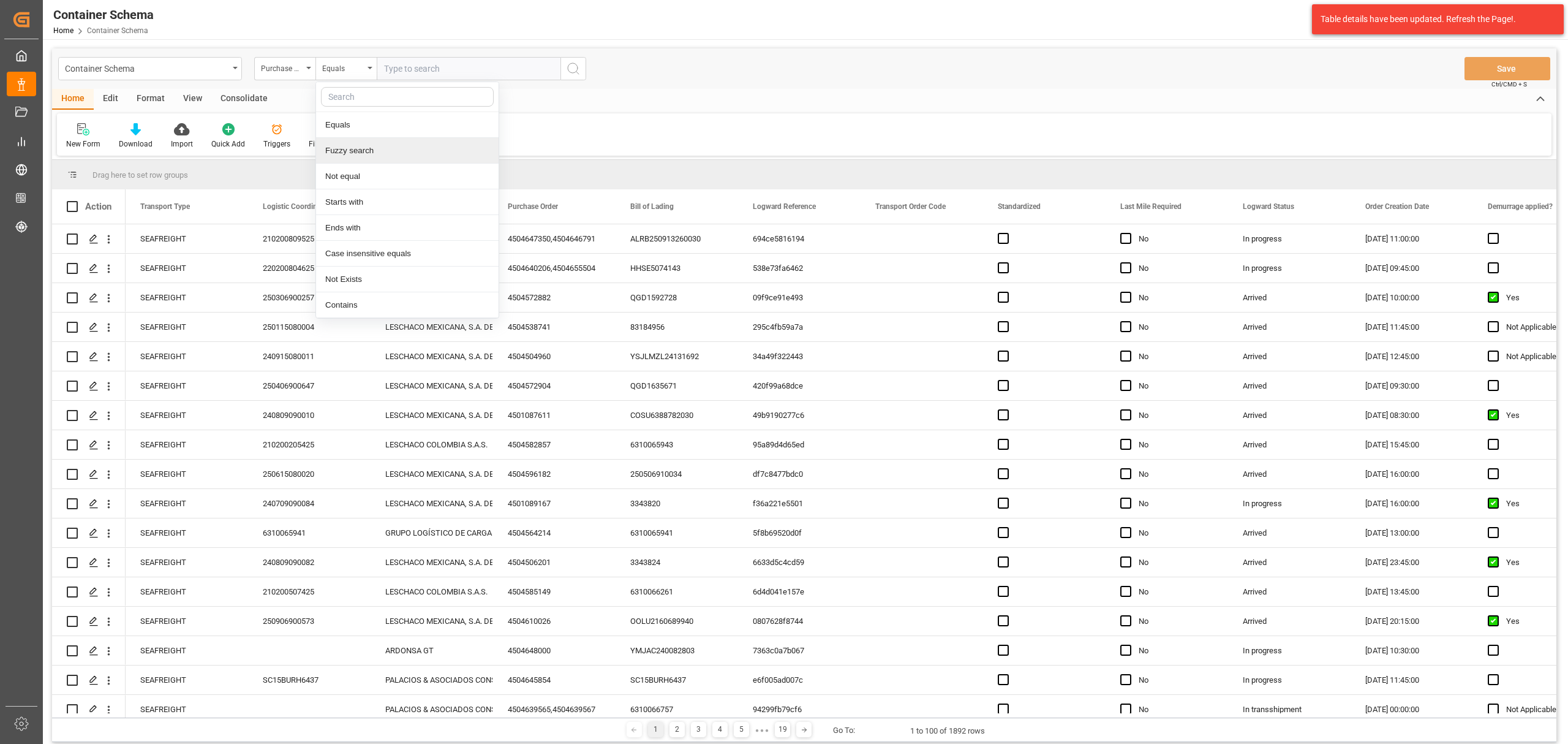
click at [391, 144] on div "Fuzzy search" at bounding box center [408, 151] width 183 height 26
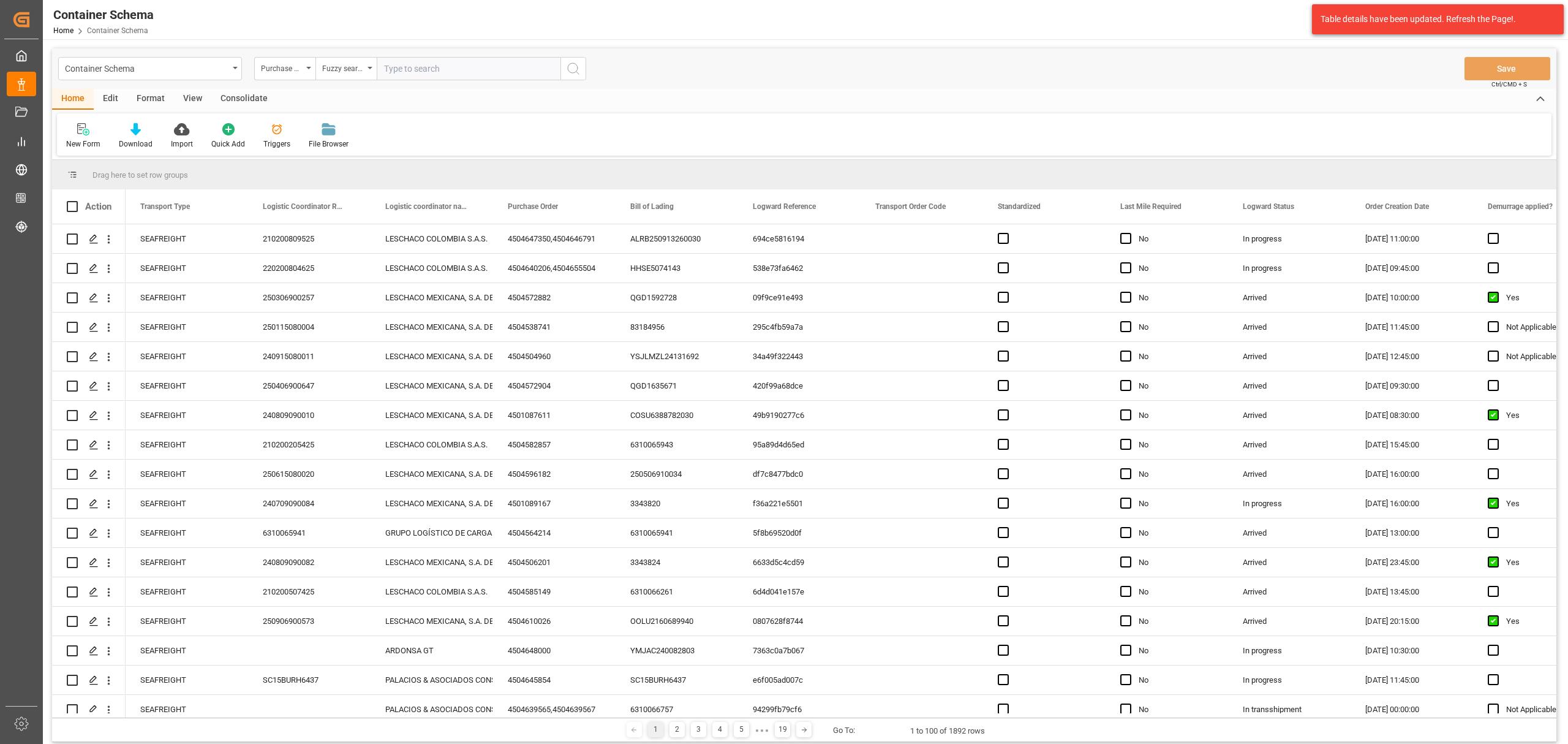
click at [415, 77] on input "text" at bounding box center [469, 68] width 184 height 23
click at [295, 67] on div "Purchase Order" at bounding box center [282, 67] width 42 height 14
click at [307, 226] on div "Bill of Lading" at bounding box center [346, 227] width 183 height 26
click at [348, 57] on div "Equals" at bounding box center [346, 68] width 61 height 23
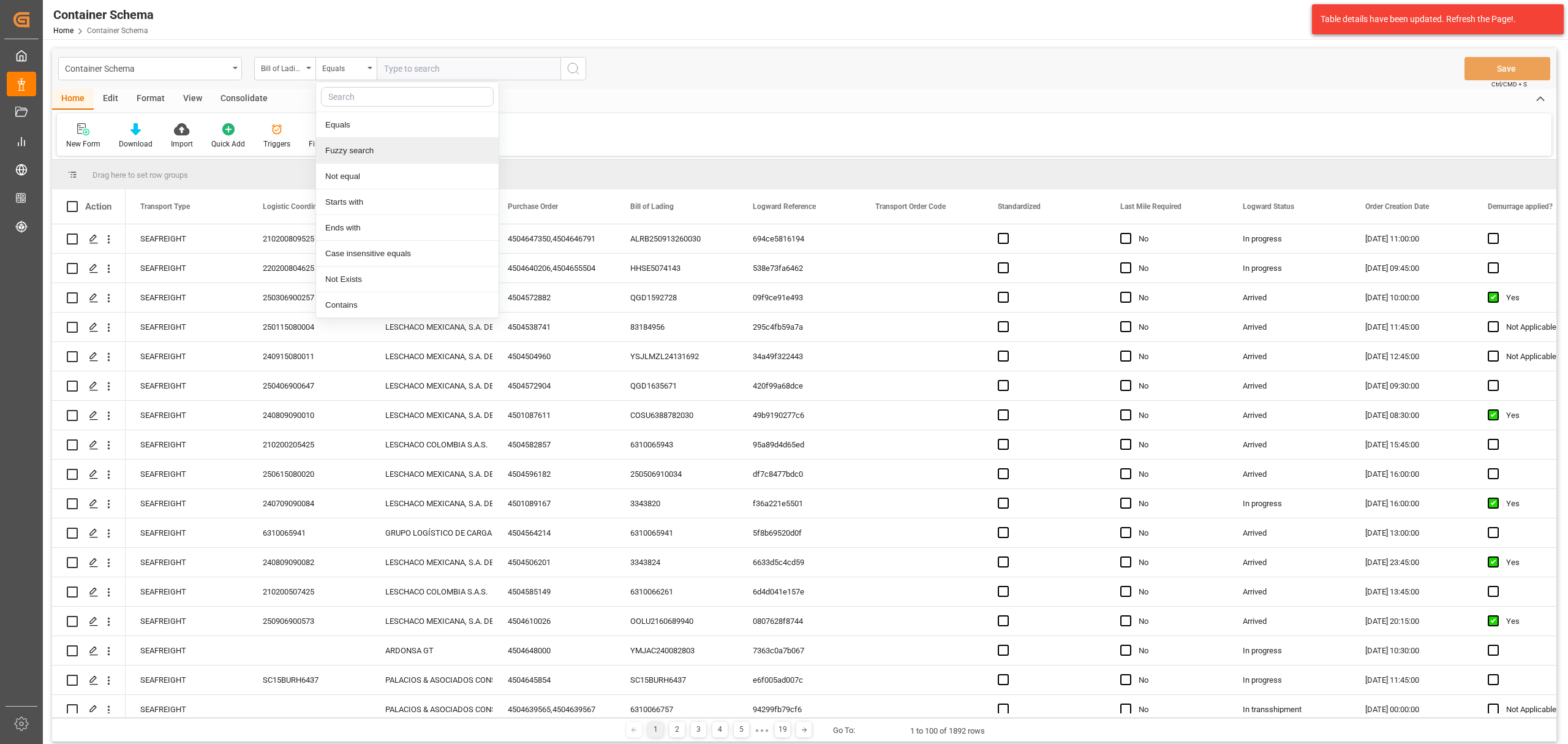
click at [367, 152] on div "Fuzzy search" at bounding box center [408, 151] width 183 height 26
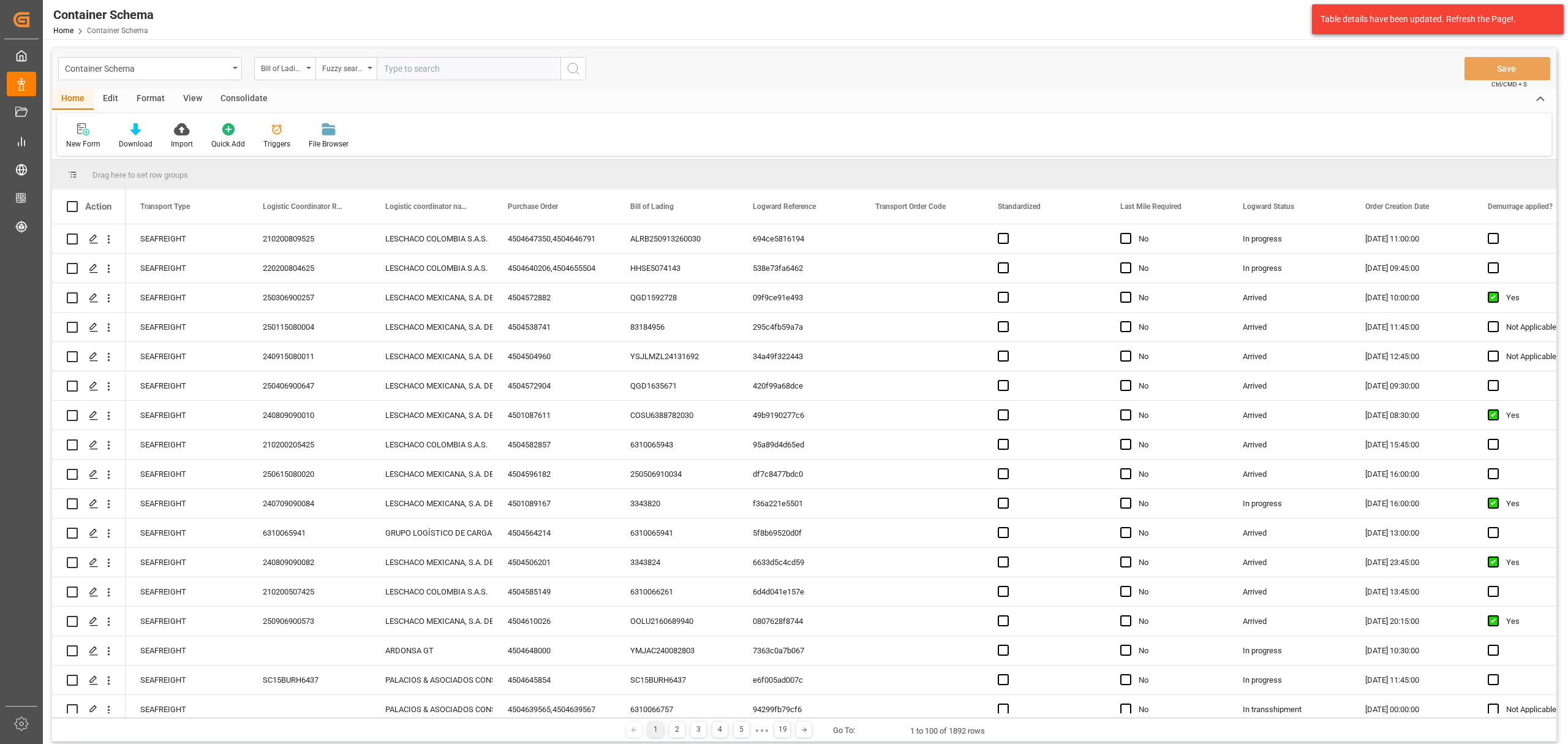
click at [432, 69] on input "text" at bounding box center [469, 68] width 184 height 23
paste input "ALRB250913260030"
type input "ALRB250913260030"
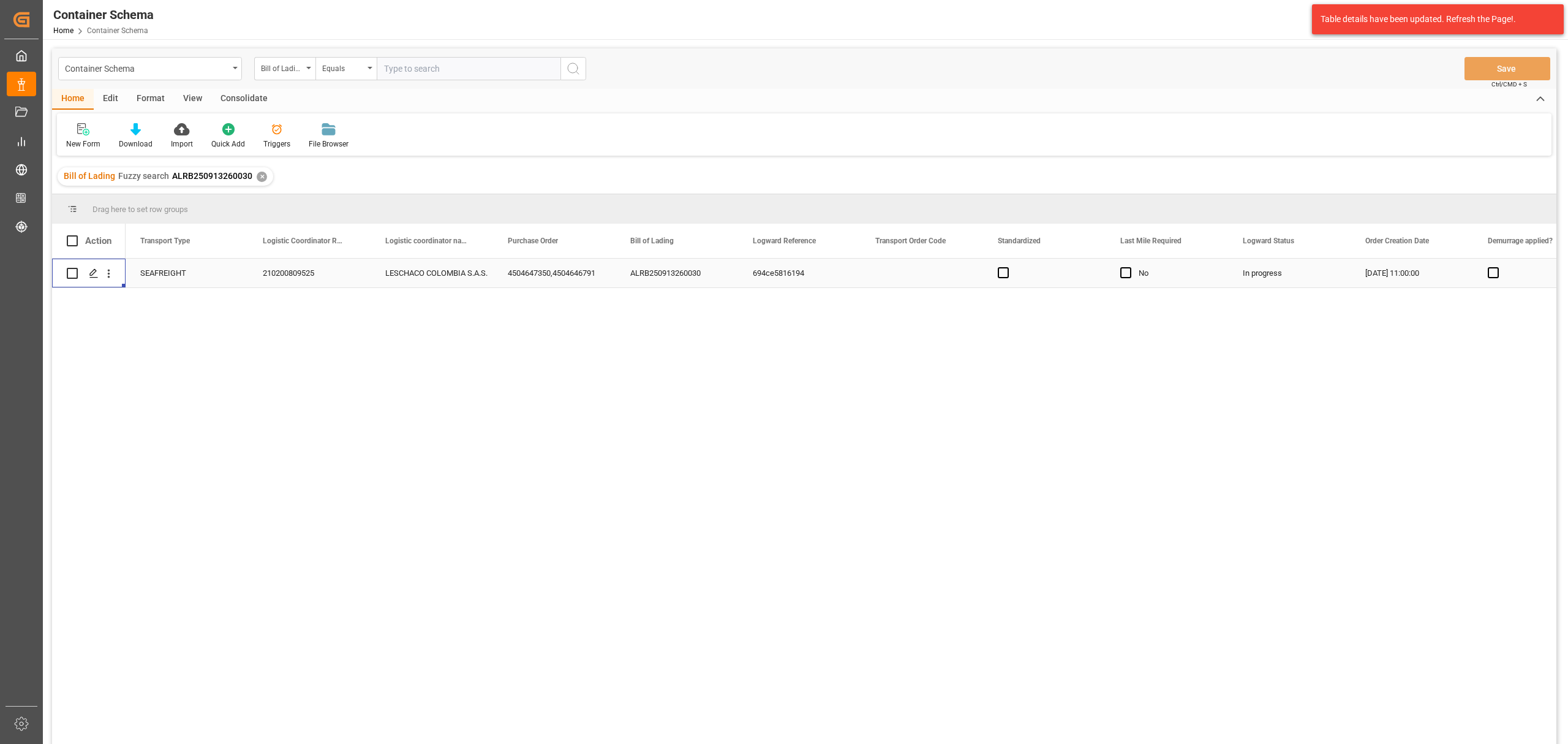
click at [82, 277] on div "Press SPACE to select this row." at bounding box center [89, 273] width 44 height 28
click at [89, 277] on icon "Press SPACE to select this row." at bounding box center [94, 273] width 10 height 10
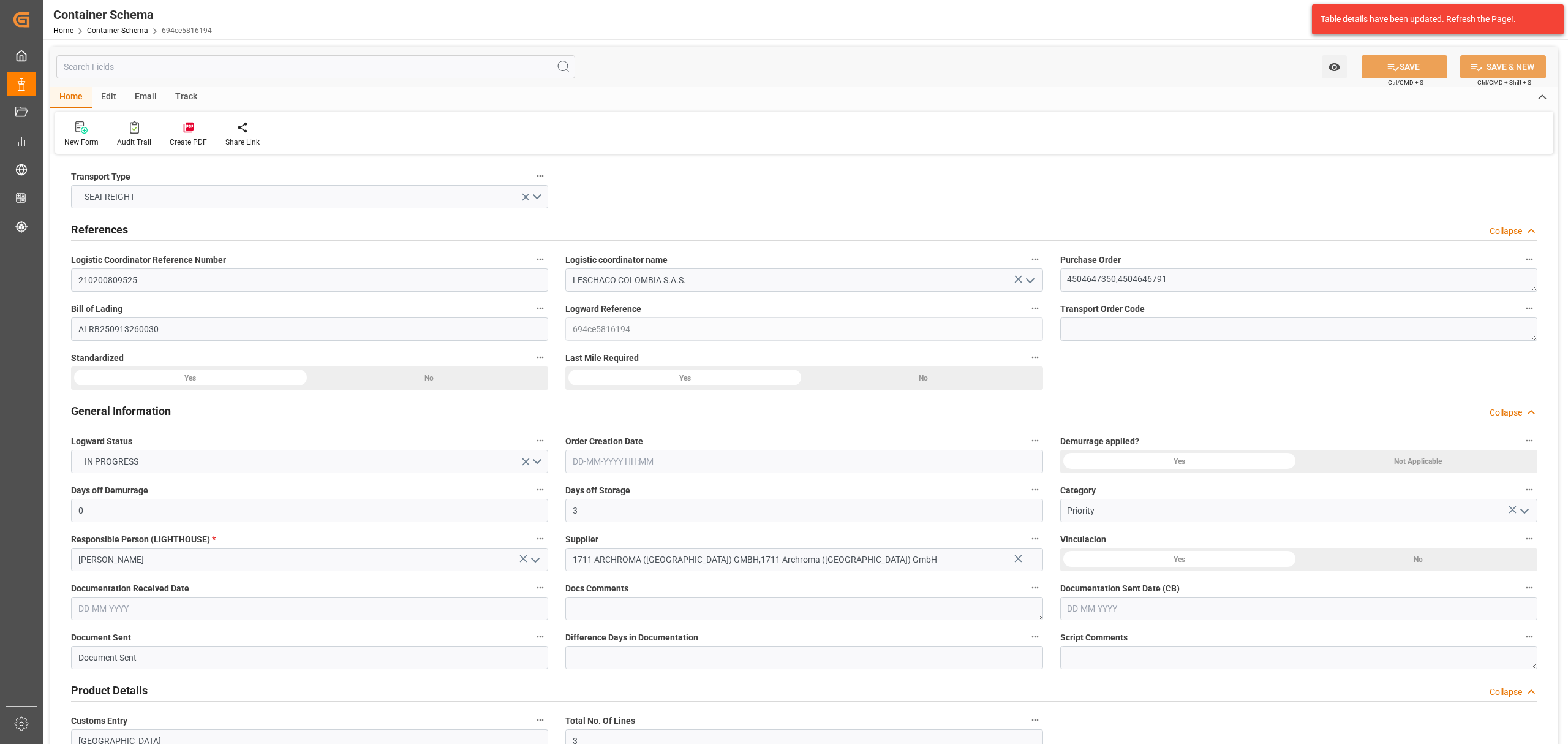
type input "0"
type input "3"
type input "10"
type input "1840"
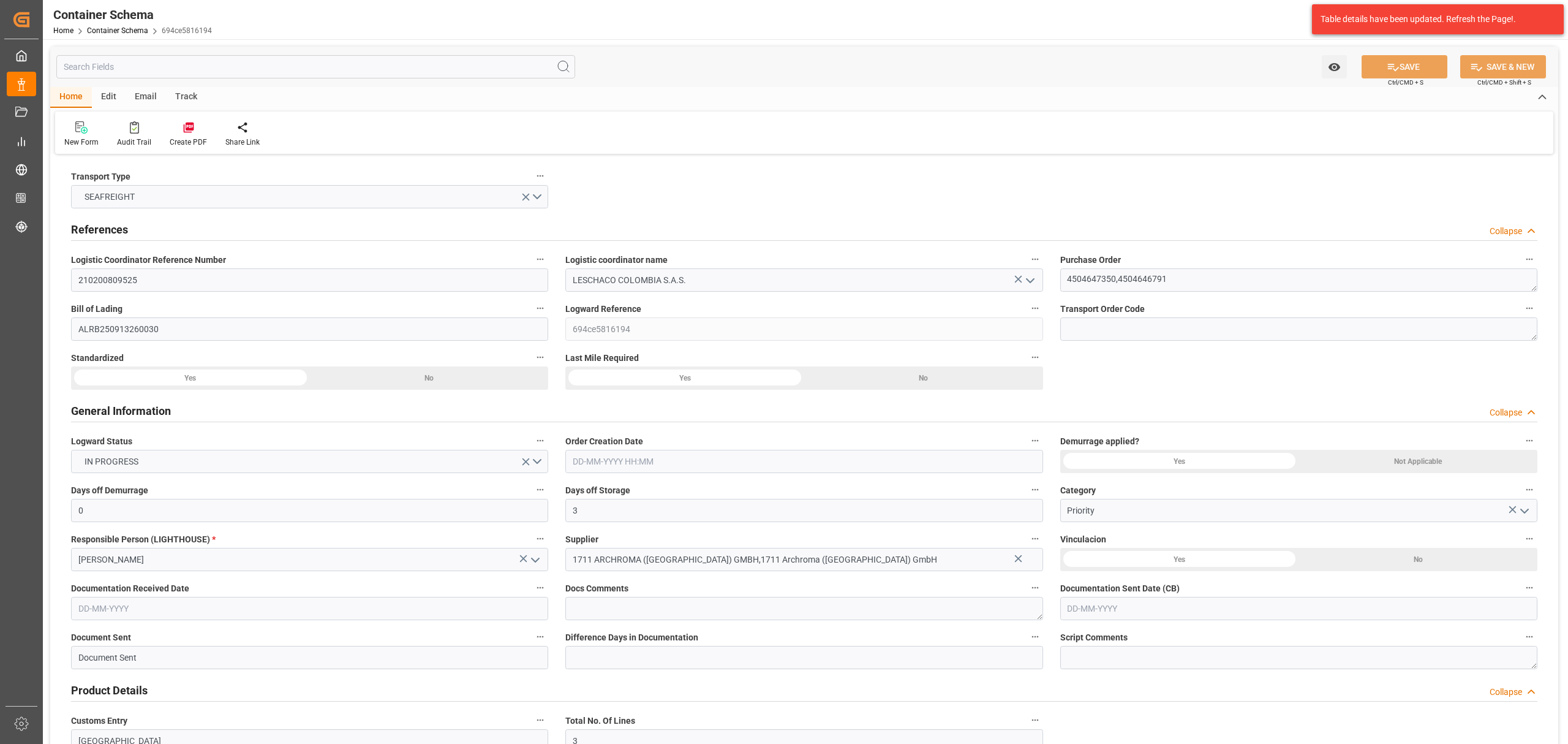
type input "2138877.96"
type input "MSC"
type input "Mediterranean Shipping Company"
type input "DEBRE"
type input "COCTG"
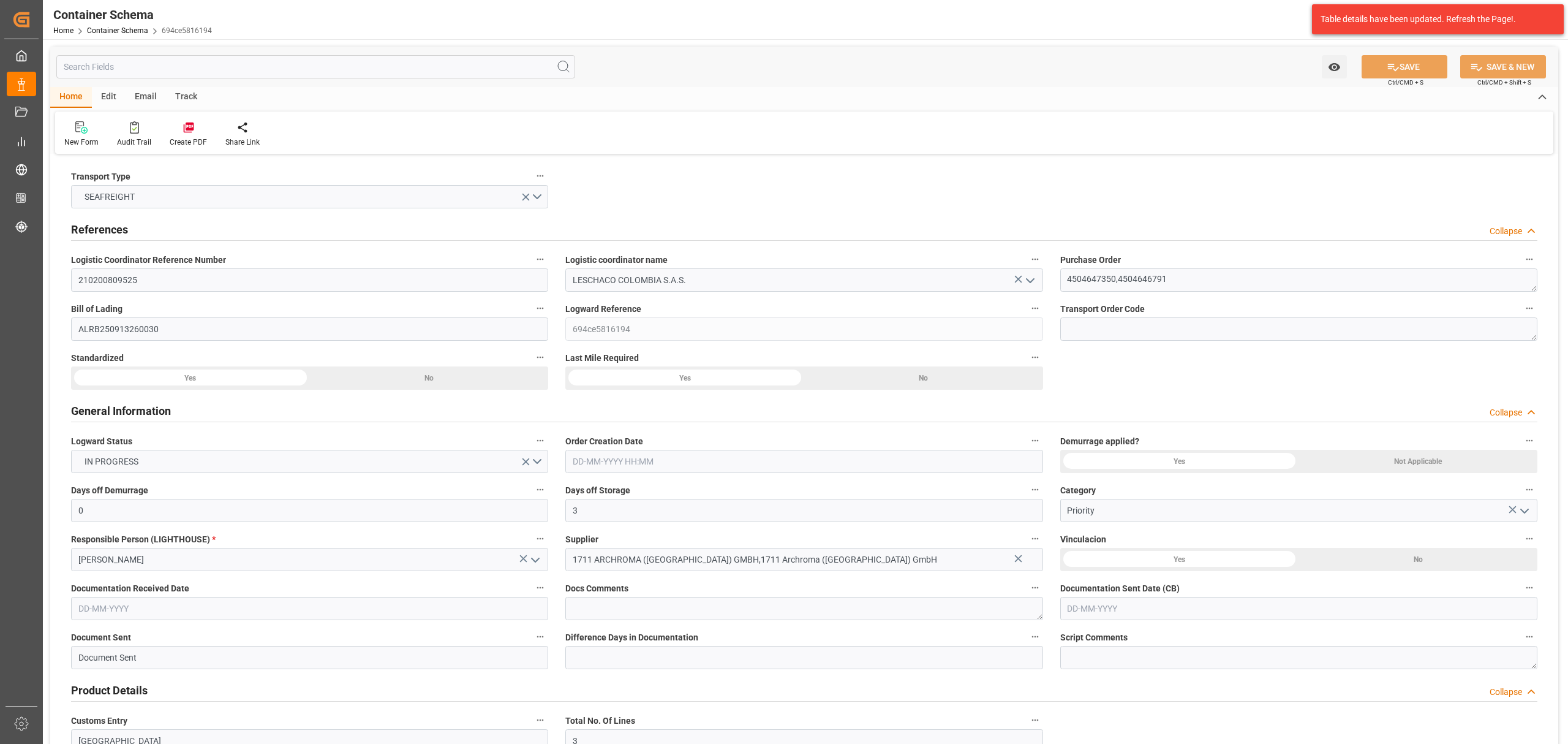
type input "COCTG"
type input "9785469"
type input "[DATE] 11:00"
type input "[DATE]"
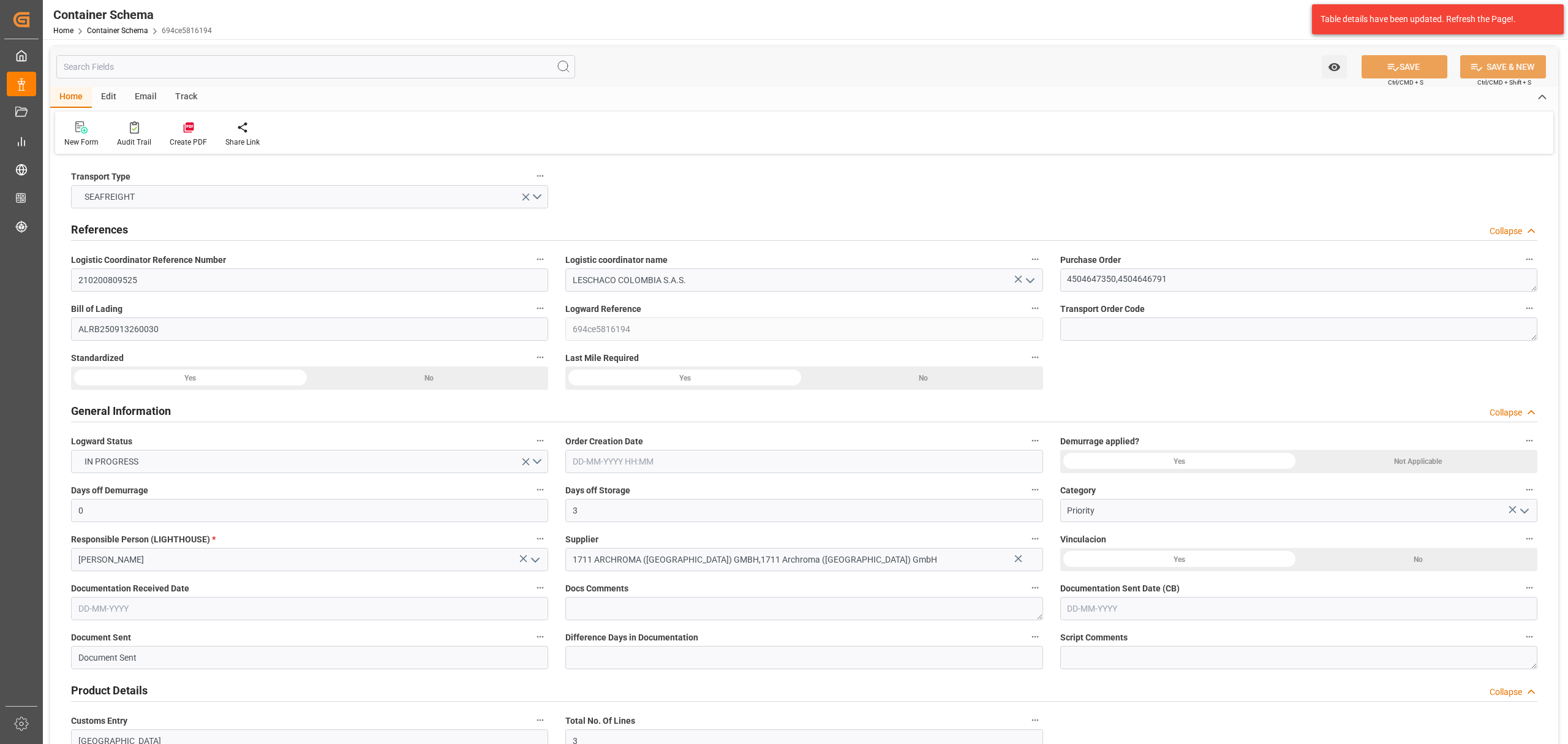
type input "[DATE]"
type input "[DATE] 00:00"
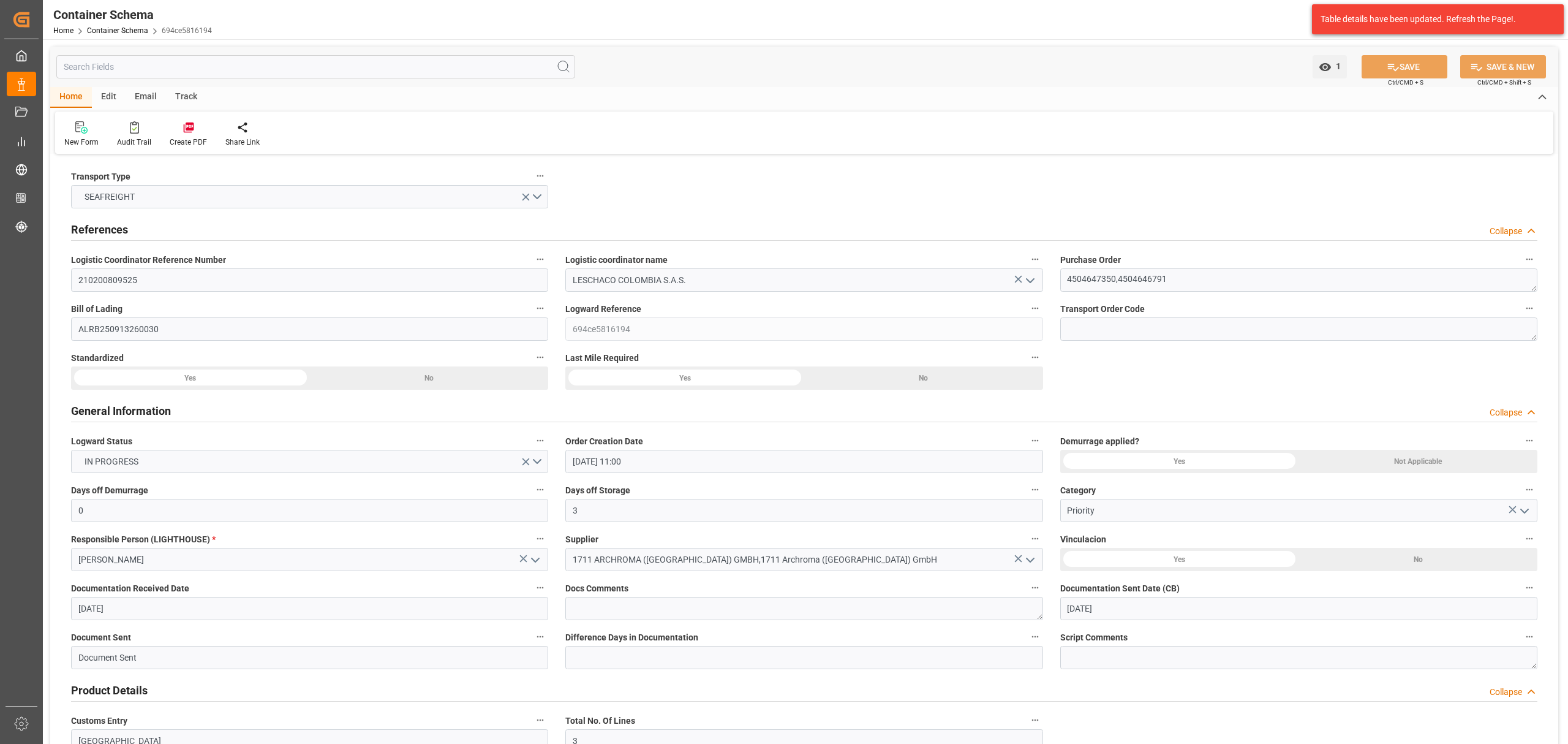
click at [151, 98] on div "Email" at bounding box center [146, 97] width 40 height 21
click at [81, 137] on div "Send Email" at bounding box center [83, 142] width 37 height 11
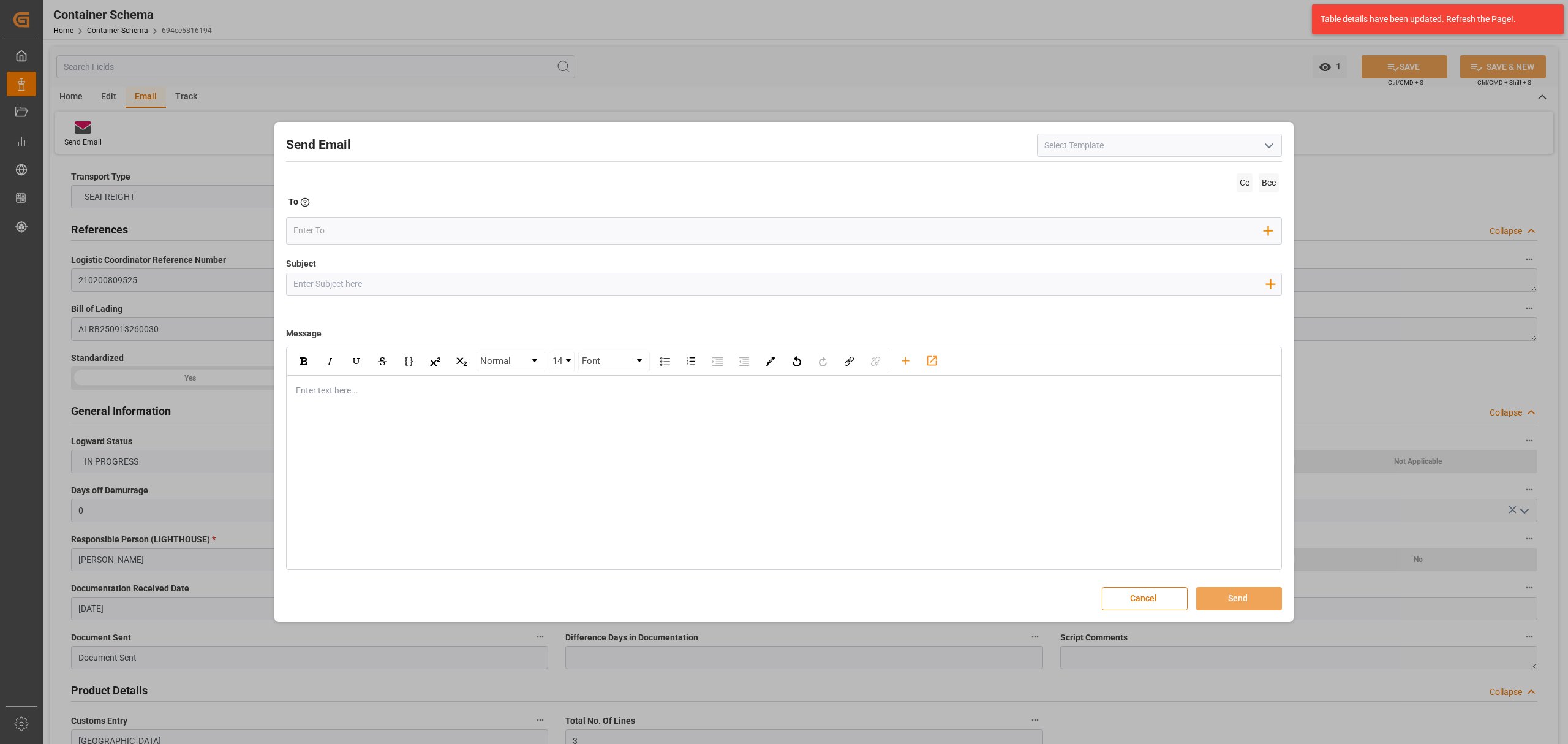
click at [490, 278] on input "Subject" at bounding box center [779, 284] width 985 height 21
paste input "PO 4504646791 10,20,30,4504647350//TE//CONFIRMACION DE ZARPE// ARCHROMA SWITZER…"
click at [879, 283] on input "PO 4504646791 10,20,30,4504647350//TE//CONFIRMACION DE ZARPE// ARCHROMA SWITZER…" at bounding box center [779, 284] width 985 height 21
click at [884, 283] on input "PO 4504646791 10,20,30,4504647350//TE//CONFIRMACION DE ZARPE// ARCHROMA SWITZER…" at bounding box center [779, 284] width 985 height 21
drag, startPoint x: 559, startPoint y: 282, endPoint x: 530, endPoint y: 280, distance: 29.1
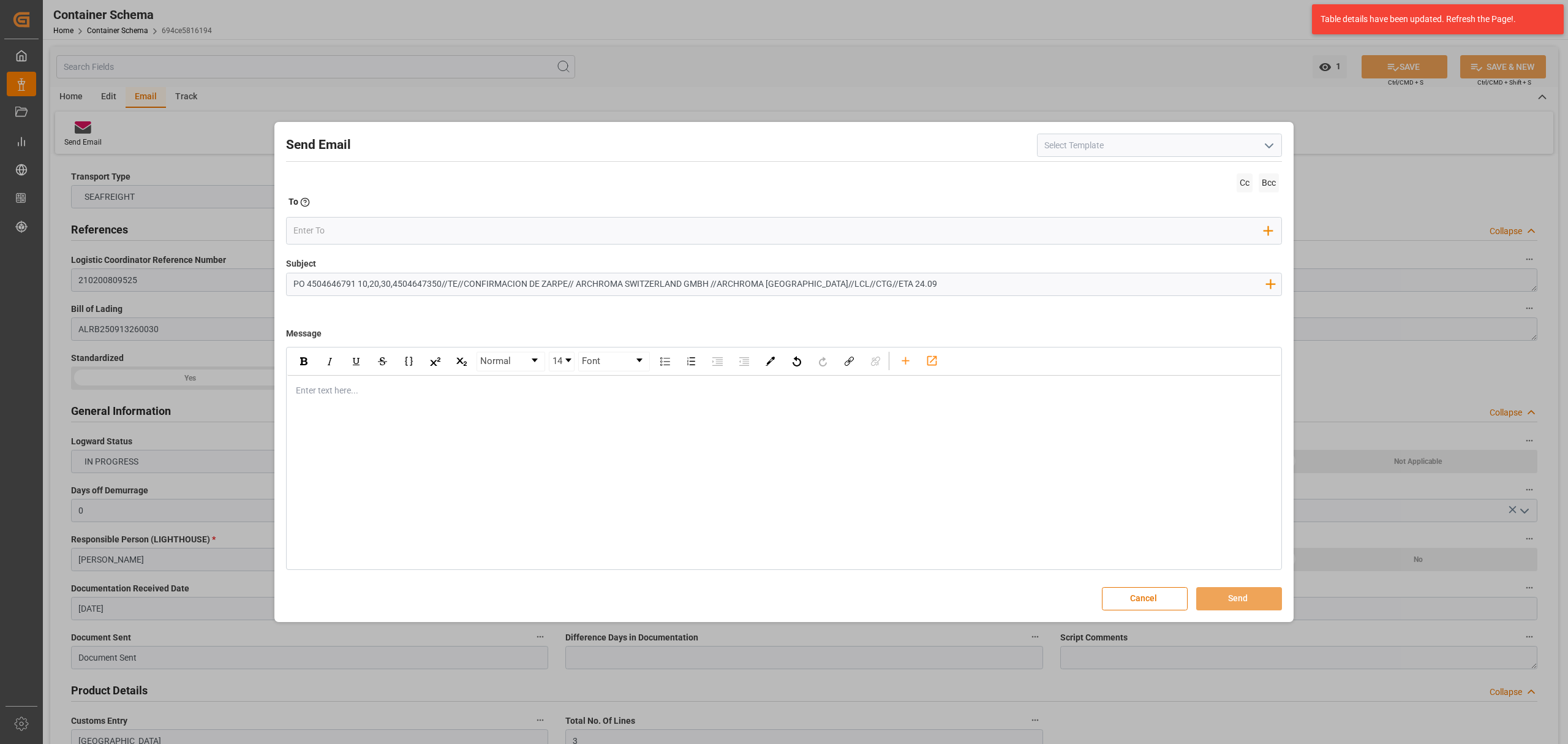
click at [473, 280] on input "PO 4504646791 10,20,30,4504647350//TE//CONFIRMACION DE ZARPE// ARCHROMA SWITZER…" at bounding box center [779, 284] width 985 height 21
drag, startPoint x: 566, startPoint y: 285, endPoint x: 461, endPoint y: 283, distance: 105.0
click at [461, 283] on input "PO 4504646791 10,20,30,4504647350//TE//CONFIRMACION DE ZARPE// ARCHROMA SWITZER…" at bounding box center [779, 284] width 985 height 21
type input "PO 4504646791 10,20,30,4504647350//TE//LOGWARD STATUS// ARCHROMA SWITZERLAND GM…"
click at [341, 398] on div "Enter text here..." at bounding box center [784, 391] width 993 height 30
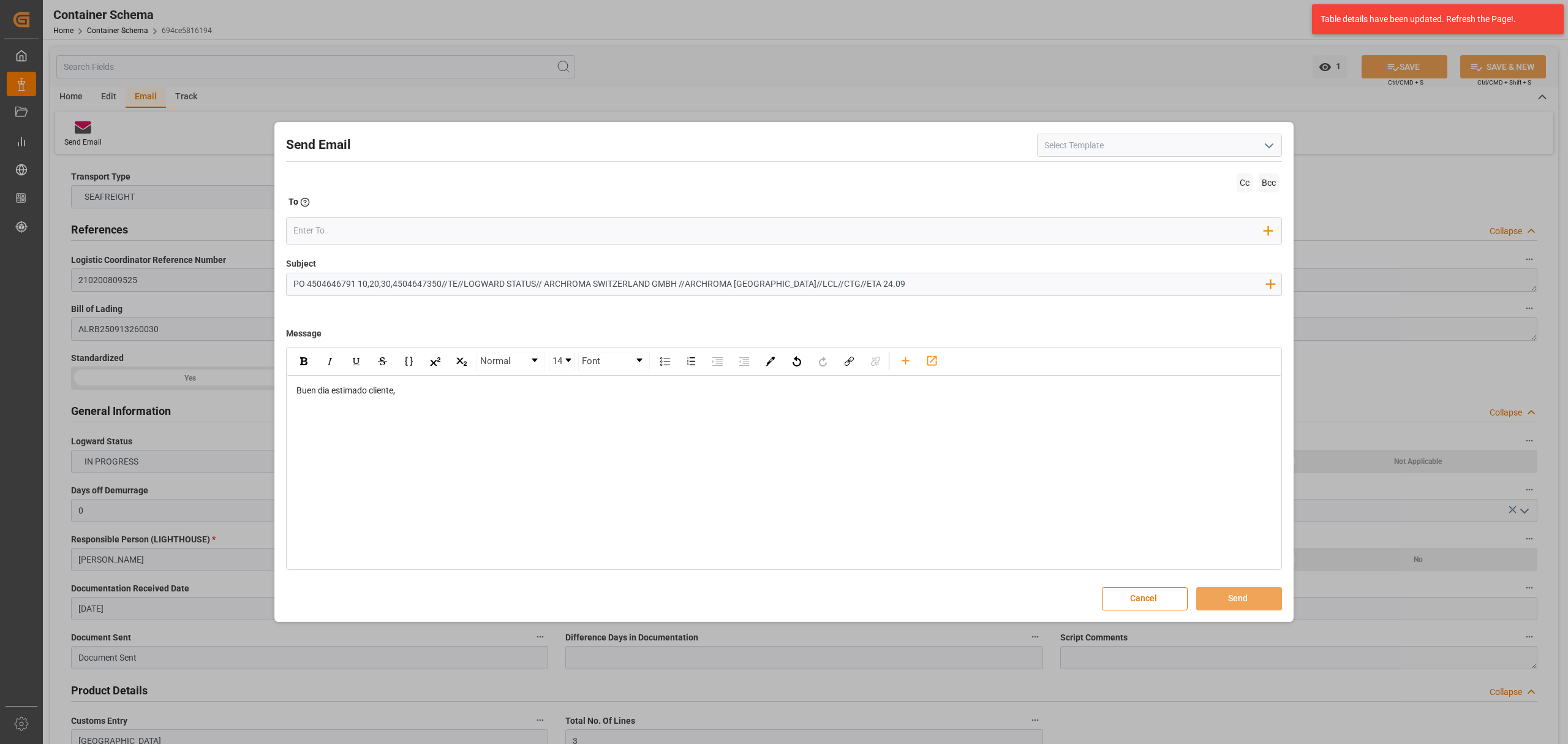
click at [389, 425] on div "Buen dia estimado cliente," at bounding box center [784, 403] width 993 height 55
click at [386, 421] on div "rdw-editor" at bounding box center [784, 416] width 976 height 13
click at [374, 462] on div "rdw-editor" at bounding box center [784, 467] width 976 height 13
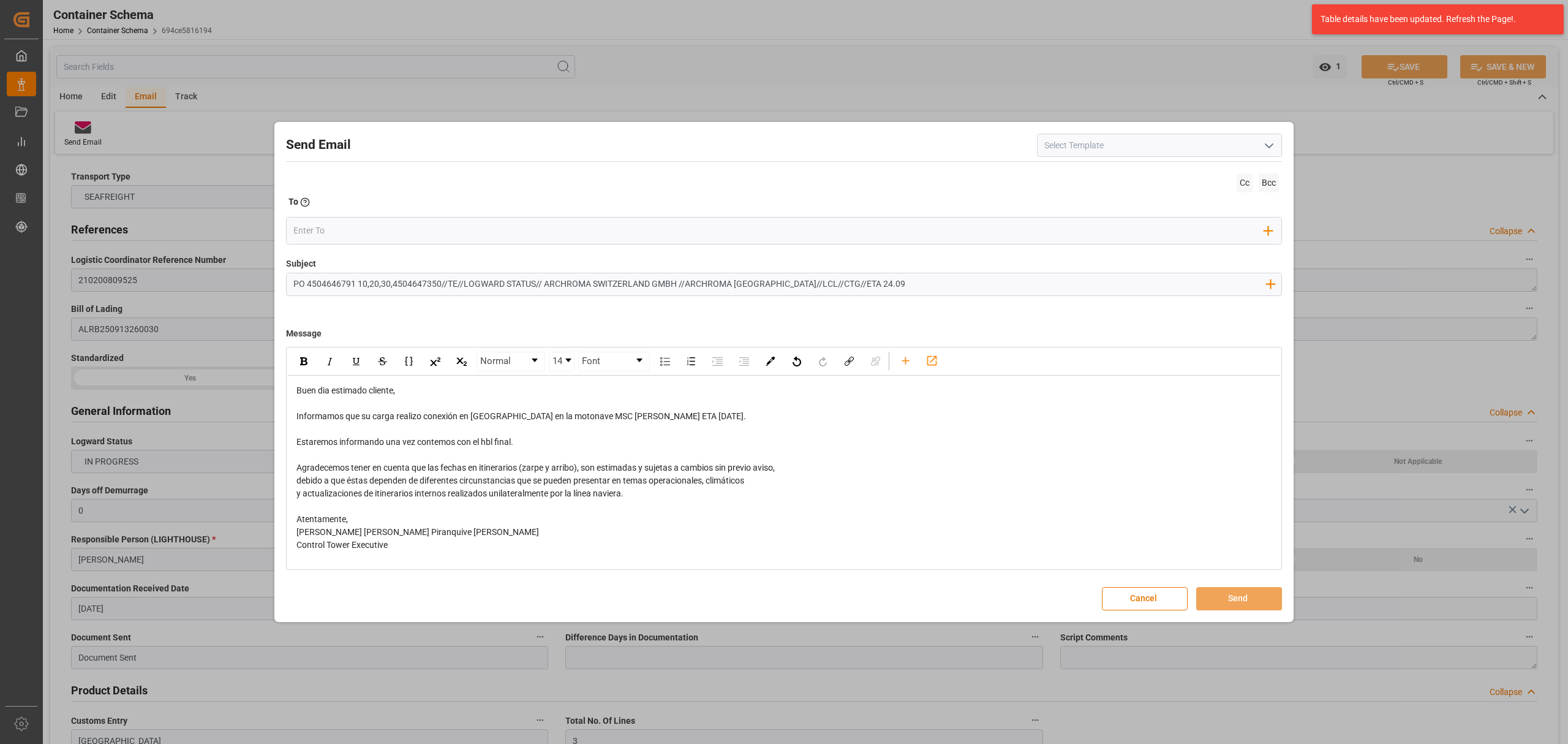
click at [532, 440] on div "Estaremos informando una vez contemos con el hbl final." at bounding box center [784, 442] width 976 height 13
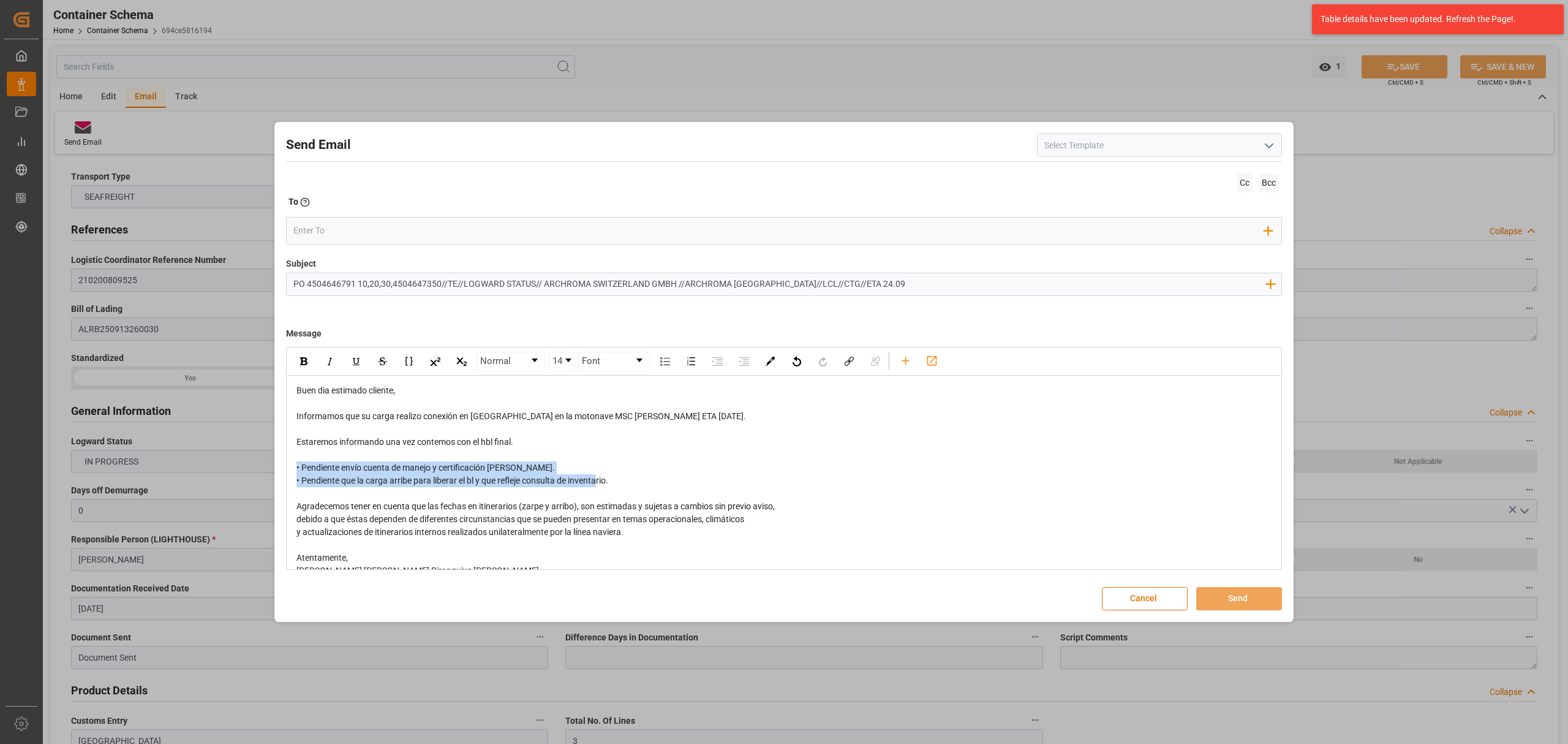
drag, startPoint x: 639, startPoint y: 488, endPoint x: 257, endPoint y: 444, distance: 384.5
click at [251, 462] on div "Send Email Cc Bcc To Enter the TO Email address Add Field to To Subject PO 4504…" at bounding box center [784, 372] width 1568 height 744
click at [295, 358] on div "rdw-inline-control" at bounding box center [304, 361] width 21 height 18
click at [353, 235] on input "email" at bounding box center [779, 231] width 971 height 18
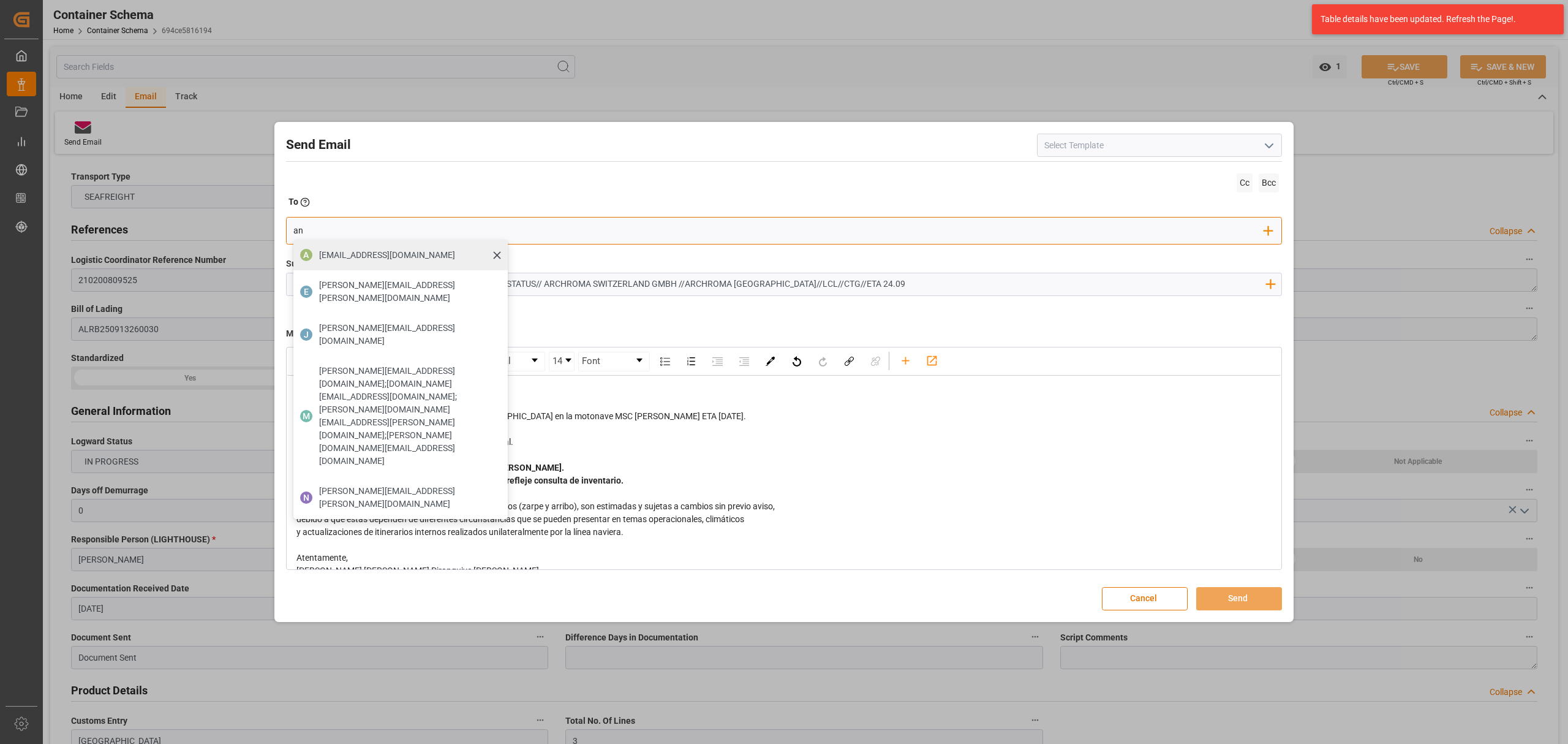
type input "angie"
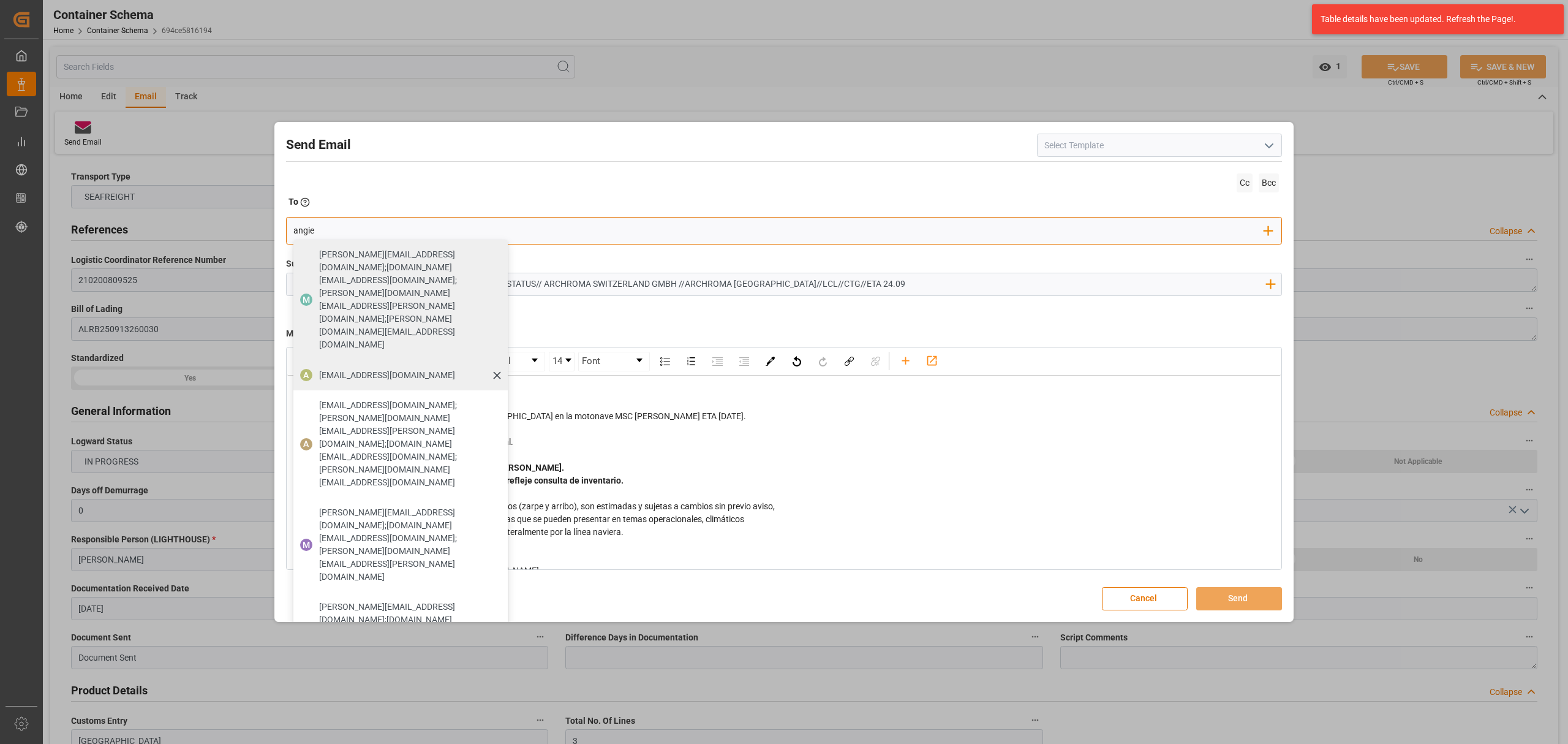
click at [370, 369] on span "[EMAIL_ADDRESS][DOMAIN_NAME]" at bounding box center [387, 375] width 136 height 13
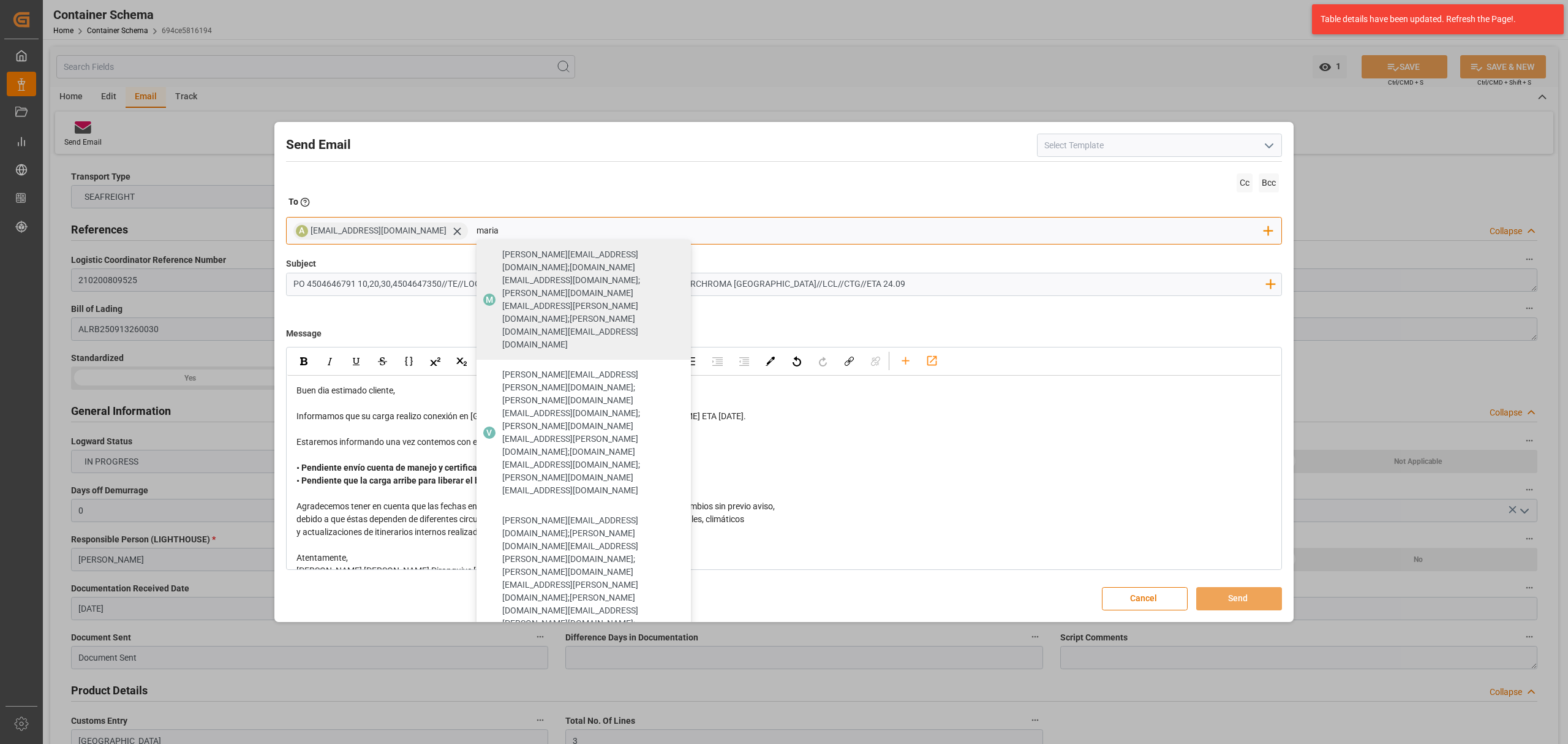
type input "maria"
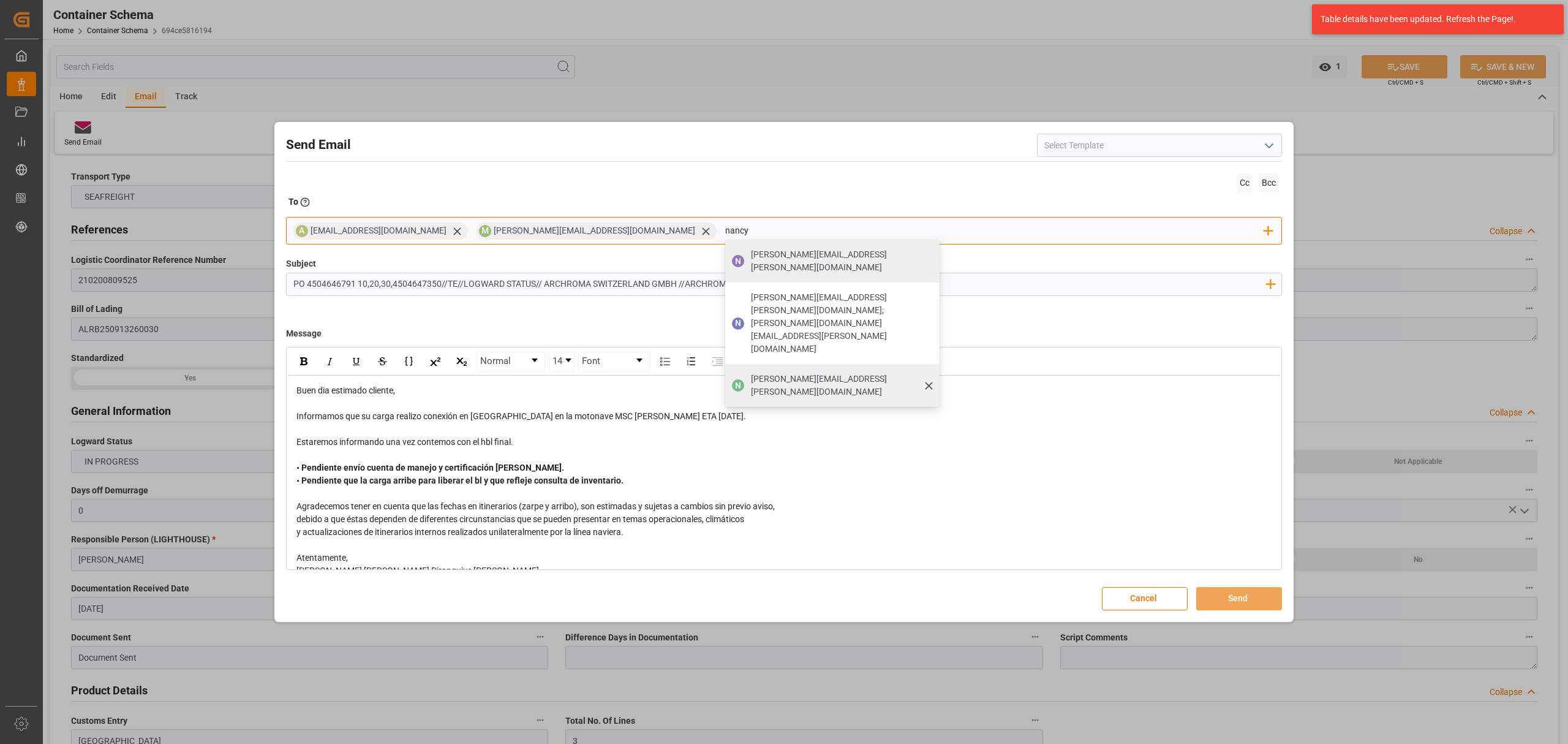
type input "nancy"
click at [751, 372] on span "[PERSON_NAME][EMAIL_ADDRESS][PERSON_NAME][DOMAIN_NAME]" at bounding box center [841, 385] width 180 height 26
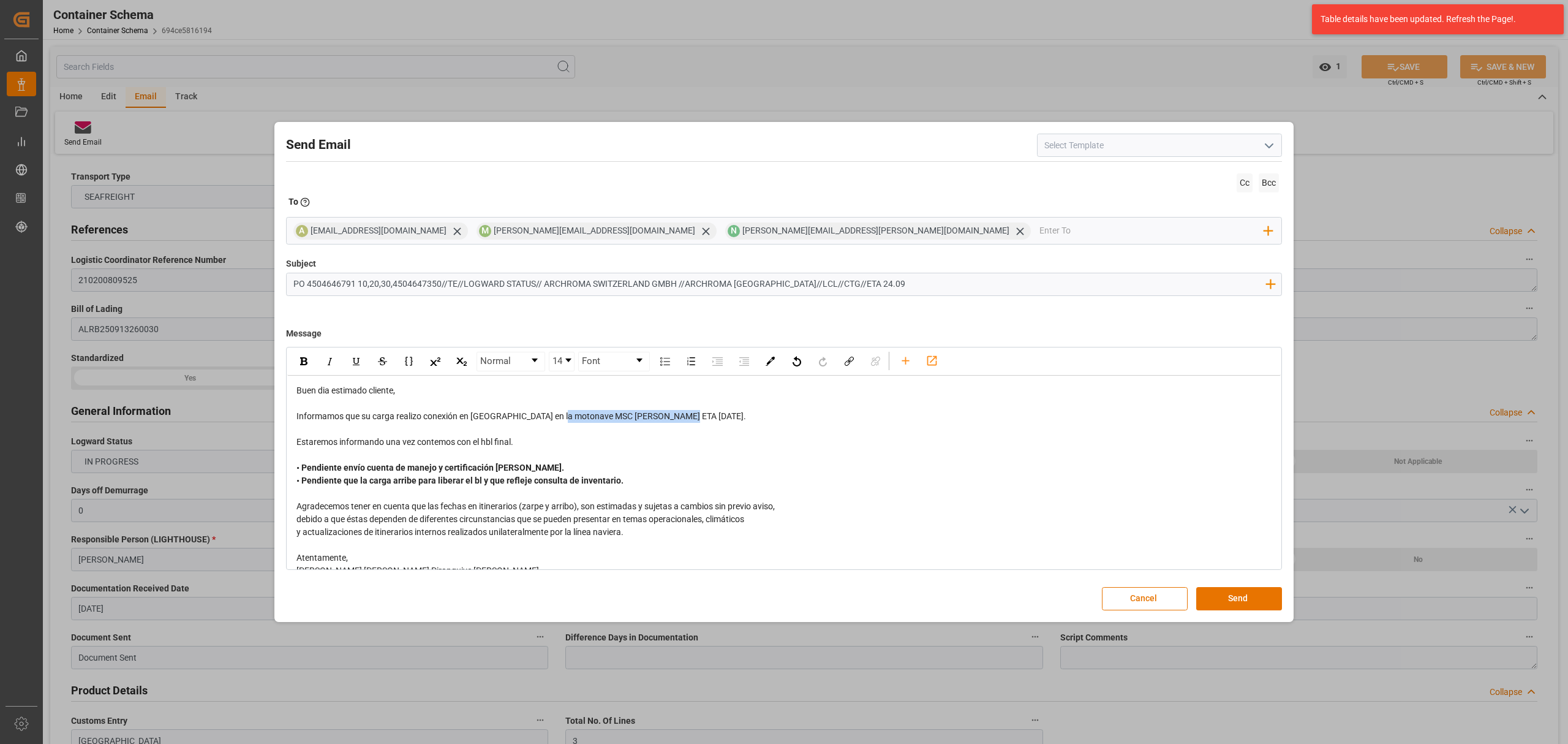
drag, startPoint x: 701, startPoint y: 418, endPoint x: 566, endPoint y: 418, distance: 135.0
click at [566, 418] on div "Informamos que su carga realizo conexión en [GEOGRAPHIC_DATA] en la motonave MS…" at bounding box center [784, 416] width 976 height 13
click at [297, 362] on div "rdw-inline-control" at bounding box center [304, 361] width 21 height 18
click at [755, 442] on div "Estaremos informando una vez contemos con el hbl final." at bounding box center [784, 442] width 976 height 13
click at [1039, 228] on input "email" at bounding box center [1152, 231] width 226 height 18
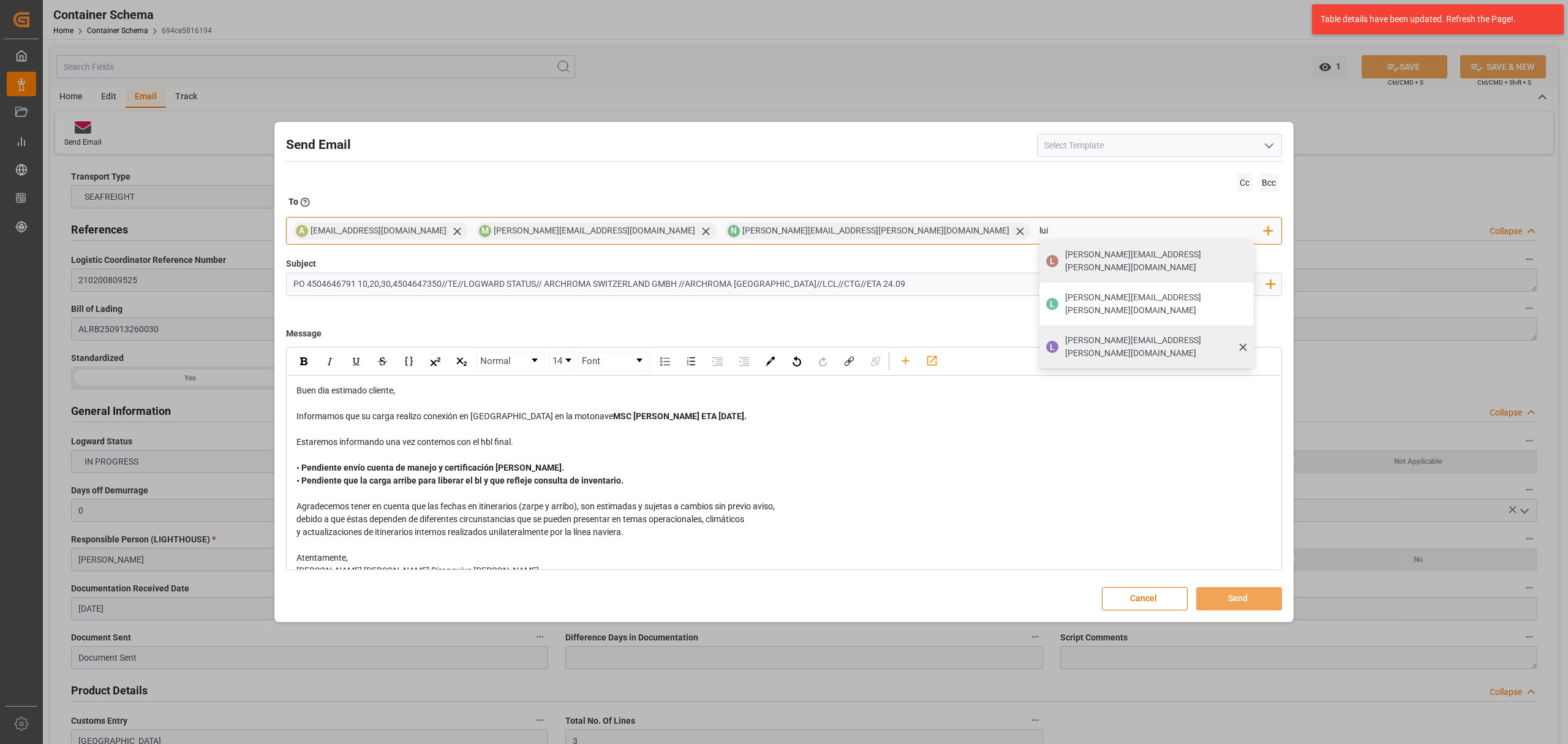
type input "lui"
click at [1065, 334] on span "[PERSON_NAME][EMAIL_ADDRESS][PERSON_NAME][DOMAIN_NAME]" at bounding box center [1155, 346] width 180 height 26
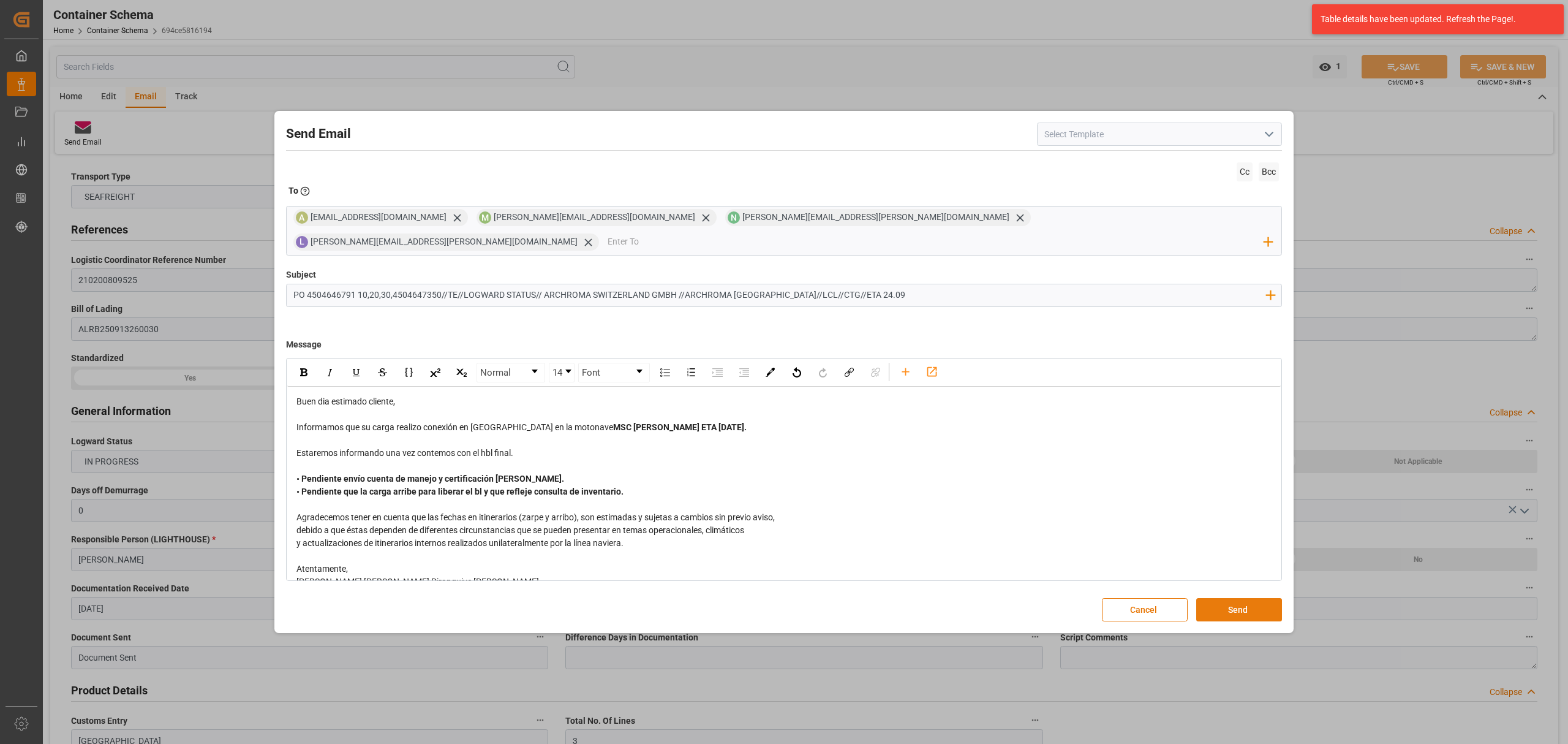
click at [1248, 599] on button "Send" at bounding box center [1239, 609] width 86 height 23
